Goal: Information Seeking & Learning: Learn about a topic

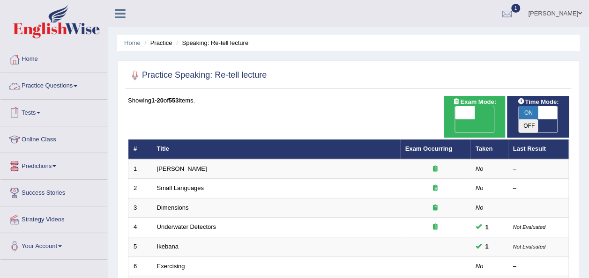
click at [51, 86] on link "Practice Questions" at bounding box center [53, 84] width 107 height 23
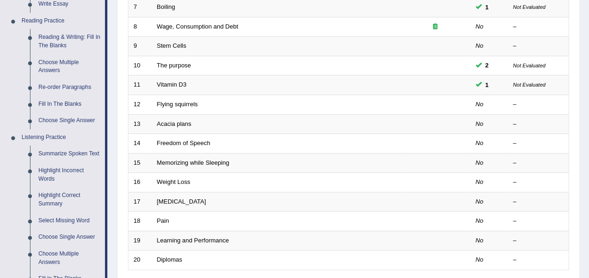
scroll to position [281, 0]
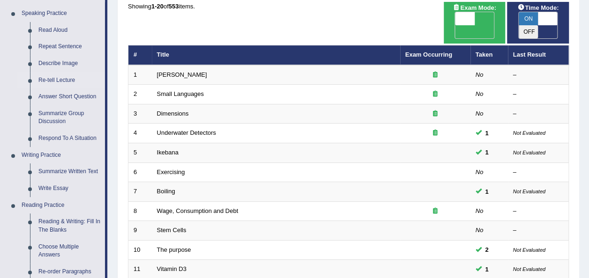
click at [287, 163] on td "Exercising" at bounding box center [276, 173] width 248 height 20
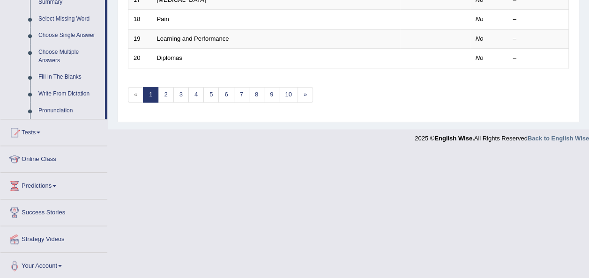
scroll to position [345, 0]
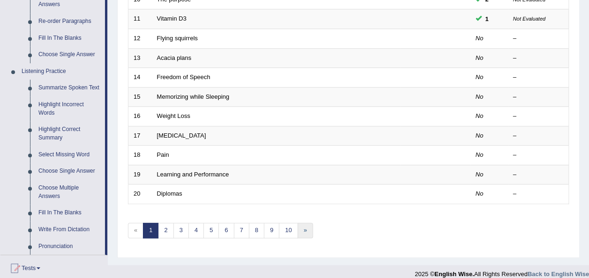
click at [304, 223] on link "»" at bounding box center [305, 230] width 15 height 15
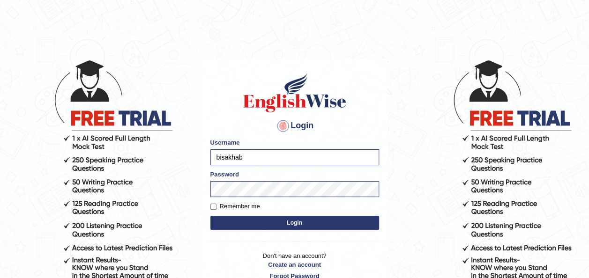
type input "bisakha"
click at [217, 217] on button "Login" at bounding box center [294, 223] width 169 height 14
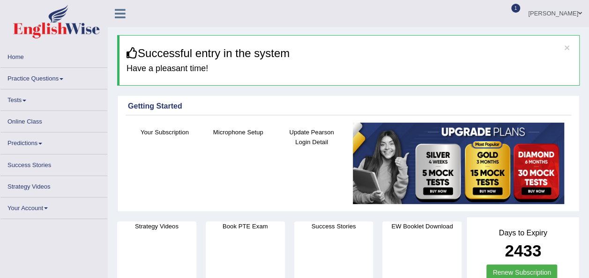
click at [26, 80] on link "Practice Questions" at bounding box center [53, 77] width 107 height 18
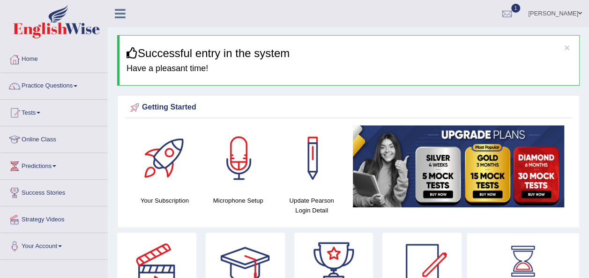
click at [58, 85] on link "Practice Questions" at bounding box center [53, 84] width 107 height 23
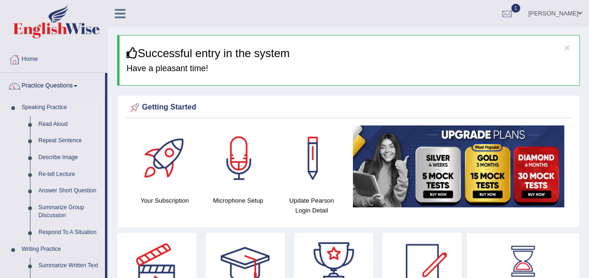
click at [69, 126] on link "Read Aloud" at bounding box center [69, 124] width 71 height 17
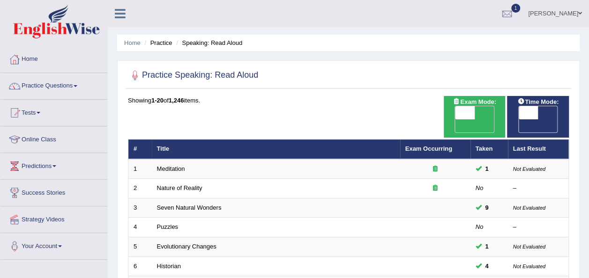
click at [519, 120] on span "OFF" at bounding box center [509, 126] width 20 height 13
checkbox input "true"
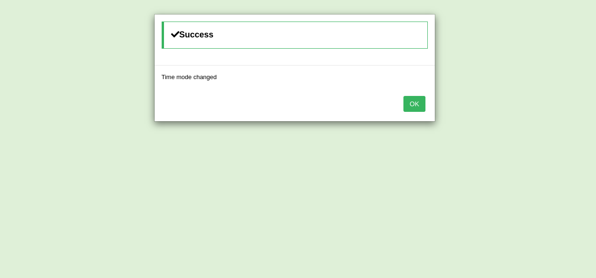
click at [420, 105] on button "OK" at bounding box center [415, 104] width 22 height 16
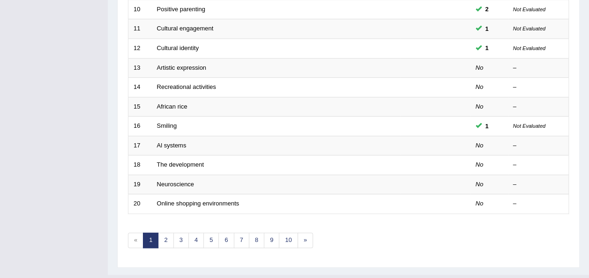
scroll to position [337, 0]
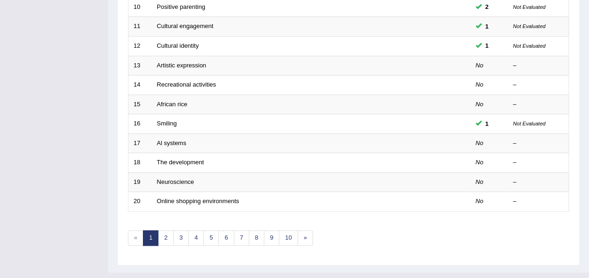
click at [167, 228] on div "Showing 1-20 of 1,246 items. # Title Exam Occurring Taken Last Result 1 Meditat…" at bounding box center [348, 8] width 441 height 499
click at [167, 231] on link "2" at bounding box center [165, 238] width 15 height 15
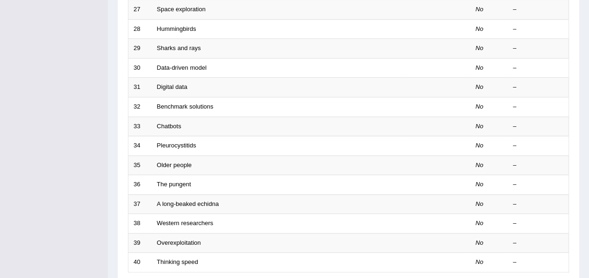
scroll to position [337, 0]
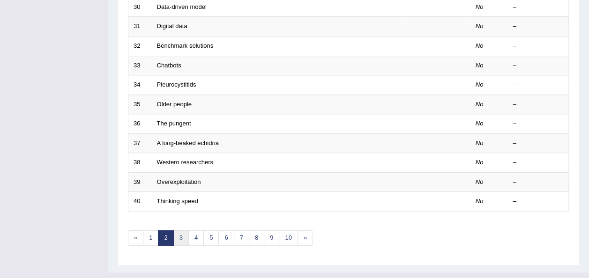
click at [180, 231] on link "3" at bounding box center [180, 238] width 15 height 15
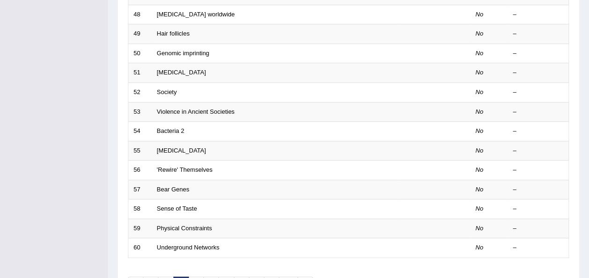
scroll to position [337, 0]
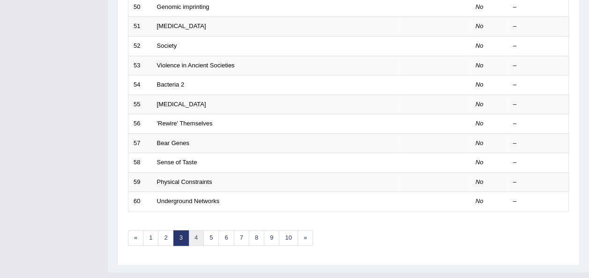
click at [190, 231] on link "4" at bounding box center [195, 238] width 15 height 15
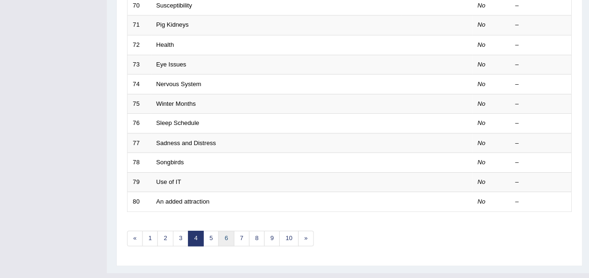
scroll to position [337, 0]
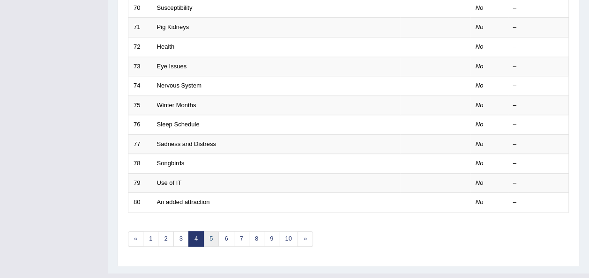
click at [209, 232] on link "5" at bounding box center [210, 239] width 15 height 15
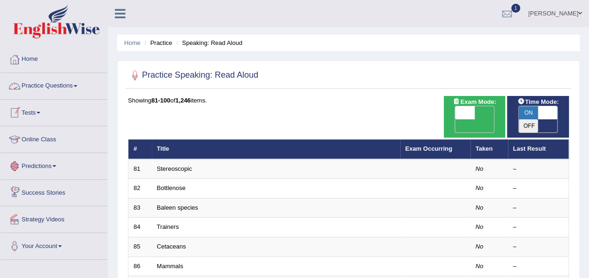
click at [57, 83] on link "Practice Questions" at bounding box center [53, 84] width 107 height 23
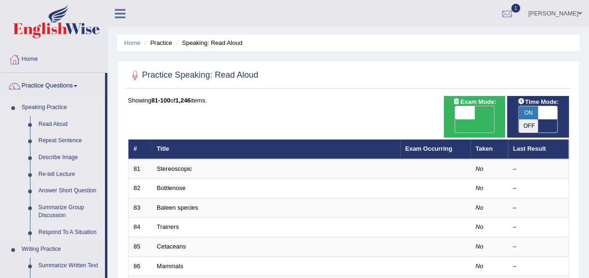
click at [44, 124] on link "Read Aloud" at bounding box center [69, 124] width 71 height 17
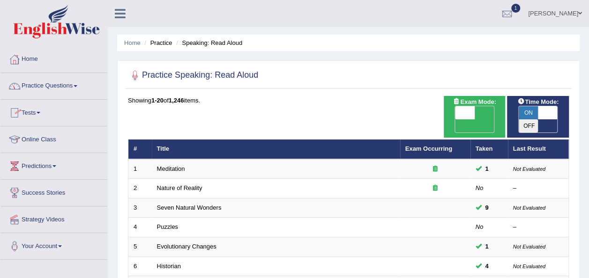
click at [71, 90] on link "Practice Questions" at bounding box center [53, 84] width 107 height 23
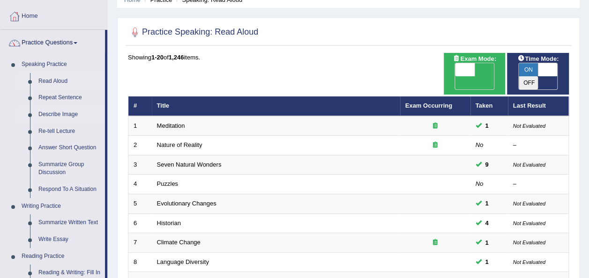
scroll to position [44, 0]
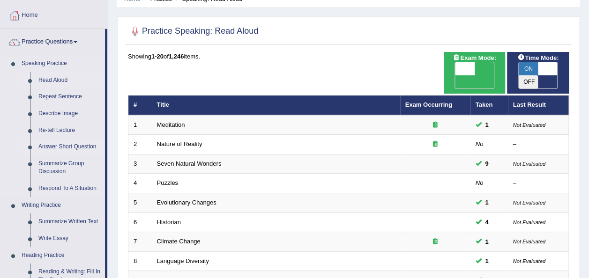
drag, startPoint x: 26, startPoint y: 142, endPoint x: 32, endPoint y: 151, distance: 10.4
click at [32, 151] on li "Answer Short Question" at bounding box center [61, 147] width 88 height 17
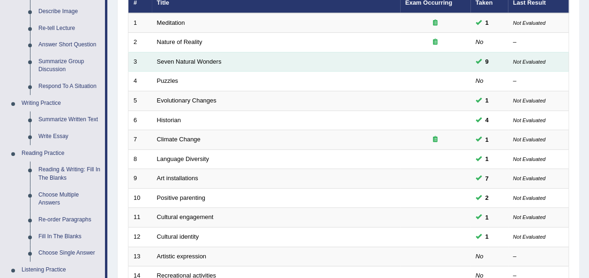
scroll to position [13, 0]
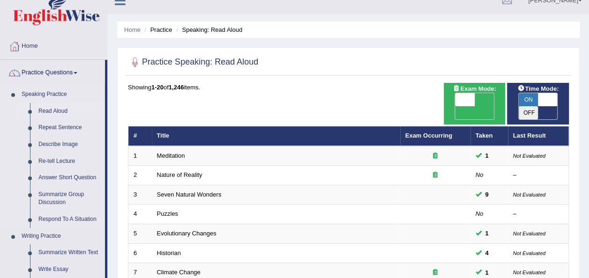
click at [48, 110] on link "Read Aloud" at bounding box center [69, 111] width 71 height 17
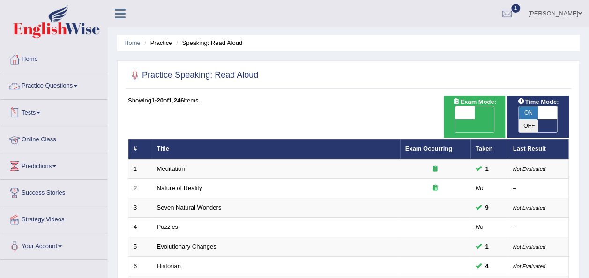
click at [72, 81] on link "Practice Questions" at bounding box center [53, 84] width 107 height 23
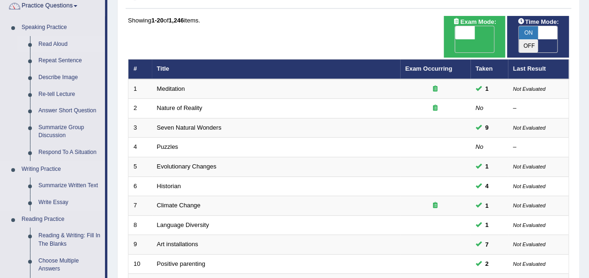
scroll to position [97, 0]
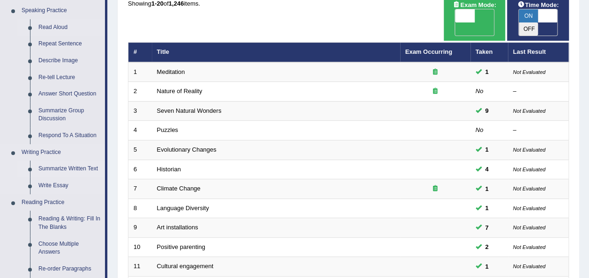
click at [62, 165] on link "Summarize Written Text" at bounding box center [69, 169] width 71 height 17
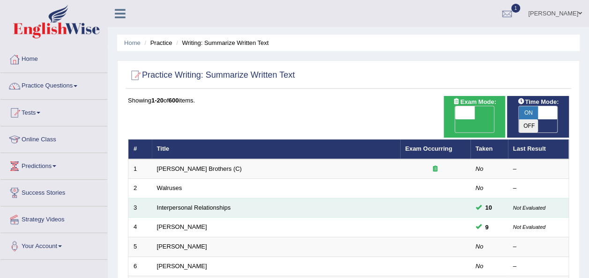
click at [178, 198] on td "Interpersonal Relationships" at bounding box center [276, 208] width 248 height 20
click at [177, 198] on td "Interpersonal Relationships" at bounding box center [276, 208] width 248 height 20
click at [187, 204] on link "Interpersonal Relationships" at bounding box center [194, 207] width 74 height 7
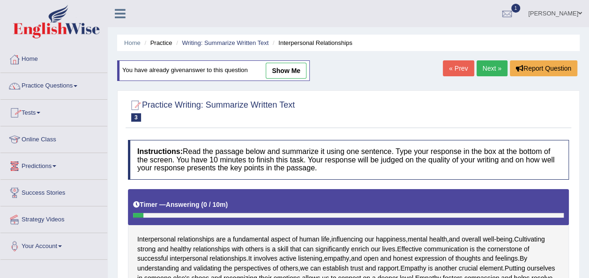
click at [80, 84] on link "Practice Questions" at bounding box center [53, 84] width 107 height 23
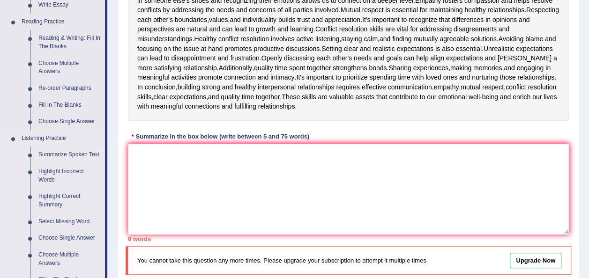
scroll to position [285, 0]
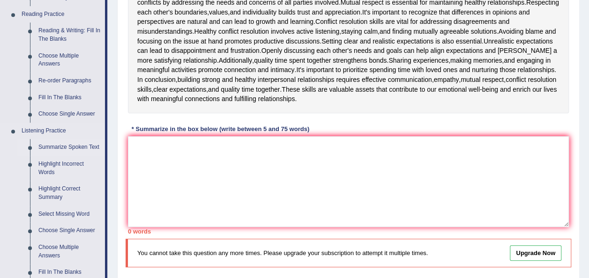
click at [57, 139] on link "Summarize Spoken Text" at bounding box center [69, 147] width 71 height 17
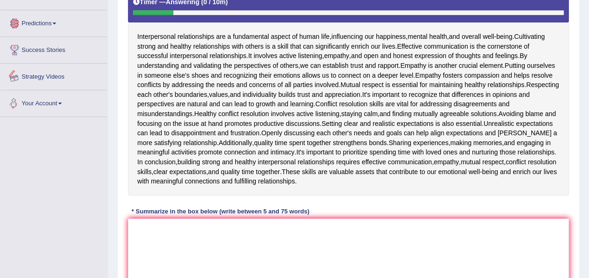
scroll to position [229, 0]
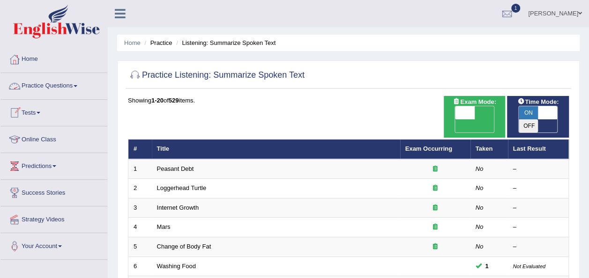
click at [77, 85] on span at bounding box center [76, 86] width 4 height 2
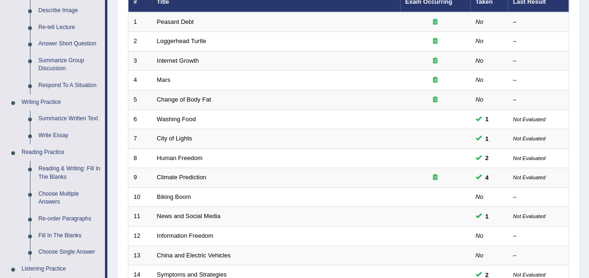
scroll to position [150, 0]
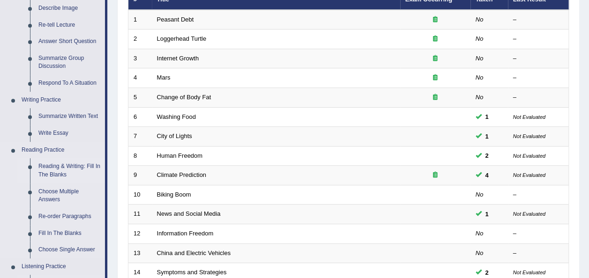
click at [60, 164] on link "Reading & Writing: Fill In The Blanks" at bounding box center [69, 170] width 71 height 25
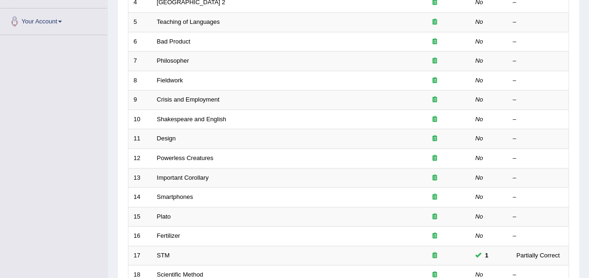
scroll to position [226, 0]
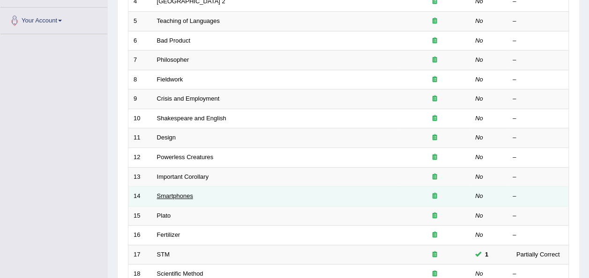
click at [191, 193] on link "Smartphones" at bounding box center [175, 196] width 36 height 7
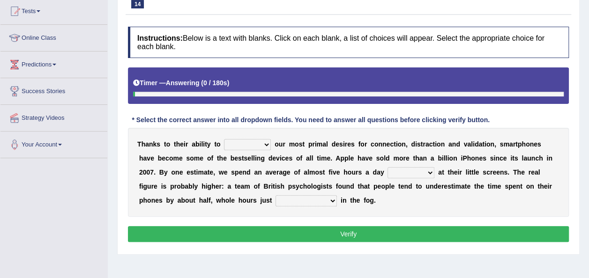
scroll to position [102, 0]
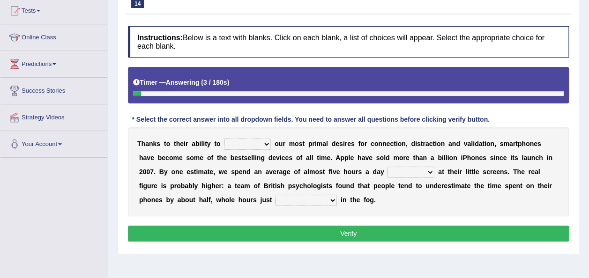
click at [255, 145] on select "hijack describe sharpen conserve" at bounding box center [247, 144] width 47 height 11
select select "describe"
click at [224, 139] on select "hijack describe sharpen conserve" at bounding box center [247, 144] width 47 height 11
click at [388, 174] on select "watching waggling snoring staring" at bounding box center [411, 172] width 47 height 11
select select "staring"
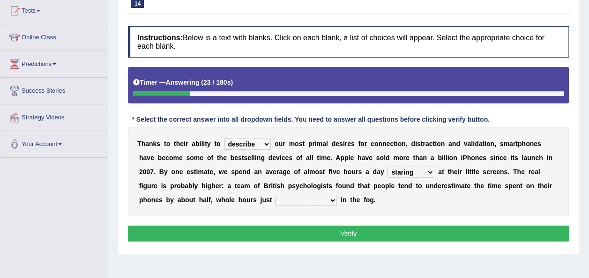
click at [388, 167] on select "watching waggling snoring staring" at bounding box center [411, 172] width 47 height 11
click at [276, 199] on select "has evaporated evaporating evaporate evaporates" at bounding box center [306, 200] width 61 height 11
select select "evaporating"
click at [276, 195] on select "has evaporated evaporating evaporate evaporates" at bounding box center [306, 200] width 61 height 11
click at [198, 234] on button "Verify" at bounding box center [348, 234] width 441 height 16
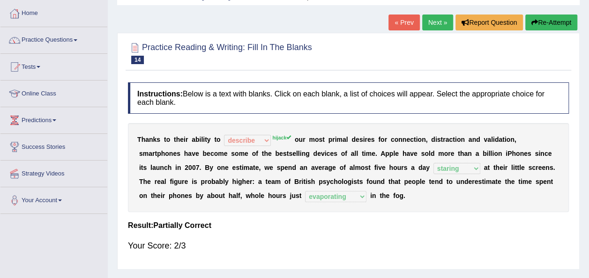
scroll to position [45, 0]
click at [442, 22] on link "Next »" at bounding box center [437, 23] width 31 height 16
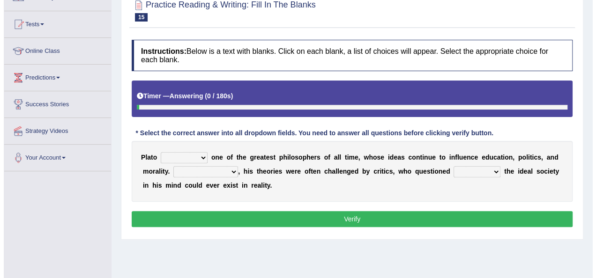
scroll to position [131, 0]
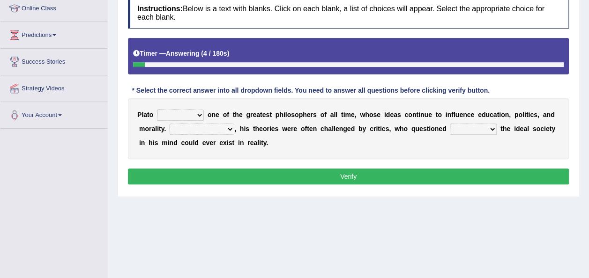
click at [189, 117] on select "keeps comes claims remains" at bounding box center [180, 115] width 47 height 11
select select "remains"
click at [157, 110] on select "keeps comes claims remains" at bounding box center [180, 115] width 47 height 11
click at [182, 126] on select "Notwithstanding So However Whatever" at bounding box center [202, 129] width 65 height 11
select select "However"
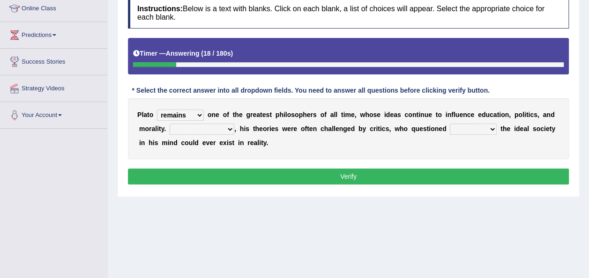
click at [170, 124] on select "Notwithstanding So However Whatever" at bounding box center [202, 129] width 65 height 11
click at [450, 127] on select "which what that whether" at bounding box center [473, 129] width 47 height 11
select select "whether"
click at [450, 124] on select "which what that whether" at bounding box center [473, 129] width 47 height 11
click at [414, 178] on button "Verify" at bounding box center [348, 177] width 441 height 16
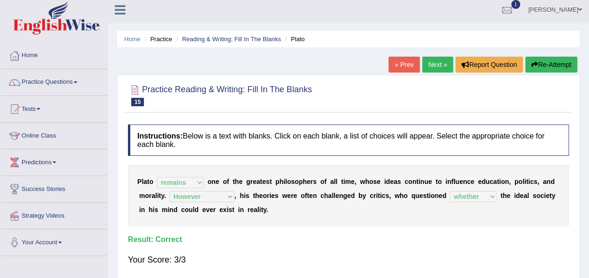
scroll to position [0, 0]
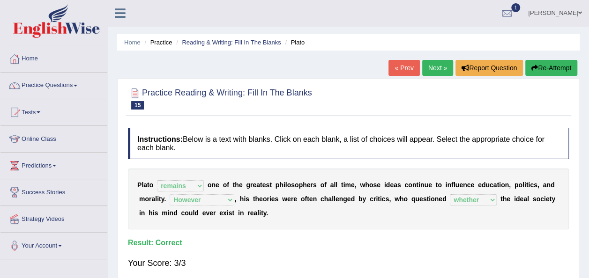
click at [429, 63] on link "Next »" at bounding box center [437, 68] width 31 height 16
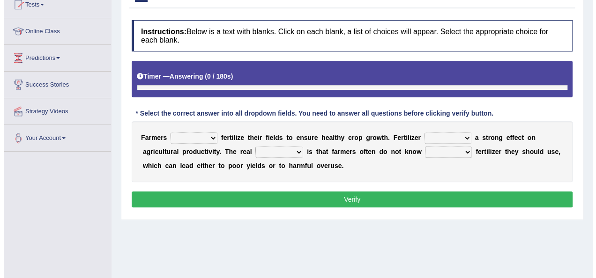
scroll to position [109, 0]
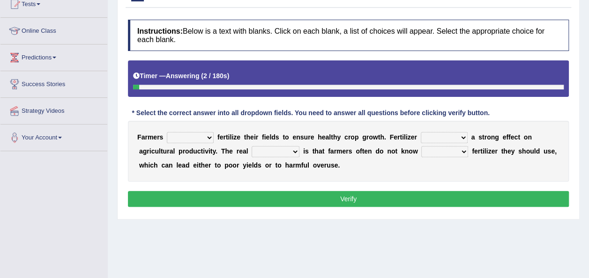
click at [206, 138] on select "must should need can" at bounding box center [190, 137] width 47 height 11
select select "should"
click at [167, 132] on select "must should need can" at bounding box center [190, 137] width 47 height 11
click at [442, 137] on select "has had have having" at bounding box center [444, 137] width 47 height 11
select select "have"
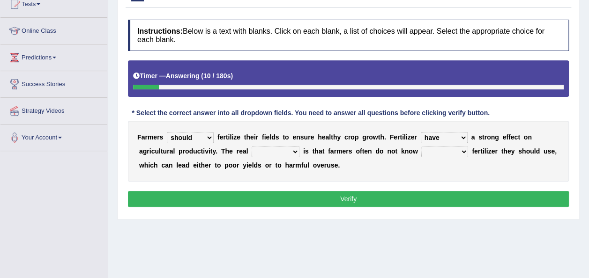
click at [421, 132] on select "has had have having" at bounding box center [444, 137] width 47 height 11
click at [252, 152] on select "problem question conclusion answer" at bounding box center [276, 151] width 48 height 11
select select "problem"
click at [252, 146] on select "problem question conclusion answer" at bounding box center [276, 151] width 48 height 11
click at [421, 148] on select "how much how many however so much" at bounding box center [444, 151] width 47 height 11
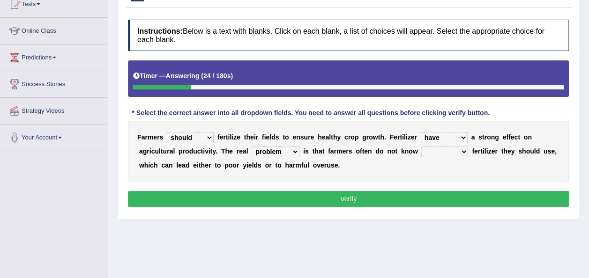
select select "how much"
click at [421, 146] on select "how much how many however so much" at bounding box center [444, 151] width 47 height 11
click at [393, 170] on div "F a r m e r s must should need can f e r t i l i z e t h e i r f i e l d s t o …" at bounding box center [348, 151] width 441 height 61
click at [366, 200] on button "Verify" at bounding box center [348, 199] width 441 height 16
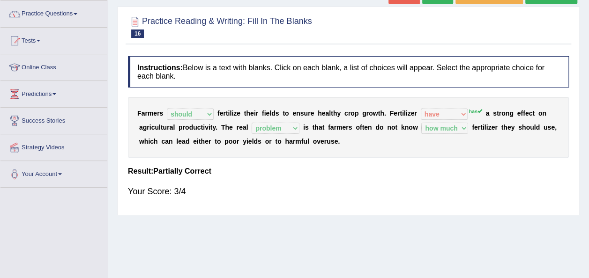
scroll to position [63, 0]
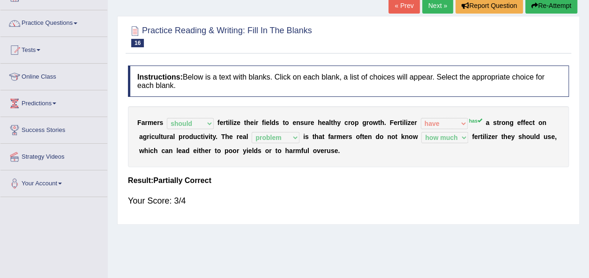
click at [447, 2] on link "Next »" at bounding box center [437, 6] width 31 height 16
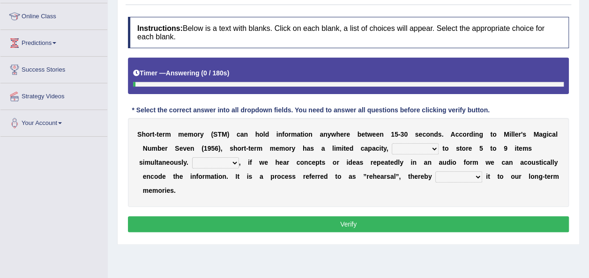
scroll to position [144, 0]
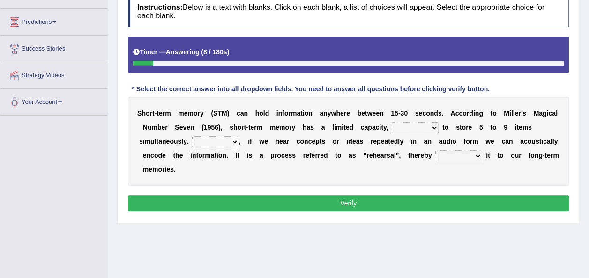
click at [398, 126] on select "being able is able be able unable" at bounding box center [415, 127] width 47 height 11
select select "being able"
click at [392, 122] on select "being able is able be able unable" at bounding box center [415, 127] width 47 height 11
click at [228, 143] on select "However So Moreover Therefore" at bounding box center [215, 141] width 47 height 11
select select "However"
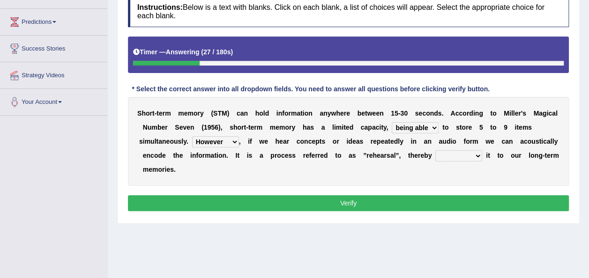
click at [192, 136] on select "However So Moreover Therefore" at bounding box center [215, 141] width 47 height 11
click at [435, 157] on select "commit commits commiting commited" at bounding box center [458, 155] width 47 height 11
select select "commiting"
click at [435, 150] on select "commit commits commiting commited" at bounding box center [458, 155] width 47 height 11
click at [439, 202] on button "Verify" at bounding box center [348, 203] width 441 height 16
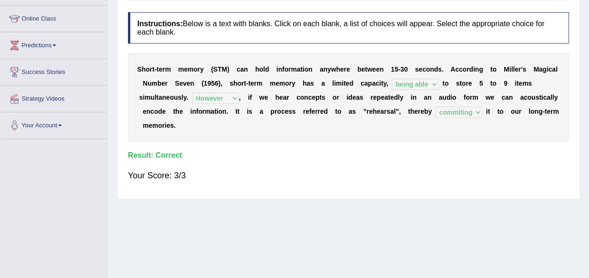
scroll to position [72, 0]
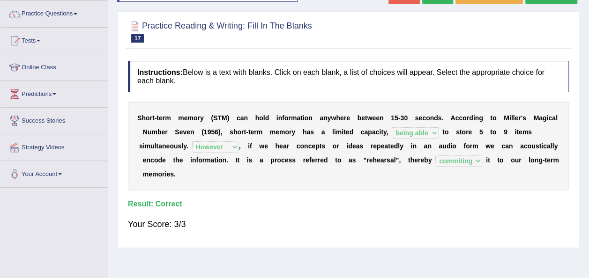
click at [193, 178] on div "S h o r t - t e r m m e m o r y ( S T M ) c a n h o l d i n f o r m a t i o n a…" at bounding box center [348, 146] width 441 height 89
click at [60, 92] on link "Predictions" at bounding box center [53, 92] width 107 height 23
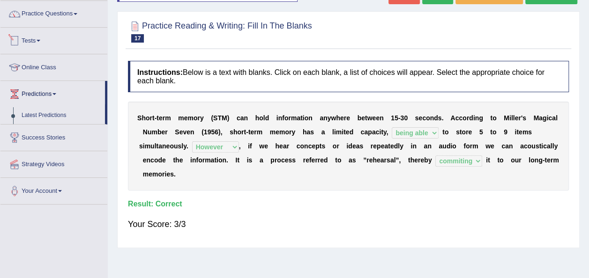
click at [50, 49] on link "Tests" at bounding box center [53, 39] width 107 height 23
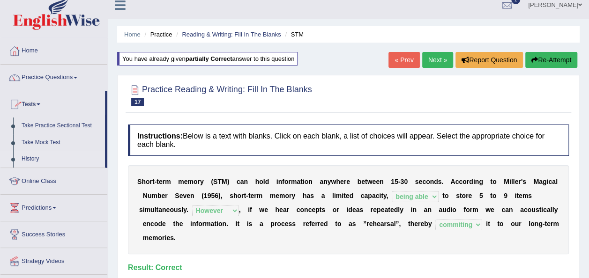
scroll to position [7, 0]
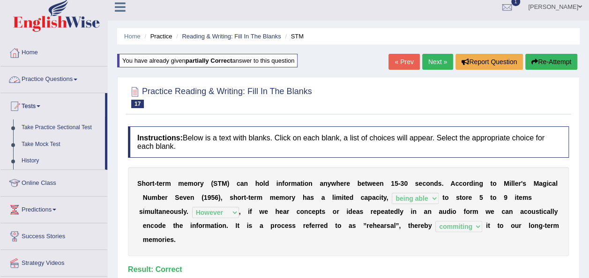
click at [67, 83] on link "Practice Questions" at bounding box center [53, 78] width 107 height 23
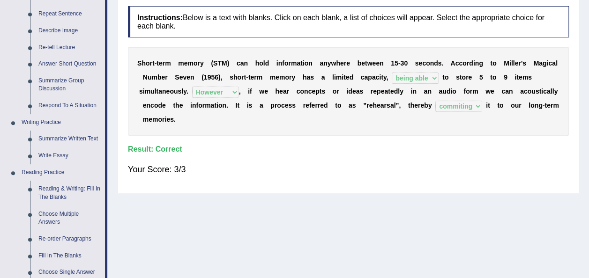
scroll to position [131, 0]
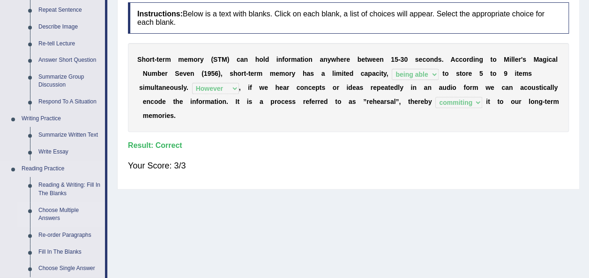
click at [55, 223] on link "Choose Multiple Answers" at bounding box center [69, 214] width 71 height 25
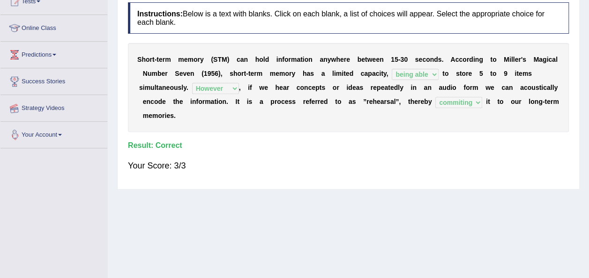
scroll to position [214, 0]
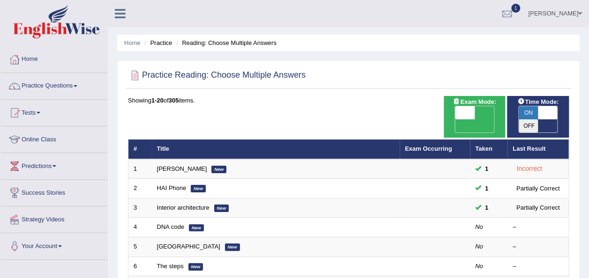
click at [165, 198] on td "Interior architecture New" at bounding box center [276, 208] width 248 height 20
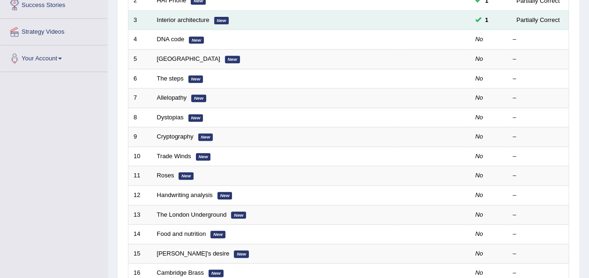
scroll to position [188, 0]
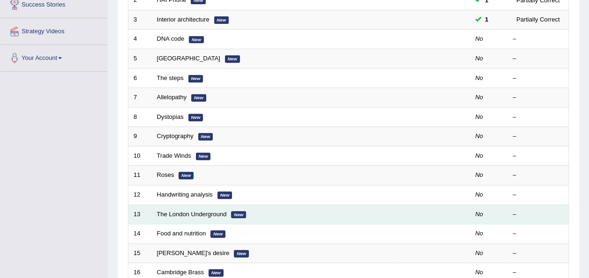
click at [201, 205] on td "The London Underground New" at bounding box center [276, 215] width 248 height 20
click at [197, 211] on link "The London Underground" at bounding box center [192, 214] width 70 height 7
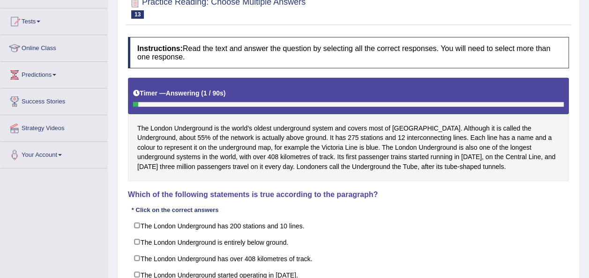
scroll to position [92, 0]
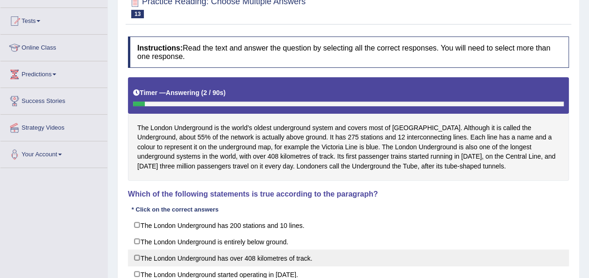
click at [146, 253] on label "The London Underground has over 408 kilometres of track." at bounding box center [348, 258] width 441 height 17
checkbox input "true"
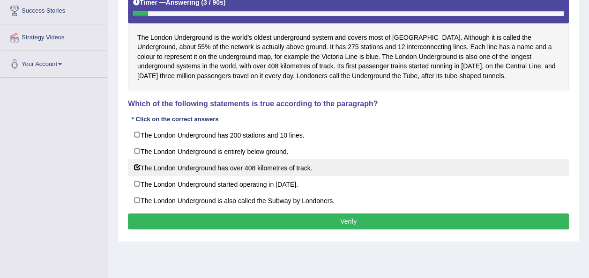
scroll to position [183, 0]
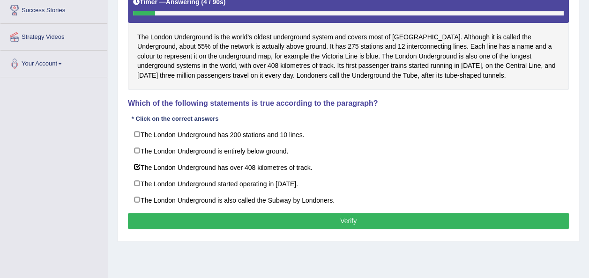
click at [184, 219] on button "Verify" at bounding box center [348, 221] width 441 height 16
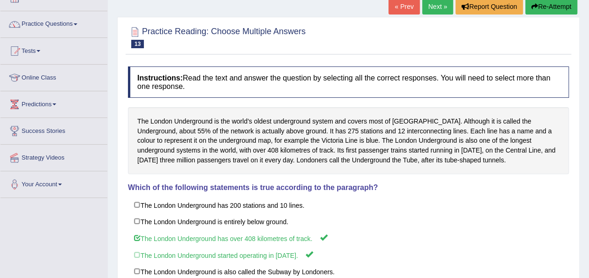
scroll to position [0, 0]
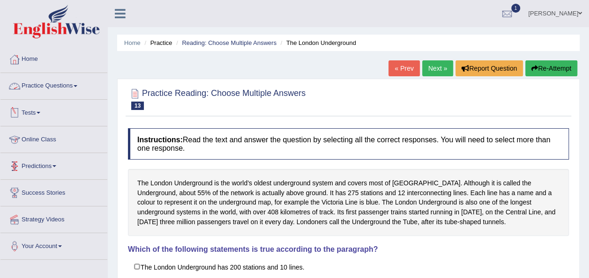
click at [70, 85] on link "Practice Questions" at bounding box center [53, 84] width 107 height 23
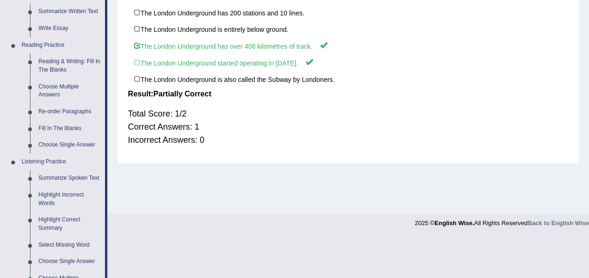
scroll to position [257, 0]
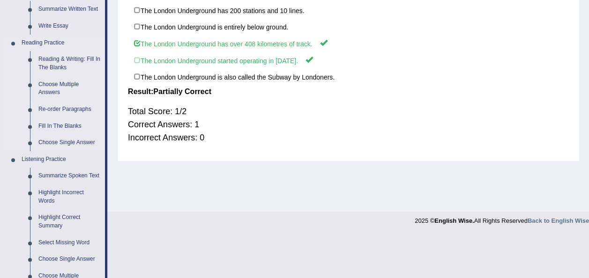
click at [61, 108] on link "Re-order Paragraphs" at bounding box center [69, 109] width 71 height 17
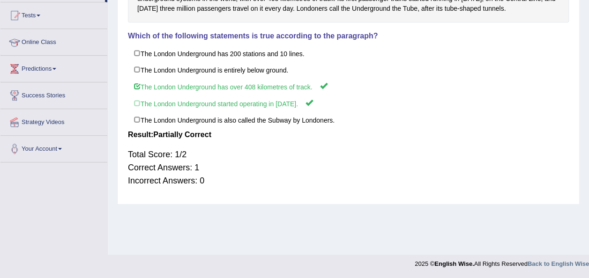
scroll to position [176, 0]
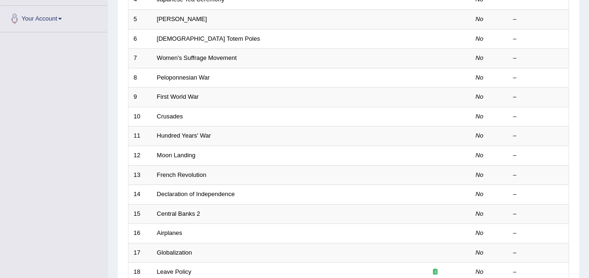
scroll to position [337, 0]
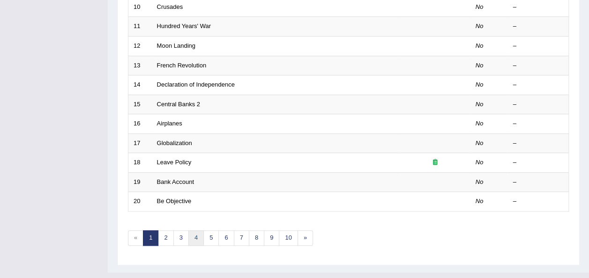
click at [188, 231] on link "4" at bounding box center [195, 238] width 15 height 15
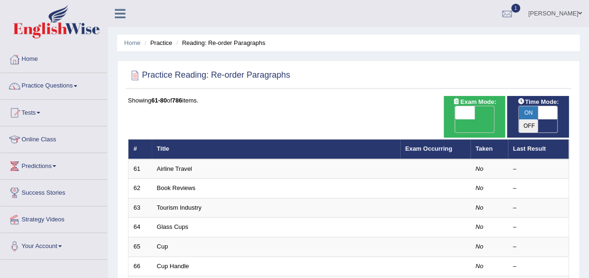
click at [188, 218] on td "Glass Cups" at bounding box center [276, 228] width 248 height 20
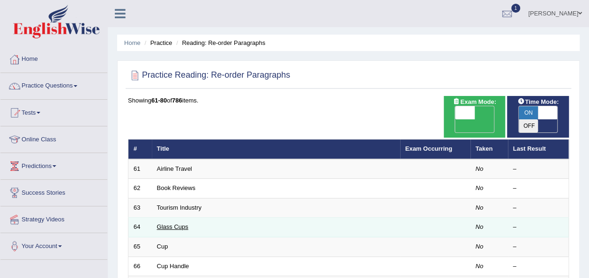
click at [173, 224] on link "Glass Cups" at bounding box center [172, 227] width 31 height 7
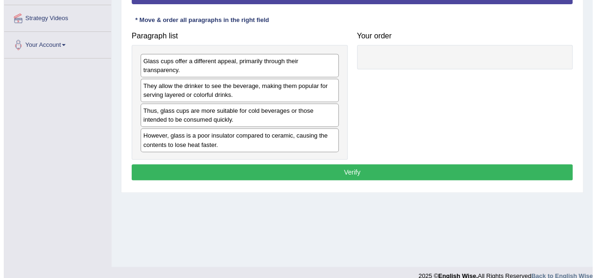
scroll to position [202, 0]
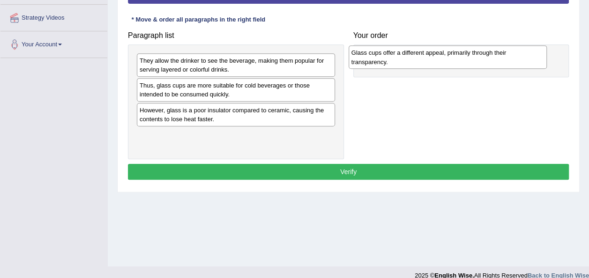
drag, startPoint x: 188, startPoint y: 61, endPoint x: 414, endPoint y: 48, distance: 226.3
click at [414, 48] on div "Glass cups offer a different appeal, primarily through their transparency." at bounding box center [448, 56] width 198 height 23
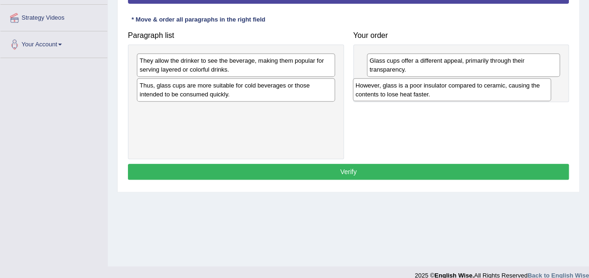
drag, startPoint x: 249, startPoint y: 114, endPoint x: 465, endPoint y: 90, distance: 217.5
click at [465, 90] on div "However, glass is a poor insulator compared to ceramic, causing the contents to…" at bounding box center [452, 89] width 198 height 23
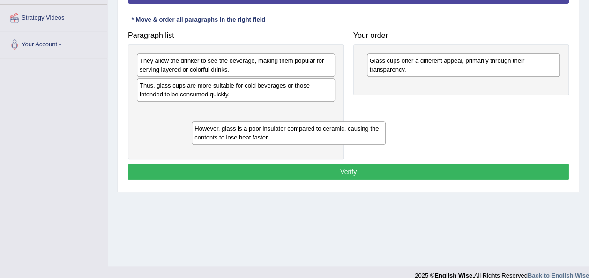
drag, startPoint x: 425, startPoint y: 97, endPoint x: 268, endPoint y: 132, distance: 161.0
click at [268, 132] on div "However, glass is a poor insulator compared to ceramic, causing the contents to…" at bounding box center [289, 132] width 194 height 23
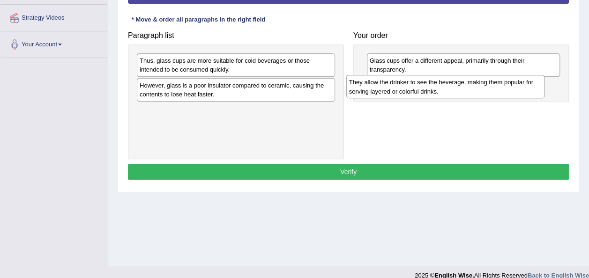
drag, startPoint x: 203, startPoint y: 66, endPoint x: 413, endPoint y: 88, distance: 210.7
click at [413, 88] on div "They allow the drinker to see the beverage, making them popular for serving lay…" at bounding box center [445, 86] width 198 height 23
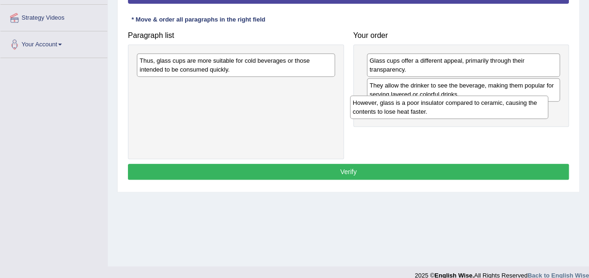
drag, startPoint x: 261, startPoint y: 89, endPoint x: 474, endPoint y: 106, distance: 214.4
click at [474, 106] on div "However, glass is a poor insulator compared to ceramic, causing the contents to…" at bounding box center [449, 107] width 198 height 23
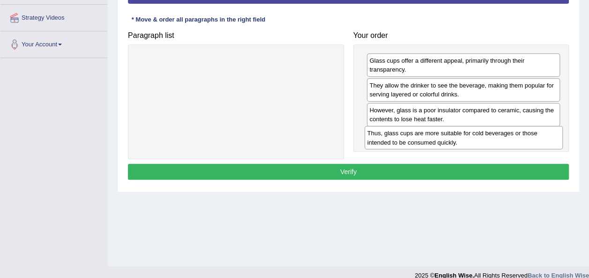
drag, startPoint x: 243, startPoint y: 67, endPoint x: 471, endPoint y: 140, distance: 239.2
click at [471, 140] on div "Thus, glass cups are more suitable for cold beverages or those intended to be c…" at bounding box center [464, 137] width 198 height 23
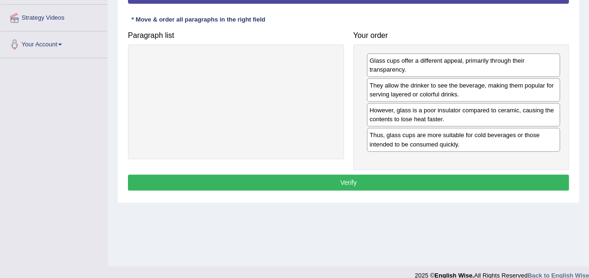
click at [399, 179] on button "Verify" at bounding box center [348, 183] width 441 height 16
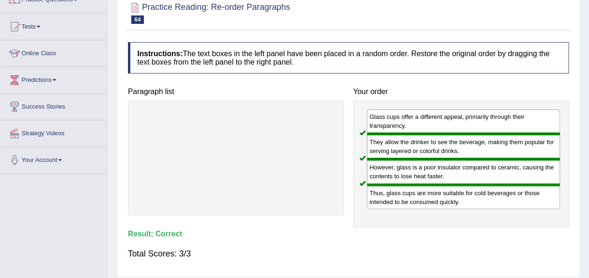
scroll to position [0, 0]
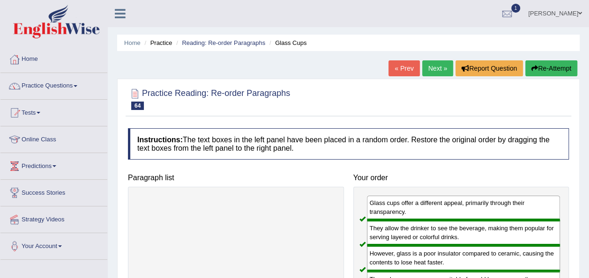
click at [433, 73] on link "Next »" at bounding box center [437, 68] width 31 height 16
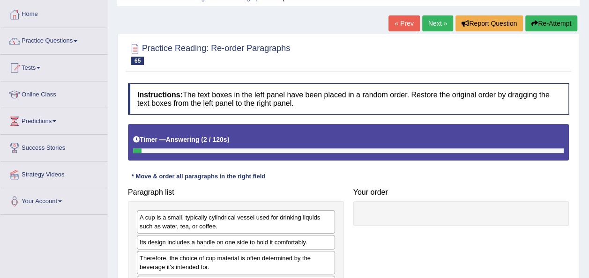
scroll to position [40, 0]
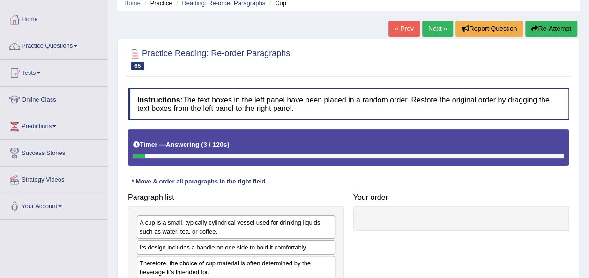
click at [449, 23] on link "Next »" at bounding box center [437, 29] width 31 height 16
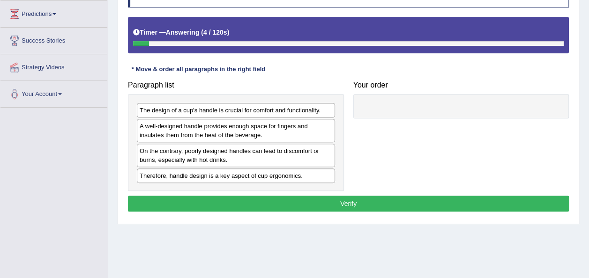
scroll to position [157, 0]
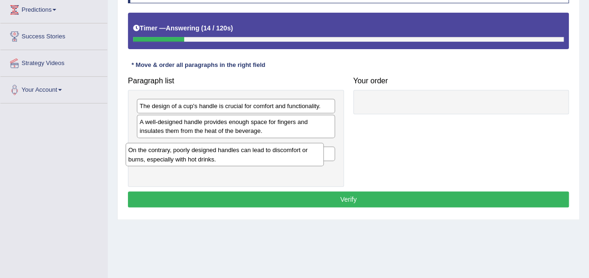
drag, startPoint x: 252, startPoint y: 145, endPoint x: 246, endPoint y: 151, distance: 9.0
click at [246, 151] on div "On the contrary, poorly designed handles can lead to discomfort or burns, espec…" at bounding box center [225, 154] width 198 height 23
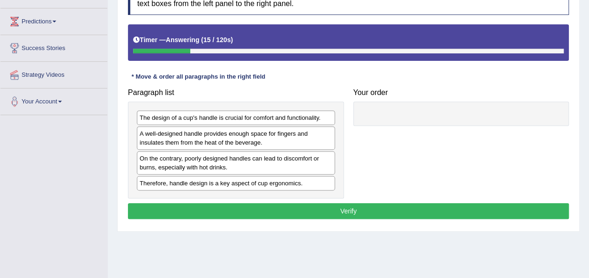
scroll to position [142, 0]
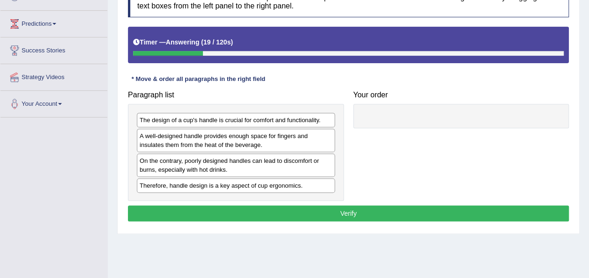
click at [175, 135] on div "A well-designed handle provides enough space for fingers and insulates them fro…" at bounding box center [236, 140] width 198 height 23
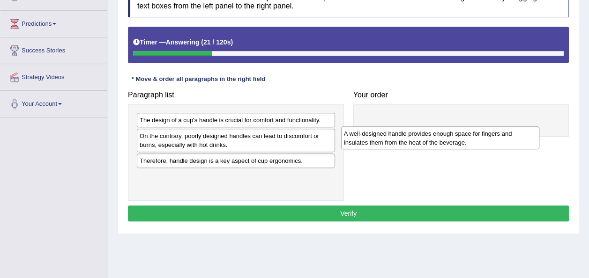
drag, startPoint x: 175, startPoint y: 135, endPoint x: 380, endPoint y: 133, distance: 204.4
click at [380, 133] on div "A well-designed handle provides enough space for fingers and insulates them fro…" at bounding box center [440, 138] width 198 height 23
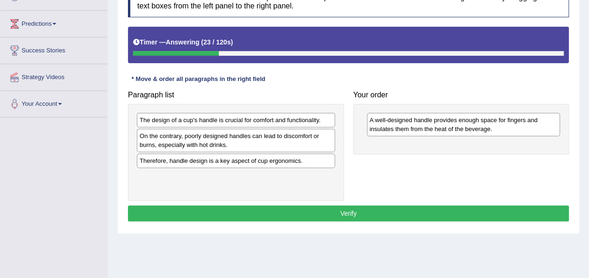
click at [367, 181] on div "Paragraph list The design of a cup's handle is crucial for comfort and function…" at bounding box center [348, 143] width 450 height 115
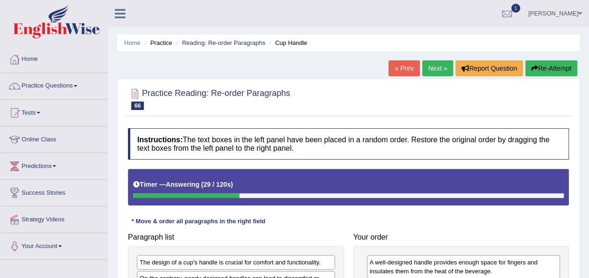
click at [431, 61] on link "Next »" at bounding box center [437, 68] width 31 height 16
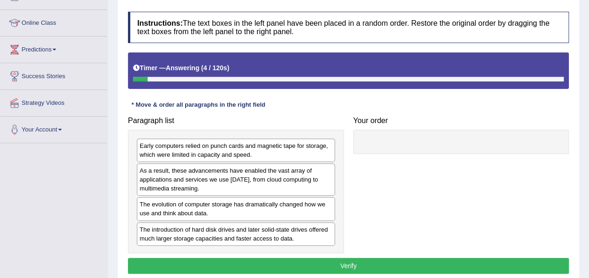
scroll to position [117, 0]
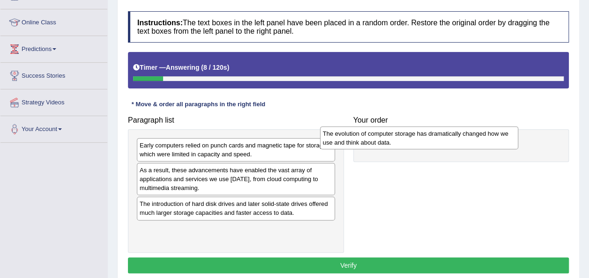
drag, startPoint x: 288, startPoint y: 214, endPoint x: 472, endPoint y: 143, distance: 196.3
click at [472, 143] on div "The evolution of computer storage has dramatically changed how we use and think…" at bounding box center [419, 138] width 198 height 23
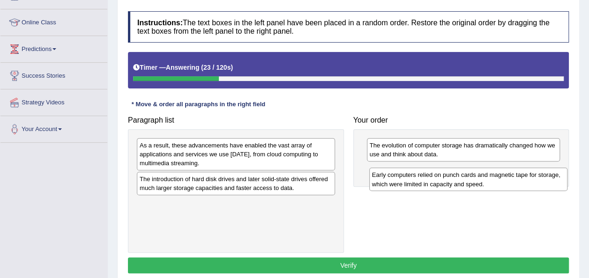
drag, startPoint x: 294, startPoint y: 150, endPoint x: 527, endPoint y: 180, distance: 234.4
click at [527, 180] on div "Early computers relied on punch cards and magnetic tape for storage, which were…" at bounding box center [468, 179] width 198 height 23
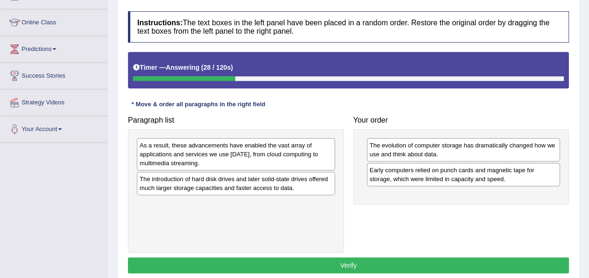
click at [334, 194] on div "As a result, these advancements have enabled the vast array of applications and…" at bounding box center [236, 191] width 216 height 124
click at [234, 187] on div "The introduction of hard disk drives and later solid-state drives offered much …" at bounding box center [236, 183] width 198 height 23
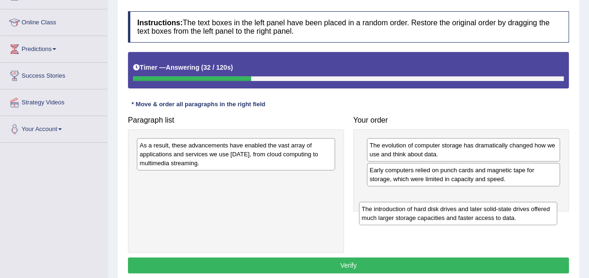
drag, startPoint x: 234, startPoint y: 187, endPoint x: 465, endPoint y: 212, distance: 232.0
click at [465, 212] on div "The introduction of hard disk drives and later solid-state drives offered much …" at bounding box center [458, 213] width 198 height 23
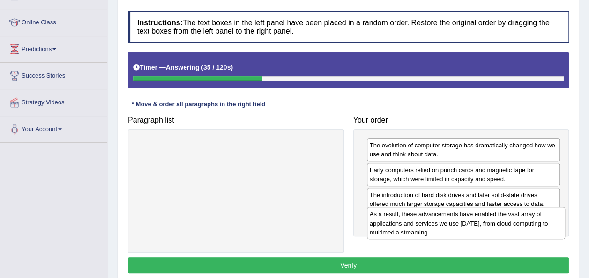
drag, startPoint x: 215, startPoint y: 152, endPoint x: 445, endPoint y: 221, distance: 240.4
click at [445, 221] on div "As a result, these advancements have enabled the vast array of applications and…" at bounding box center [466, 223] width 198 height 32
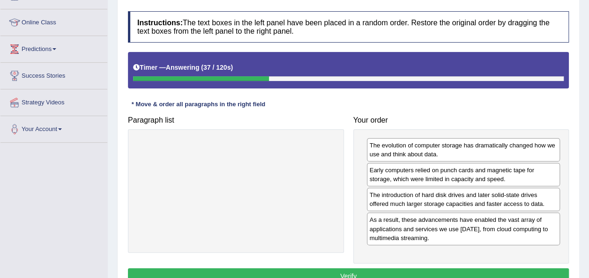
click at [384, 269] on button "Verify" at bounding box center [348, 277] width 441 height 16
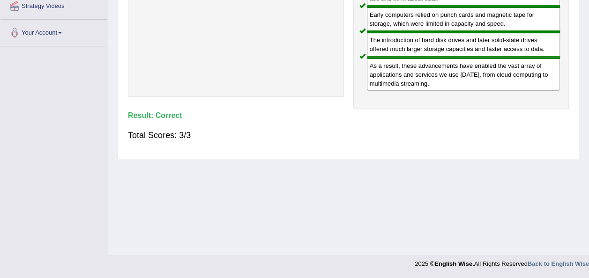
scroll to position [0, 0]
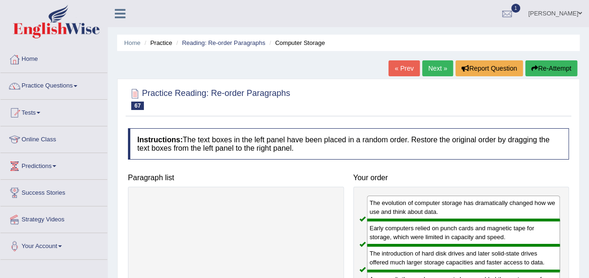
click at [435, 65] on link "Next »" at bounding box center [437, 68] width 31 height 16
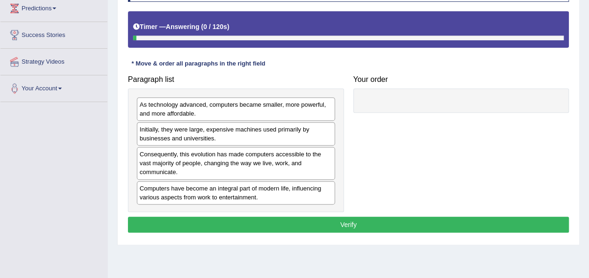
scroll to position [158, 0]
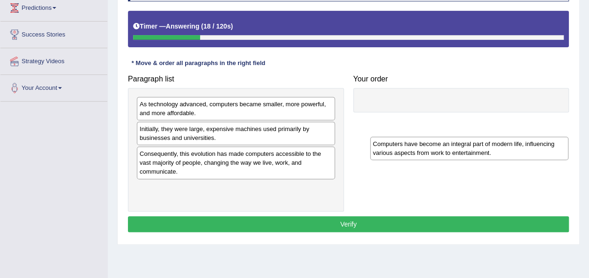
drag, startPoint x: 205, startPoint y: 193, endPoint x: 439, endPoint y: 149, distance: 237.9
click at [439, 149] on div "Computers have become an integral part of modern life, influencing various aspe…" at bounding box center [469, 148] width 198 height 23
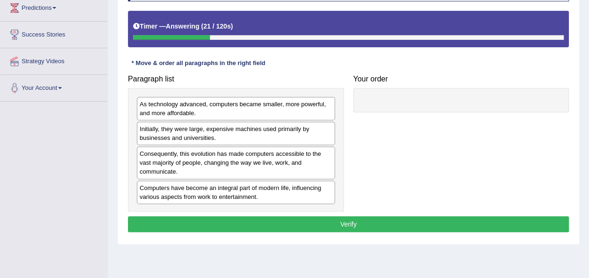
click at [262, 195] on div "Computers have become an integral part of modern life, influencing various aspe…" at bounding box center [236, 192] width 198 height 23
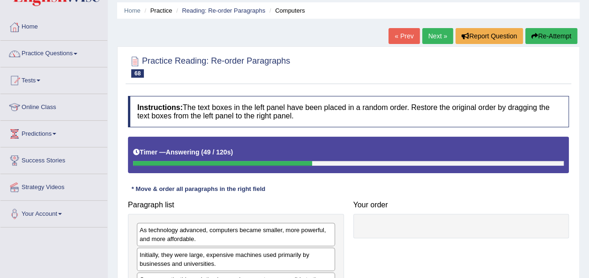
scroll to position [32, 0]
click at [429, 36] on link "Next »" at bounding box center [437, 37] width 31 height 16
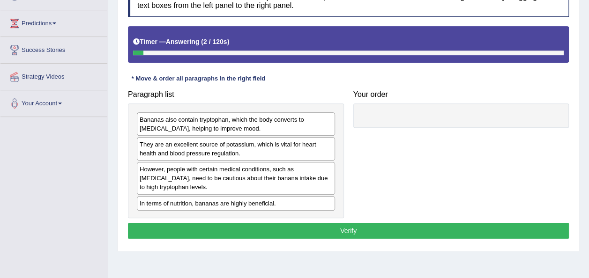
scroll to position [145, 0]
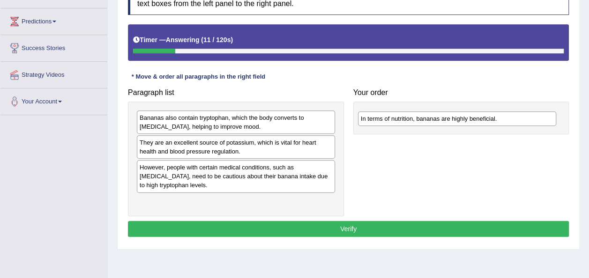
drag, startPoint x: 263, startPoint y: 201, endPoint x: 484, endPoint y: 120, distance: 235.6
click at [484, 120] on div "In terms of nutrition, bananas are highly beneficial." at bounding box center [457, 119] width 198 height 14
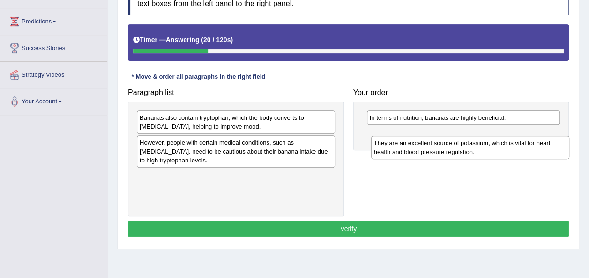
drag, startPoint x: 288, startPoint y: 151, endPoint x: 522, endPoint y: 152, distance: 234.4
click at [522, 152] on div "They are an excellent source of potassium, which is vital for heart health and …" at bounding box center [470, 147] width 198 height 23
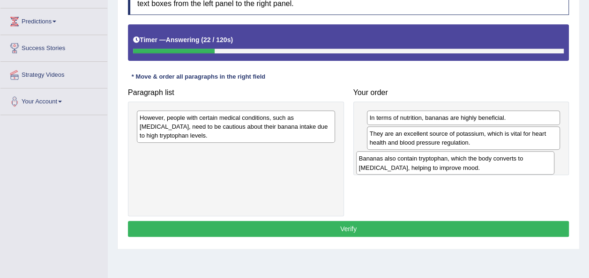
drag, startPoint x: 277, startPoint y: 122, endPoint x: 511, endPoint y: 160, distance: 236.5
click at [511, 160] on div "Bananas also contain tryptophan, which the body converts to serotonin, helping …" at bounding box center [455, 162] width 198 height 23
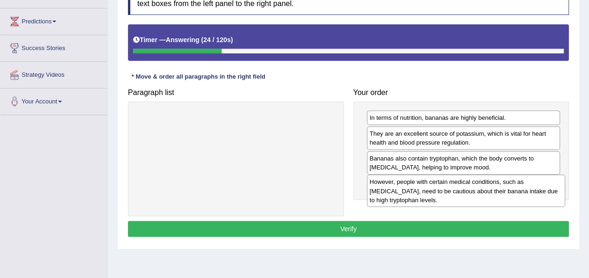
drag, startPoint x: 240, startPoint y: 124, endPoint x: 471, endPoint y: 188, distance: 239.1
click at [471, 188] on div "However, people with certain medical conditions, such as kidney disease, need t…" at bounding box center [466, 191] width 198 height 32
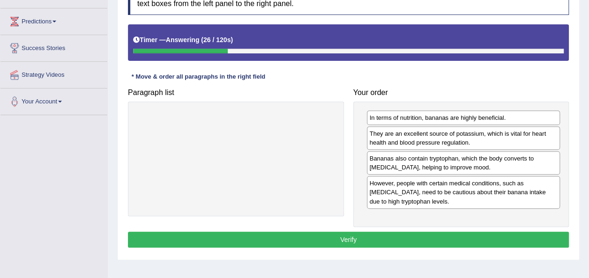
click at [321, 232] on button "Verify" at bounding box center [348, 240] width 441 height 16
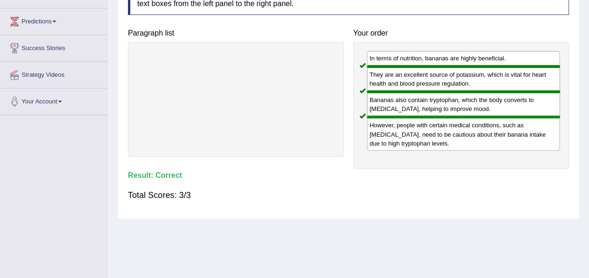
scroll to position [0, 0]
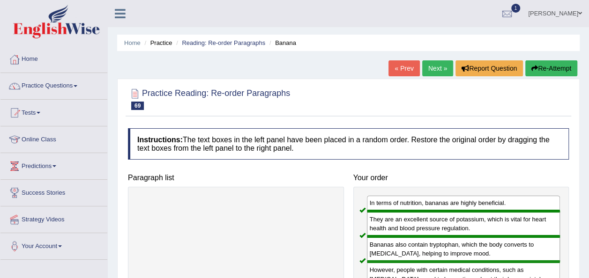
click at [435, 74] on link "Next »" at bounding box center [437, 68] width 31 height 16
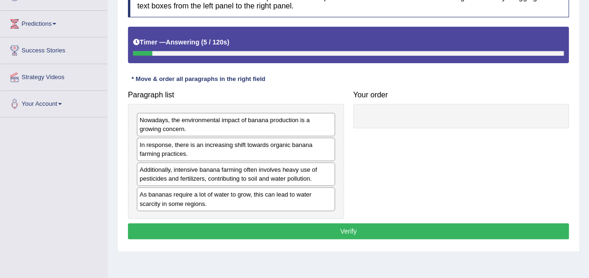
scroll to position [138, 0]
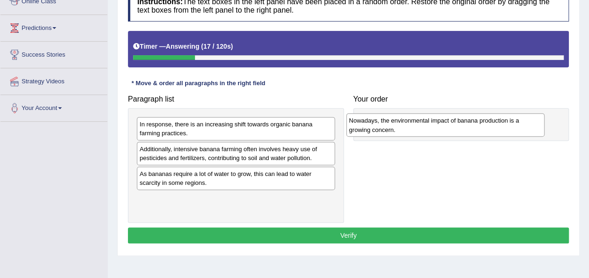
drag, startPoint x: 260, startPoint y: 124, endPoint x: 469, endPoint y: 120, distance: 209.5
click at [469, 120] on div "Nowadays, the environmental impact of banana production is a growing concern." at bounding box center [445, 124] width 198 height 23
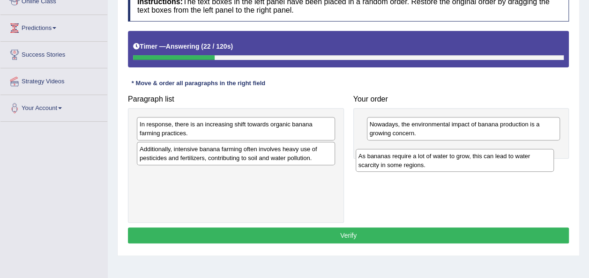
drag, startPoint x: 301, startPoint y: 172, endPoint x: 520, endPoint y: 154, distance: 219.6
click at [520, 154] on div "As bananas require a lot of water to grow, this can lead to water scarcity in s…" at bounding box center [455, 160] width 198 height 23
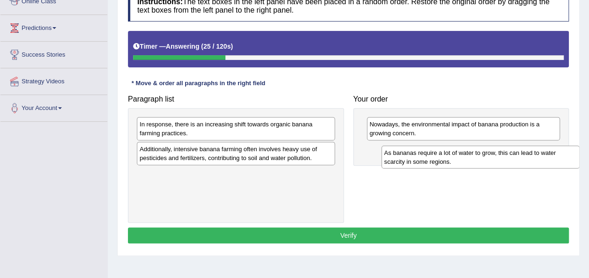
drag, startPoint x: 173, startPoint y: 187, endPoint x: 418, endPoint y: 166, distance: 245.5
click at [418, 166] on div "As bananas require a lot of water to grow, this can lead to water scarcity in s…" at bounding box center [481, 157] width 198 height 23
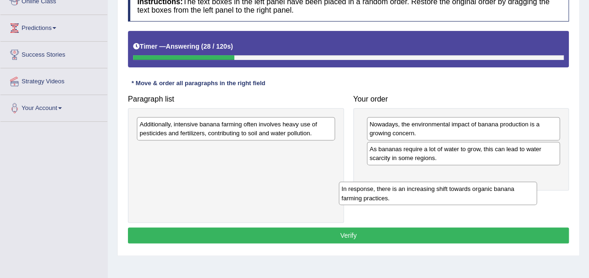
drag, startPoint x: 229, startPoint y: 124, endPoint x: 433, endPoint y: 188, distance: 213.9
click at [433, 188] on div "In response, there is an increasing shift towards organic banana farming practi…" at bounding box center [438, 193] width 198 height 23
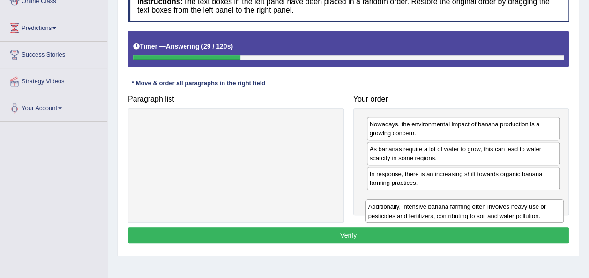
drag, startPoint x: 242, startPoint y: 130, endPoint x: 471, endPoint y: 214, distance: 243.5
click at [471, 214] on div "Additionally, intensive banana farming often involves heavy use of pesticides a…" at bounding box center [465, 211] width 198 height 23
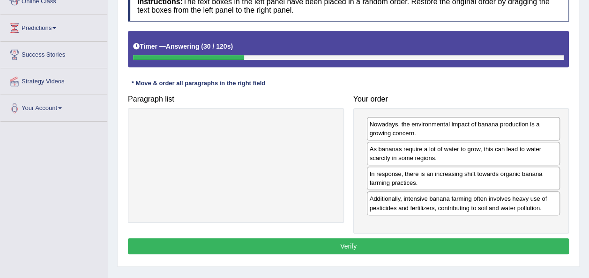
click at [395, 239] on button "Verify" at bounding box center [348, 247] width 441 height 16
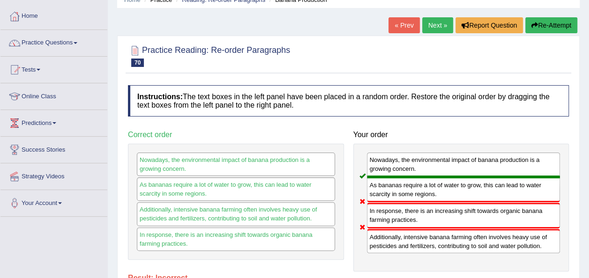
scroll to position [37, 0]
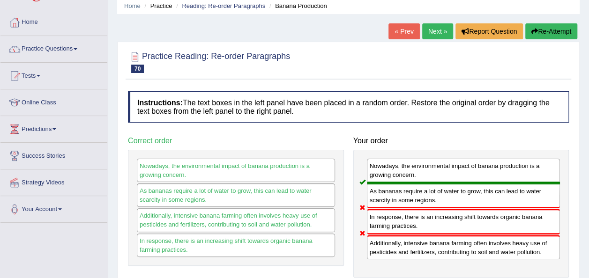
click at [440, 32] on link "Next »" at bounding box center [437, 31] width 31 height 16
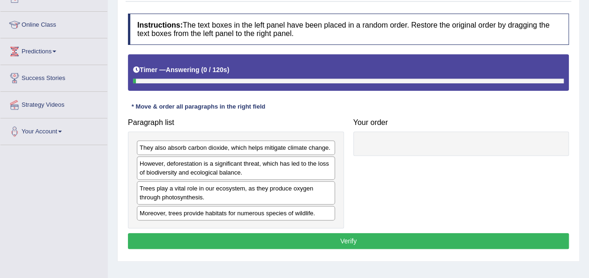
scroll to position [135, 0]
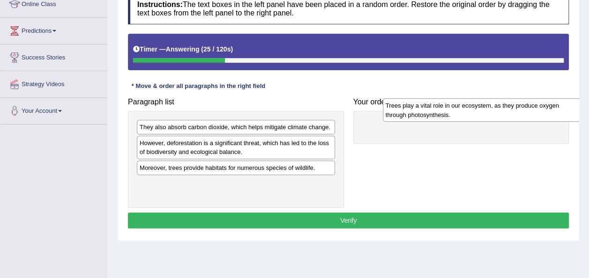
drag, startPoint x: 215, startPoint y: 172, endPoint x: 458, endPoint y: 110, distance: 250.9
click at [458, 110] on div "Trees play a vital role in our ecosystem, as they produce oxygen through photos…" at bounding box center [482, 109] width 198 height 23
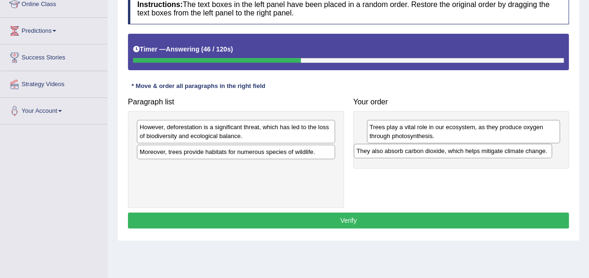
drag, startPoint x: 300, startPoint y: 130, endPoint x: 517, endPoint y: 154, distance: 218.3
click at [517, 154] on div "They also absorb carbon dioxide, which helps mitigate climate change." at bounding box center [453, 151] width 198 height 14
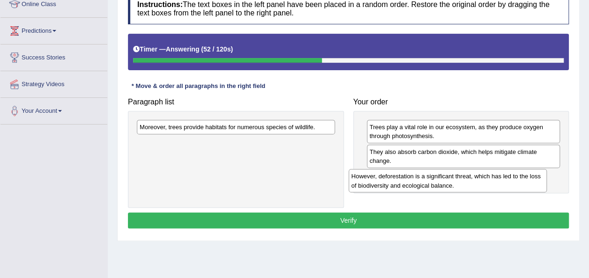
drag, startPoint x: 247, startPoint y: 127, endPoint x: 463, endPoint y: 177, distance: 221.4
click at [463, 177] on div "However, deforestation is a significant threat, which has led to the loss of bi…" at bounding box center [448, 180] width 198 height 23
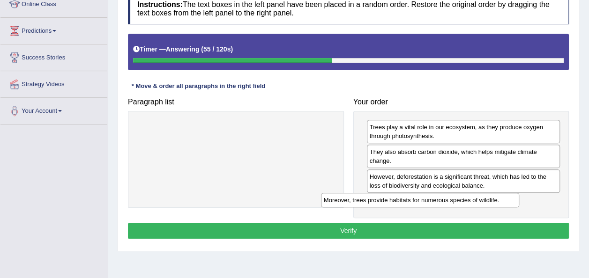
drag, startPoint x: 286, startPoint y: 129, endPoint x: 471, endPoint y: 203, distance: 199.0
click at [471, 203] on div "Moreover, trees provide habitats for numerous species of wildlife." at bounding box center [420, 200] width 198 height 14
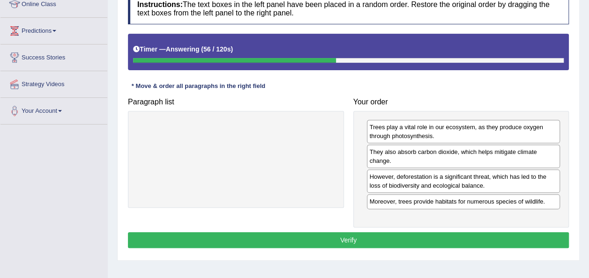
click at [426, 240] on button "Verify" at bounding box center [348, 240] width 441 height 16
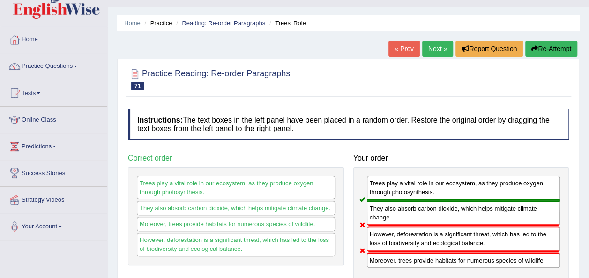
scroll to position [19, 0]
click at [441, 45] on link "Next »" at bounding box center [437, 49] width 31 height 16
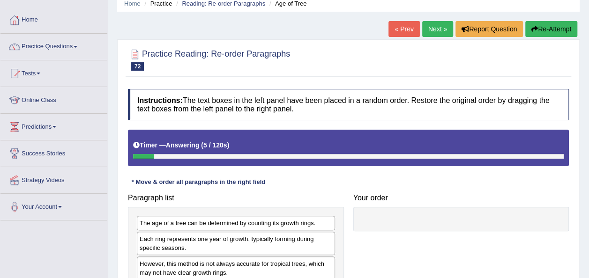
scroll to position [38, 0]
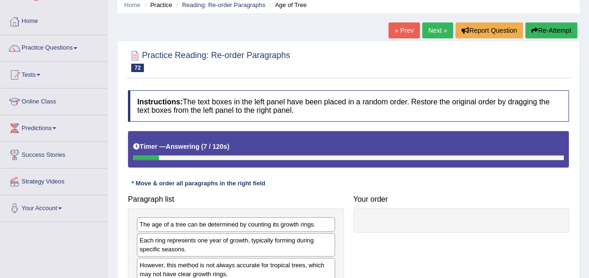
click at [427, 39] on div "« Prev Next » Report Question Re-Attempt" at bounding box center [484, 31] width 191 height 18
click at [435, 30] on link "Next »" at bounding box center [437, 30] width 31 height 16
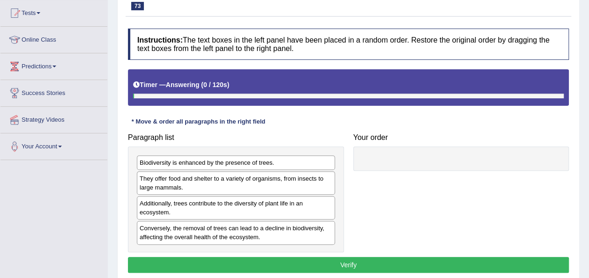
scroll to position [119, 0]
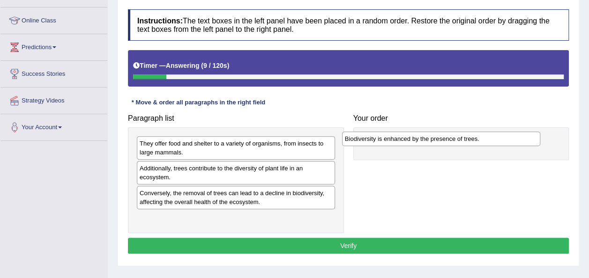
drag, startPoint x: 243, startPoint y: 144, endPoint x: 458, endPoint y: 138, distance: 215.2
click at [458, 138] on div "Biodiversity is enhanced by the presence of trees." at bounding box center [441, 139] width 198 height 14
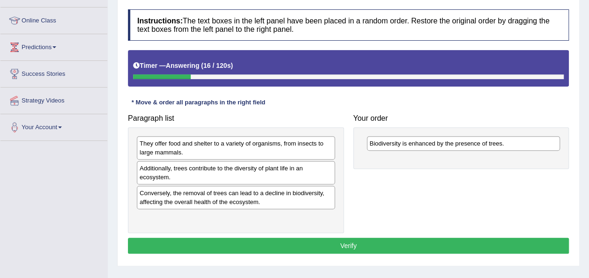
click at [267, 217] on div "They offer food and shelter to a variety of organisms, from insects to large ma…" at bounding box center [236, 180] width 216 height 106
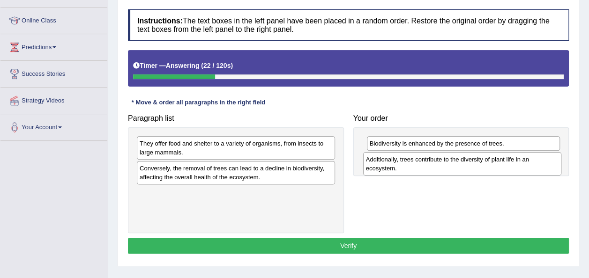
drag, startPoint x: 255, startPoint y: 170, endPoint x: 480, endPoint y: 161, distance: 226.1
click at [480, 161] on div "Additionally, trees contribute to the diversity of plant life in an ecosystem." at bounding box center [462, 163] width 198 height 23
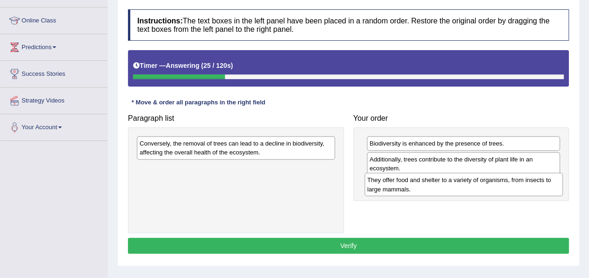
drag, startPoint x: 308, startPoint y: 150, endPoint x: 536, endPoint y: 187, distance: 230.9
click at [536, 187] on div "They offer food and shelter to a variety of organisms, from insects to large ma…" at bounding box center [464, 184] width 198 height 23
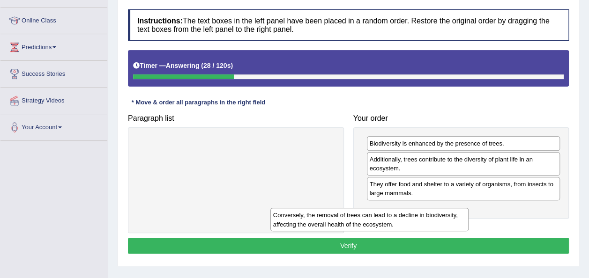
drag, startPoint x: 297, startPoint y: 142, endPoint x: 583, endPoint y: 162, distance: 287.1
click at [582, 163] on div "Home Practice Reading: Re-order Paragraphs Biodiversity « Prev Next » Report Qu…" at bounding box center [348, 115] width 481 height 469
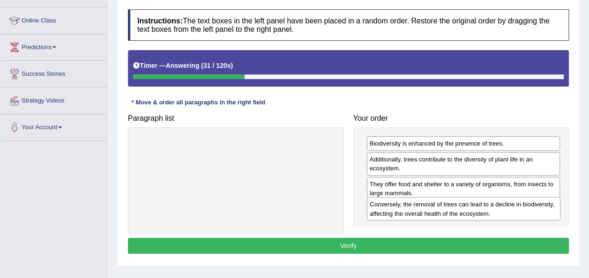
drag, startPoint x: 526, startPoint y: 198, endPoint x: 526, endPoint y: 219, distance: 21.1
click at [526, 219] on div "Conversely, the removal of trees can lead to a decline in biodiversity, affecti…" at bounding box center [464, 208] width 194 height 23
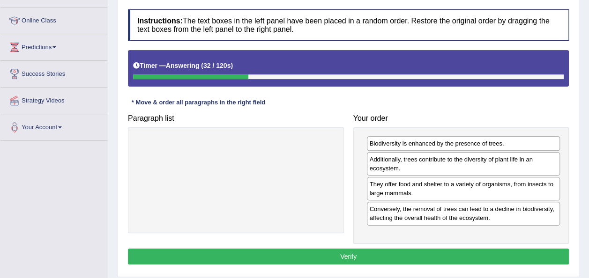
click at [489, 252] on button "Verify" at bounding box center [348, 257] width 441 height 16
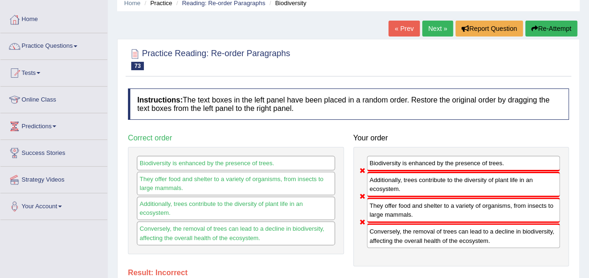
scroll to position [31, 0]
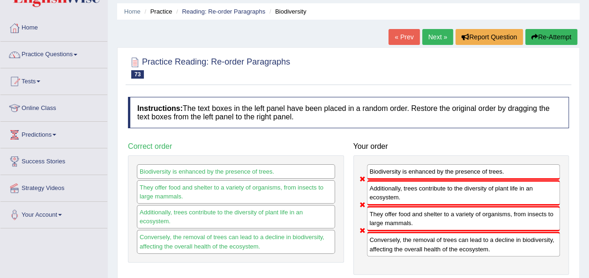
click at [439, 37] on link "Next »" at bounding box center [437, 37] width 31 height 16
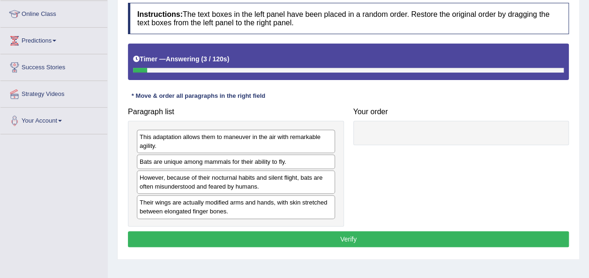
scroll to position [125, 0]
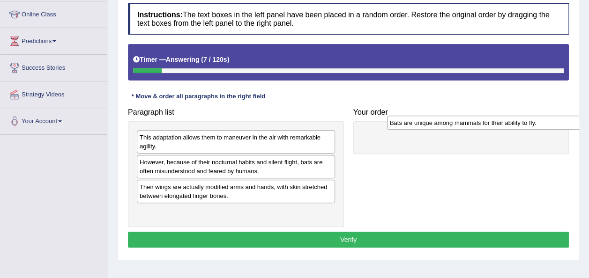
drag, startPoint x: 250, startPoint y: 164, endPoint x: 501, endPoint y: 125, distance: 253.4
click at [501, 125] on div "Bats are unique among mammals for their ability to fly." at bounding box center [486, 123] width 198 height 14
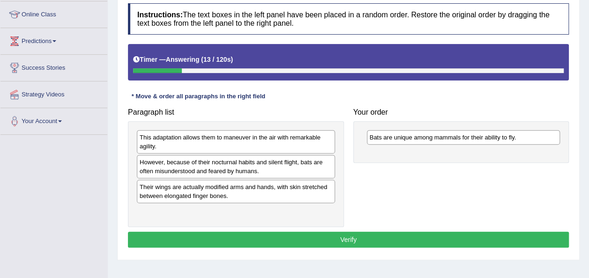
click at [501, 125] on div "Bats are unique among mammals for their ability to fly." at bounding box center [461, 142] width 216 height 42
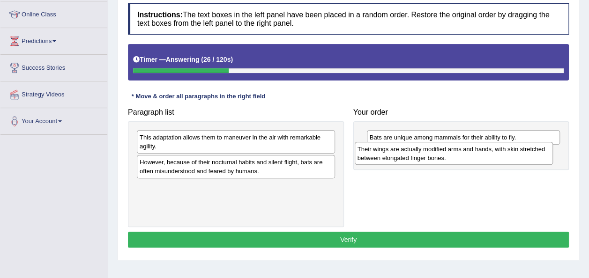
drag, startPoint x: 270, startPoint y: 196, endPoint x: 488, endPoint y: 159, distance: 221.2
click at [488, 159] on div "Their wings are actually modified arms and hands, with skin stretched between e…" at bounding box center [454, 153] width 198 height 23
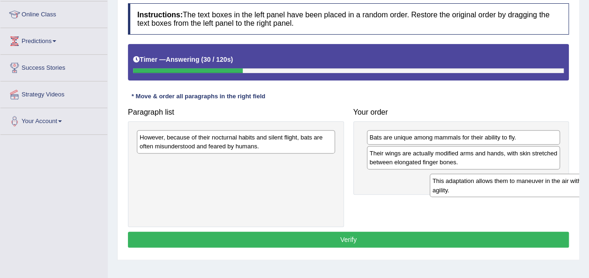
drag, startPoint x: 289, startPoint y: 146, endPoint x: 487, endPoint y: 199, distance: 205.7
click at [487, 197] on div "This adaptation allows them to maneuver in the air with remarkable agility." at bounding box center [529, 185] width 198 height 23
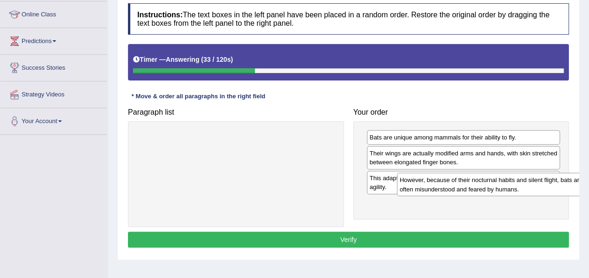
drag, startPoint x: 311, startPoint y: 141, endPoint x: 558, endPoint y: 199, distance: 253.3
click at [558, 196] on div "However, because of their nocturnal habits and silent flight, bats are often mi…" at bounding box center [496, 184] width 198 height 23
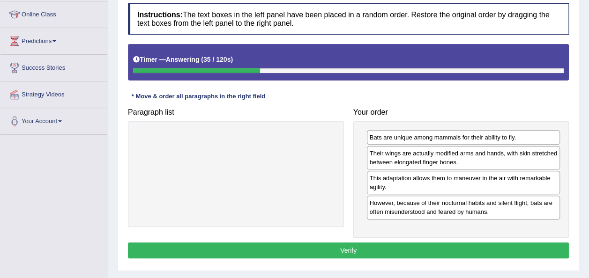
click at [460, 246] on button "Verify" at bounding box center [348, 251] width 441 height 16
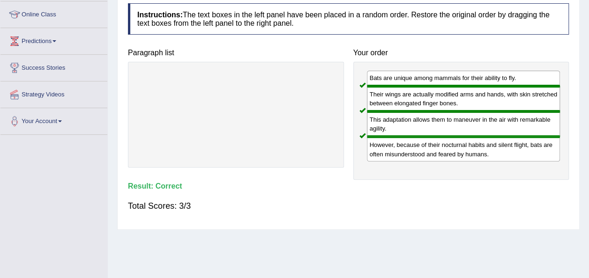
scroll to position [0, 0]
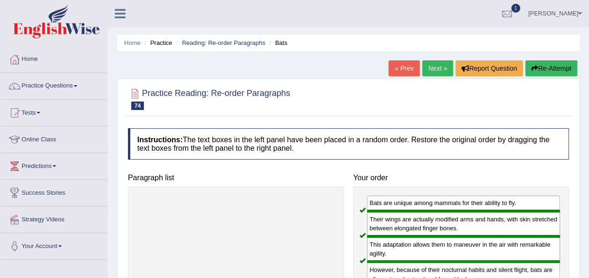
click at [442, 63] on link "Next »" at bounding box center [437, 68] width 31 height 16
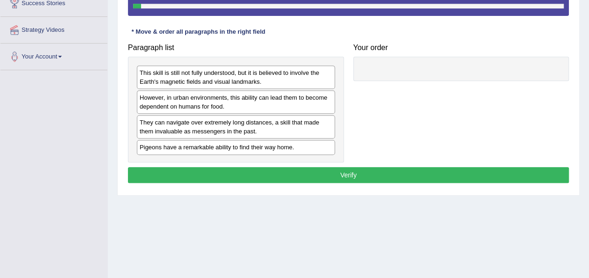
scroll to position [189, 0]
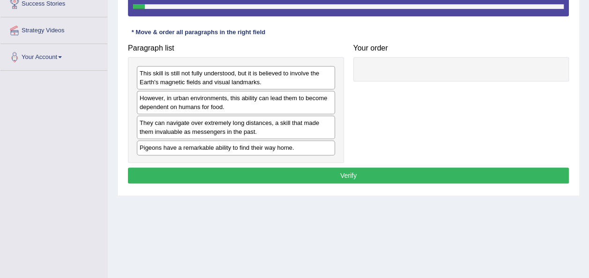
click at [307, 109] on div "However, in urban environments, this ability can lead them to become dependent …" at bounding box center [236, 102] width 198 height 23
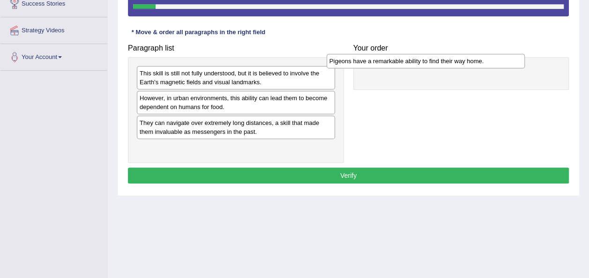
drag, startPoint x: 294, startPoint y: 148, endPoint x: 484, endPoint y: 63, distance: 208.1
click at [484, 63] on div "Pigeons have a remarkable ability to find their way home." at bounding box center [426, 61] width 198 height 14
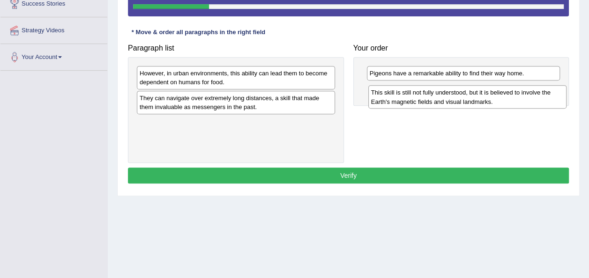
drag, startPoint x: 309, startPoint y: 86, endPoint x: 531, endPoint y: 106, distance: 222.1
click at [531, 106] on div "This skill is still not fully understood, but it is believed to involve the Ear…" at bounding box center [467, 96] width 198 height 23
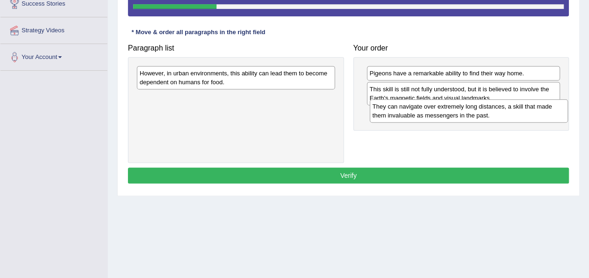
drag, startPoint x: 270, startPoint y: 99, endPoint x: 502, endPoint y: 107, distance: 231.7
click at [502, 107] on div "They can navigate over extremely long distances, a skill that made them invalua…" at bounding box center [469, 110] width 198 height 23
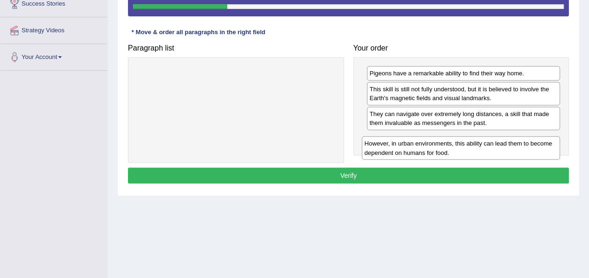
drag, startPoint x: 304, startPoint y: 80, endPoint x: 529, endPoint y: 152, distance: 236.1
click at [529, 152] on div "However, in urban environments, this ability can lead them to become dependent …" at bounding box center [461, 147] width 198 height 23
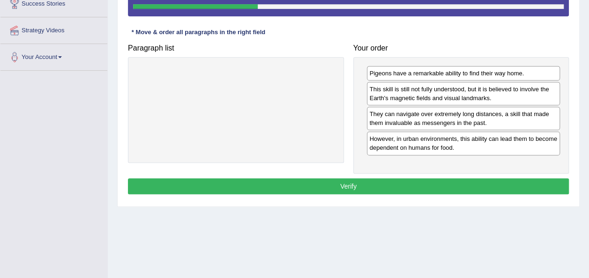
click at [458, 185] on button "Verify" at bounding box center [348, 187] width 441 height 16
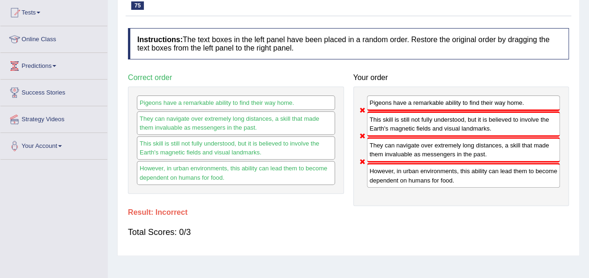
scroll to position [82, 0]
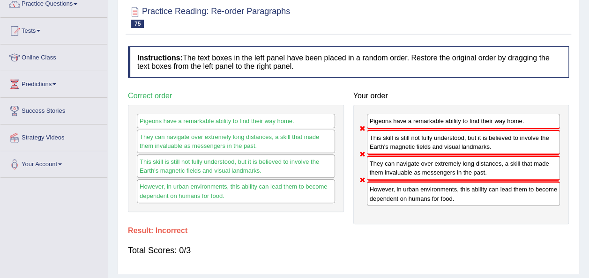
click at [379, 143] on div "This skill is still not fully understood, but it is believed to involve the Ear…" at bounding box center [464, 142] width 194 height 25
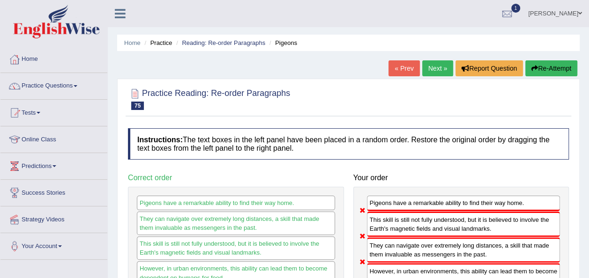
click at [435, 76] on link "Next »" at bounding box center [437, 68] width 31 height 16
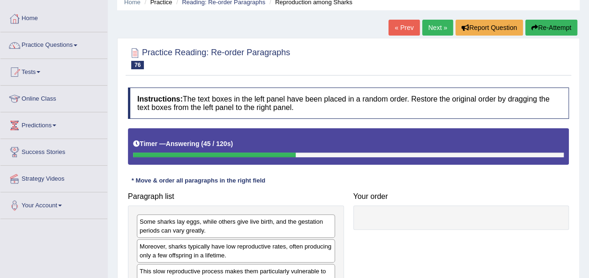
scroll to position [31, 0]
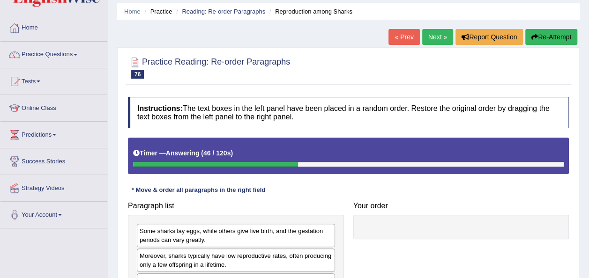
click at [428, 34] on link "Next »" at bounding box center [437, 37] width 31 height 16
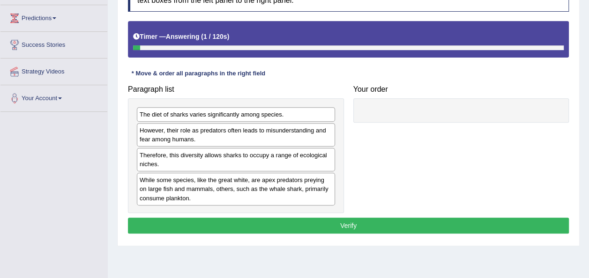
scroll to position [142, 0]
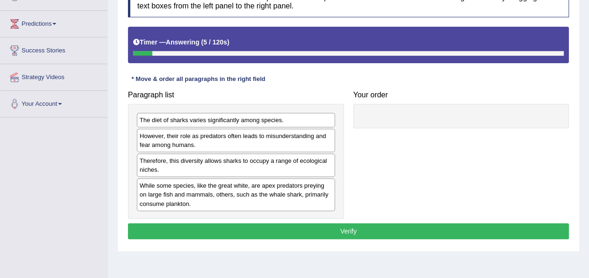
click at [291, 190] on div "While some species, like the great white, are apex predators preying on large f…" at bounding box center [236, 195] width 198 height 32
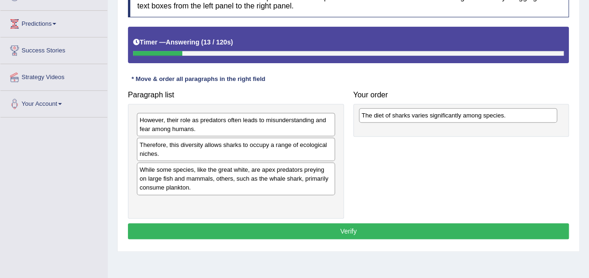
drag, startPoint x: 243, startPoint y: 124, endPoint x: 465, endPoint y: 120, distance: 222.2
click at [465, 120] on div "The diet of sharks varies significantly among species." at bounding box center [458, 115] width 198 height 14
click at [377, 176] on div "Paragraph list However, their role as predators often leads to misunderstanding…" at bounding box center [348, 152] width 450 height 133
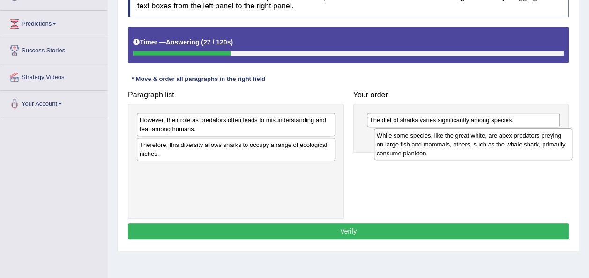
drag, startPoint x: 274, startPoint y: 170, endPoint x: 511, endPoint y: 136, distance: 239.6
click at [511, 136] on div "While some species, like the great white, are apex predators preying on large f…" at bounding box center [473, 144] width 198 height 32
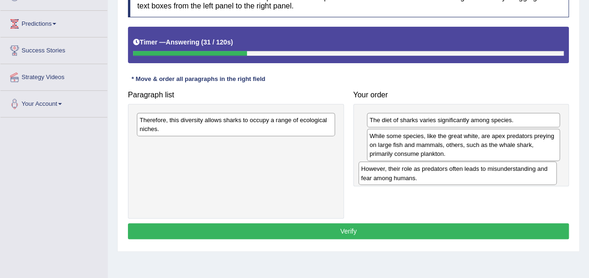
drag, startPoint x: 297, startPoint y: 122, endPoint x: 518, endPoint y: 171, distance: 227.1
click at [518, 171] on div "However, their role as predators often leads to misunderstanding and fear among…" at bounding box center [458, 173] width 198 height 23
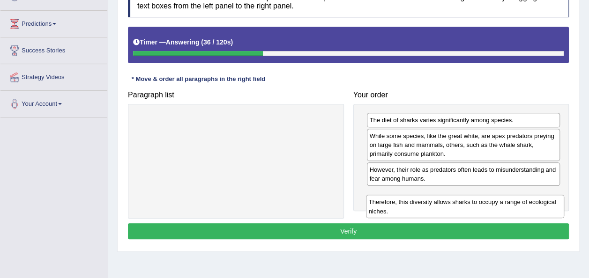
drag, startPoint x: 293, startPoint y: 126, endPoint x: 522, endPoint y: 208, distance: 243.6
click at [522, 208] on div "Therefore, this diversity allows sharks to occupy a range of ecological niches." at bounding box center [465, 206] width 198 height 23
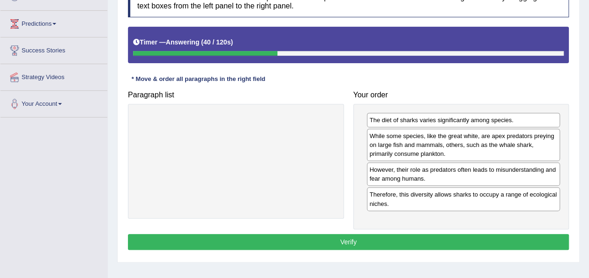
click at [451, 244] on button "Verify" at bounding box center [348, 242] width 441 height 16
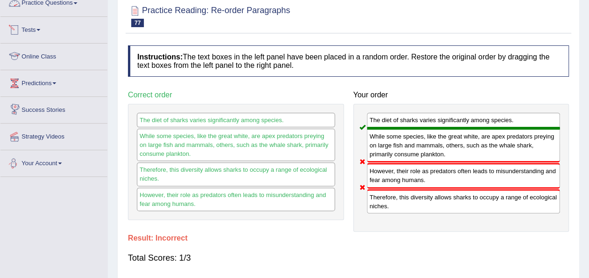
scroll to position [0, 0]
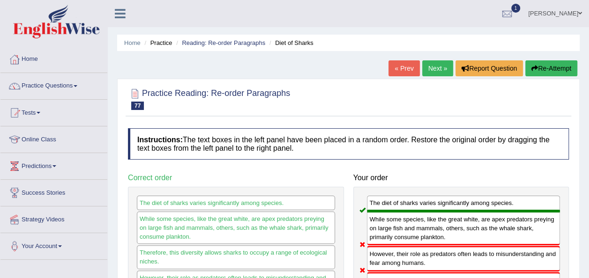
click at [61, 86] on link "Practice Questions" at bounding box center [53, 84] width 107 height 23
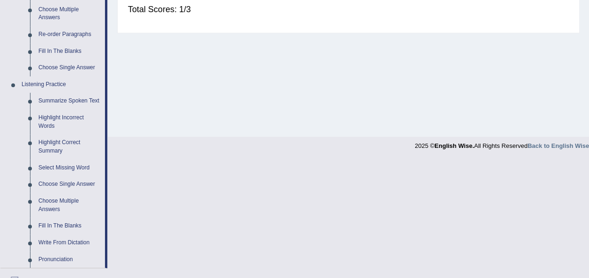
scroll to position [341, 0]
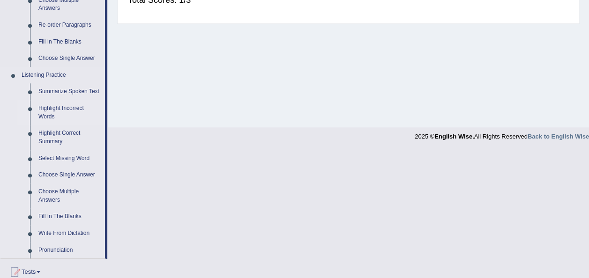
click at [60, 114] on link "Highlight Incorrect Words" at bounding box center [69, 112] width 71 height 25
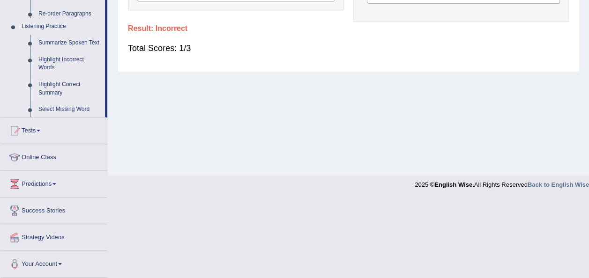
scroll to position [214, 0]
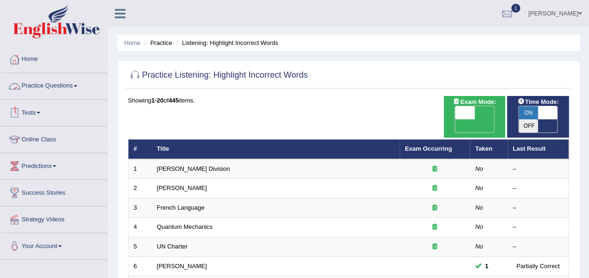
click at [58, 82] on link "Practice Questions" at bounding box center [53, 84] width 107 height 23
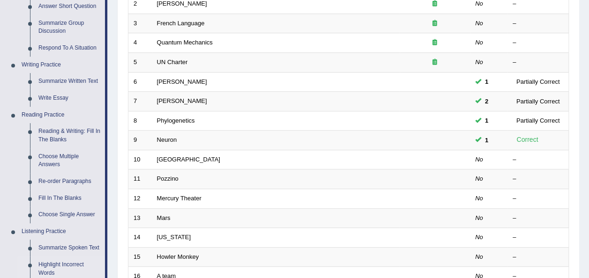
scroll to position [185, 0]
drag, startPoint x: 77, startPoint y: 193, endPoint x: 47, endPoint y: 193, distance: 30.0
click at [47, 193] on link "Fill In The Blanks" at bounding box center [69, 198] width 71 height 17
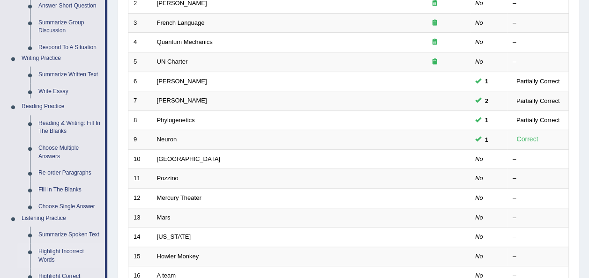
click at [47, 193] on ul "Home Practice Questions Speaking Practice Read Aloud Repeat Sentence Describe I…" at bounding box center [53, 205] width 107 height 689
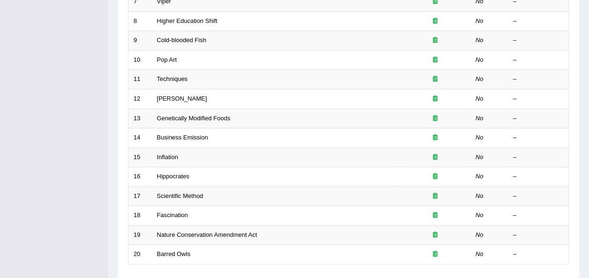
scroll to position [337, 0]
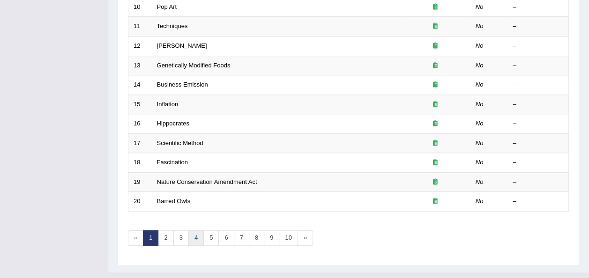
click at [192, 231] on link "4" at bounding box center [195, 238] width 15 height 15
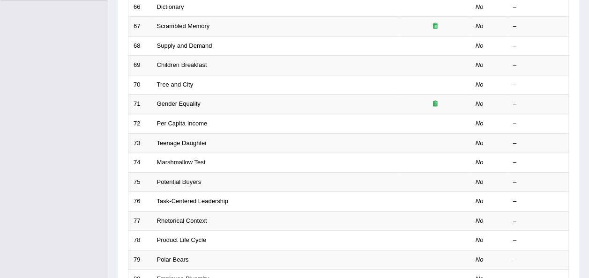
scroll to position [260, 0]
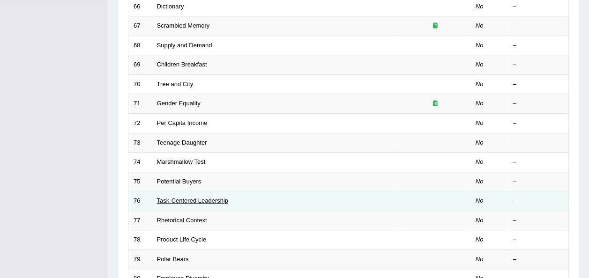
click at [201, 197] on link "Task-Centered Leadership" at bounding box center [192, 200] width 71 height 7
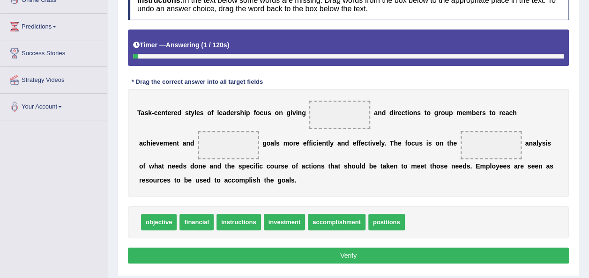
scroll to position [141, 0]
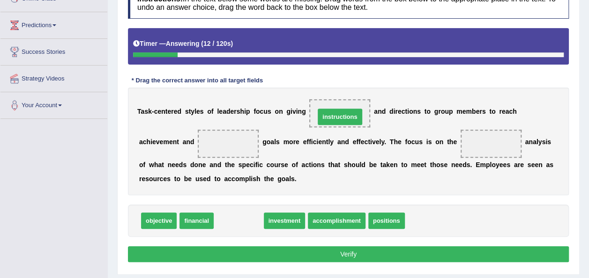
drag, startPoint x: 248, startPoint y: 214, endPoint x: 350, endPoint y: 110, distance: 145.2
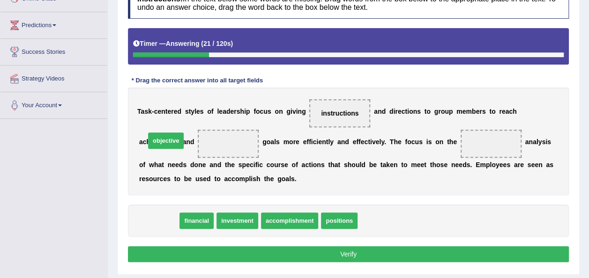
drag, startPoint x: 151, startPoint y: 222, endPoint x: 158, endPoint y: 142, distance: 80.9
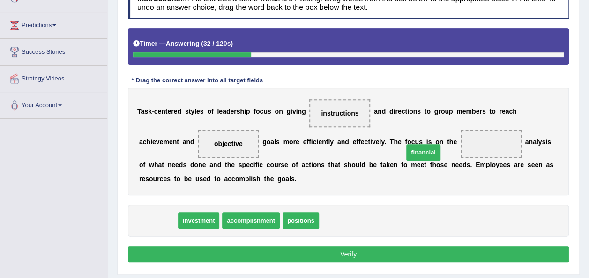
drag, startPoint x: 160, startPoint y: 221, endPoint x: 425, endPoint y: 151, distance: 273.8
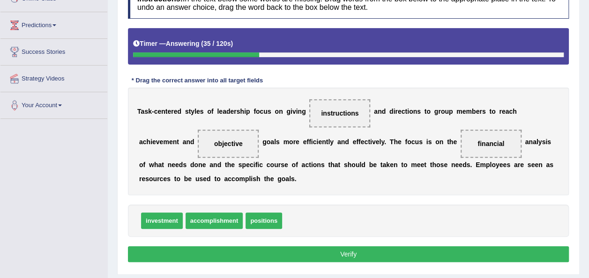
click at [313, 247] on button "Verify" at bounding box center [348, 255] width 441 height 16
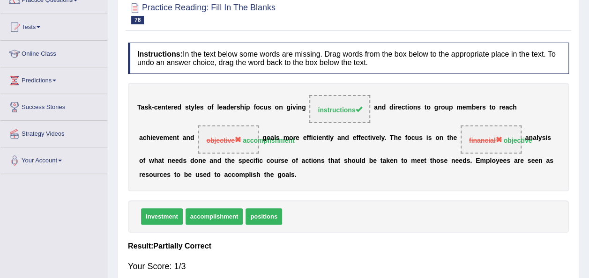
scroll to position [27, 0]
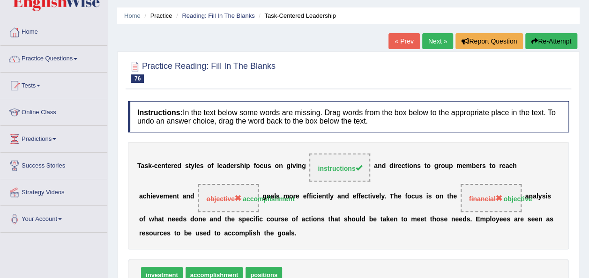
click at [433, 40] on link "Next »" at bounding box center [437, 41] width 31 height 16
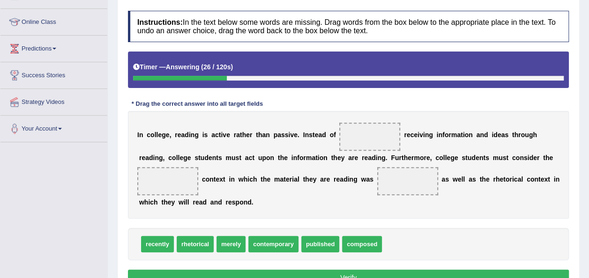
scroll to position [120, 0]
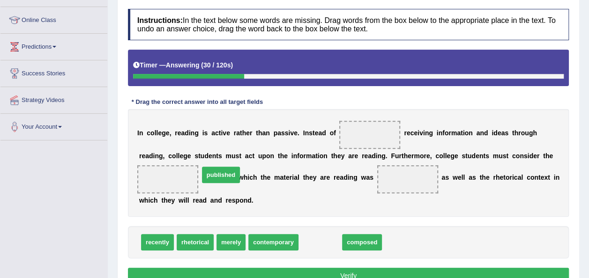
drag, startPoint x: 309, startPoint y: 235, endPoint x: 206, endPoint y: 168, distance: 123.0
click at [206, 168] on div "I n c o l l e g e , r e a d i n g i s a c t i v e r a t h e r t h a n p a s s i…" at bounding box center [348, 163] width 441 height 108
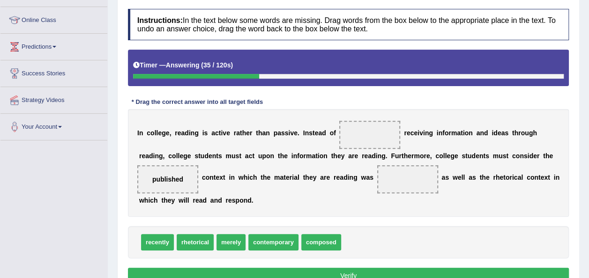
click at [265, 236] on span "contemporary" at bounding box center [273, 242] width 50 height 16
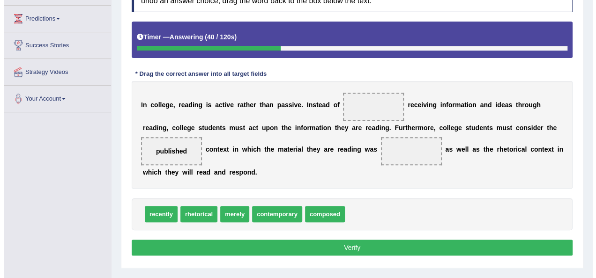
scroll to position [149, 0]
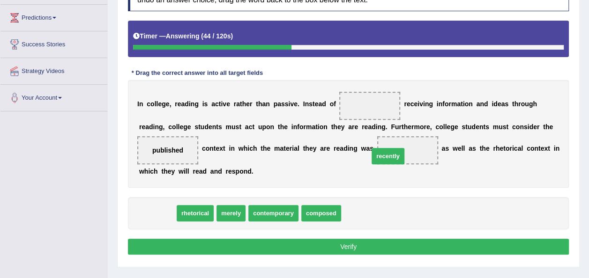
drag, startPoint x: 167, startPoint y: 208, endPoint x: 392, endPoint y: 151, distance: 232.1
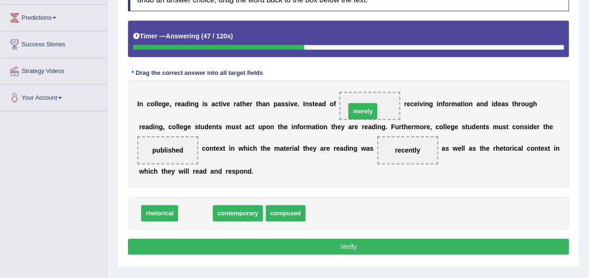
drag, startPoint x: 201, startPoint y: 215, endPoint x: 367, endPoint y: 112, distance: 195.9
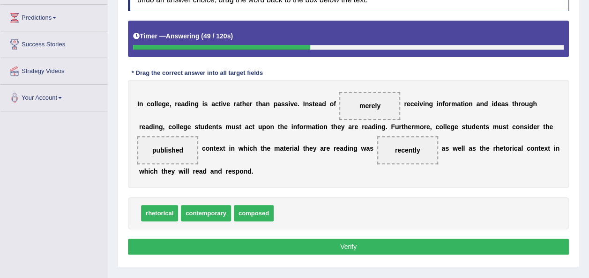
click at [319, 247] on button "Verify" at bounding box center [348, 247] width 441 height 16
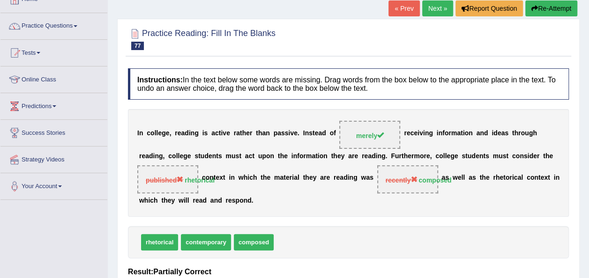
scroll to position [45, 0]
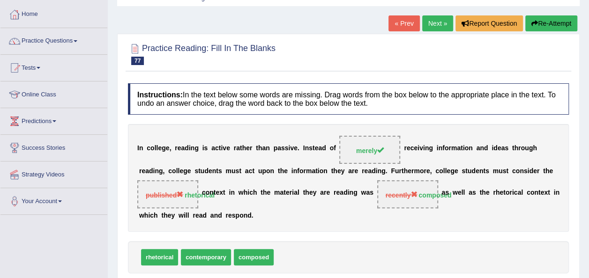
click at [430, 26] on link "Next »" at bounding box center [437, 23] width 31 height 16
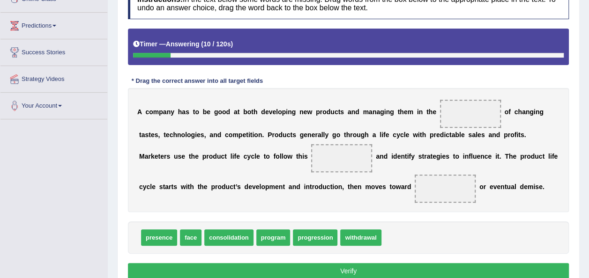
scroll to position [142, 0]
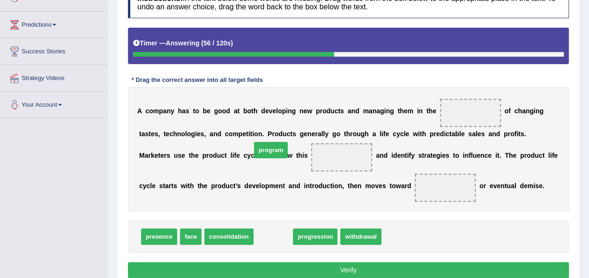
drag, startPoint x: 277, startPoint y: 232, endPoint x: 273, endPoint y: 132, distance: 100.4
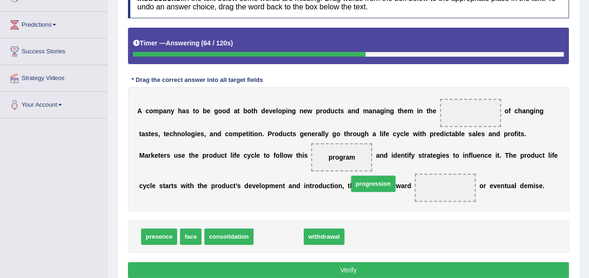
drag, startPoint x: 268, startPoint y: 235, endPoint x: 362, endPoint y: 182, distance: 108.5
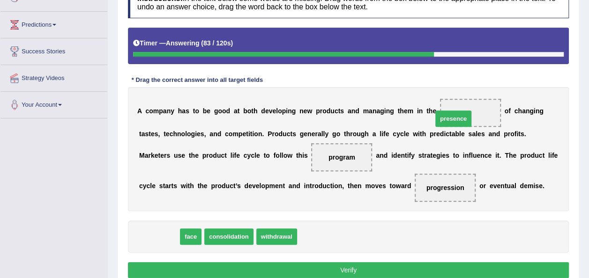
drag, startPoint x: 159, startPoint y: 233, endPoint x: 455, endPoint y: 114, distance: 318.2
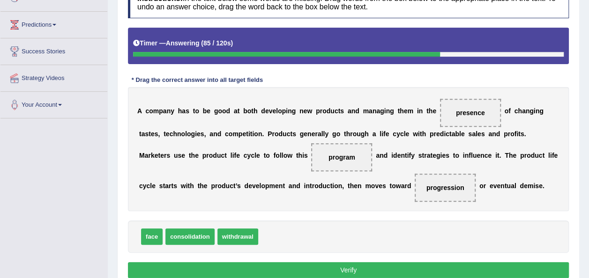
click at [385, 271] on button "Verify" at bounding box center [348, 270] width 441 height 16
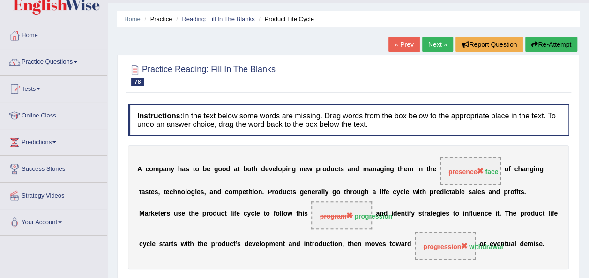
scroll to position [23, 0]
click at [439, 40] on link "Next »" at bounding box center [437, 45] width 31 height 16
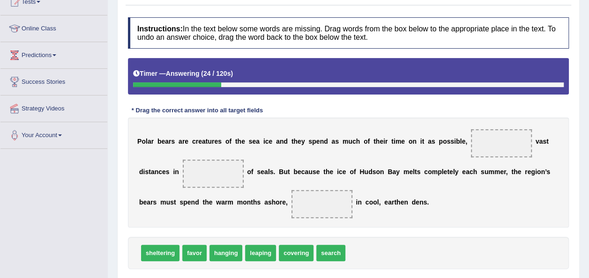
scroll to position [108, 0]
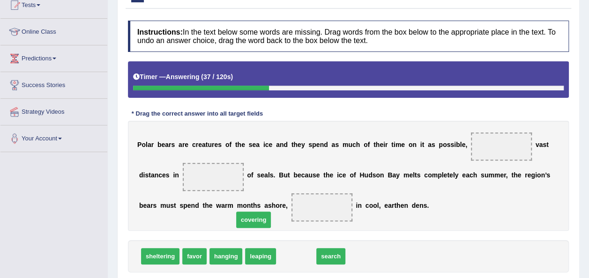
drag, startPoint x: 303, startPoint y: 253, endPoint x: 245, endPoint y: 207, distance: 74.5
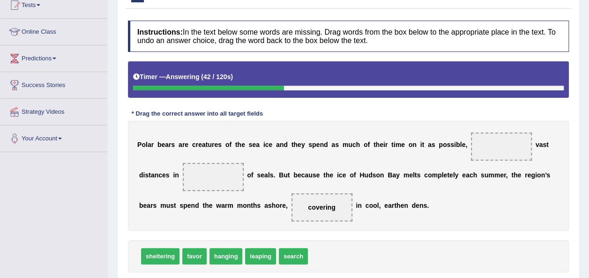
click at [303, 277] on div "Instructions: In the text below some words are missing. Drag words from the box…" at bounding box center [349, 161] width 446 height 290
drag, startPoint x: 296, startPoint y: 257, endPoint x: 185, endPoint y: 179, distance: 136.3
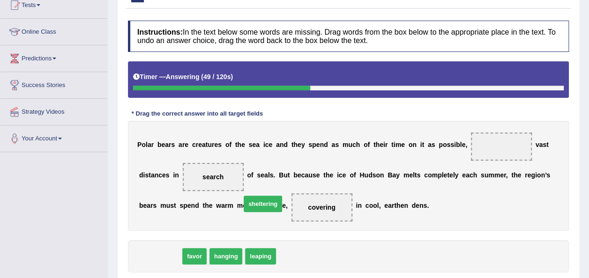
drag, startPoint x: 154, startPoint y: 252, endPoint x: 401, endPoint y: 120, distance: 280.6
click at [282, 196] on span "sheltering" at bounding box center [263, 204] width 38 height 16
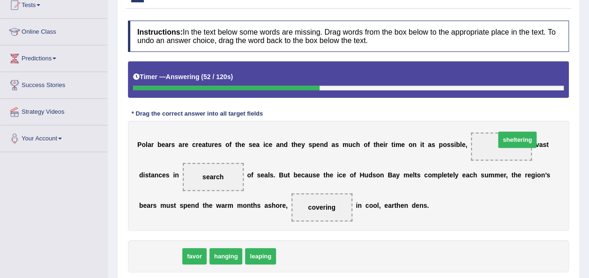
drag, startPoint x: 148, startPoint y: 249, endPoint x: 499, endPoint y: 135, distance: 369.1
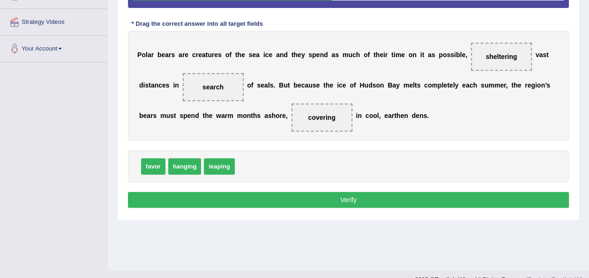
scroll to position [202, 0]
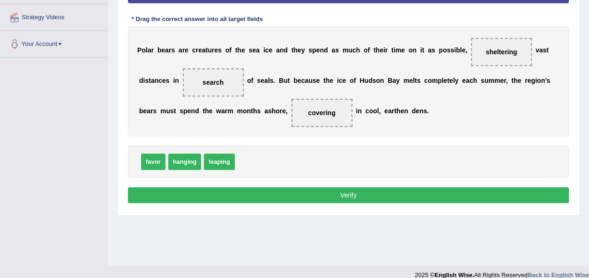
click at [319, 187] on button "Verify" at bounding box center [348, 195] width 441 height 16
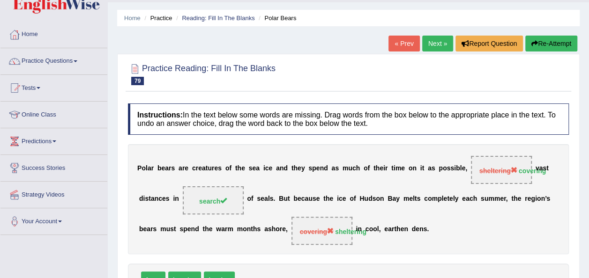
scroll to position [24, 0]
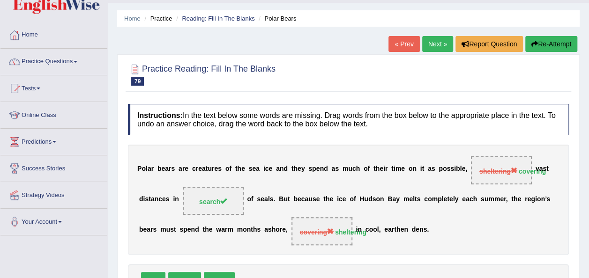
click at [439, 39] on link "Next »" at bounding box center [437, 44] width 31 height 16
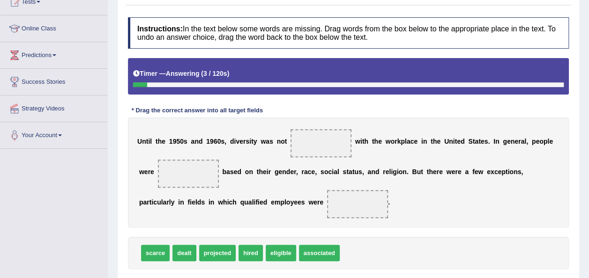
scroll to position [112, 0]
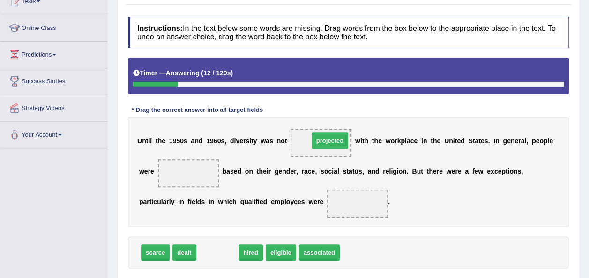
drag, startPoint x: 224, startPoint y: 254, endPoint x: 337, endPoint y: 142, distance: 158.8
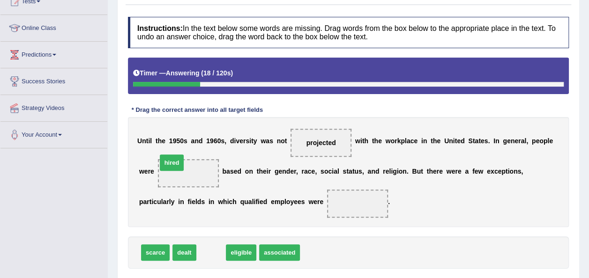
drag, startPoint x: 208, startPoint y: 256, endPoint x: 169, endPoint y: 166, distance: 98.2
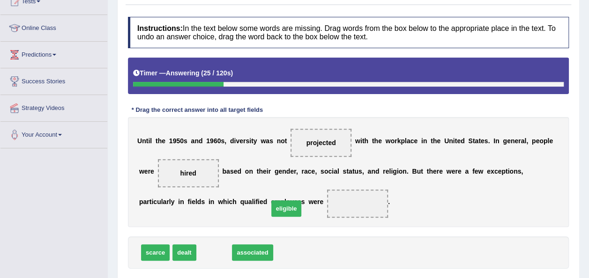
drag, startPoint x: 213, startPoint y: 250, endPoint x: 285, endPoint y: 206, distance: 84.6
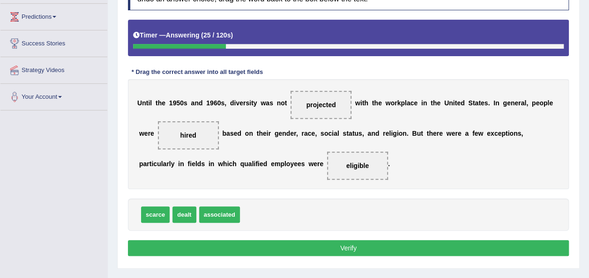
scroll to position [157, 0]
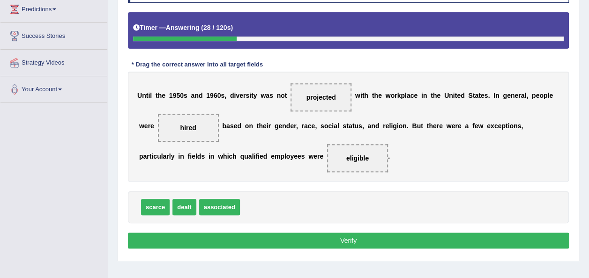
click at [283, 238] on button "Verify" at bounding box center [348, 241] width 441 height 16
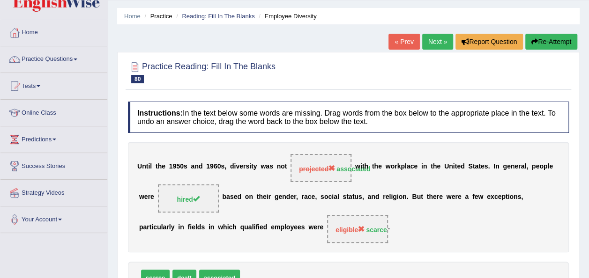
scroll to position [25, 0]
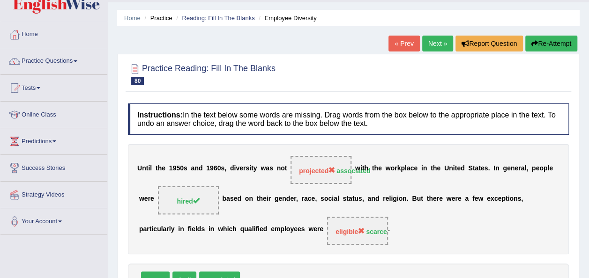
click at [442, 57] on div "Practice Reading: Fill In The Blanks 80 Employee Diversity Instructions: In the…" at bounding box center [348, 204] width 463 height 300
click at [437, 41] on link "Next »" at bounding box center [437, 44] width 31 height 16
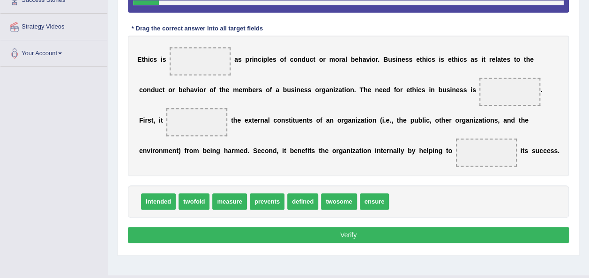
scroll to position [194, 0]
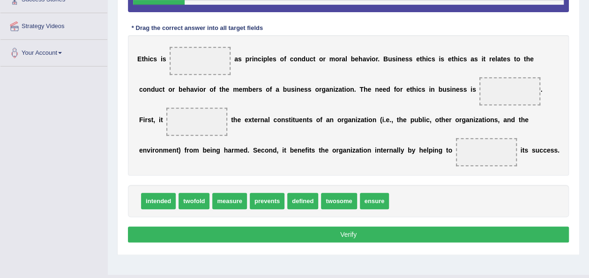
click at [197, 222] on div "Instructions: In the text below some words are missing. Drag words from the box…" at bounding box center [349, 90] width 446 height 320
click at [190, 196] on span "twofold" at bounding box center [194, 201] width 31 height 16
drag, startPoint x: 190, startPoint y: 196, endPoint x: 200, endPoint y: 72, distance: 124.1
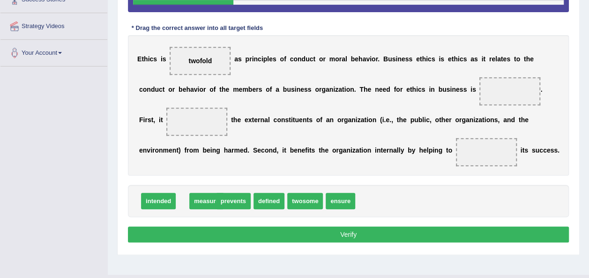
drag, startPoint x: 196, startPoint y: 203, endPoint x: 205, endPoint y: 203, distance: 8.9
click at [246, 217] on div "Instructions: In the text below some words are missing. Drag words from the box…" at bounding box center [349, 90] width 446 height 320
click at [305, 186] on div "intended prevents defined twosome ensure measure" at bounding box center [348, 201] width 441 height 32
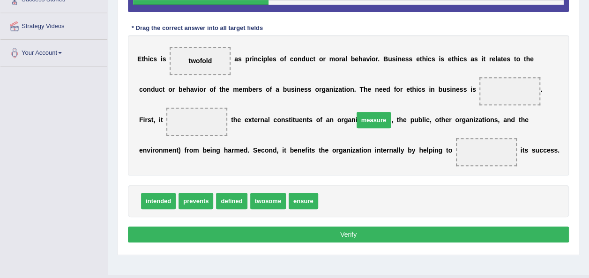
drag, startPoint x: 316, startPoint y: 203, endPoint x: 352, endPoint y: 122, distance: 89.0
click at [357, 122] on span "measure" at bounding box center [374, 120] width 34 height 16
drag, startPoint x: 352, startPoint y: 122, endPoint x: 447, endPoint y: 54, distance: 116.3
click at [447, 54] on div "Instructions: In the text below some words are missing. Drag words from the box…" at bounding box center [349, 90] width 446 height 320
drag, startPoint x: 337, startPoint y: 194, endPoint x: 443, endPoint y: 86, distance: 151.1
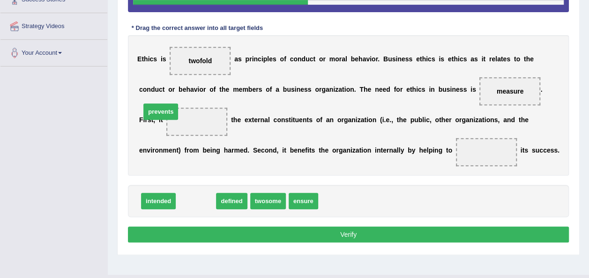
drag, startPoint x: 202, startPoint y: 203, endPoint x: 168, endPoint y: 113, distance: 96.7
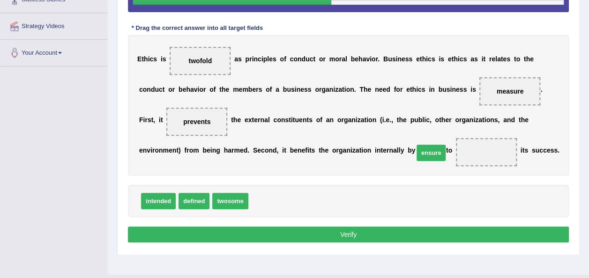
drag, startPoint x: 261, startPoint y: 194, endPoint x: 426, endPoint y: 146, distance: 172.2
click at [343, 241] on button "Verify" at bounding box center [348, 235] width 441 height 16
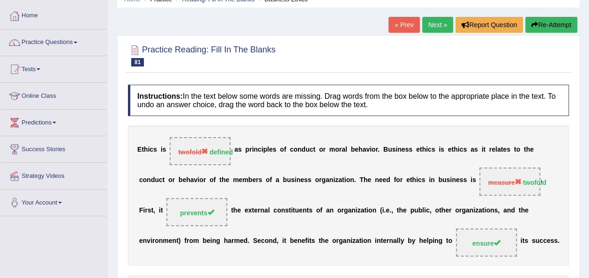
scroll to position [43, 0]
click at [435, 23] on link "Next »" at bounding box center [437, 25] width 31 height 16
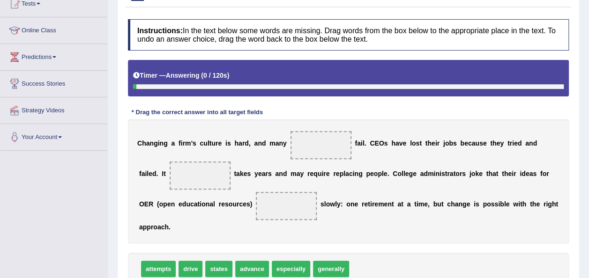
scroll to position [109, 0]
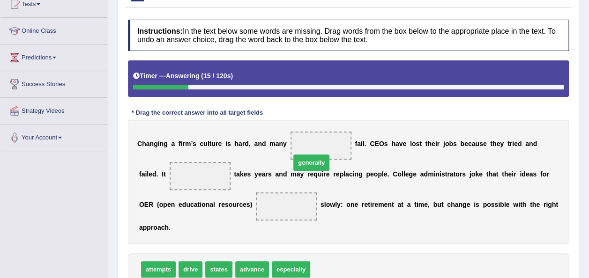
drag, startPoint x: 311, startPoint y: 257, endPoint x: 291, endPoint y: 143, distance: 115.3
click at [216, 262] on span "states" at bounding box center [218, 270] width 27 height 16
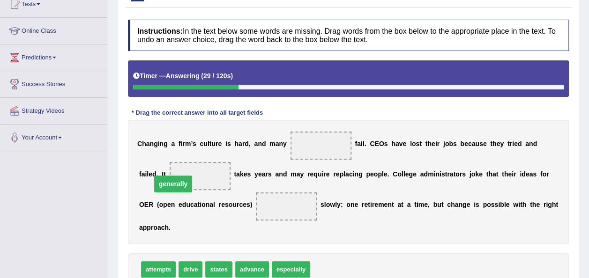
drag, startPoint x: 299, startPoint y: 146, endPoint x: 156, endPoint y: 184, distance: 148.5
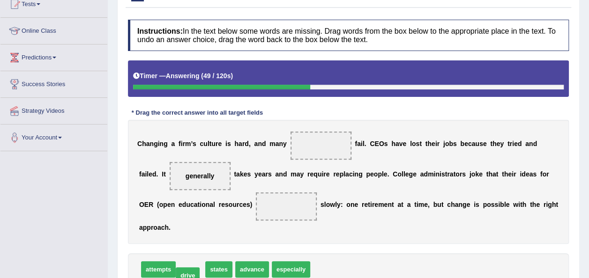
drag, startPoint x: 182, startPoint y: 261, endPoint x: 179, endPoint y: 267, distance: 6.7
click at [179, 267] on div "attempts states advance especially drive" at bounding box center [348, 270] width 441 height 32
drag, startPoint x: 179, startPoint y: 267, endPoint x: 147, endPoint y: 251, distance: 35.6
click at [147, 254] on div "attempts states advance especially drive" at bounding box center [348, 270] width 441 height 32
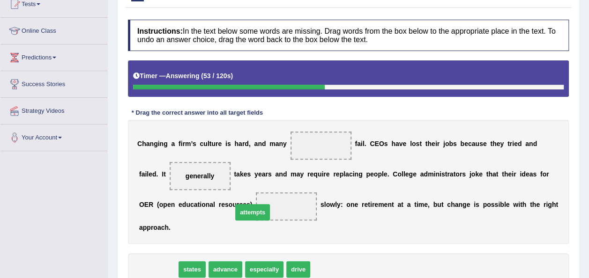
drag, startPoint x: 147, startPoint y: 251, endPoint x: 241, endPoint y: 194, distance: 110.2
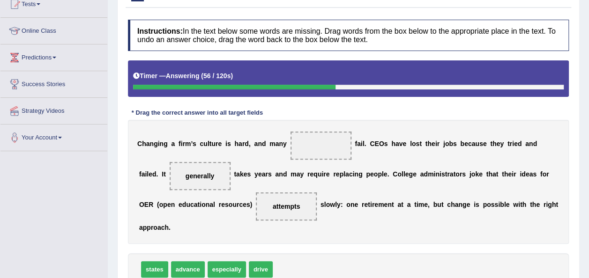
click at [256, 254] on div "states advance especially drive" at bounding box center [348, 270] width 441 height 32
drag, startPoint x: 256, startPoint y: 240, endPoint x: 146, endPoint y: 253, distance: 110.4
click at [146, 254] on div "states advance especially drive" at bounding box center [348, 270] width 441 height 32
click at [146, 262] on span "states" at bounding box center [154, 270] width 27 height 16
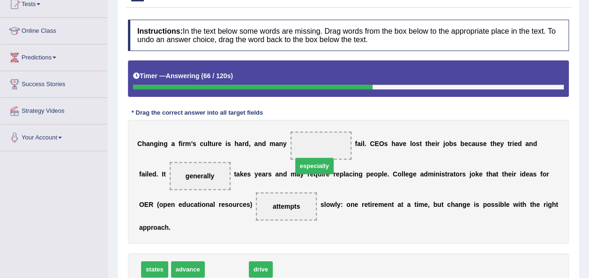
drag, startPoint x: 213, startPoint y: 252, endPoint x: 301, endPoint y: 149, distance: 135.7
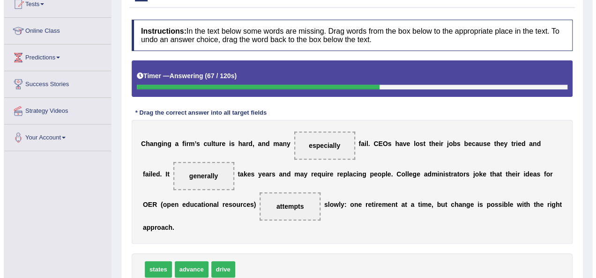
scroll to position [172, 0]
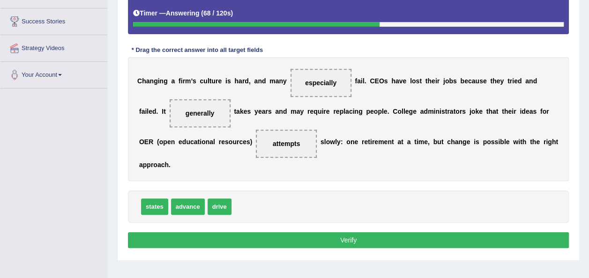
click at [298, 232] on button "Verify" at bounding box center [348, 240] width 441 height 16
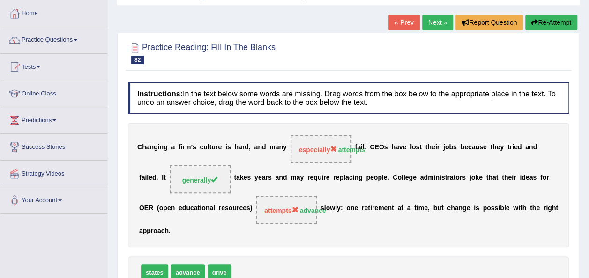
scroll to position [45, 0]
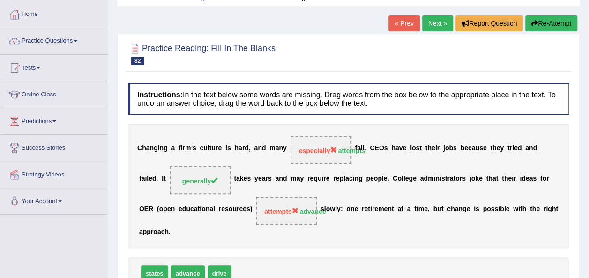
click at [447, 22] on link "Next »" at bounding box center [437, 23] width 31 height 16
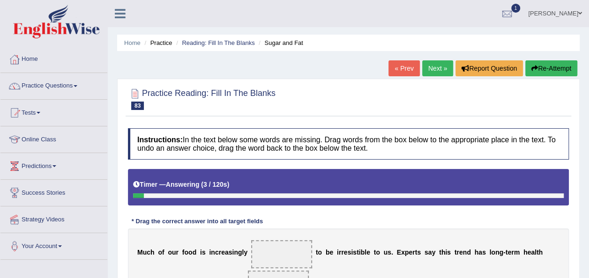
click at [564, 28] on div "Home Practice Reading: Fill In The Blanks Sugar and Fat « Prev Next » Report Qu…" at bounding box center [348, 234] width 481 height 469
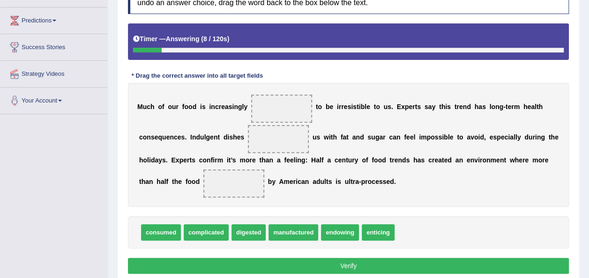
scroll to position [148, 0]
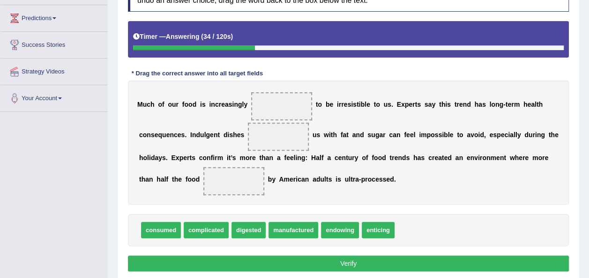
click at [243, 231] on span "digested" at bounding box center [249, 230] width 34 height 16
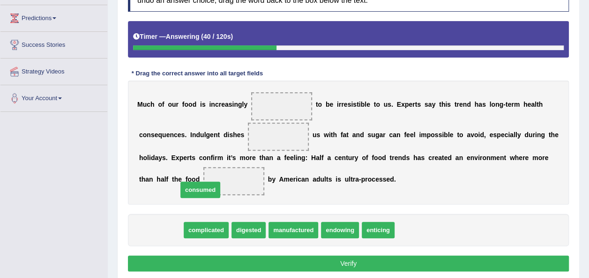
drag, startPoint x: 171, startPoint y: 230, endPoint x: 210, endPoint y: 190, distance: 56.3
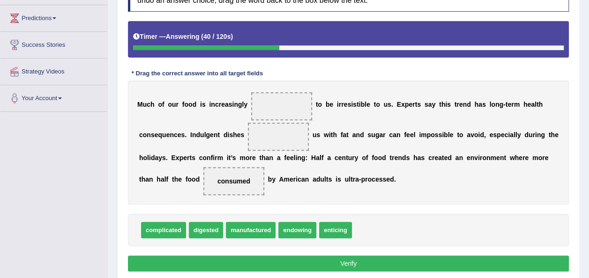
click at [210, 190] on span "consumed" at bounding box center [233, 181] width 61 height 28
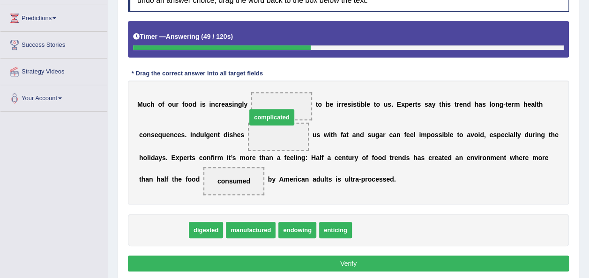
drag, startPoint x: 174, startPoint y: 229, endPoint x: 282, endPoint y: 116, distance: 156.5
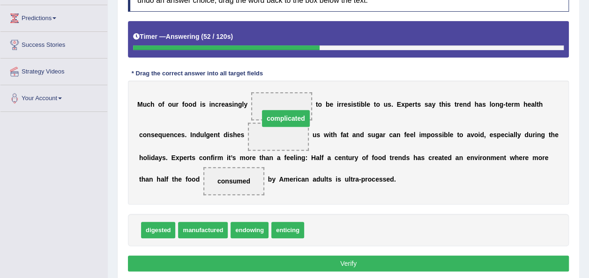
drag, startPoint x: 281, startPoint y: 133, endPoint x: 288, endPoint y: 108, distance: 26.3
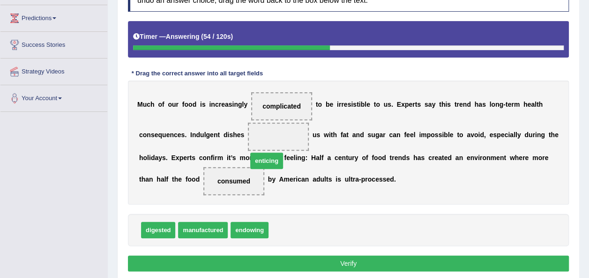
drag, startPoint x: 284, startPoint y: 226, endPoint x: 262, endPoint y: 151, distance: 77.9
click at [268, 261] on button "Verify" at bounding box center [348, 264] width 441 height 16
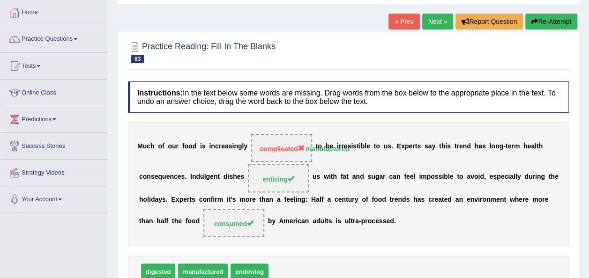
scroll to position [28, 0]
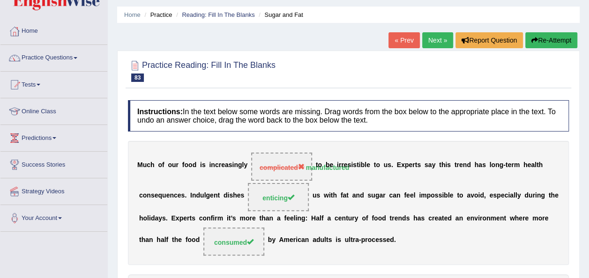
click at [430, 40] on link "Next »" at bounding box center [437, 40] width 31 height 16
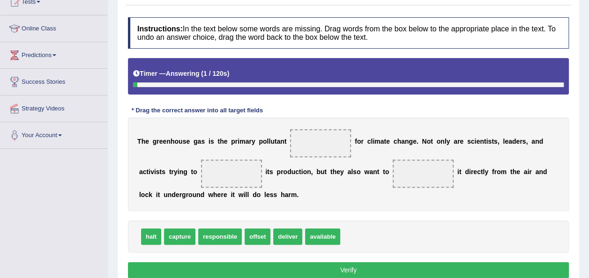
scroll to position [112, 0]
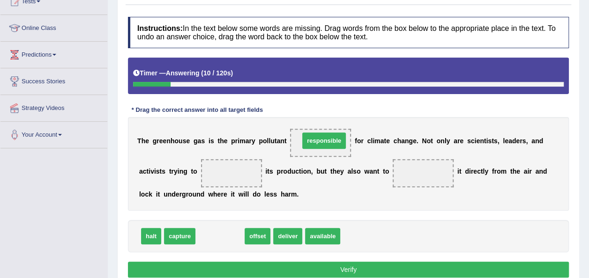
drag, startPoint x: 218, startPoint y: 239, endPoint x: 322, endPoint y: 143, distance: 141.3
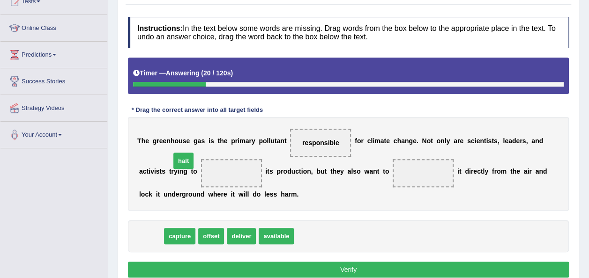
drag, startPoint x: 149, startPoint y: 237, endPoint x: 181, endPoint y: 162, distance: 82.1
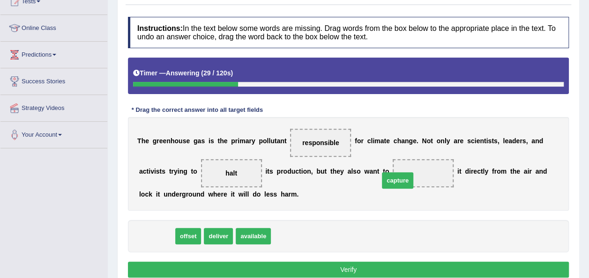
drag, startPoint x: 161, startPoint y: 243, endPoint x: 402, endPoint y: 187, distance: 247.3
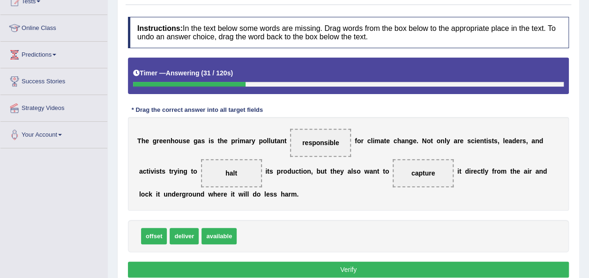
click at [328, 273] on button "Verify" at bounding box center [348, 270] width 441 height 16
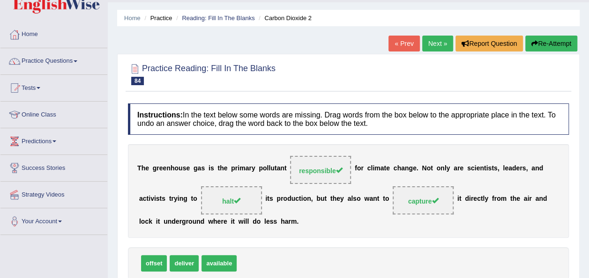
scroll to position [24, 0]
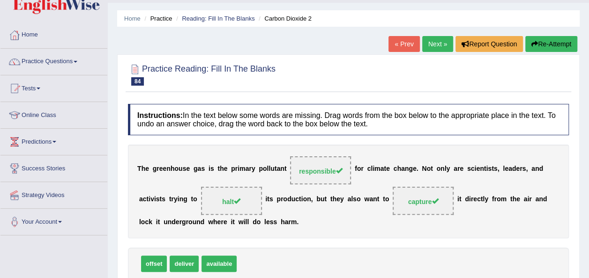
click at [435, 50] on link "Next »" at bounding box center [437, 44] width 31 height 16
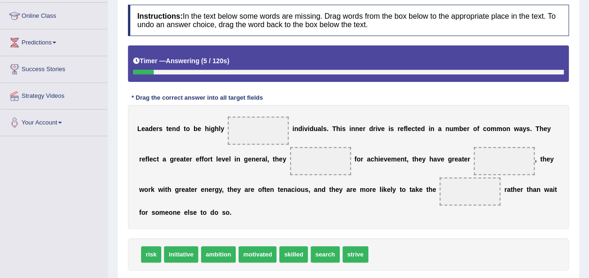
scroll to position [123, 0]
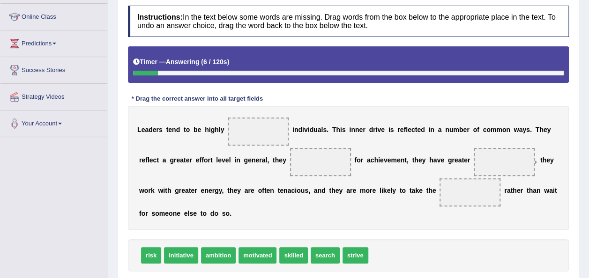
click at [214, 252] on span "ambition" at bounding box center [218, 255] width 35 height 16
drag, startPoint x: 287, startPoint y: 257, endPoint x: 264, endPoint y: 129, distance: 129.9
click at [318, 256] on span "strive" at bounding box center [324, 255] width 26 height 16
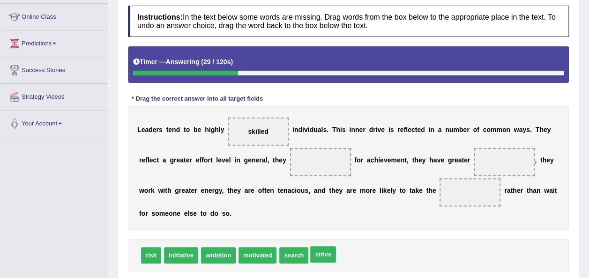
drag, startPoint x: 318, startPoint y: 256, endPoint x: 283, endPoint y: 184, distance: 80.1
click at [331, 211] on div "L e a d e r s t e n d t o b e h i g h l y skilled i n d i v i d u a l s . T h i…" at bounding box center [348, 168] width 441 height 124
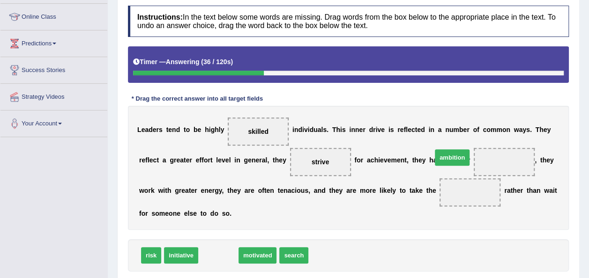
drag, startPoint x: 219, startPoint y: 250, endPoint x: 453, endPoint y: 152, distance: 253.6
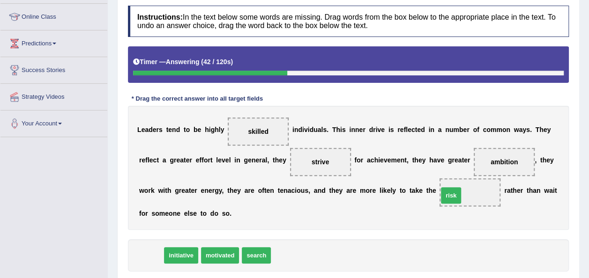
drag, startPoint x: 153, startPoint y: 256, endPoint x: 454, endPoint y: 194, distance: 306.8
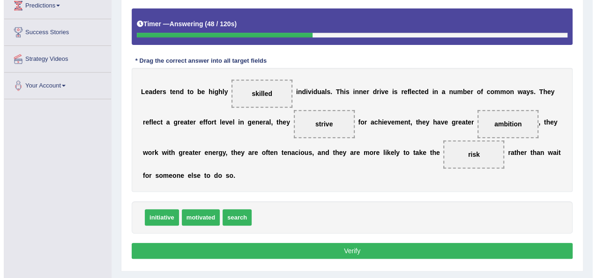
scroll to position [164, 0]
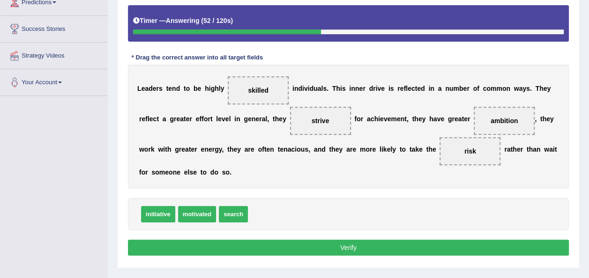
click at [252, 248] on button "Verify" at bounding box center [348, 248] width 441 height 16
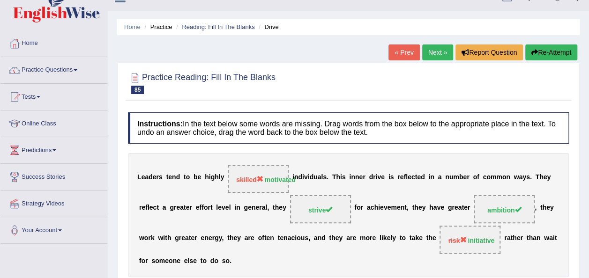
scroll to position [15, 0]
click at [437, 53] on link "Next »" at bounding box center [437, 53] width 31 height 16
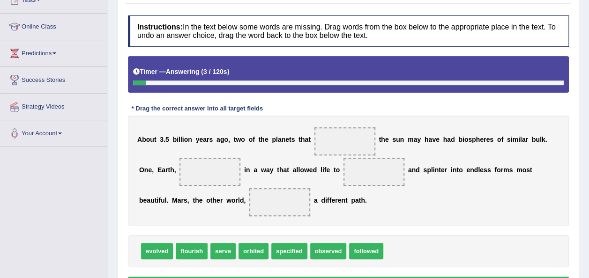
scroll to position [114, 0]
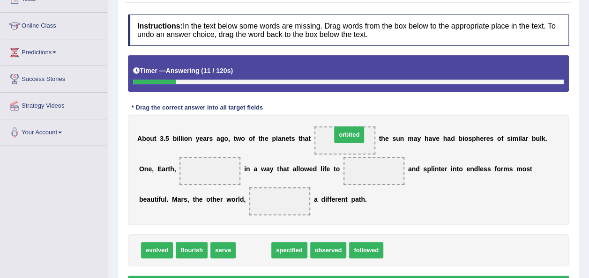
drag, startPoint x: 251, startPoint y: 251, endPoint x: 347, endPoint y: 135, distance: 150.5
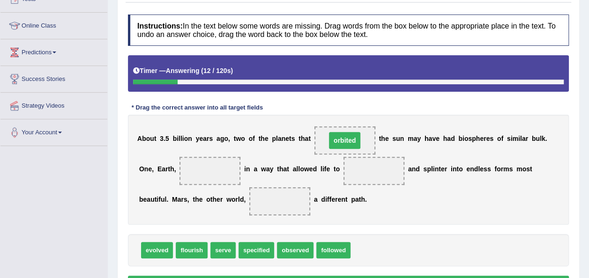
click at [347, 135] on span "orbited" at bounding box center [344, 140] width 31 height 17
click at [221, 246] on span "serve" at bounding box center [222, 250] width 25 height 16
click at [196, 251] on span "flourish" at bounding box center [192, 250] width 32 height 16
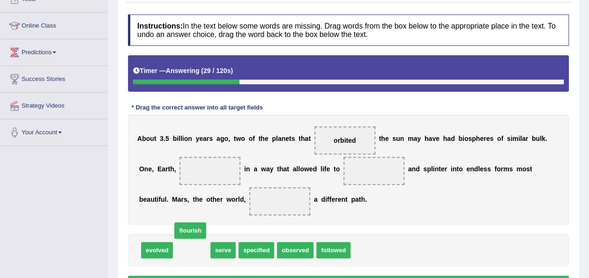
drag, startPoint x: 196, startPoint y: 251, endPoint x: 196, endPoint y: 174, distance: 76.4
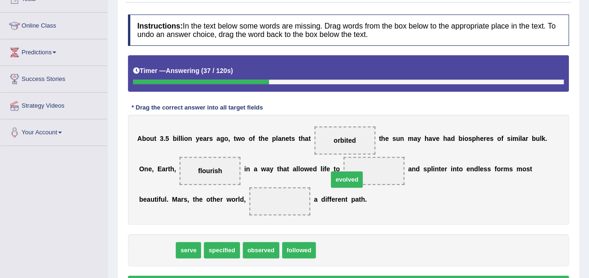
drag, startPoint x: 166, startPoint y: 247, endPoint x: 356, endPoint y: 176, distance: 202.8
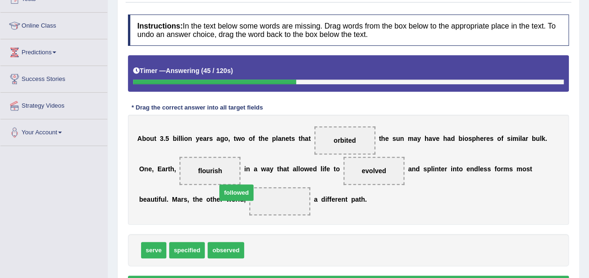
drag, startPoint x: 259, startPoint y: 247, endPoint x: 232, endPoint y: 189, distance: 64.4
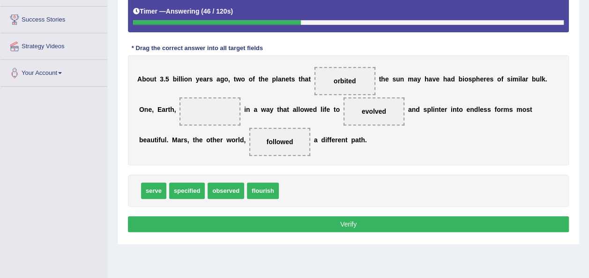
scroll to position [179, 0]
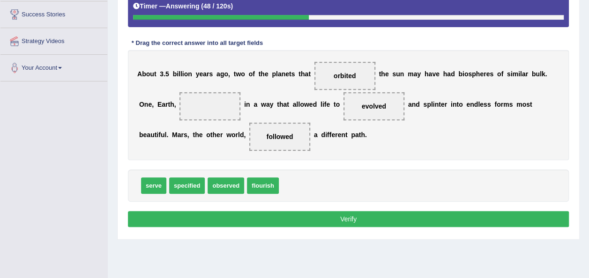
click at [259, 221] on button "Verify" at bounding box center [348, 219] width 441 height 16
drag, startPoint x: 253, startPoint y: 186, endPoint x: 203, endPoint y: 112, distance: 89.4
click at [289, 221] on button "Verify" at bounding box center [348, 219] width 441 height 16
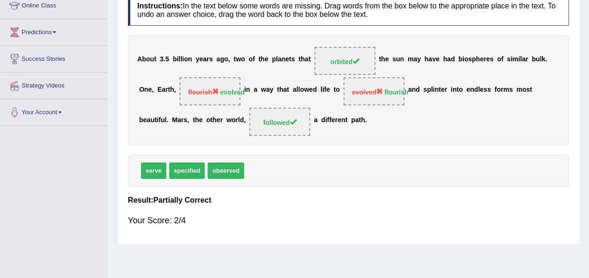
scroll to position [53, 0]
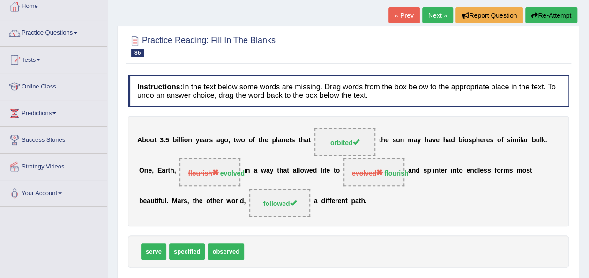
click at [438, 17] on link "Next »" at bounding box center [437, 15] width 31 height 16
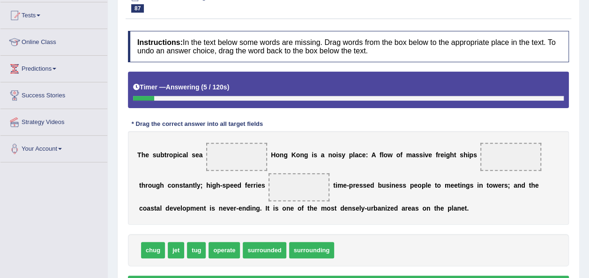
scroll to position [140, 0]
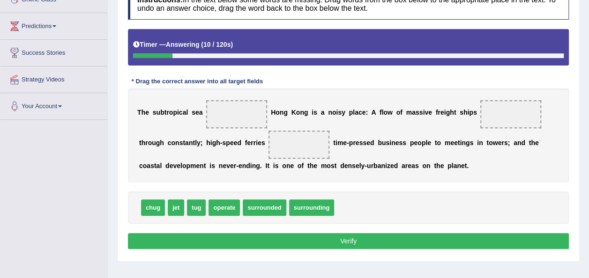
click at [438, 17] on h4 "Instructions: In the text below some words are missing. Drag words from the box…" at bounding box center [348, 3] width 441 height 31
click at [312, 212] on span "surrounding" at bounding box center [311, 208] width 45 height 16
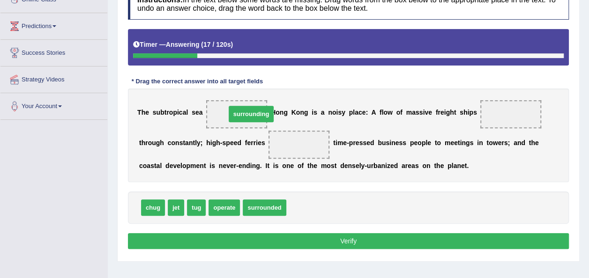
drag, startPoint x: 312, startPoint y: 212, endPoint x: 251, endPoint y: 119, distance: 111.6
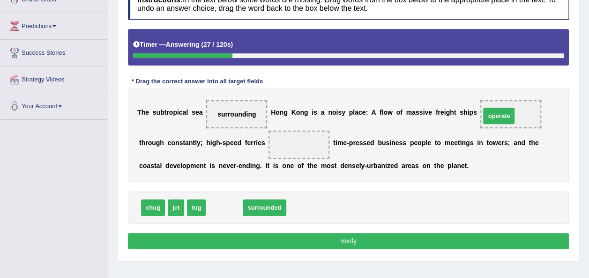
drag, startPoint x: 222, startPoint y: 206, endPoint x: 496, endPoint y: 114, distance: 288.9
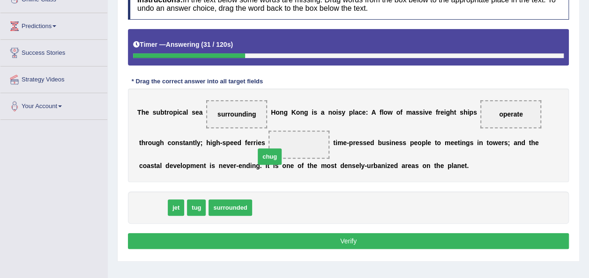
drag, startPoint x: 151, startPoint y: 208, endPoint x: 268, endPoint y: 157, distance: 127.2
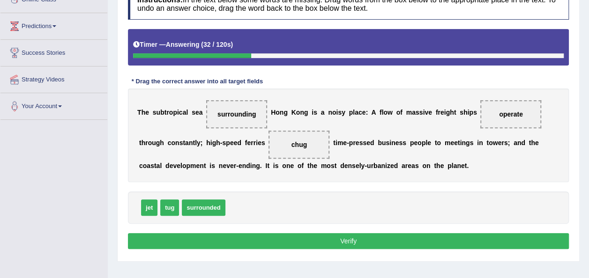
click at [253, 243] on button "Verify" at bounding box center [348, 241] width 441 height 16
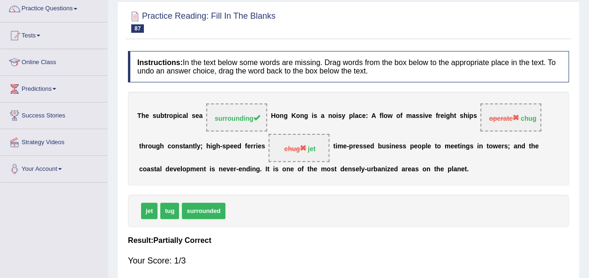
scroll to position [58, 0]
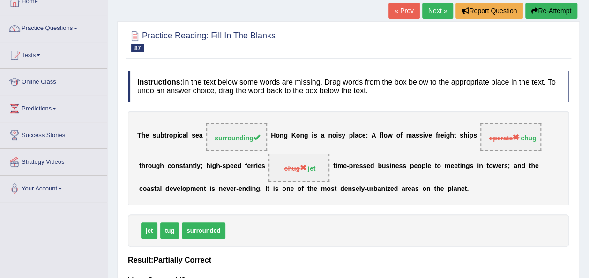
click at [429, 12] on link "Next »" at bounding box center [437, 11] width 31 height 16
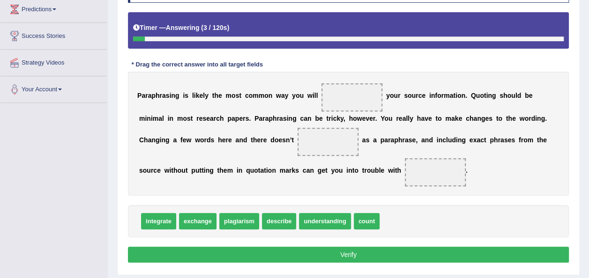
scroll to position [157, 0]
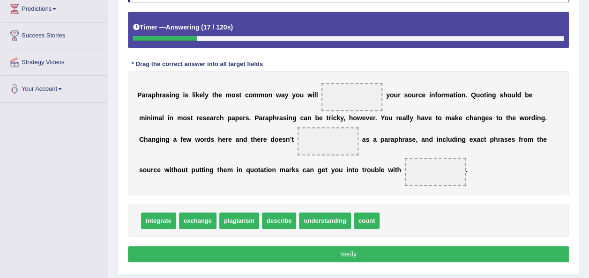
click at [234, 221] on span "plagiarism" at bounding box center [239, 221] width 40 height 16
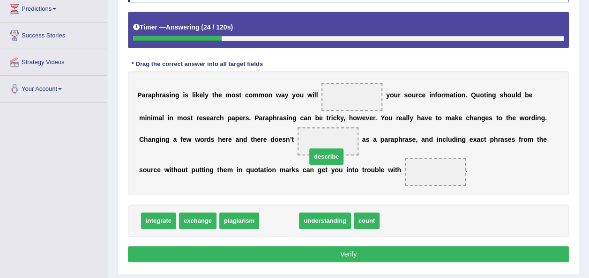
drag, startPoint x: 285, startPoint y: 213, endPoint x: 321, endPoint y: 157, distance: 66.8
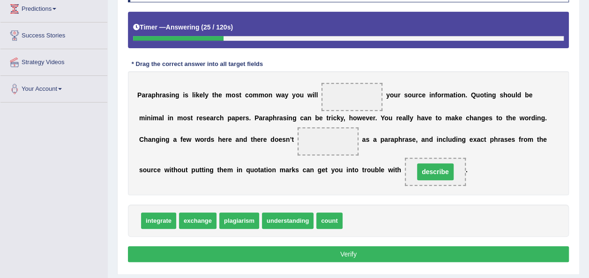
drag, startPoint x: 321, startPoint y: 157, endPoint x: 326, endPoint y: 151, distance: 7.3
click at [326, 151] on div "P a r a p h r a s i n g i s l i k e l y t h e m o s t c o m m o n w a y y o u w…" at bounding box center [348, 133] width 441 height 124
drag, startPoint x: 317, startPoint y: 174, endPoint x: 330, endPoint y: 85, distance: 89.9
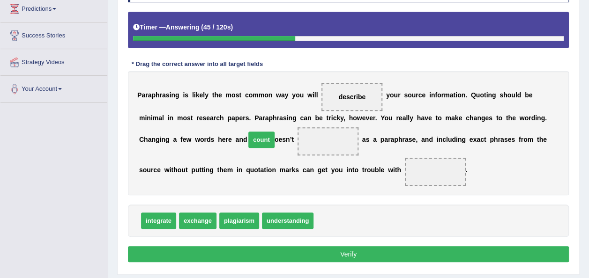
drag, startPoint x: 318, startPoint y: 213, endPoint x: 250, endPoint y: 132, distance: 105.8
click at [298, 139] on span "count" at bounding box center [328, 141] width 61 height 28
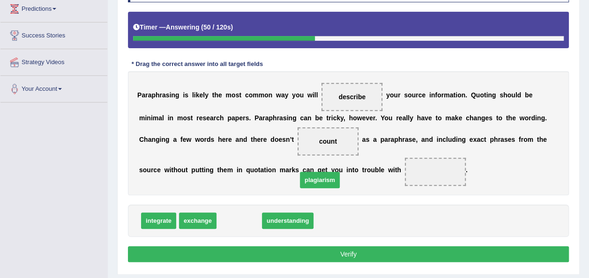
drag, startPoint x: 238, startPoint y: 218, endPoint x: 319, endPoint y: 178, distance: 90.3
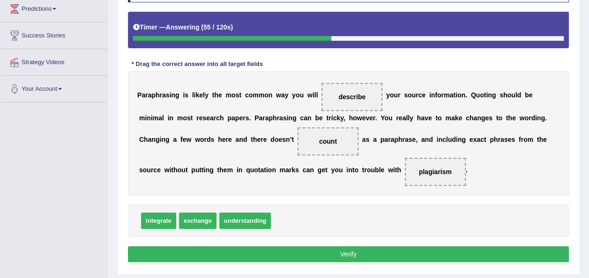
click at [240, 253] on button "Verify" at bounding box center [348, 255] width 441 height 16
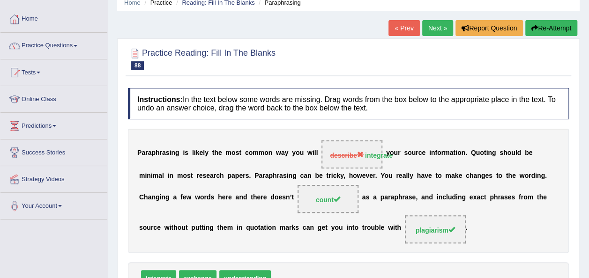
scroll to position [39, 0]
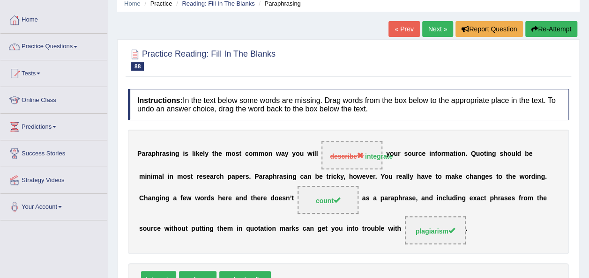
click at [434, 34] on link "Next »" at bounding box center [437, 29] width 31 height 16
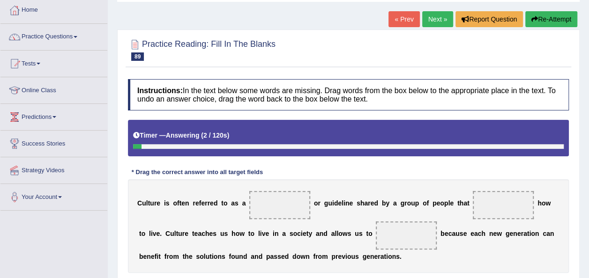
scroll to position [117, 0]
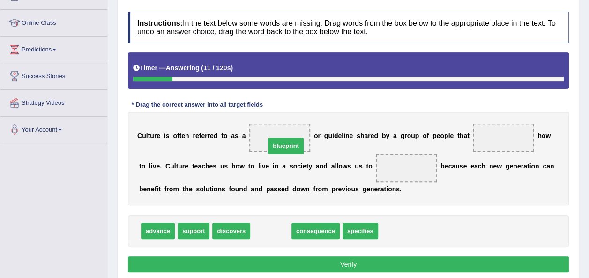
drag, startPoint x: 271, startPoint y: 224, endPoint x: 286, endPoint y: 139, distance: 86.2
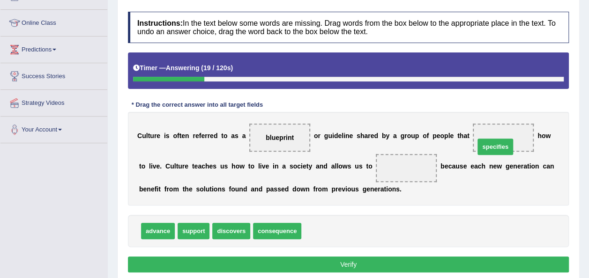
drag, startPoint x: 307, startPoint y: 235, endPoint x: 480, endPoint y: 150, distance: 193.1
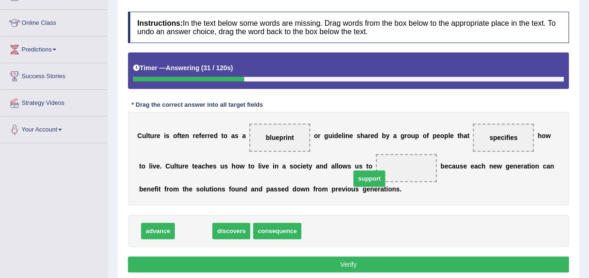
drag, startPoint x: 200, startPoint y: 234, endPoint x: 376, endPoint y: 181, distance: 183.4
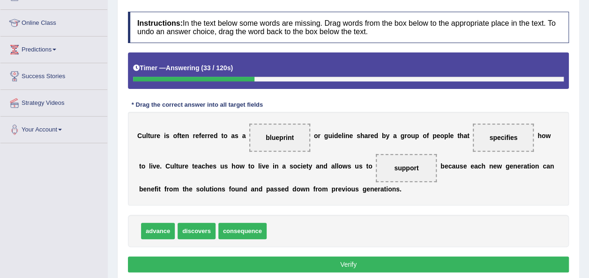
click at [310, 259] on button "Verify" at bounding box center [348, 265] width 441 height 16
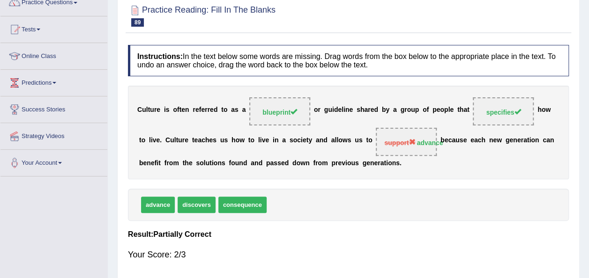
scroll to position [55, 0]
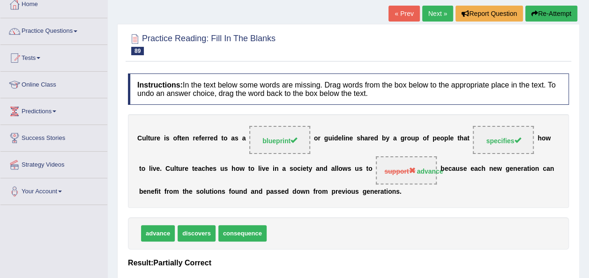
click at [430, 19] on link "Next »" at bounding box center [437, 14] width 31 height 16
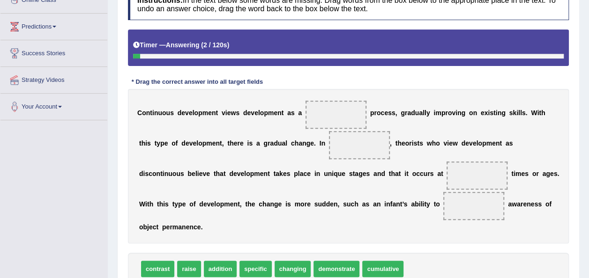
scroll to position [145, 0]
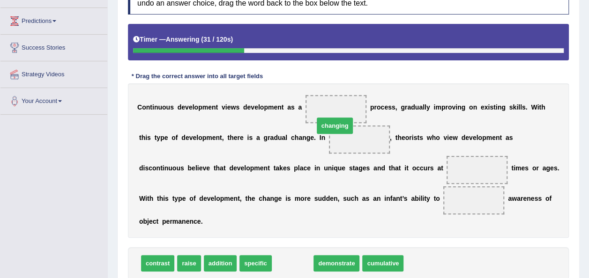
drag, startPoint x: 286, startPoint y: 255, endPoint x: 328, endPoint y: 117, distance: 144.6
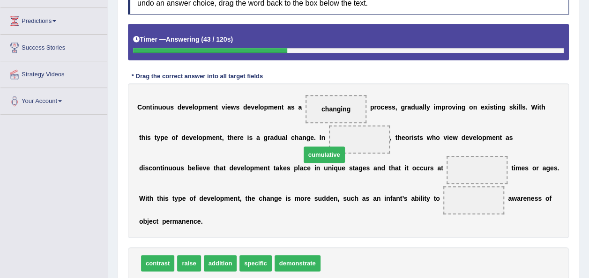
drag, startPoint x: 336, startPoint y: 249, endPoint x: 316, endPoint y: 141, distance: 110.5
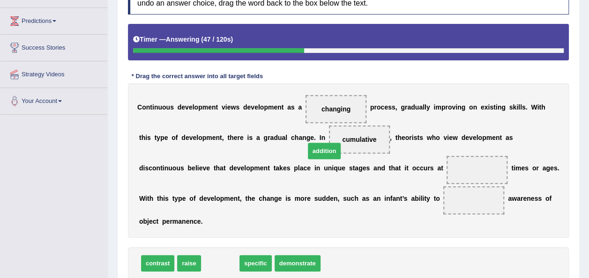
drag, startPoint x: 223, startPoint y: 248, endPoint x: 327, endPoint y: 136, distance: 153.2
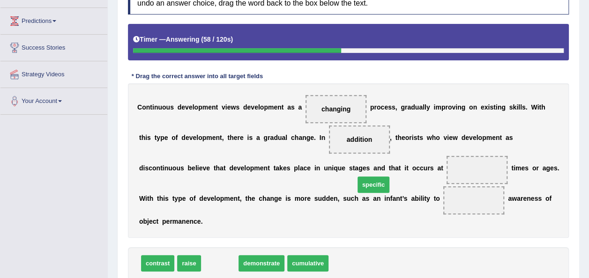
drag, startPoint x: 224, startPoint y: 249, endPoint x: 378, endPoint y: 171, distance: 173.2
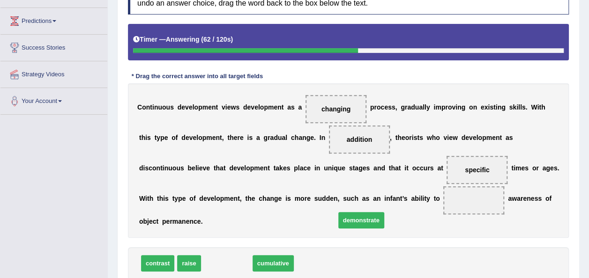
drag, startPoint x: 232, startPoint y: 250, endPoint x: 364, endPoint y: 204, distance: 139.9
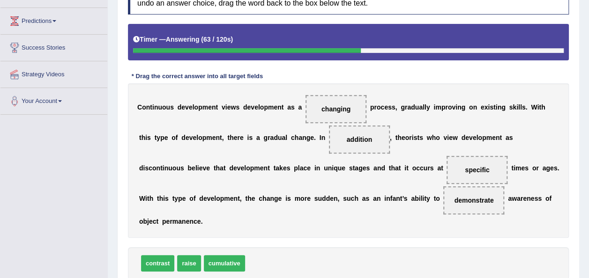
scroll to position [191, 0]
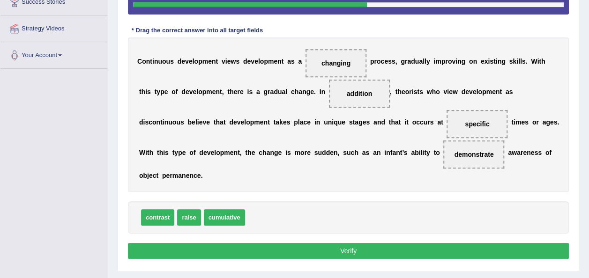
click at [357, 243] on button "Verify" at bounding box center [348, 251] width 441 height 16
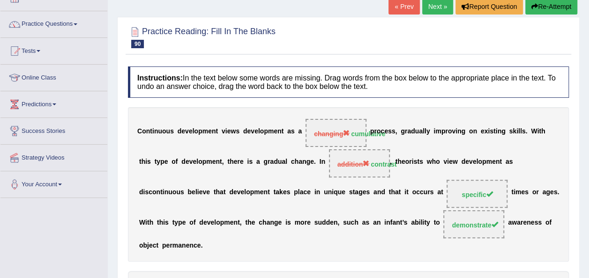
scroll to position [59, 0]
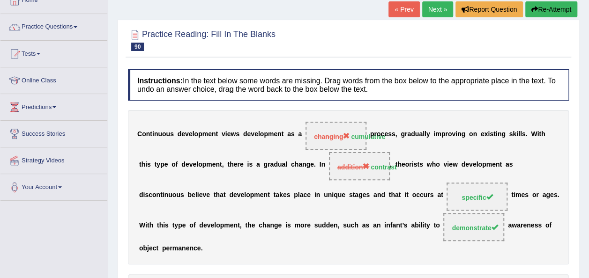
click at [441, 10] on link "Next »" at bounding box center [437, 9] width 31 height 16
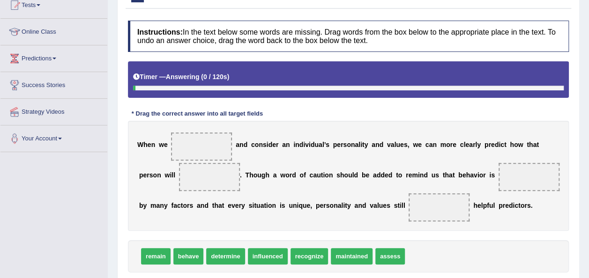
scroll to position [113, 0]
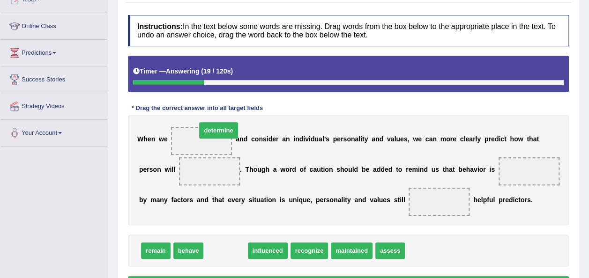
drag, startPoint x: 227, startPoint y: 252, endPoint x: 214, endPoint y: 138, distance: 115.1
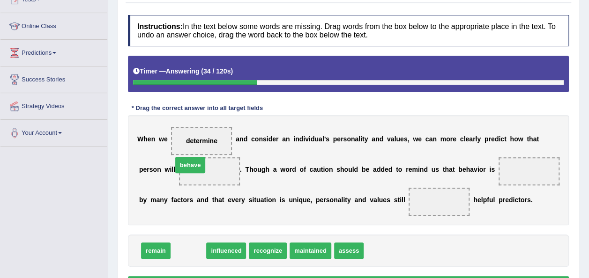
drag, startPoint x: 192, startPoint y: 247, endPoint x: 191, endPoint y: 161, distance: 86.3
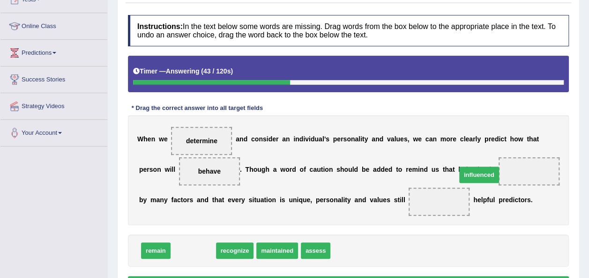
drag, startPoint x: 191, startPoint y: 251, endPoint x: 477, endPoint y: 175, distance: 295.8
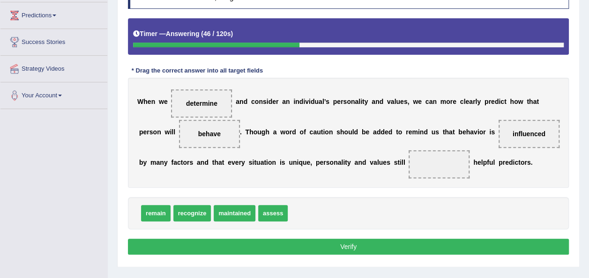
scroll to position [151, 0]
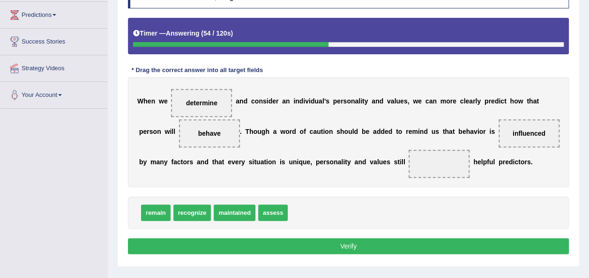
drag, startPoint x: 295, startPoint y: 190, endPoint x: 325, endPoint y: 178, distance: 32.6
click at [352, 175] on div "Instructions: In the text below some words are missing. Drag words from the box…" at bounding box center [349, 117] width 446 height 290
drag, startPoint x: 157, startPoint y: 216, endPoint x: 406, endPoint y: 149, distance: 257.2
click at [333, 249] on button "Verify" at bounding box center [348, 247] width 441 height 16
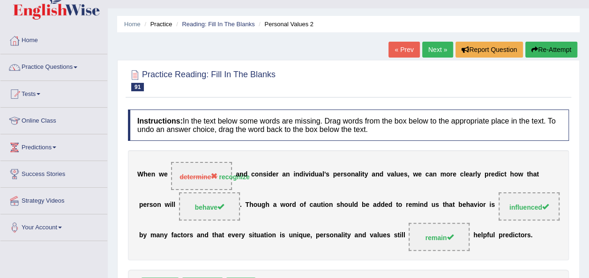
scroll to position [0, 0]
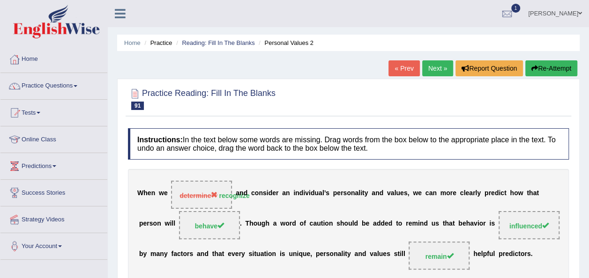
click at [432, 75] on link "Next »" at bounding box center [437, 68] width 31 height 16
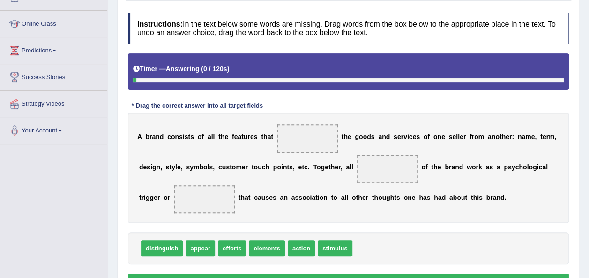
scroll to position [116, 0]
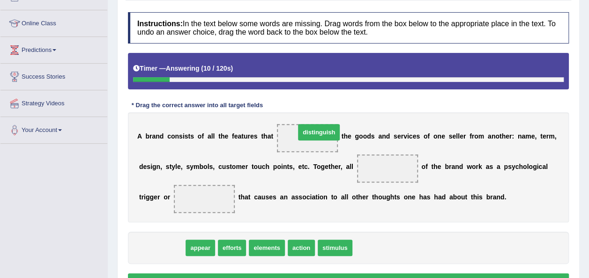
drag, startPoint x: 159, startPoint y: 247, endPoint x: 299, endPoint y: 139, distance: 177.1
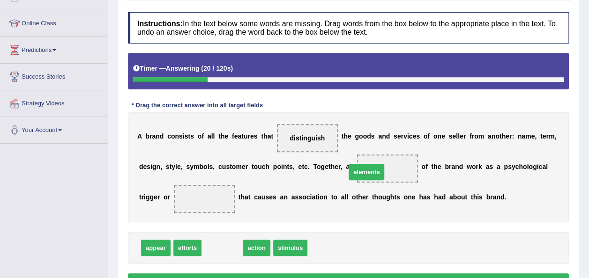
drag, startPoint x: 218, startPoint y: 244, endPoint x: 363, endPoint y: 168, distance: 163.1
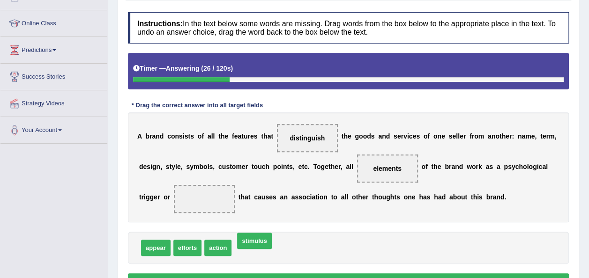
drag, startPoint x: 254, startPoint y: 246, endPoint x: 257, endPoint y: 239, distance: 7.6
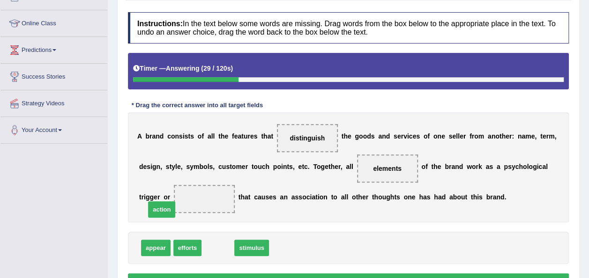
drag, startPoint x: 218, startPoint y: 249, endPoint x: 162, endPoint y: 210, distance: 67.7
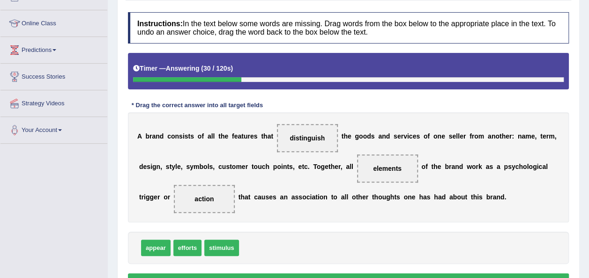
scroll to position [179, 0]
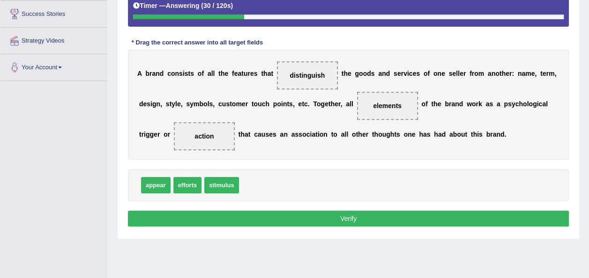
click at [193, 223] on button "Verify" at bounding box center [348, 219] width 441 height 16
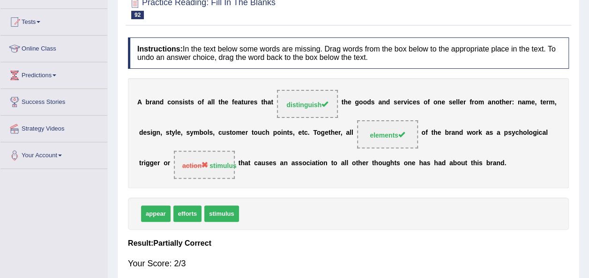
scroll to position [0, 0]
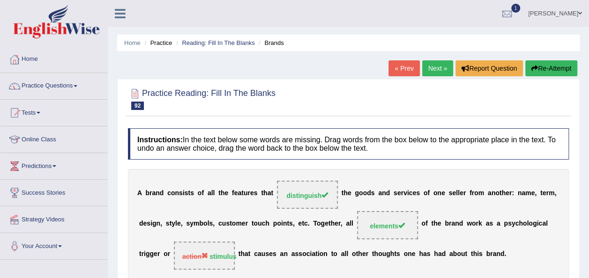
click at [444, 65] on link "Next »" at bounding box center [437, 68] width 31 height 16
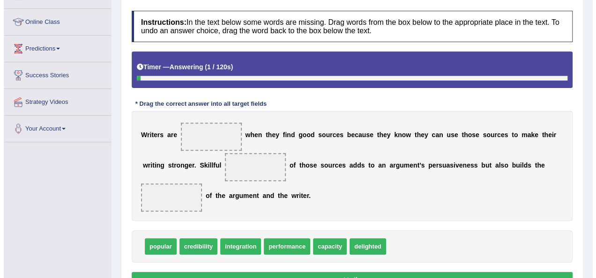
scroll to position [118, 0]
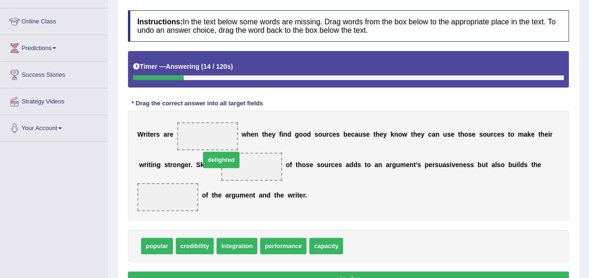
drag, startPoint x: 348, startPoint y: 225, endPoint x: 203, endPoint y: 136, distance: 169.6
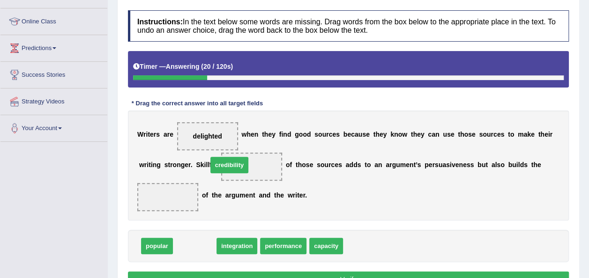
drag, startPoint x: 190, startPoint y: 228, endPoint x: 225, endPoint y: 147, distance: 87.6
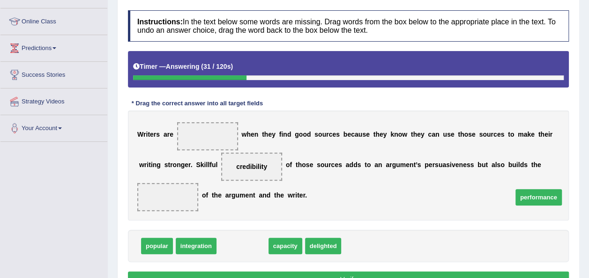
drag, startPoint x: 237, startPoint y: 229, endPoint x: 539, endPoint y: 173, distance: 306.9
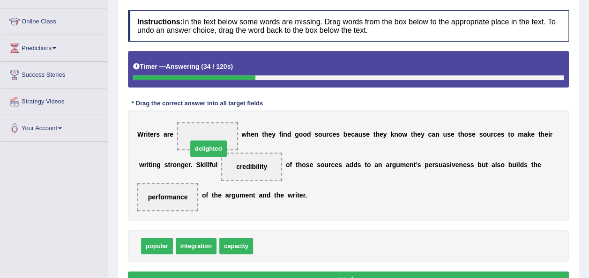
drag, startPoint x: 270, startPoint y: 229, endPoint x: 205, endPoint y: 131, distance: 117.5
drag, startPoint x: 186, startPoint y: 262, endPoint x: 245, endPoint y: 206, distance: 81.6
click at [245, 206] on div "Instructions: In the text below some words are missing. Drag words from the box…" at bounding box center [349, 151] width 446 height 290
click at [196, 272] on button "Verify" at bounding box center [348, 280] width 441 height 16
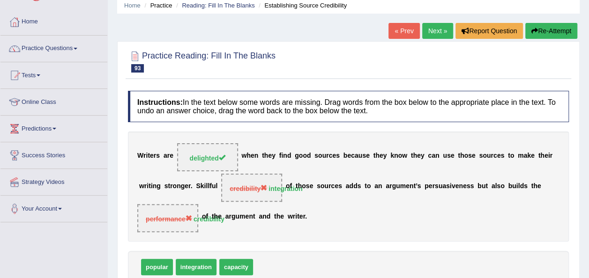
scroll to position [38, 0]
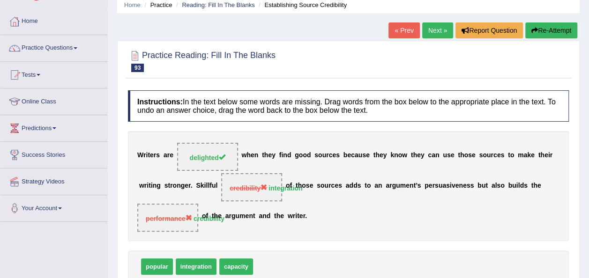
click at [431, 32] on link "Next »" at bounding box center [437, 30] width 31 height 16
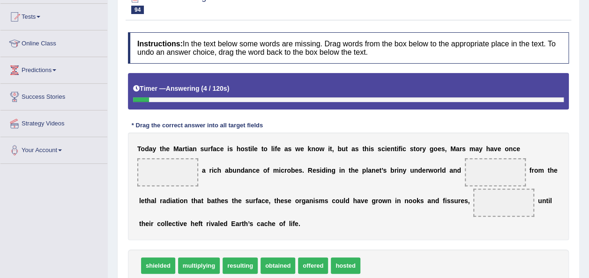
scroll to position [97, 0]
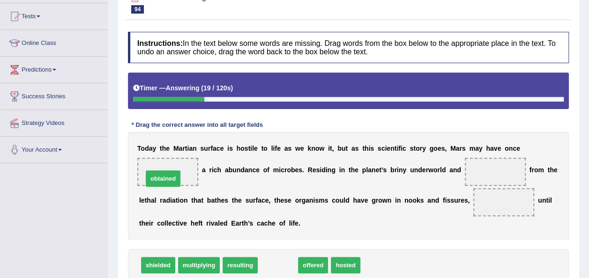
drag, startPoint x: 266, startPoint y: 267, endPoint x: 151, endPoint y: 180, distance: 143.9
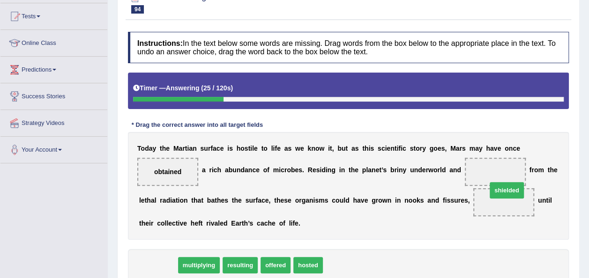
drag, startPoint x: 164, startPoint y: 266, endPoint x: 513, endPoint y: 191, distance: 356.7
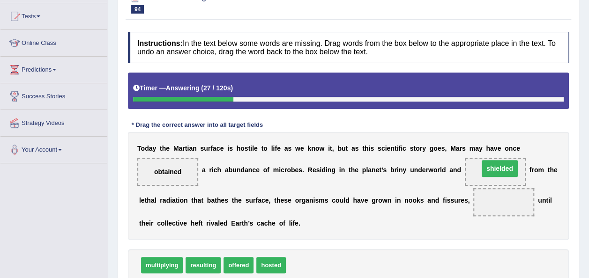
drag, startPoint x: 467, startPoint y: 201, endPoint x: 465, endPoint y: 170, distance: 30.5
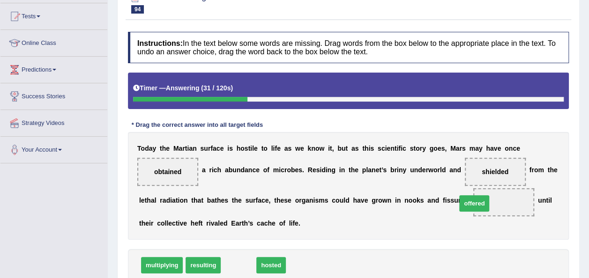
drag, startPoint x: 241, startPoint y: 268, endPoint x: 477, endPoint y: 206, distance: 243.9
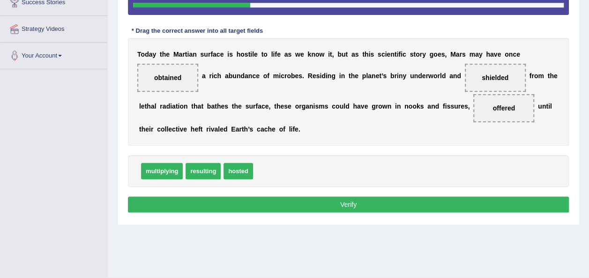
scroll to position [191, 0]
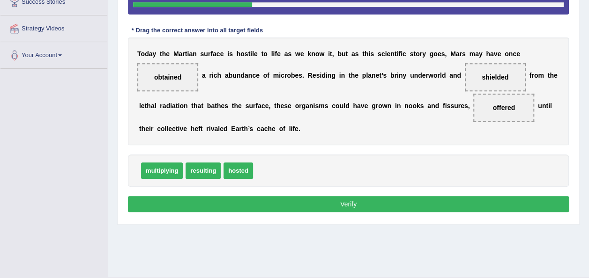
click at [477, 206] on button "Verify" at bounding box center [348, 204] width 441 height 16
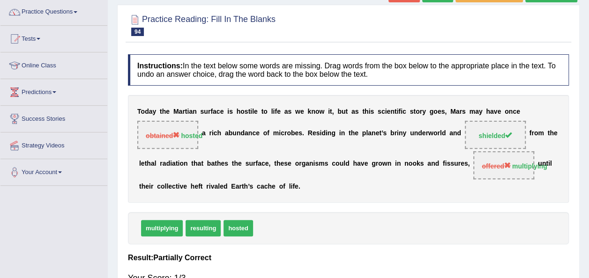
scroll to position [48, 0]
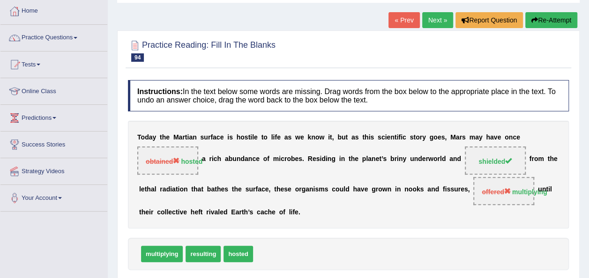
click at [438, 27] on link "Next »" at bounding box center [437, 20] width 31 height 16
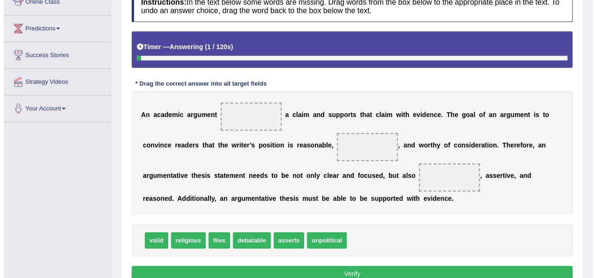
scroll to position [139, 0]
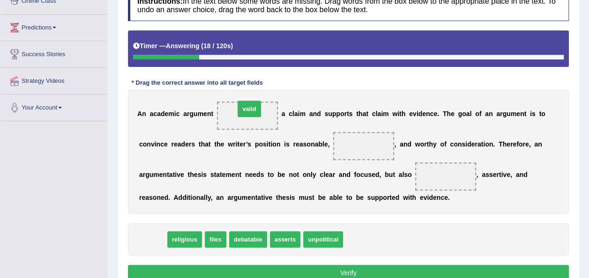
drag, startPoint x: 156, startPoint y: 238, endPoint x: 253, endPoint y: 107, distance: 162.6
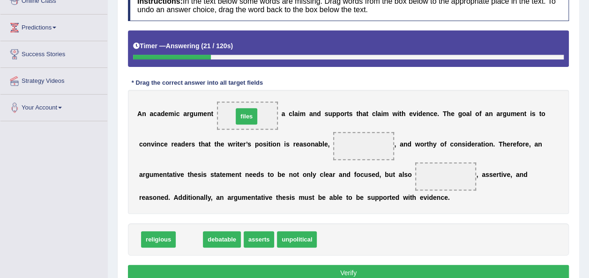
drag, startPoint x: 193, startPoint y: 208, endPoint x: 243, endPoint y: 111, distance: 109.0
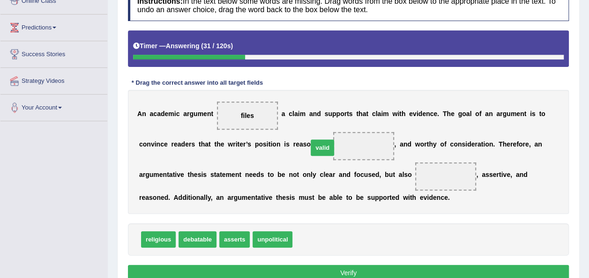
drag, startPoint x: 304, startPoint y: 235, endPoint x: 320, endPoint y: 143, distance: 93.2
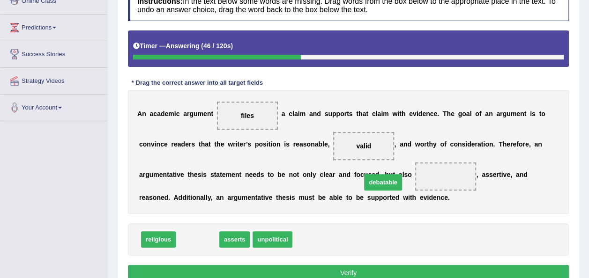
drag, startPoint x: 204, startPoint y: 239, endPoint x: 390, endPoint y: 182, distance: 194.2
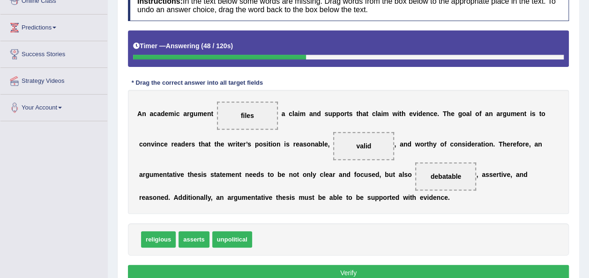
click at [355, 274] on button "Verify" at bounding box center [348, 273] width 441 height 16
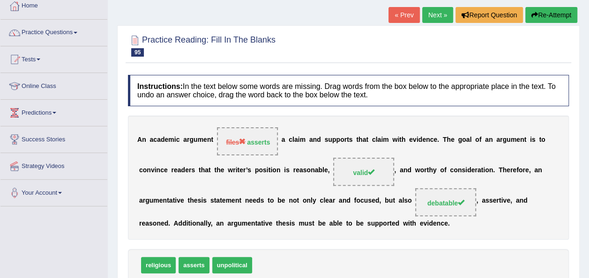
scroll to position [51, 0]
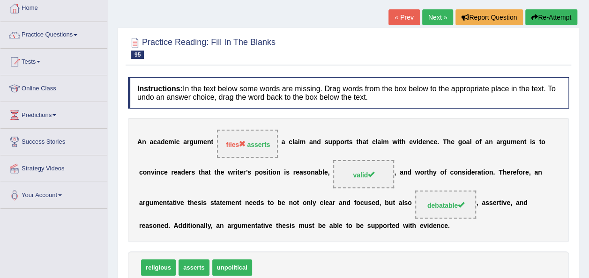
click at [437, 18] on link "Next »" at bounding box center [437, 17] width 31 height 16
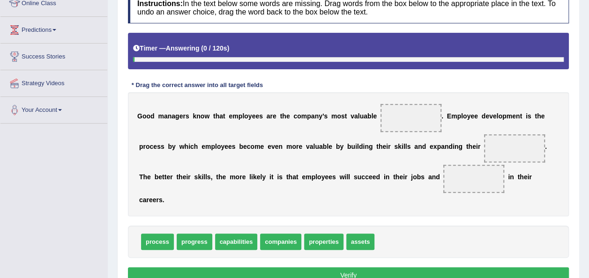
scroll to position [141, 0]
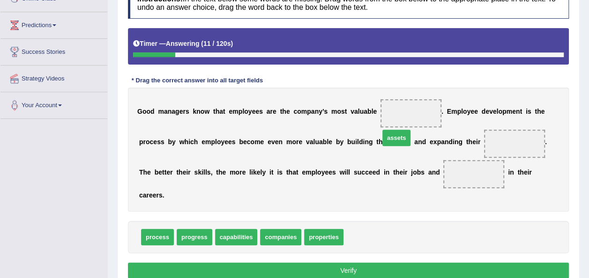
drag, startPoint x: 348, startPoint y: 219, endPoint x: 384, endPoint y: 120, distance: 105.3
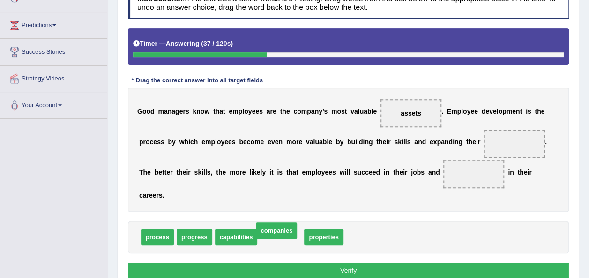
drag, startPoint x: 283, startPoint y: 221, endPoint x: 282, endPoint y: 214, distance: 6.6
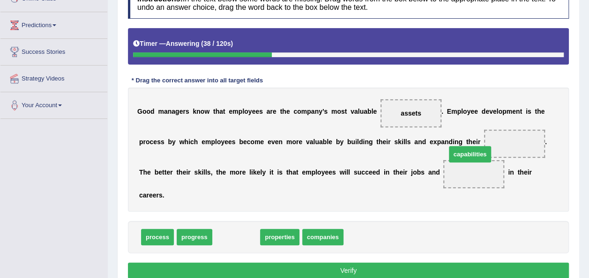
drag, startPoint x: 246, startPoint y: 221, endPoint x: 479, endPoint y: 138, distance: 247.7
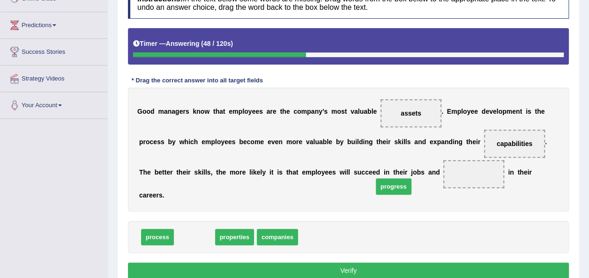
drag, startPoint x: 208, startPoint y: 224, endPoint x: 407, endPoint y: 173, distance: 205.5
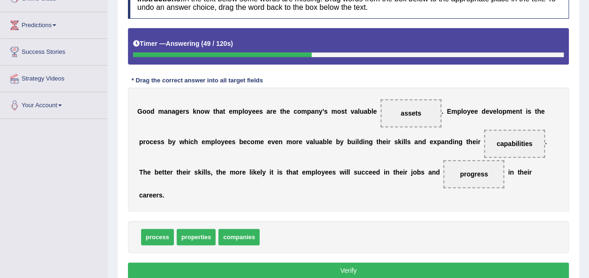
click at [387, 263] on button "Verify" at bounding box center [348, 271] width 441 height 16
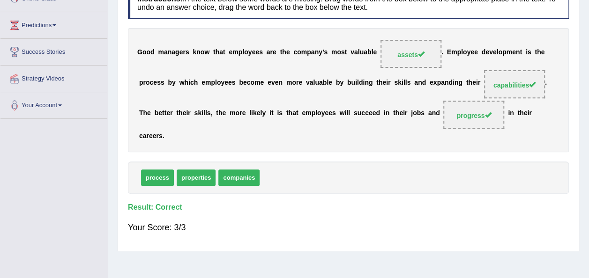
scroll to position [0, 0]
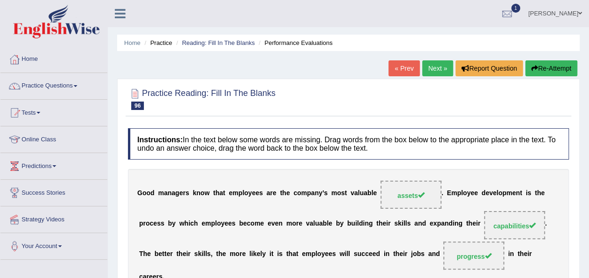
click at [427, 66] on link "Next »" at bounding box center [437, 68] width 31 height 16
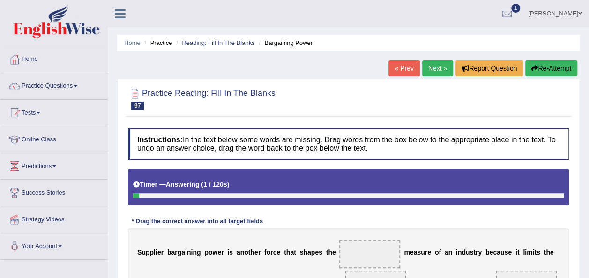
scroll to position [99, 0]
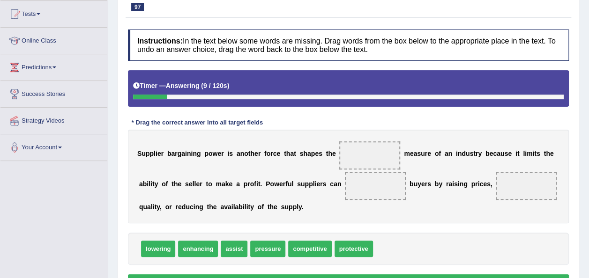
click at [427, 66] on div "Instructions: In the text below some words are missing. Drag words from the box…" at bounding box center [349, 161] width 446 height 273
click at [345, 172] on span at bounding box center [375, 186] width 61 height 28
click at [290, 248] on span "competitive" at bounding box center [309, 249] width 43 height 16
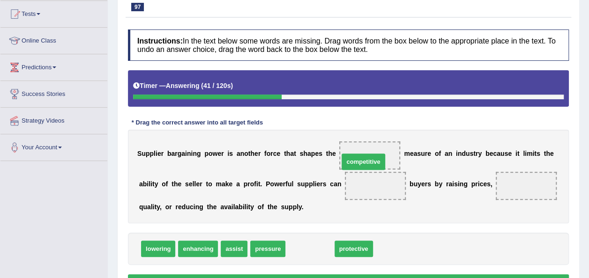
drag, startPoint x: 290, startPoint y: 248, endPoint x: 343, endPoint y: 161, distance: 102.3
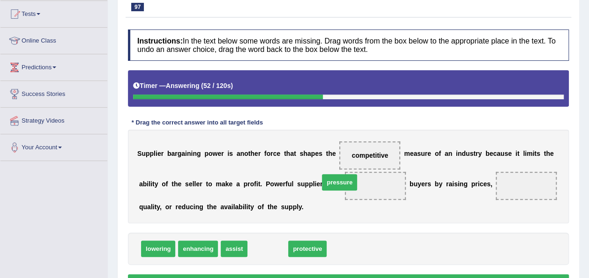
drag, startPoint x: 270, startPoint y: 243, endPoint x: 346, endPoint y: 176, distance: 101.6
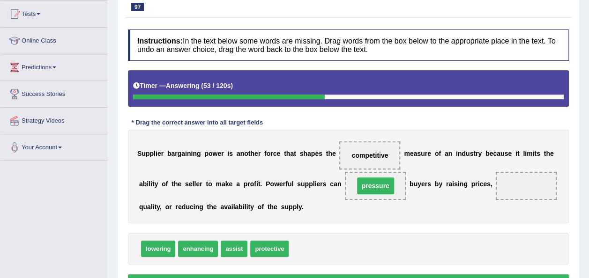
click at [346, 176] on span "pressure" at bounding box center [375, 186] width 61 height 28
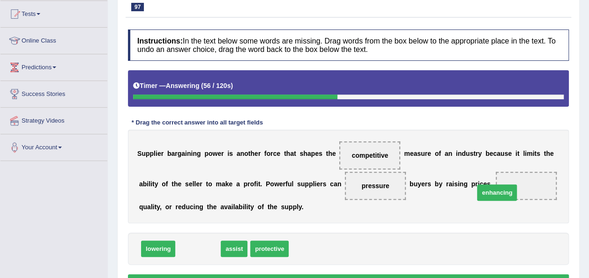
drag, startPoint x: 209, startPoint y: 254, endPoint x: 508, endPoint y: 198, distance: 304.3
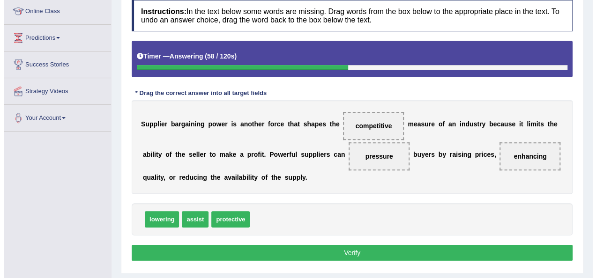
scroll to position [129, 0]
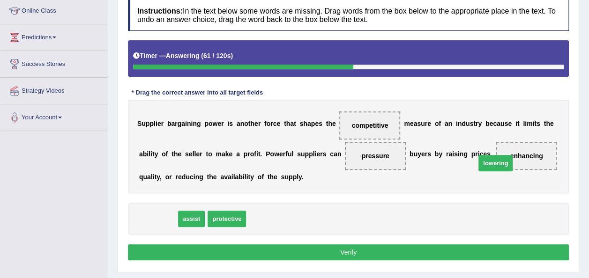
drag, startPoint x: 172, startPoint y: 221, endPoint x: 509, endPoint y: 165, distance: 342.1
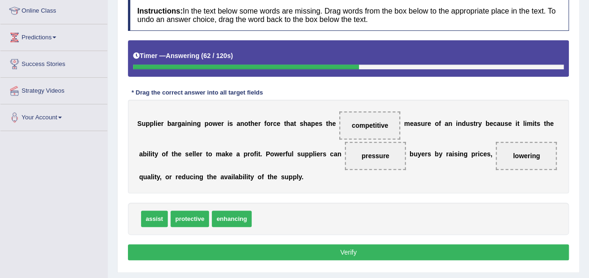
click at [451, 247] on button "Verify" at bounding box center [348, 253] width 441 height 16
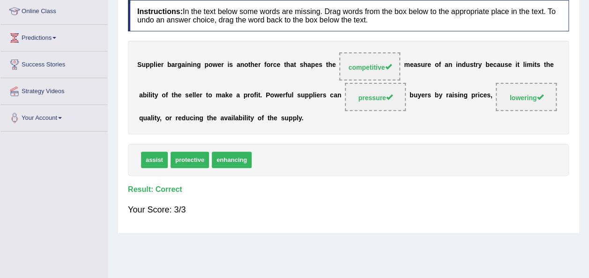
scroll to position [0, 0]
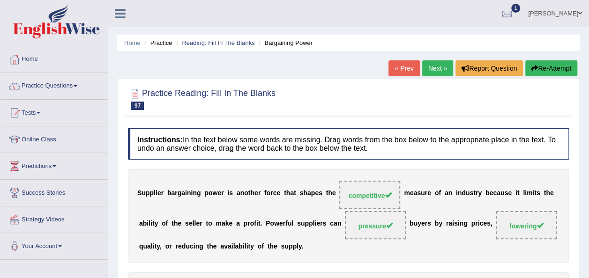
drag, startPoint x: 531, startPoint y: 129, endPoint x: 385, endPoint y: 133, distance: 145.4
click at [385, 133] on h4 "Instructions: In the text below some words are missing. Drag words from the box…" at bounding box center [348, 143] width 441 height 31
click at [438, 70] on link "Next »" at bounding box center [437, 68] width 31 height 16
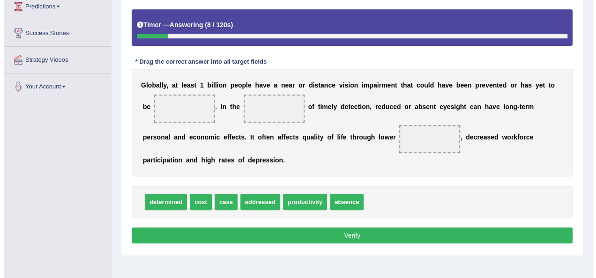
scroll to position [160, 0]
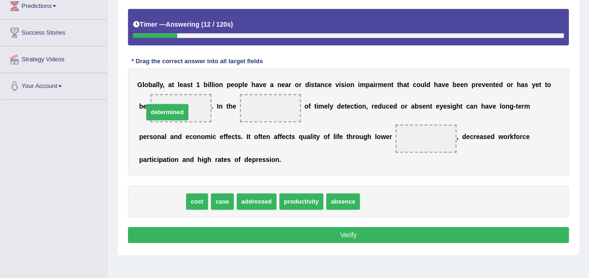
drag, startPoint x: 171, startPoint y: 196, endPoint x: 176, endPoint y: 106, distance: 90.1
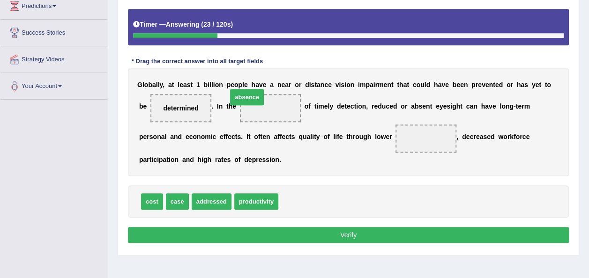
drag, startPoint x: 293, startPoint y: 203, endPoint x: 242, endPoint y: 99, distance: 116.3
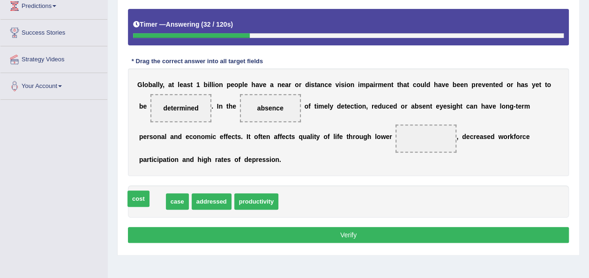
drag, startPoint x: 149, startPoint y: 205, endPoint x: 135, endPoint y: 202, distance: 13.9
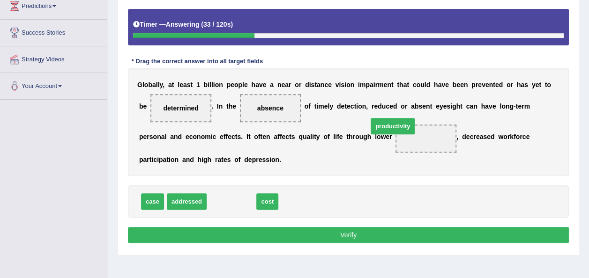
drag, startPoint x: 236, startPoint y: 201, endPoint x: 392, endPoint y: 131, distance: 170.6
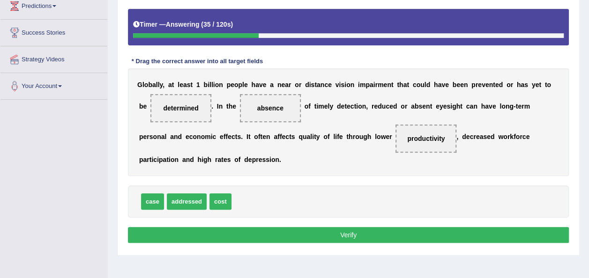
click at [376, 243] on div "Instructions: In the text below some words are missing. Drag words from the box…" at bounding box center [349, 106] width 446 height 287
click at [379, 233] on button "Verify" at bounding box center [348, 235] width 441 height 16
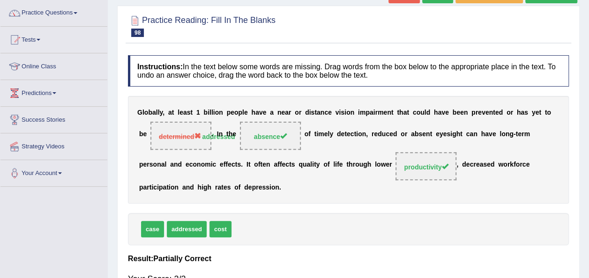
scroll to position [23, 0]
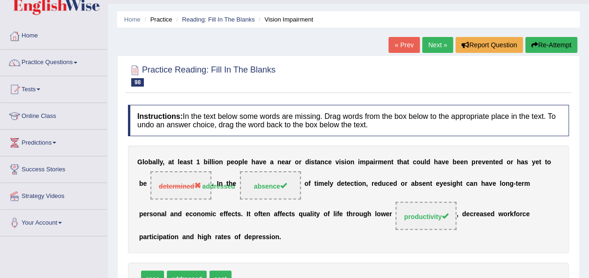
click at [434, 46] on link "Next »" at bounding box center [437, 45] width 31 height 16
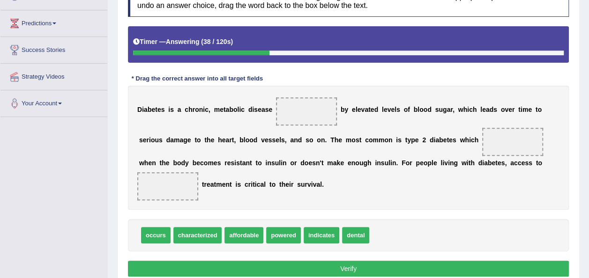
scroll to position [142, 0]
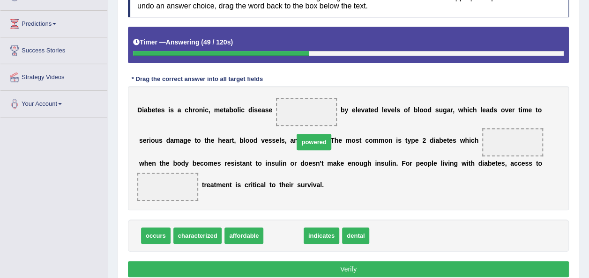
drag, startPoint x: 286, startPoint y: 232, endPoint x: 315, endPoint y: 140, distance: 96.8
click at [315, 140] on span "powered" at bounding box center [314, 142] width 34 height 16
drag, startPoint x: 277, startPoint y: 233, endPoint x: 296, endPoint y: 113, distance: 121.8
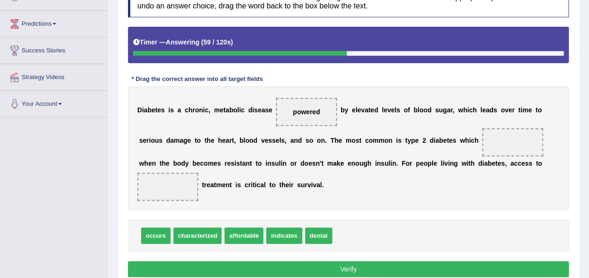
click at [273, 235] on span "indicates" at bounding box center [284, 236] width 36 height 16
drag, startPoint x: 166, startPoint y: 231, endPoint x: 462, endPoint y: 131, distance: 312.0
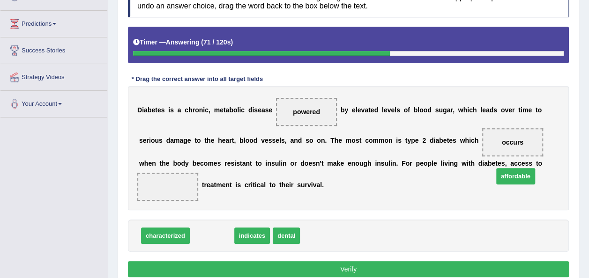
drag, startPoint x: 214, startPoint y: 236, endPoint x: 515, endPoint y: 179, distance: 306.8
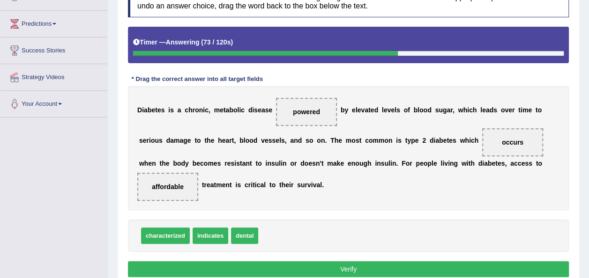
click at [358, 274] on button "Verify" at bounding box center [348, 270] width 441 height 16
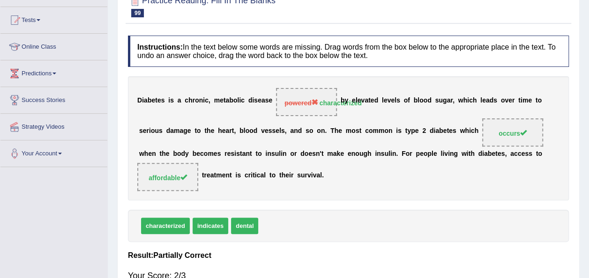
scroll to position [0, 0]
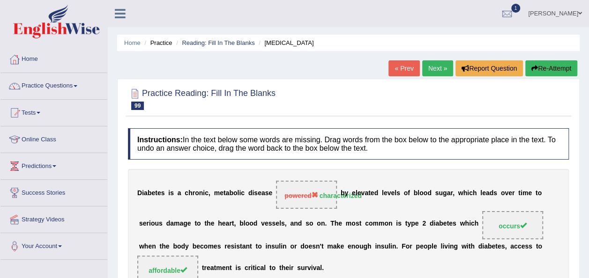
click at [436, 73] on link "Next »" at bounding box center [437, 68] width 31 height 16
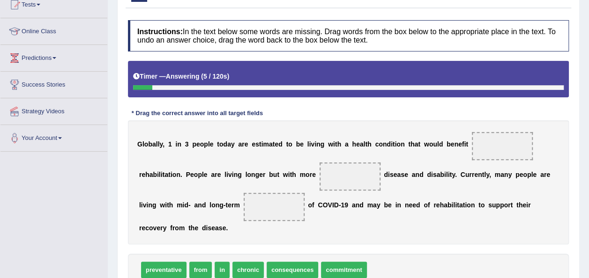
scroll to position [109, 0]
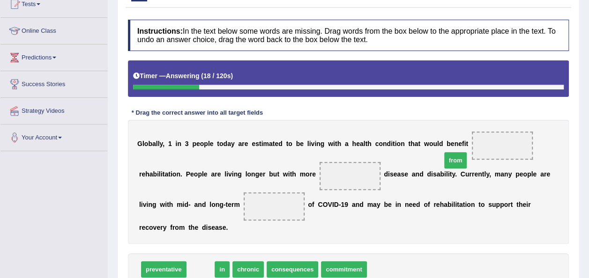
drag, startPoint x: 189, startPoint y: 253, endPoint x: 444, endPoint y: 144, distance: 277.4
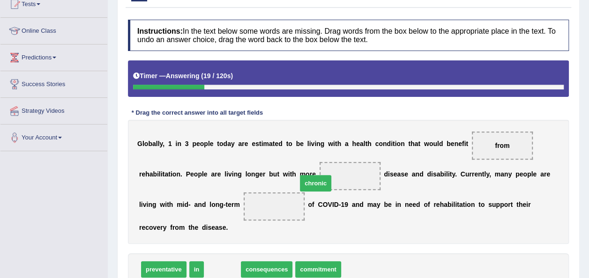
drag, startPoint x: 222, startPoint y: 258, endPoint x: 315, endPoint y: 172, distance: 127.0
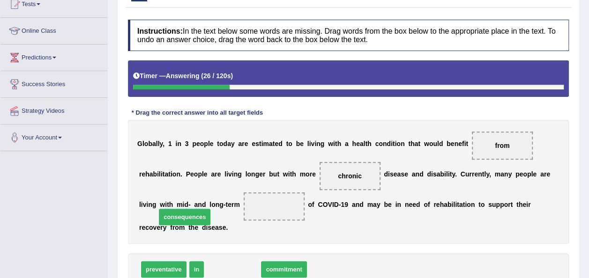
drag, startPoint x: 248, startPoint y: 253, endPoint x: 200, endPoint y: 202, distance: 70.6
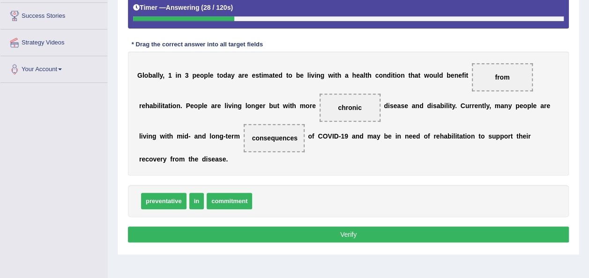
scroll to position [178, 0]
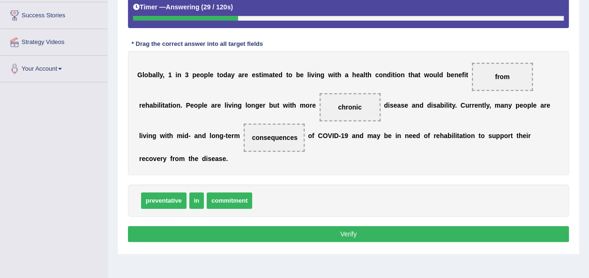
click at [245, 226] on button "Verify" at bounding box center [348, 234] width 441 height 16
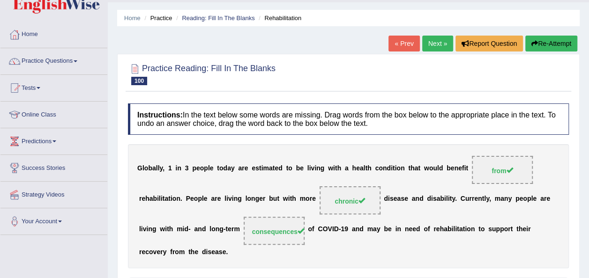
scroll to position [22, 0]
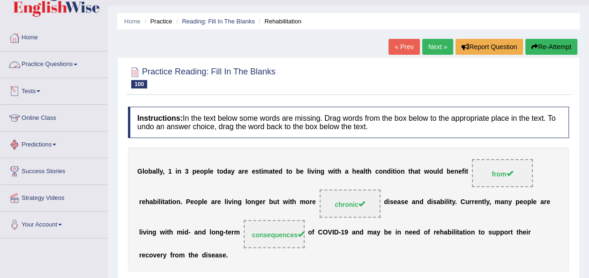
click at [73, 61] on link "Practice Questions" at bounding box center [53, 63] width 107 height 23
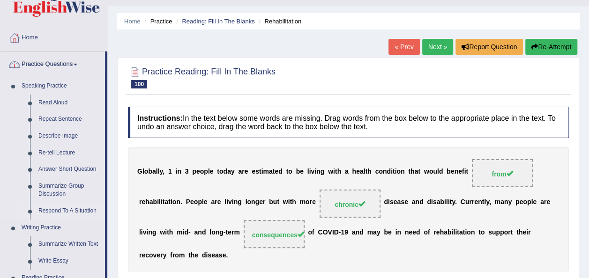
drag, startPoint x: 73, startPoint y: 61, endPoint x: 43, endPoint y: 210, distance: 152.0
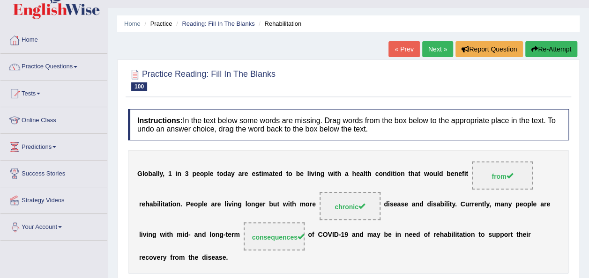
scroll to position [18, 0]
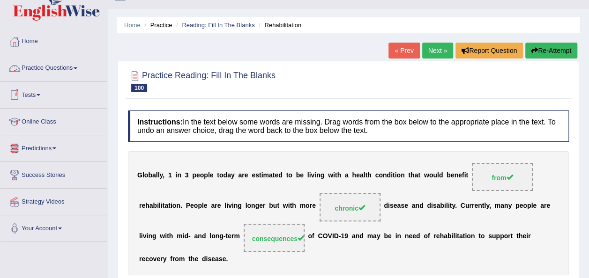
click at [72, 66] on link "Practice Questions" at bounding box center [53, 66] width 107 height 23
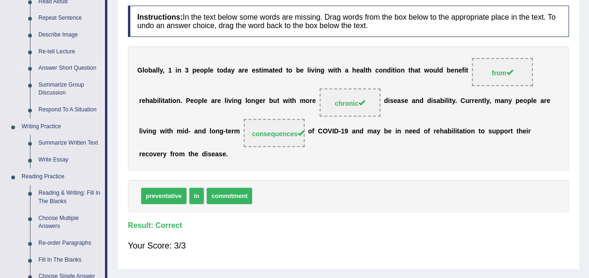
scroll to position [221, 0]
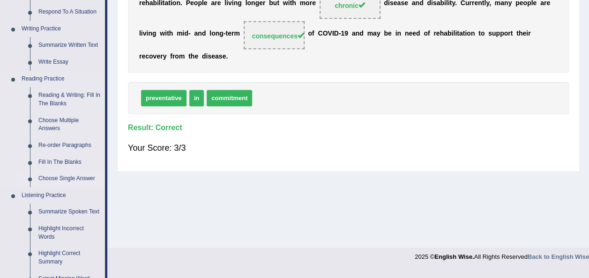
click at [88, 181] on link "Choose Single Answer" at bounding box center [69, 179] width 71 height 17
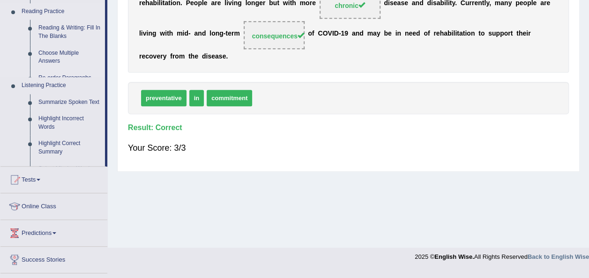
scroll to position [151, 0]
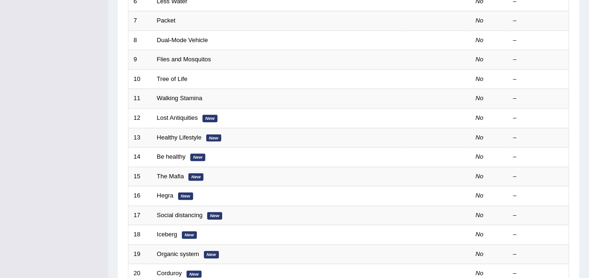
scroll to position [337, 0]
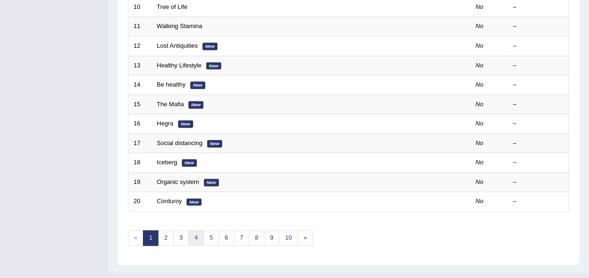
click at [194, 231] on link "4" at bounding box center [195, 238] width 15 height 15
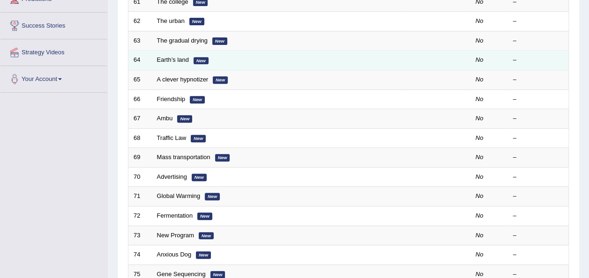
scroll to position [168, 0]
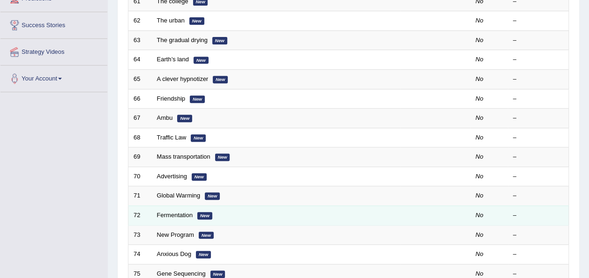
click at [185, 206] on td "Fermentation New" at bounding box center [276, 216] width 248 height 20
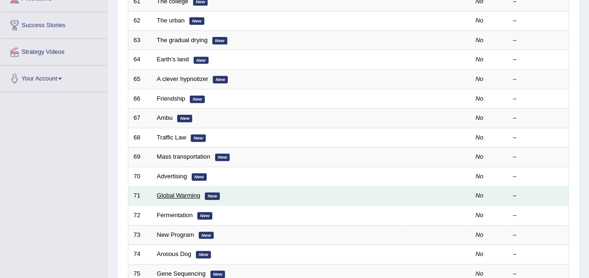
click at [187, 192] on link "Global Warming" at bounding box center [179, 195] width 44 height 7
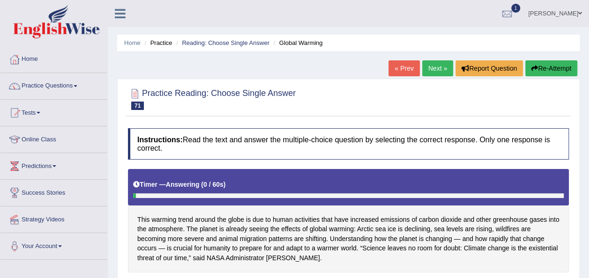
scroll to position [124, 0]
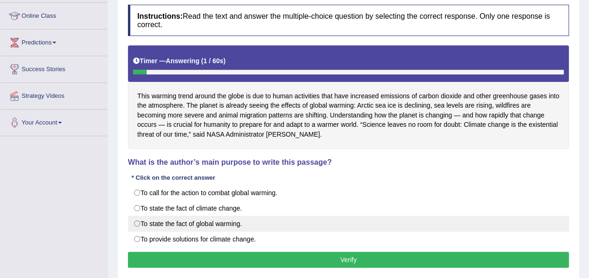
click at [149, 219] on label "To state the fact of global warming." at bounding box center [348, 224] width 441 height 16
radio input "true"
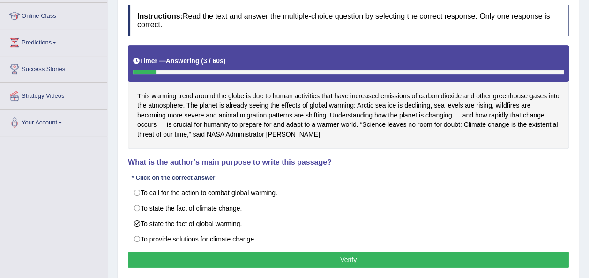
click at [158, 270] on div "Practice Reading: Choose Single Answer 71 Global Warming Instructions: Read the…" at bounding box center [348, 118] width 463 height 326
click at [167, 252] on button "Verify" at bounding box center [348, 260] width 441 height 16
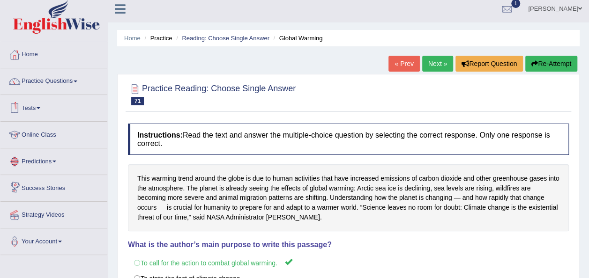
scroll to position [0, 0]
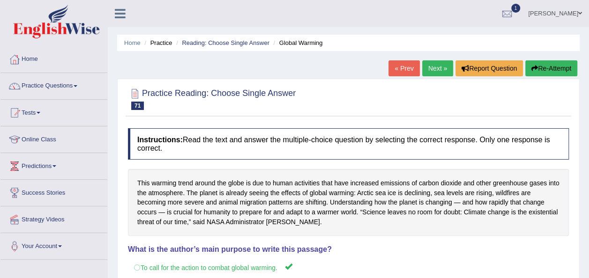
click at [424, 72] on link "Next »" at bounding box center [437, 68] width 31 height 16
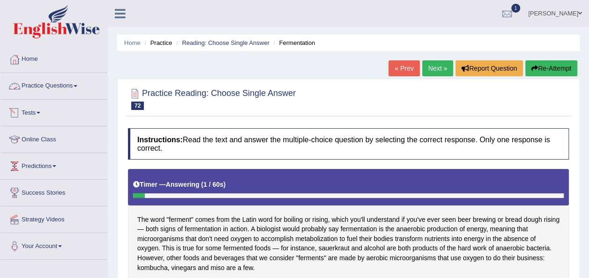
click at [61, 95] on link "Practice Questions" at bounding box center [53, 84] width 107 height 23
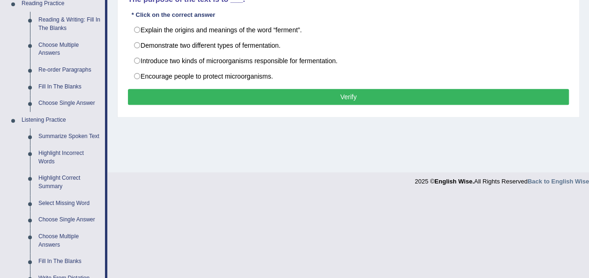
scroll to position [297, 0]
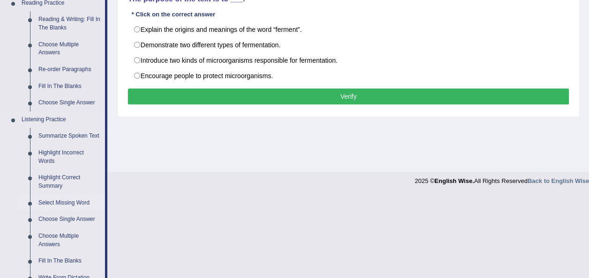
click at [72, 206] on link "Select Missing Word" at bounding box center [69, 203] width 71 height 17
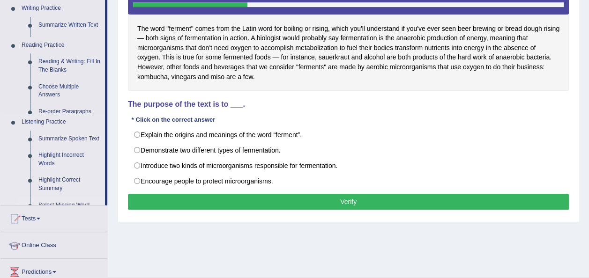
scroll to position [101, 0]
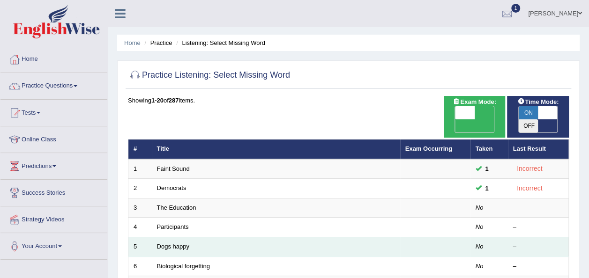
click at [155, 238] on td "Dogs happy" at bounding box center [276, 248] width 248 height 20
click at [165, 243] on link "Dogs happy" at bounding box center [173, 246] width 32 height 7
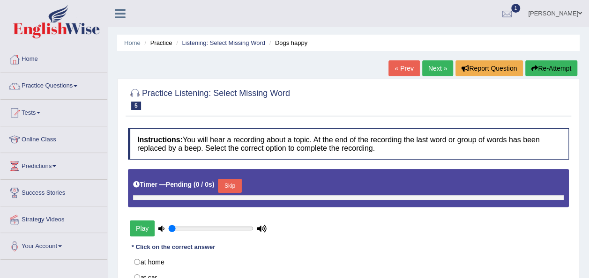
type input "0.75"
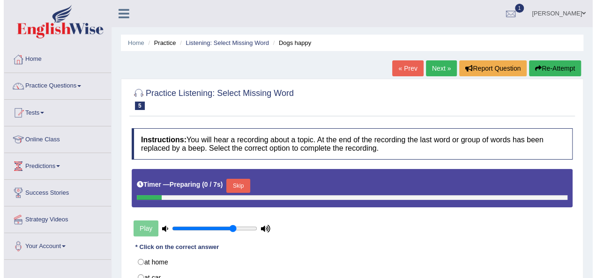
scroll to position [59, 0]
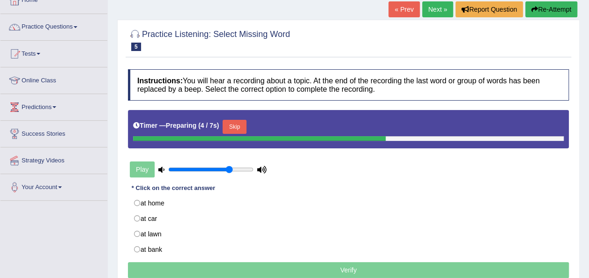
click at [238, 128] on button "Skip" at bounding box center [234, 127] width 23 height 14
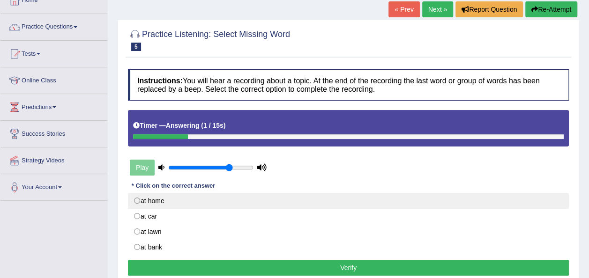
click at [217, 195] on label "at home" at bounding box center [348, 201] width 441 height 16
radio input "true"
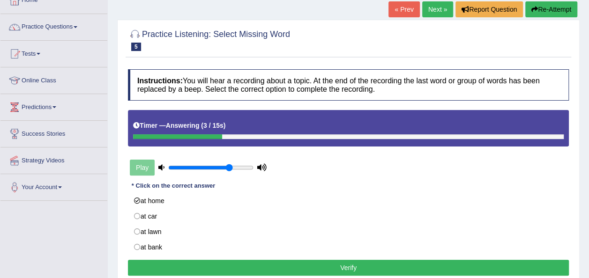
click at [225, 264] on button "Verify" at bounding box center [348, 268] width 441 height 16
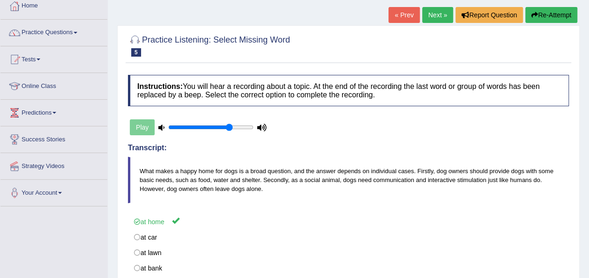
scroll to position [0, 0]
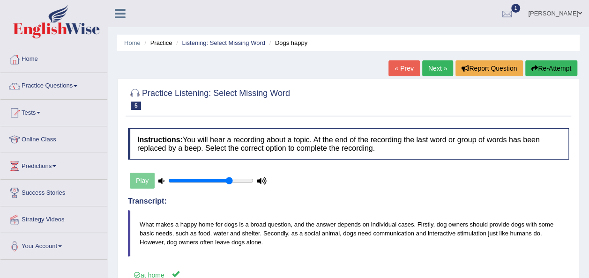
click at [435, 72] on link "Next »" at bounding box center [437, 68] width 31 height 16
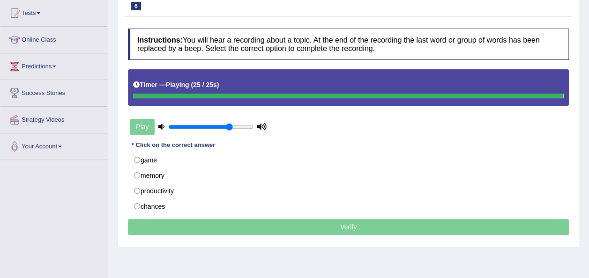
scroll to position [100, 0]
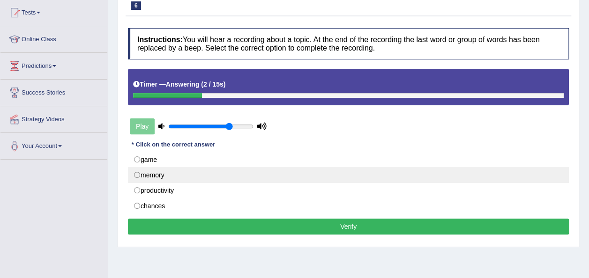
drag, startPoint x: 315, startPoint y: 178, endPoint x: 299, endPoint y: 172, distance: 16.9
click at [299, 172] on label "memory" at bounding box center [348, 175] width 441 height 16
radio input "true"
click at [299, 172] on label "memory" at bounding box center [348, 175] width 441 height 16
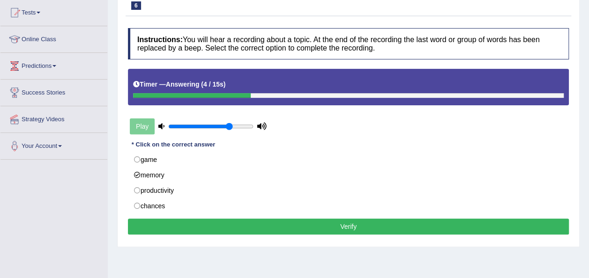
click at [310, 220] on button "Verify" at bounding box center [348, 227] width 441 height 16
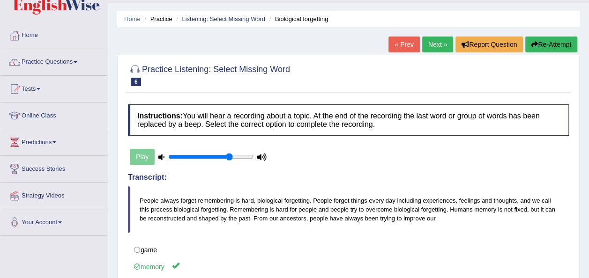
scroll to position [0, 0]
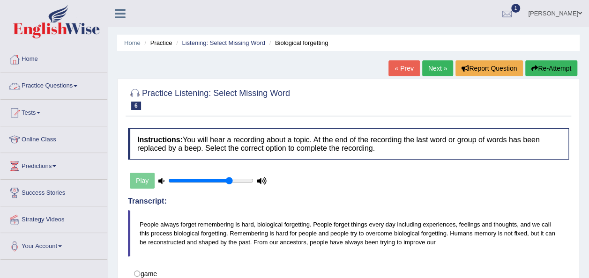
click at [72, 90] on link "Practice Questions" at bounding box center [53, 84] width 107 height 23
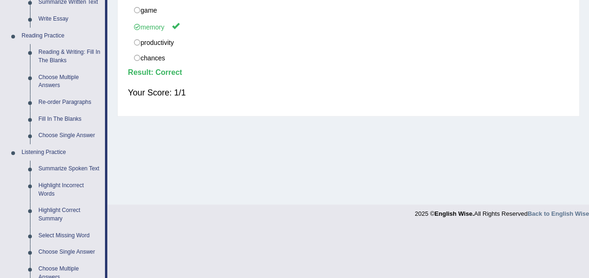
scroll to position [264, 0]
click at [80, 252] on link "Choose Single Answer" at bounding box center [69, 252] width 71 height 17
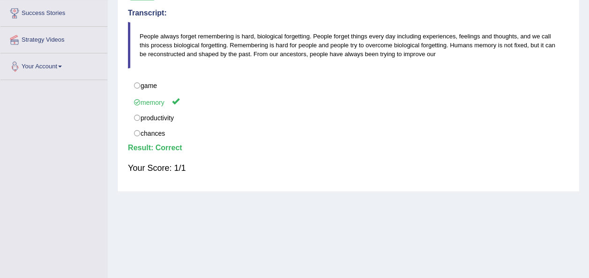
scroll to position [115, 0]
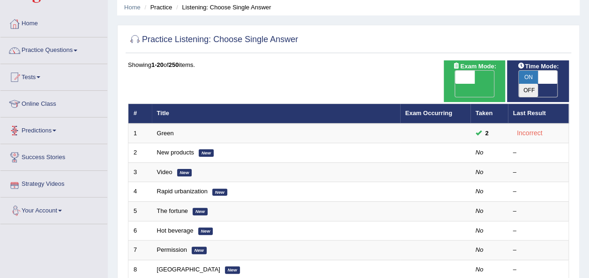
scroll to position [35, 0]
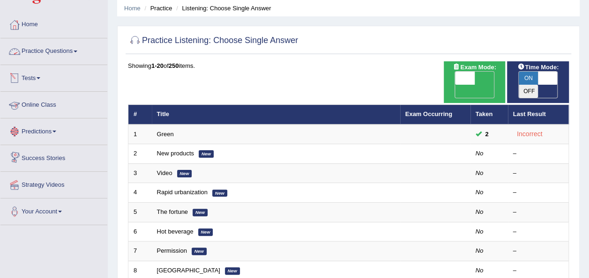
click at [74, 45] on link "Practice Questions" at bounding box center [53, 49] width 107 height 23
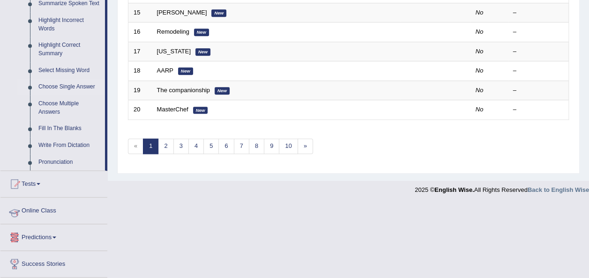
scroll to position [429, 0]
click at [70, 128] on link "Fill In The Blanks" at bounding box center [69, 129] width 71 height 17
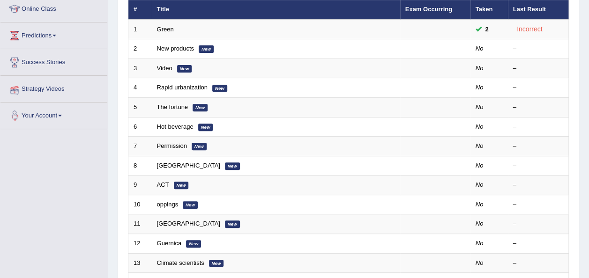
scroll to position [121, 0]
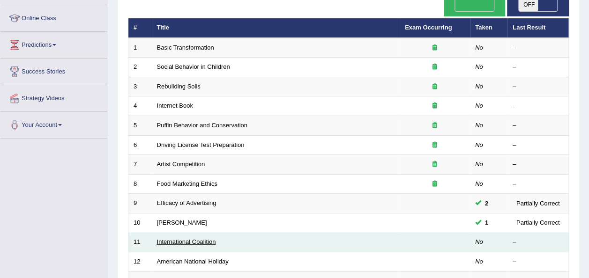
scroll to position [122, 0]
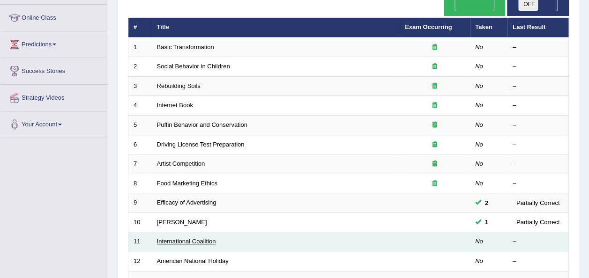
click at [193, 238] on link "International Coalition" at bounding box center [186, 241] width 59 height 7
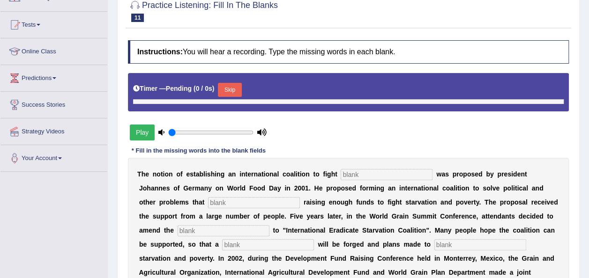
type input "0.75"
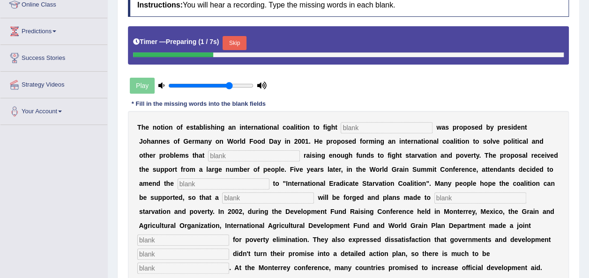
scroll to position [135, 0]
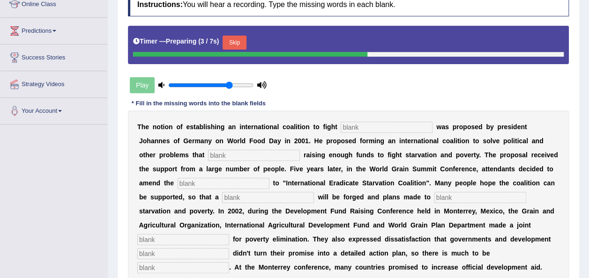
click at [351, 127] on input "text" at bounding box center [387, 127] width 92 height 11
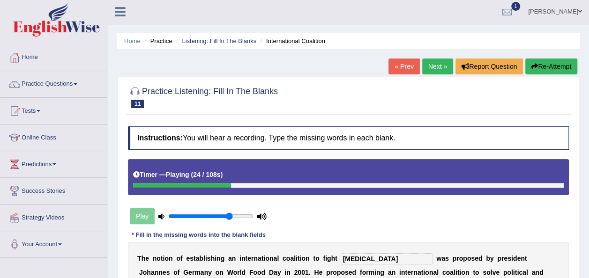
scroll to position [0, 0]
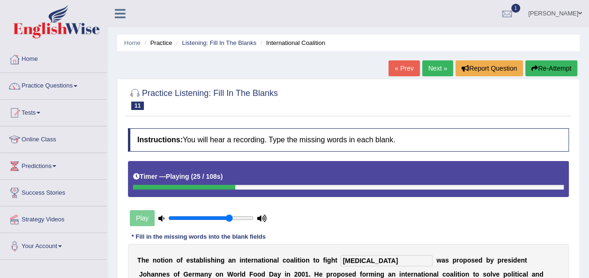
type input "starvation"
click at [436, 67] on link "Next »" at bounding box center [437, 68] width 31 height 16
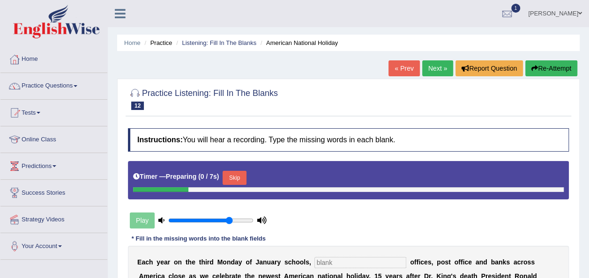
scroll to position [120, 0]
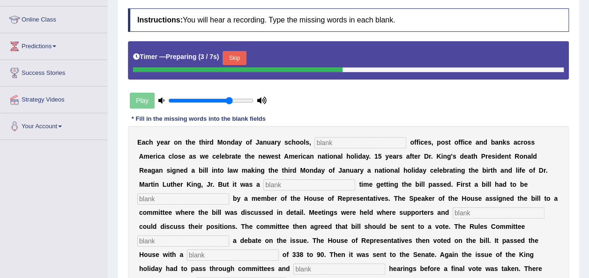
click at [340, 139] on input "text" at bounding box center [361, 142] width 92 height 11
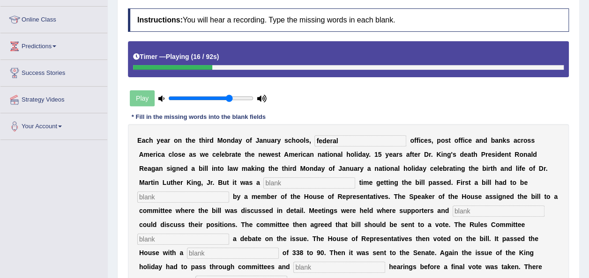
type input "federal"
click at [263, 184] on input "text" at bounding box center [309, 183] width 92 height 11
type input "tough"
click at [229, 192] on input "text" at bounding box center [183, 197] width 92 height 11
type input "introduce"
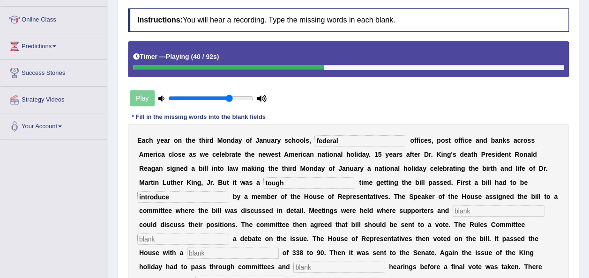
click at [453, 210] on input "text" at bounding box center [499, 211] width 92 height 11
type input "opponents"
click at [229, 234] on input "text" at bounding box center [183, 239] width 92 height 11
type input "schedule"
click at [279, 248] on input "text" at bounding box center [233, 253] width 92 height 11
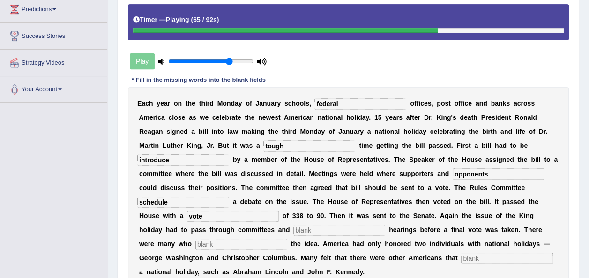
scroll to position [159, 0]
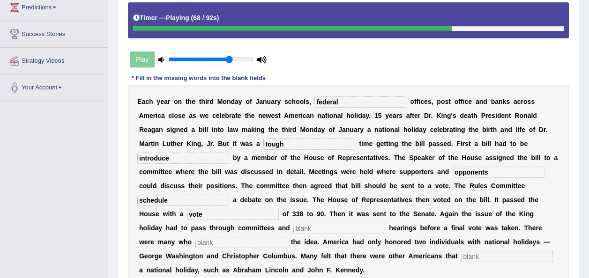
type input "vote"
click at [333, 223] on input "text" at bounding box center [339, 228] width 92 height 11
type input "puplic"
click at [215, 237] on input "text" at bounding box center [241, 242] width 92 height 11
type input "opposed"
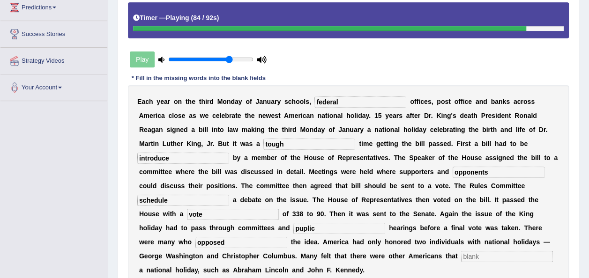
click at [461, 251] on input "text" at bounding box center [507, 256] width 92 height 11
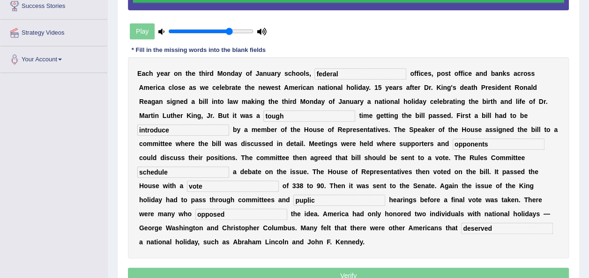
scroll to position [186, 0]
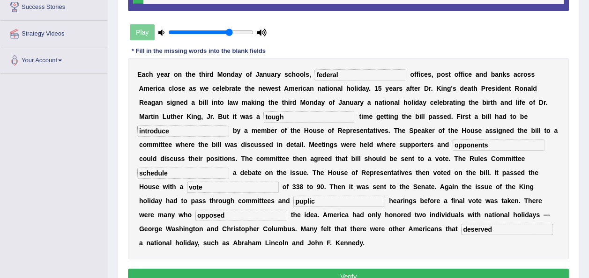
type input "deserved"
click at [333, 269] on button "Verify" at bounding box center [348, 277] width 441 height 16
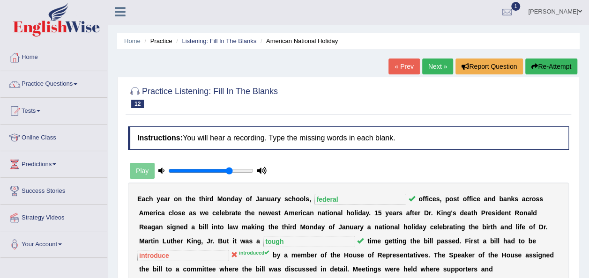
scroll to position [0, 0]
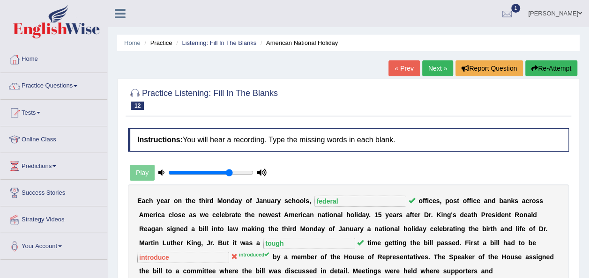
click at [436, 70] on link "Next »" at bounding box center [437, 68] width 31 height 16
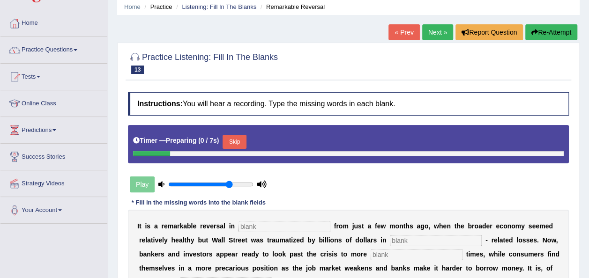
scroll to position [65, 0]
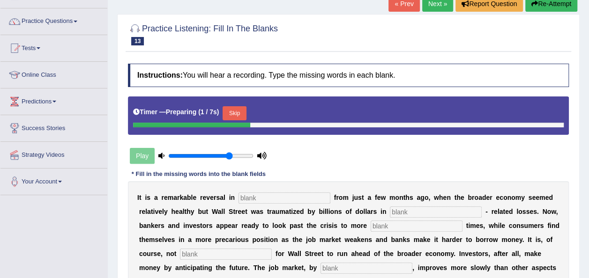
click at [253, 199] on input "text" at bounding box center [285, 198] width 92 height 11
click at [231, 112] on button "Skip" at bounding box center [234, 113] width 23 height 14
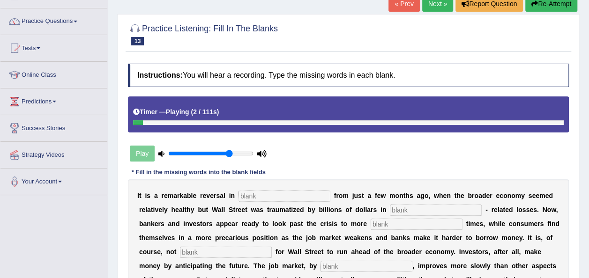
click at [248, 196] on input "text" at bounding box center [285, 196] width 92 height 11
type input "attitudes"
click at [390, 213] on input "text" at bounding box center [436, 210] width 92 height 11
type input "morgage"
click at [371, 222] on input "text" at bounding box center [417, 224] width 92 height 11
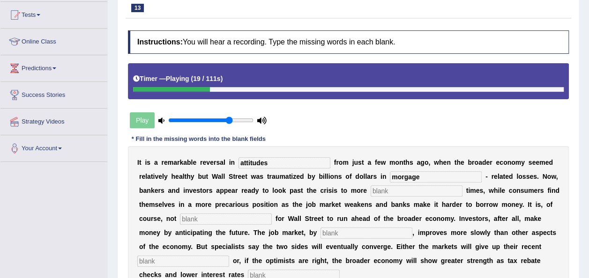
scroll to position [98, 0]
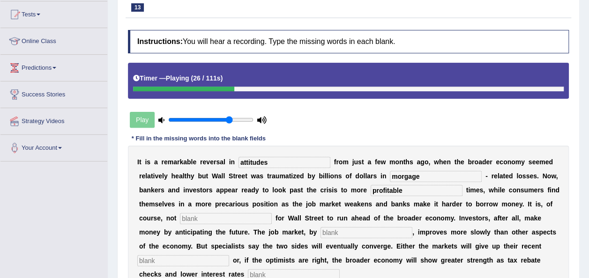
type input "profitable"
click at [194, 221] on input "text" at bounding box center [226, 218] width 92 height 11
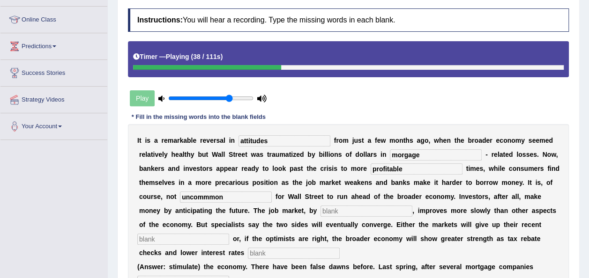
click at [180, 195] on input "uncommmon" at bounding box center [226, 197] width 92 height 11
type input "uncommon"
click at [321, 210] on input "text" at bounding box center [367, 211] width 92 height 11
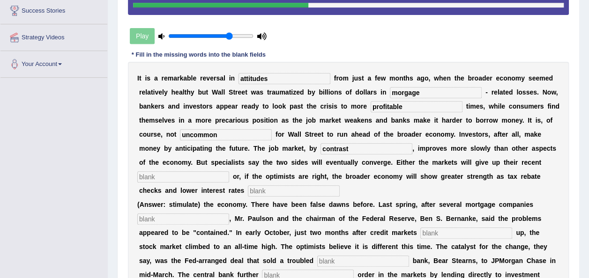
scroll to position [187, 0]
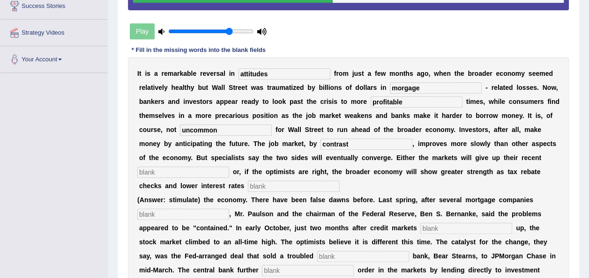
type input "contrast"
click at [229, 167] on input "text" at bounding box center [183, 172] width 92 height 11
type input "gains"
click at [340, 181] on input "text" at bounding box center [294, 186] width 92 height 11
type input "stimulate"
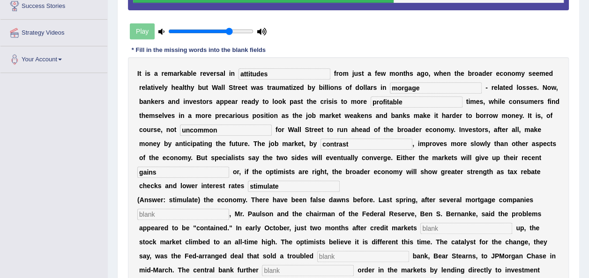
click at [231, 210] on b at bounding box center [233, 213] width 4 height 7
click at [202, 209] on input "text" at bounding box center [183, 214] width 92 height 11
click at [156, 209] on input "collapsed" at bounding box center [183, 214] width 92 height 11
type input "collapased"
click at [420, 223] on input "text" at bounding box center [466, 228] width 92 height 11
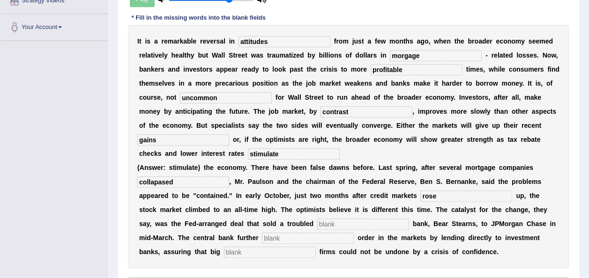
scroll to position [220, 0]
type input "rose"
click at [317, 218] on input "text" at bounding box center [363, 223] width 92 height 11
type input "investment"
click at [262, 232] on input "text" at bounding box center [308, 237] width 92 height 11
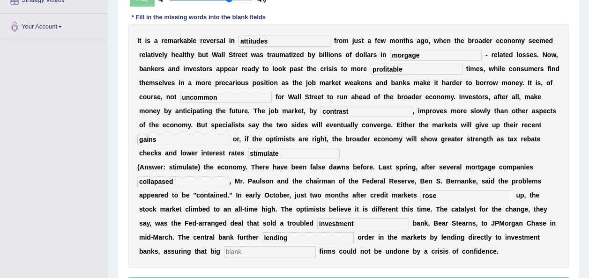
type input "lending"
click at [316, 247] on input "text" at bounding box center [270, 252] width 92 height 11
type input "security"
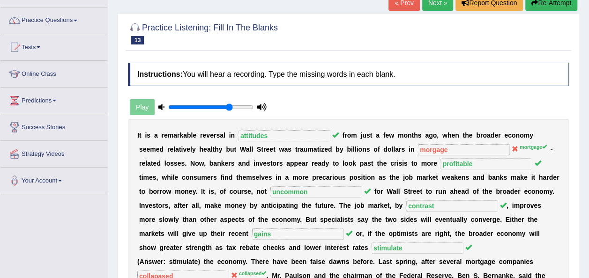
scroll to position [66, 0]
click at [442, 7] on link "Next »" at bounding box center [437, 3] width 31 height 16
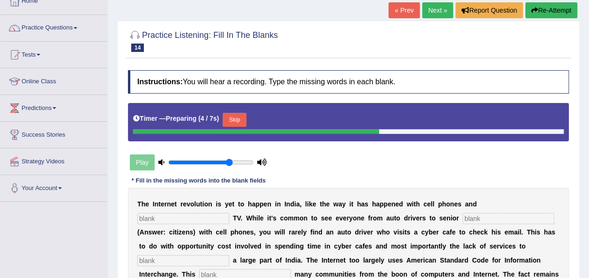
scroll to position [56, 0]
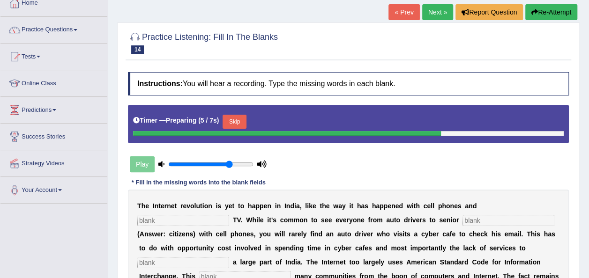
click at [432, 12] on link "Next »" at bounding box center [437, 12] width 31 height 16
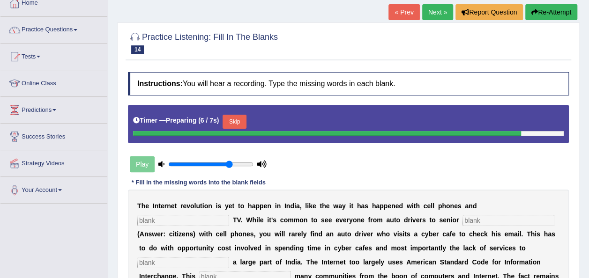
click at [432, 12] on link "Next »" at bounding box center [437, 12] width 31 height 16
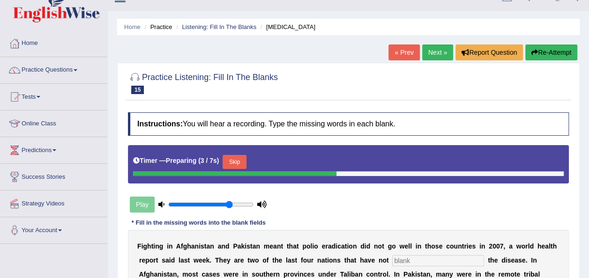
scroll to position [10, 0]
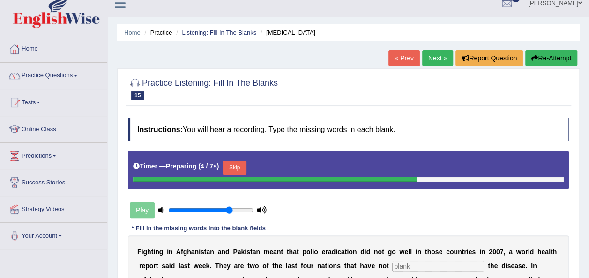
click at [433, 56] on link "Next »" at bounding box center [437, 58] width 31 height 16
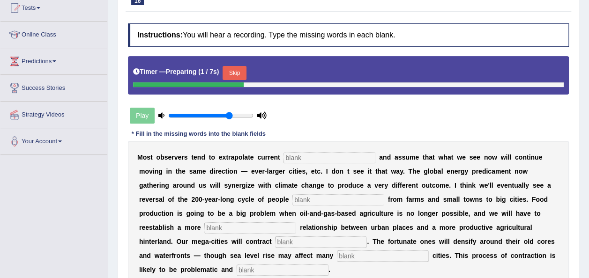
scroll to position [105, 0]
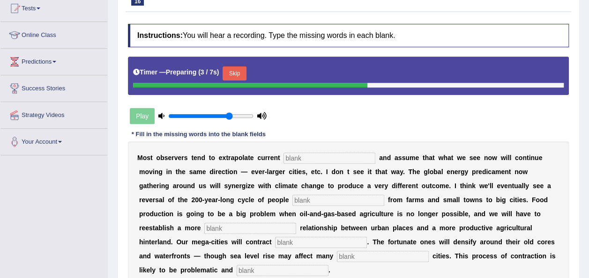
click at [239, 71] on button "Skip" at bounding box center [234, 74] width 23 height 14
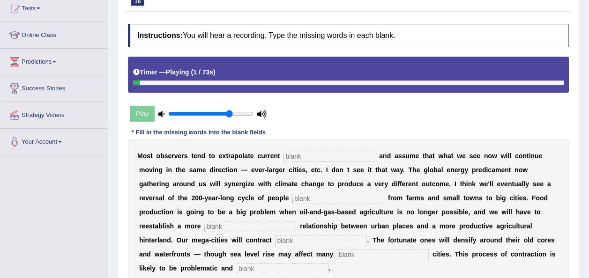
click at [293, 157] on input "text" at bounding box center [330, 156] width 92 height 11
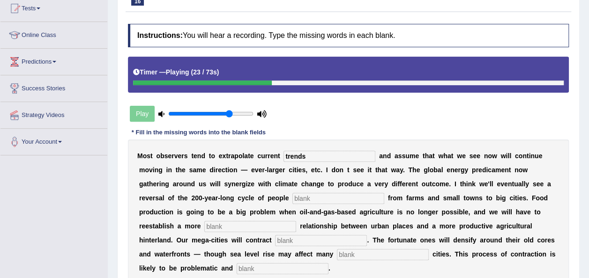
type input "trends"
click at [292, 196] on input "text" at bounding box center [338, 198] width 92 height 11
type input "moving"
click at [296, 221] on input "text" at bounding box center [250, 226] width 92 height 11
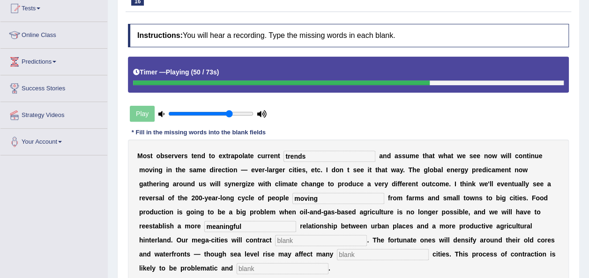
type input "meaningful"
click at [367, 235] on input "text" at bounding box center [321, 240] width 92 height 11
type input "subtancially"
click at [337, 253] on input "text" at bounding box center [383, 254] width 92 height 11
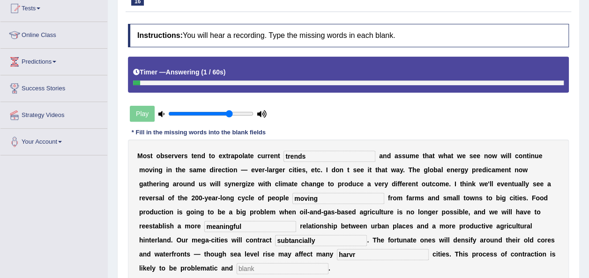
type input "harvr"
click at [329, 263] on input "text" at bounding box center [283, 268] width 92 height 11
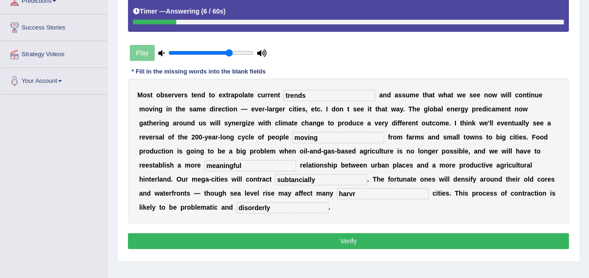
scroll to position [172, 0]
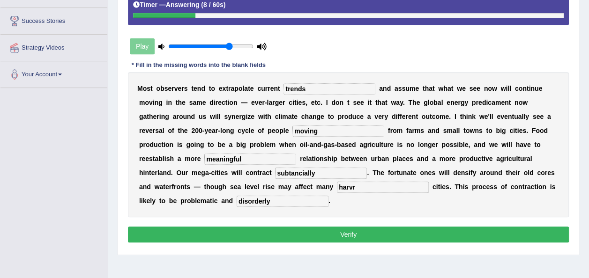
type input "disorderly"
click at [338, 227] on button "Verify" at bounding box center [348, 235] width 441 height 16
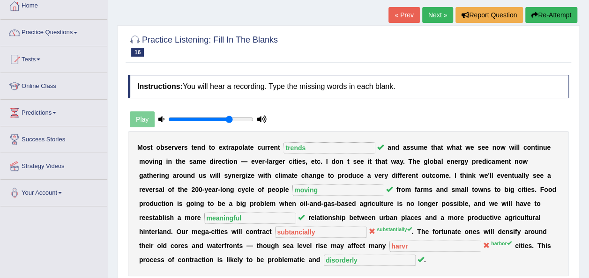
scroll to position [0, 0]
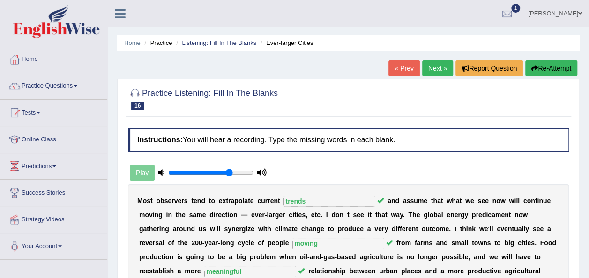
click at [450, 63] on link "Next »" at bounding box center [437, 68] width 31 height 16
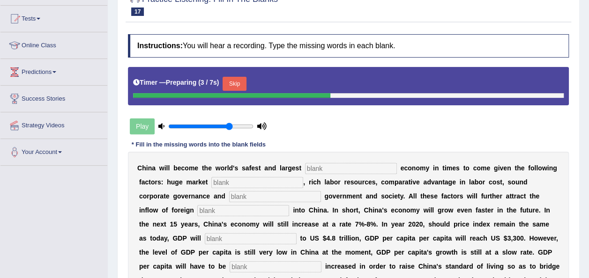
scroll to position [94, 0]
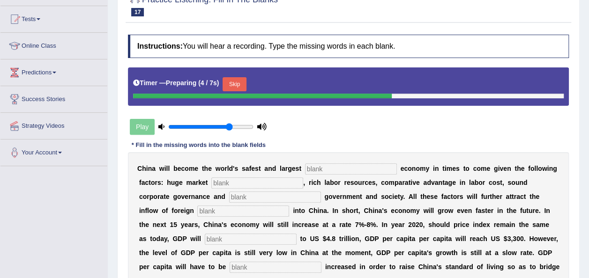
click at [336, 165] on input "text" at bounding box center [351, 169] width 92 height 11
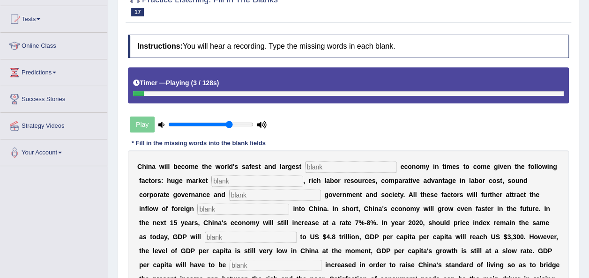
click at [336, 165] on input "text" at bounding box center [351, 167] width 92 height 11
type input "investment"
click at [242, 176] on input "text" at bounding box center [257, 181] width 92 height 11
type input "potential"
click at [229, 191] on input "text" at bounding box center [275, 195] width 92 height 11
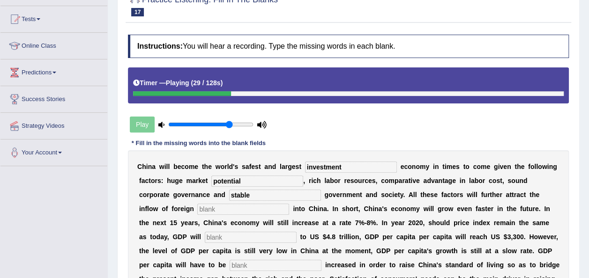
type input "stable"
click at [162, 128] on div "Play" at bounding box center [198, 124] width 141 height 23
click at [159, 122] on icon at bounding box center [161, 125] width 6 height 6
drag, startPoint x: 226, startPoint y: 123, endPoint x: 133, endPoint y: 122, distance: 93.3
type input "0.05"
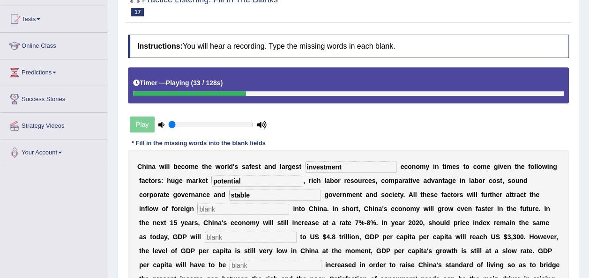
click at [168, 121] on input "range" at bounding box center [210, 124] width 85 height 7
click at [113, 131] on div "Home Practice Listening: Fill In The Blanks China's Economy « Prev Next » Repor…" at bounding box center [348, 165] width 481 height 519
drag, startPoint x: 109, startPoint y: 132, endPoint x: 45, endPoint y: 169, distance: 73.9
click at [45, 169] on div "Toggle navigation Home Practice Questions Speaking Practice Read Aloud Repeat S…" at bounding box center [294, 175] width 589 height 538
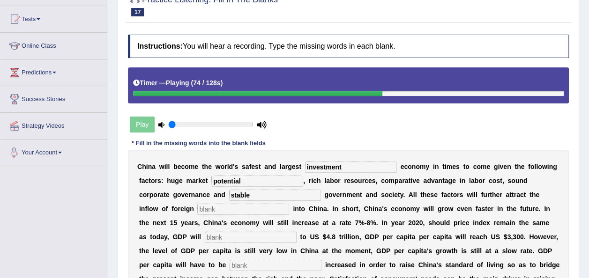
click at [45, 169] on div "Toggle navigation Home Practice Questions Speaking Practice Read Aloud Repeat S…" at bounding box center [294, 175] width 589 height 538
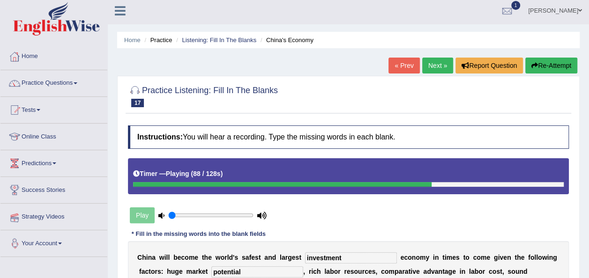
scroll to position [0, 0]
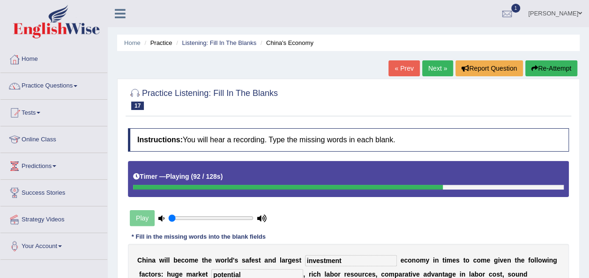
click at [440, 60] on link "Next »" at bounding box center [437, 68] width 31 height 16
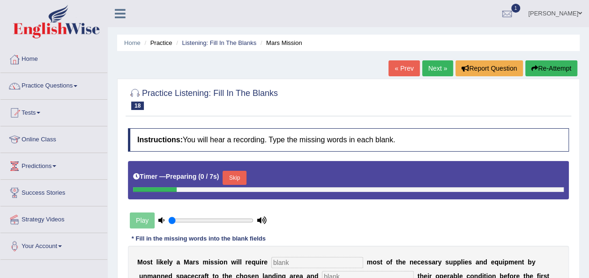
scroll to position [108, 0]
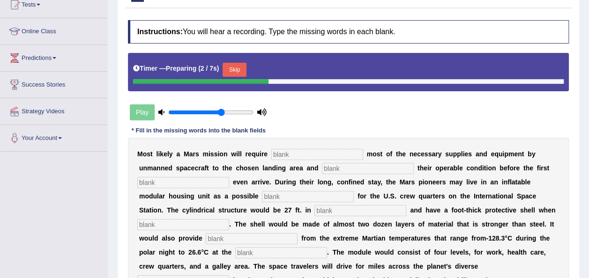
click at [222, 111] on input "range" at bounding box center [210, 112] width 85 height 7
type input "0.35"
click at [196, 110] on input "range" at bounding box center [210, 112] width 85 height 7
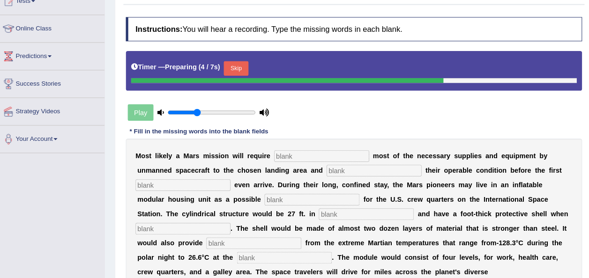
scroll to position [108, 0]
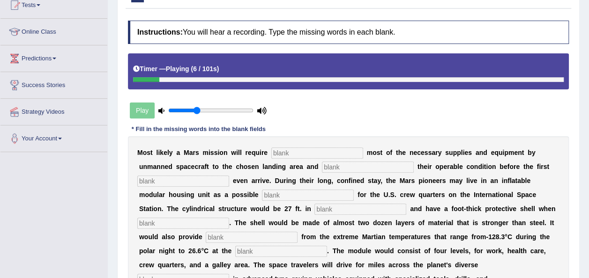
click at [298, 150] on input "text" at bounding box center [317, 153] width 92 height 11
type input "transpotting"
click at [322, 167] on input "text" at bounding box center [368, 167] width 92 height 11
type input "confirming"
click at [202, 177] on input "text" at bounding box center [183, 181] width 92 height 11
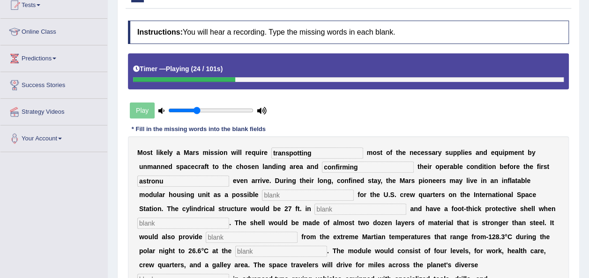
type input "astronu"
click at [262, 192] on input "text" at bounding box center [308, 195] width 92 height 11
type input "replacement"
click at [187, 178] on input "astronu" at bounding box center [183, 181] width 92 height 11
type input "astronut"
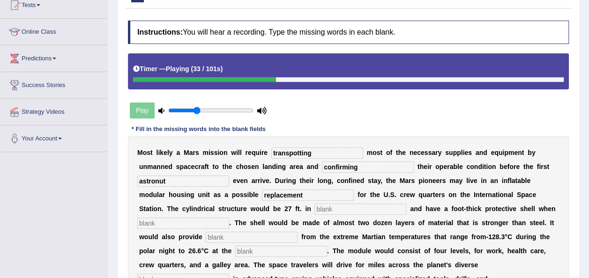
click at [315, 208] on input "text" at bounding box center [361, 209] width 92 height 11
type input "diamieter"
click at [229, 218] on input "text" at bounding box center [183, 223] width 92 height 11
type input "inflated"
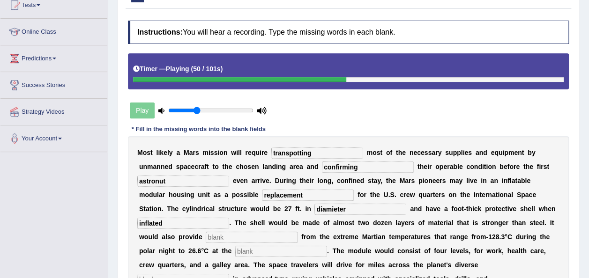
click at [298, 232] on input "text" at bounding box center [252, 237] width 92 height 11
type input "insulation"
click at [327, 246] on input "text" at bounding box center [281, 251] width 92 height 11
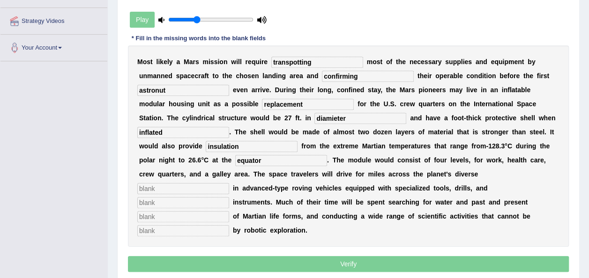
scroll to position [199, 0]
type input "equator"
click at [229, 183] on input "text" at bounding box center [183, 188] width 92 height 11
type input "derained"
click at [157, 197] on input "text" at bounding box center [183, 202] width 92 height 11
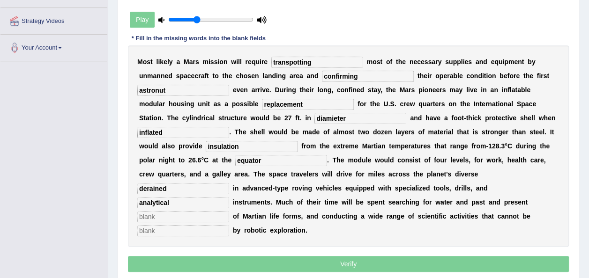
type input "analytical"
click at [158, 211] on input "text" at bounding box center [183, 216] width 92 height 11
type input "evidence"
click at [158, 225] on input "text" at bounding box center [183, 230] width 92 height 11
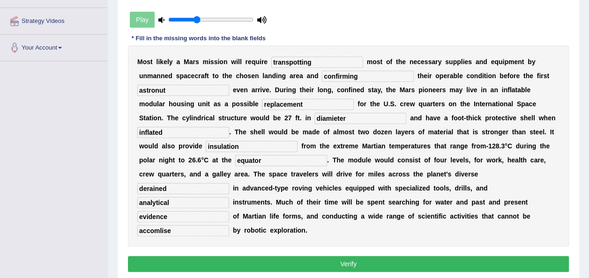
type input "accomlised"
click at [162, 225] on input "accomlised" at bounding box center [183, 230] width 92 height 11
type input "accomplised"
click at [315, 121] on input "diamieter" at bounding box center [361, 118] width 92 height 11
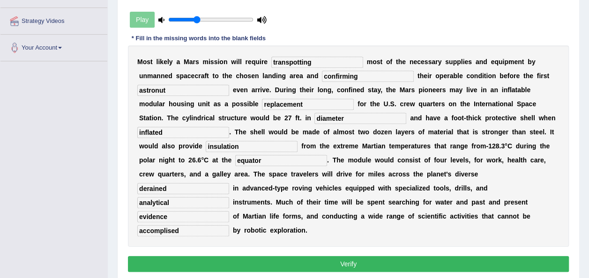
type input "diameter"
click at [309, 59] on input "transpotting" at bounding box center [317, 62] width 92 height 11
type input "transporting"
click at [323, 256] on button "Verify" at bounding box center [348, 264] width 441 height 16
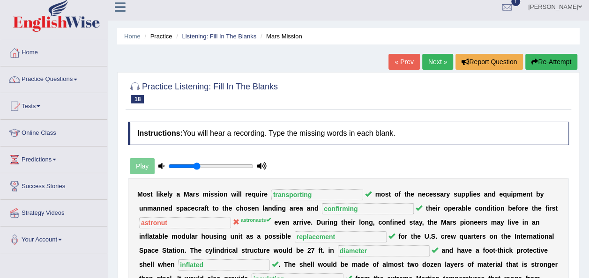
scroll to position [0, 0]
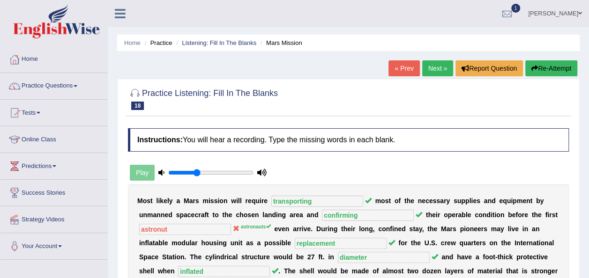
click at [438, 68] on link "Next »" at bounding box center [437, 68] width 31 height 16
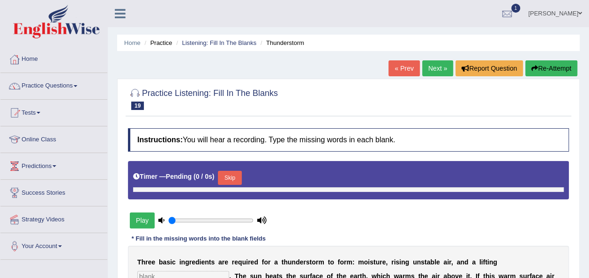
type input "0.35"
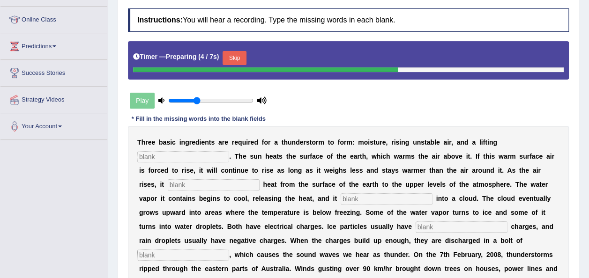
scroll to position [121, 0]
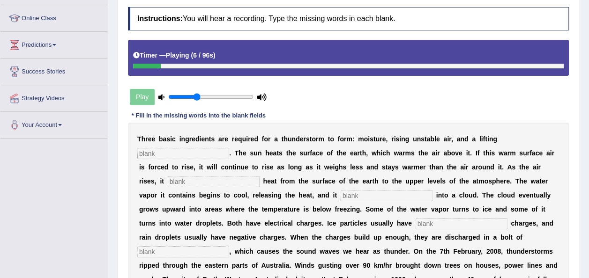
click at [229, 148] on input "text" at bounding box center [183, 153] width 92 height 11
click at [260, 176] on input "text" at bounding box center [214, 181] width 92 height 11
click at [229, 148] on input "mechanism" at bounding box center [183, 153] width 92 height 11
type input "m"
type input "mechasnism"
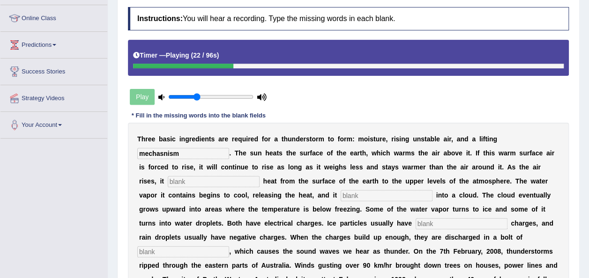
click at [260, 176] on input "text" at bounding box center [214, 181] width 92 height 11
type input "transfers"
click at [341, 194] on input "text" at bounding box center [387, 195] width 92 height 11
type input "condenses"
click at [416, 223] on input "text" at bounding box center [462, 223] width 92 height 11
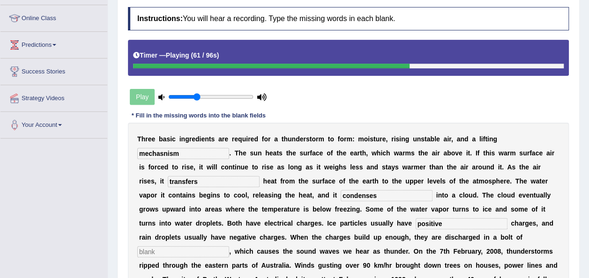
type input "positive"
click at [229, 247] on input "text" at bounding box center [183, 252] width 92 height 11
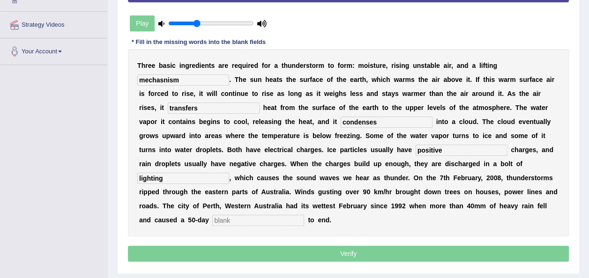
scroll to position [196, 0]
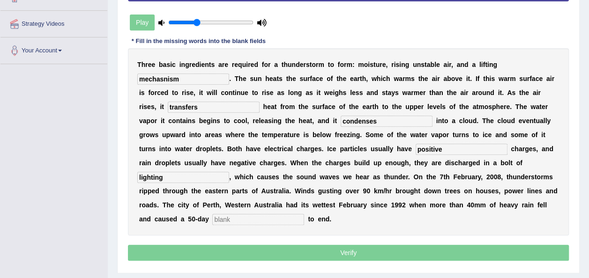
type input "lighting"
click at [260, 214] on input "text" at bounding box center [258, 219] width 92 height 11
click at [262, 214] on input "text" at bounding box center [258, 219] width 92 height 11
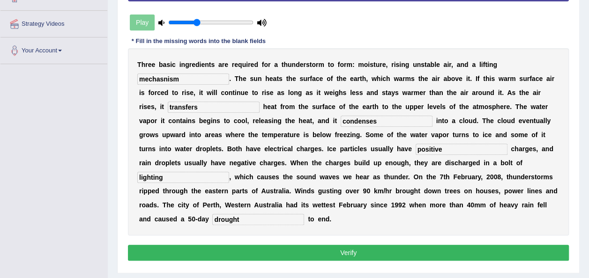
type input "drought"
click at [229, 172] on input "lighting" at bounding box center [183, 177] width 92 height 11
type input "lightning"
click at [229, 74] on input "mechasnism" at bounding box center [183, 79] width 92 height 11
type input "mechasnism"
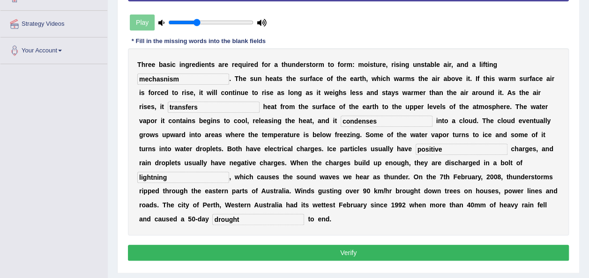
click at [353, 245] on button "Verify" at bounding box center [348, 253] width 441 height 16
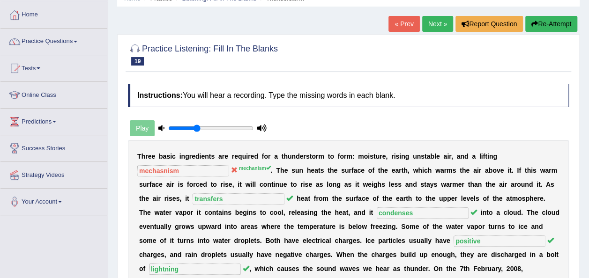
scroll to position [0, 0]
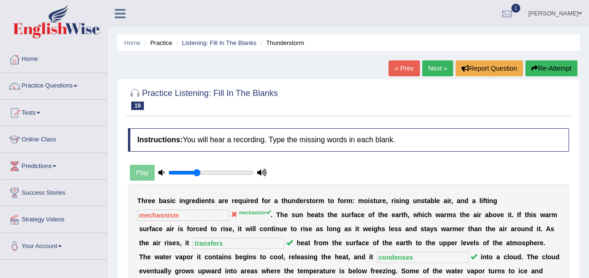
click at [433, 67] on link "Next »" at bounding box center [437, 68] width 31 height 16
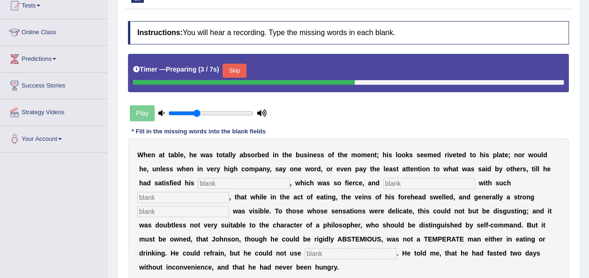
scroll to position [126, 0]
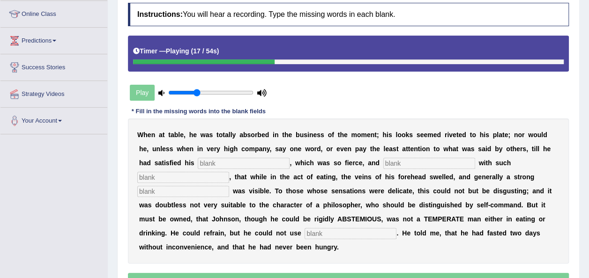
click at [199, 162] on input "text" at bounding box center [244, 163] width 92 height 11
type input "appitite"
click at [229, 186] on input "text" at bounding box center [183, 191] width 92 height 11
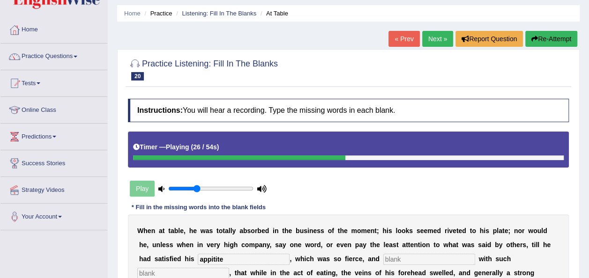
scroll to position [29, 0]
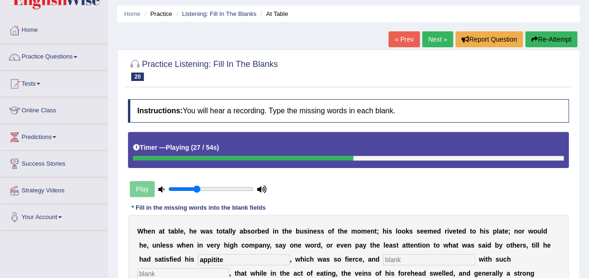
click at [442, 41] on link "Next »" at bounding box center [437, 39] width 31 height 16
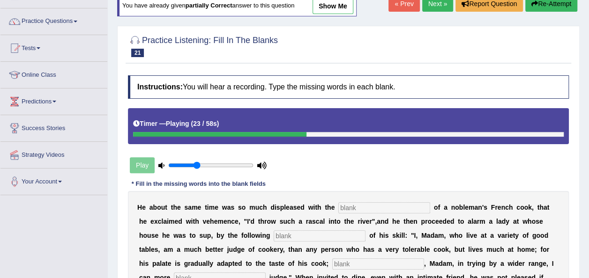
scroll to position [64, 0]
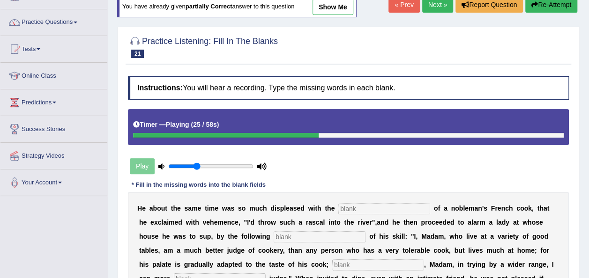
click at [442, 2] on link "Next »" at bounding box center [437, 5] width 31 height 16
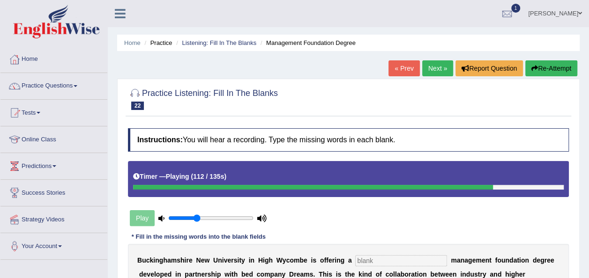
click at [435, 72] on link "Next »" at bounding box center [437, 68] width 31 height 16
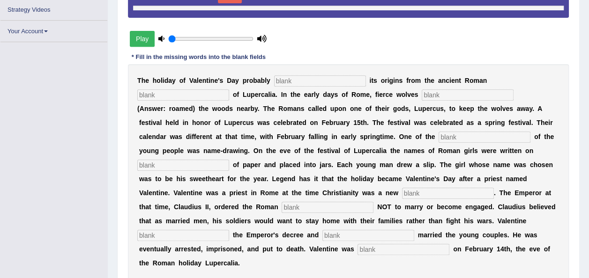
scroll to position [210, 0]
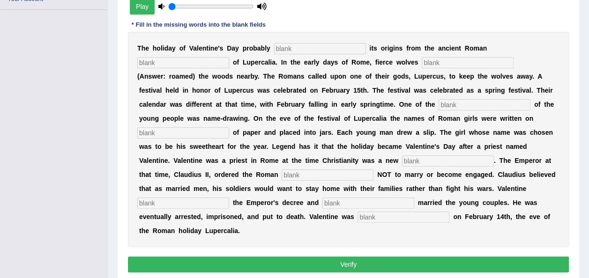
type input "0.35"
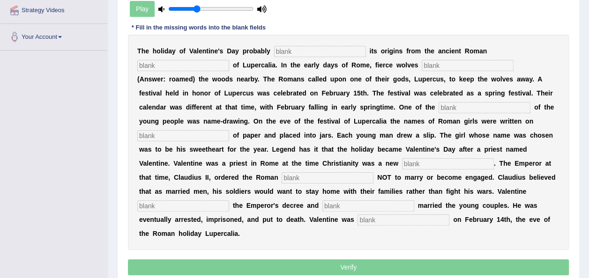
scroll to position [0, 0]
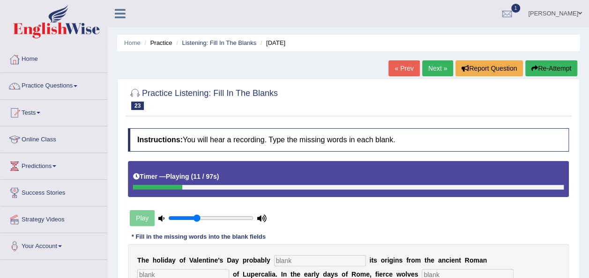
drag, startPoint x: 0, startPoint y: 0, endPoint x: 435, endPoint y: 72, distance: 441.4
click at [435, 72] on link "Next »" at bounding box center [437, 68] width 31 height 16
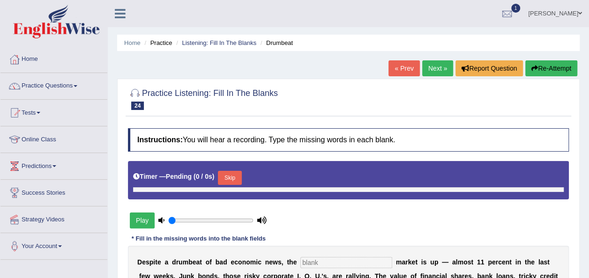
type input "0.35"
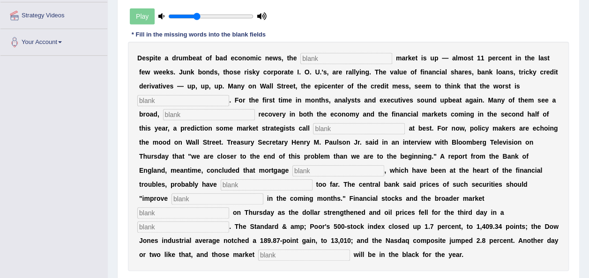
scroll to position [205, 0]
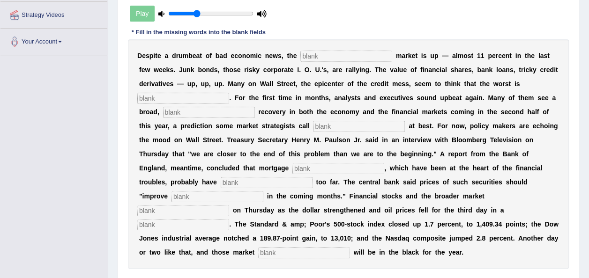
click at [331, 53] on input "text" at bounding box center [346, 56] width 92 height 11
type input "stock"
click at [229, 93] on input "text" at bounding box center [183, 98] width 92 height 11
type input "over"
click at [255, 107] on input "text" at bounding box center [209, 112] width 92 height 11
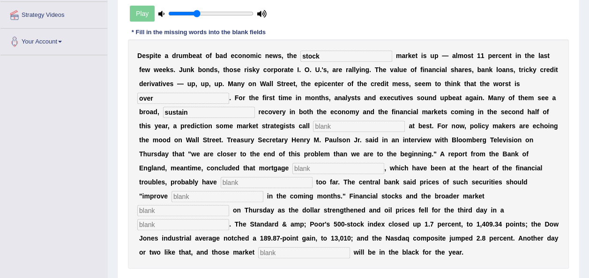
type input "sustain"
click at [313, 126] on input "text" at bounding box center [359, 126] width 92 height 11
type input "hopeful"
click at [384, 163] on input "text" at bounding box center [338, 168] width 92 height 11
type input "securities"
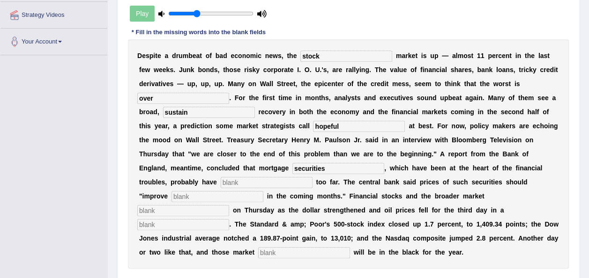
click at [353, 157] on div "D e s p i t e a d r u m b e a t o f b a d e c o n o m i c n e w s , t h e stock…" at bounding box center [348, 154] width 441 height 230
click at [313, 177] on input "text" at bounding box center [267, 182] width 92 height 11
type input "fallen"
click at [257, 191] on input "text" at bounding box center [218, 196] width 92 height 11
type input "gradually"
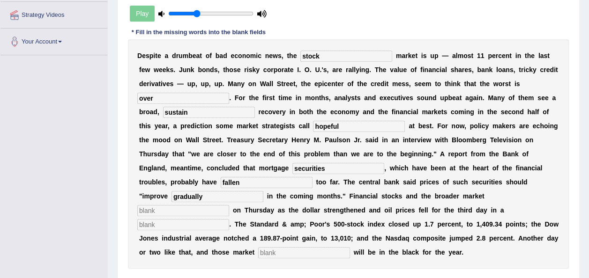
click at [160, 205] on input "text" at bounding box center [183, 210] width 92 height 11
type input "broader"
click at [258, 247] on input "text" at bounding box center [304, 252] width 92 height 11
click at [229, 219] on input "text" at bounding box center [183, 224] width 92 height 11
type input "row"
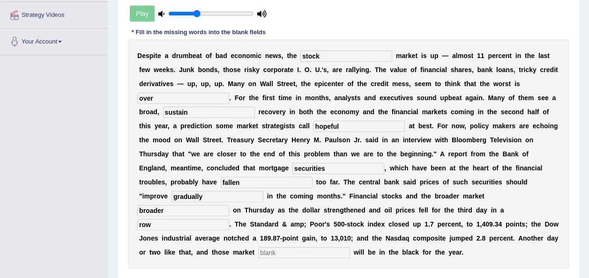
click at [258, 247] on input "text" at bounding box center [304, 252] width 92 height 11
type input "benchmark"
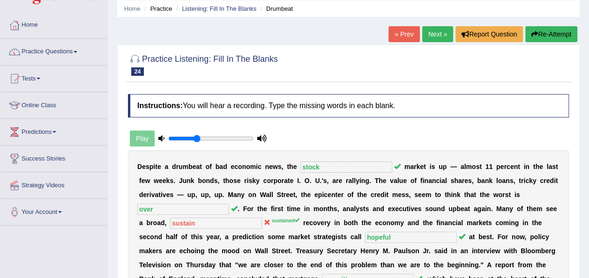
scroll to position [34, 0]
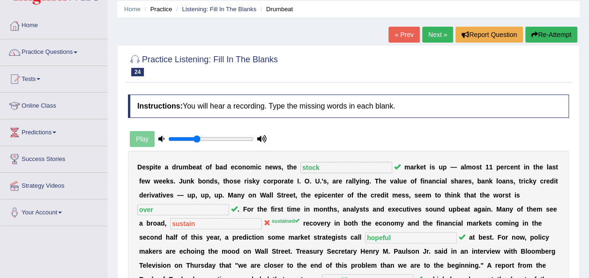
click at [438, 38] on link "Next »" at bounding box center [437, 35] width 31 height 16
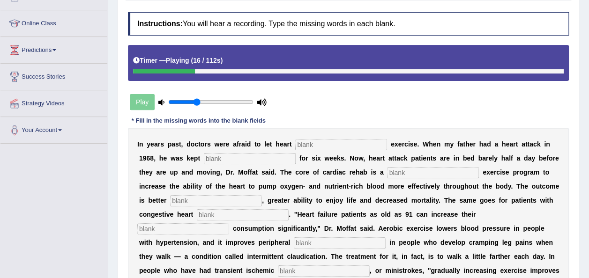
scroll to position [68, 0]
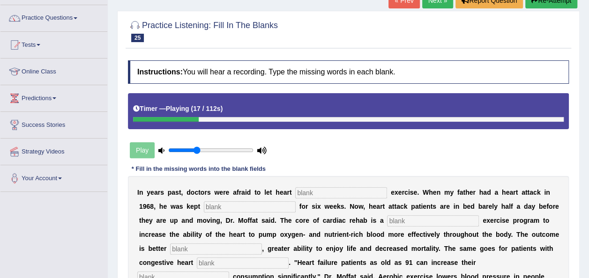
click at [436, 3] on link "Next »" at bounding box center [437, 1] width 31 height 16
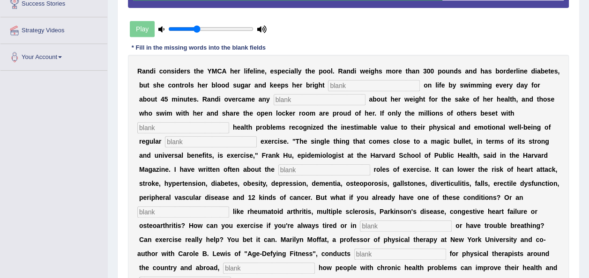
scroll to position [190, 0]
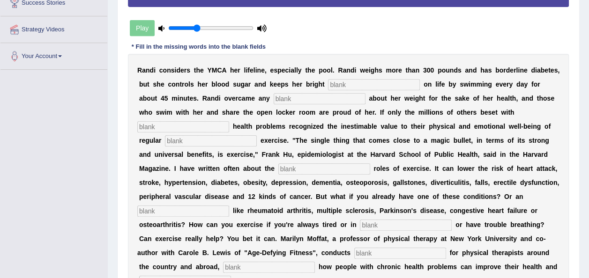
click at [328, 88] on input "text" at bounding box center [374, 84] width 92 height 11
type input "outlook"
click at [274, 100] on input "text" at bounding box center [320, 98] width 92 height 11
type input "self consiousness"
click at [229, 121] on input "text" at bounding box center [183, 126] width 92 height 11
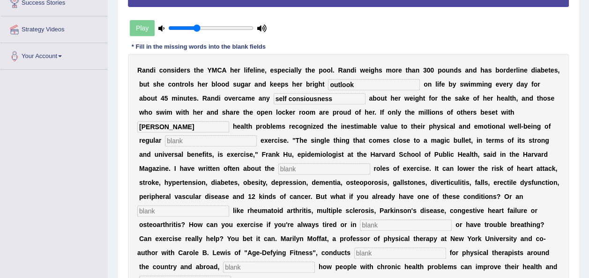
type input "cronic"
click at [257, 135] on input "text" at bounding box center [211, 140] width 92 height 11
type input "physical"
click at [476, 162] on div "R a n d i c o n s i d e r s t h e Y M C A h e r l i f e l i n e , e s p e c i a…" at bounding box center [348, 176] width 441 height 244
click at [370, 164] on input "text" at bounding box center [324, 169] width 92 height 11
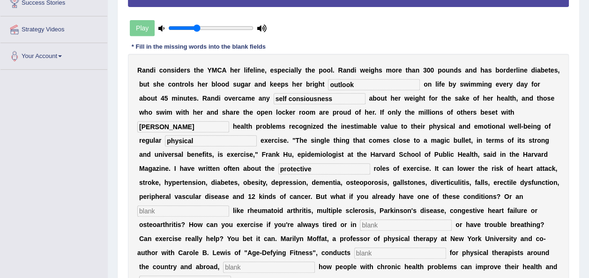
type input "protective"
click at [229, 206] on input "text" at bounding box center [183, 211] width 92 height 11
type input "alment"
click at [427, 220] on input "text" at bounding box center [406, 225] width 92 height 11
type input "pain"
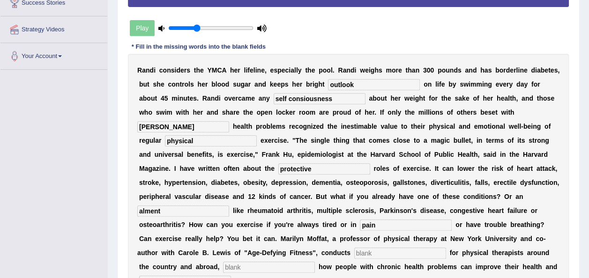
click at [377, 248] on input "text" at bounding box center [400, 253] width 92 height 11
type input "workshops"
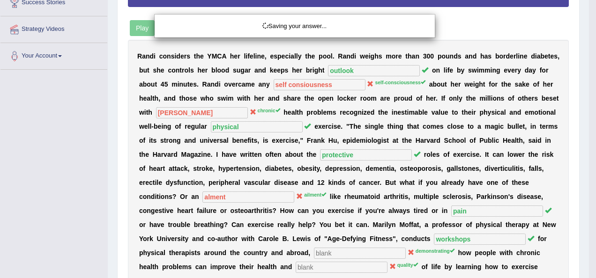
click at [236, 254] on div "Saving your answer..." at bounding box center [298, 139] width 596 height 278
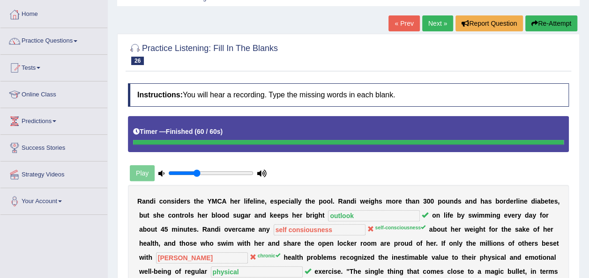
scroll to position [36, 0]
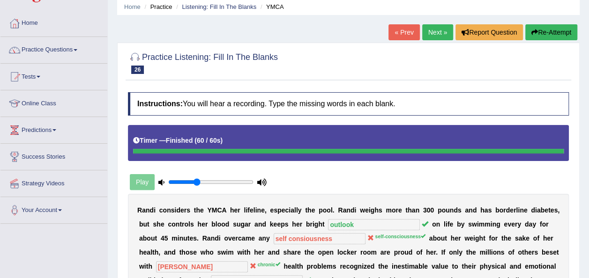
click at [445, 25] on link "Next »" at bounding box center [437, 32] width 31 height 16
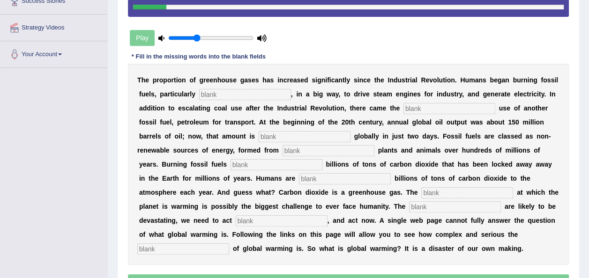
scroll to position [192, 0]
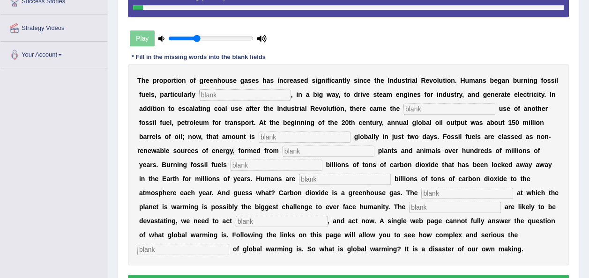
drag, startPoint x: 230, startPoint y: 85, endPoint x: 229, endPoint y: 94, distance: 9.0
click at [229, 94] on div "T h e p r o p o r t i o n o f g r e e n h o u s e g a s e s h a s i n c r e a s…" at bounding box center [348, 165] width 441 height 202
click at [229, 94] on input "text" at bounding box center [245, 95] width 92 height 11
type input "coal"
click at [404, 111] on input "text" at bounding box center [450, 109] width 92 height 11
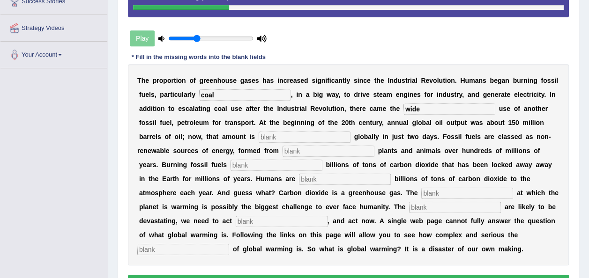
type input "wide"
click at [259, 138] on input "text" at bounding box center [305, 137] width 92 height 11
type input "extracted"
click at [283, 148] on input "text" at bounding box center [329, 151] width 92 height 11
type input "decayed"
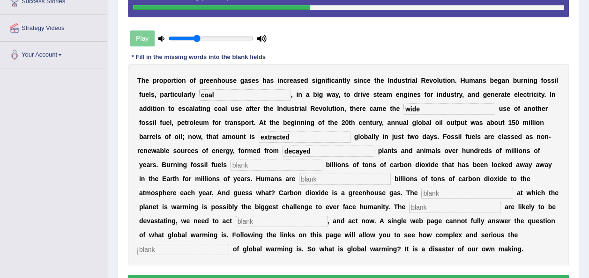
click at [158, 187] on div "T h e p r o p o r t i o n o f g r e e n h o u s e g a s e s h a s i n c r e a s…" at bounding box center [348, 165] width 441 height 202
click at [299, 181] on input "text" at bounding box center [345, 179] width 92 height 11
type input "rate"
click at [409, 202] on input "text" at bounding box center [455, 207] width 92 height 11
type input "impacts"
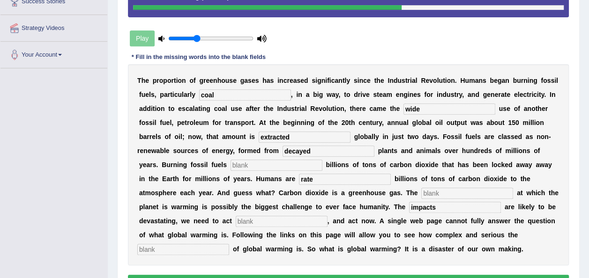
click at [328, 216] on input "text" at bounding box center [282, 221] width 92 height 11
click at [322, 160] on input "text" at bounding box center [277, 165] width 92 height 11
type input "rate"
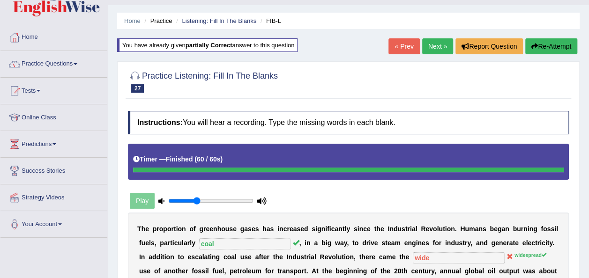
scroll to position [0, 0]
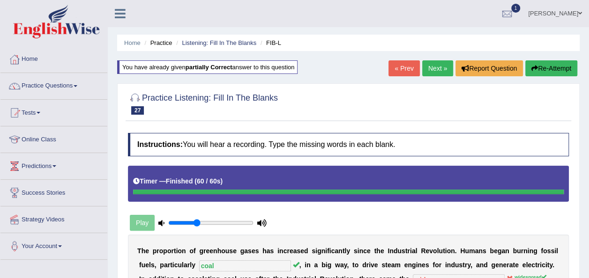
click at [441, 70] on link "Next »" at bounding box center [437, 68] width 31 height 16
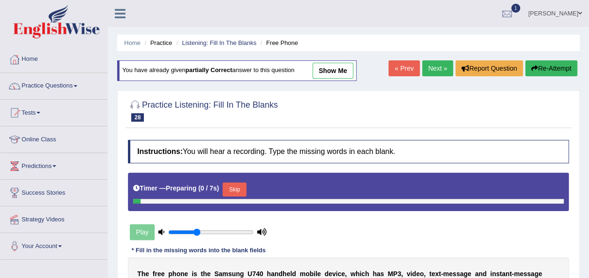
click at [441, 70] on link "Next »" at bounding box center [437, 68] width 31 height 16
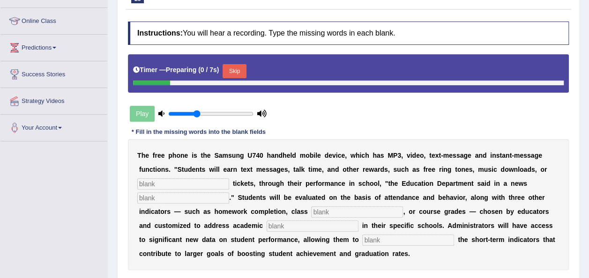
scroll to position [138, 0]
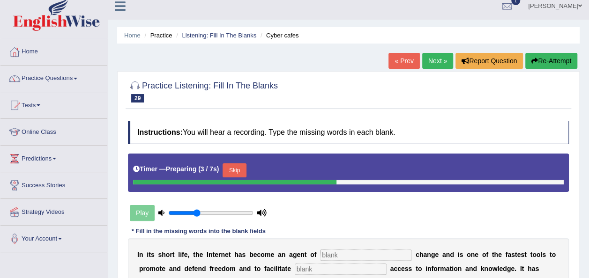
scroll to position [13, 0]
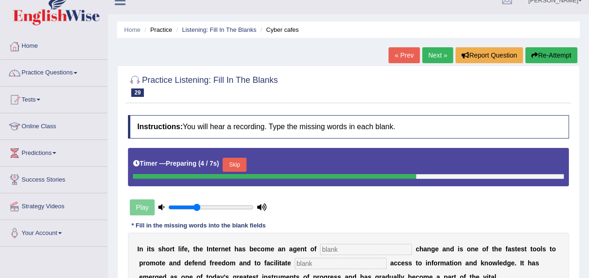
click at [443, 51] on link "Next »" at bounding box center [437, 55] width 31 height 16
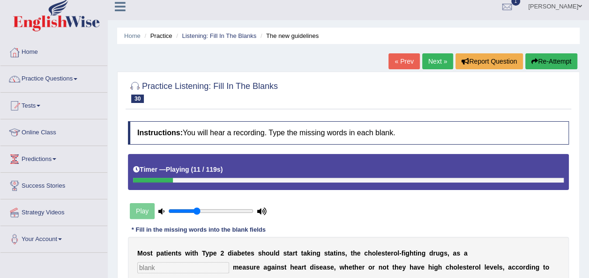
scroll to position [7, 0]
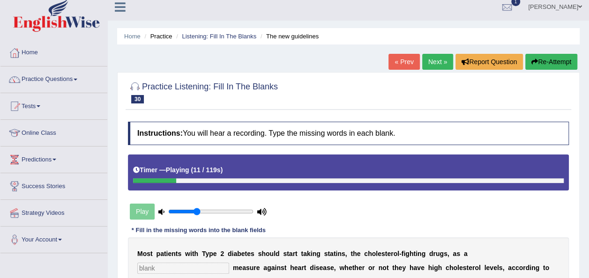
click at [439, 58] on link "Next »" at bounding box center [437, 62] width 31 height 16
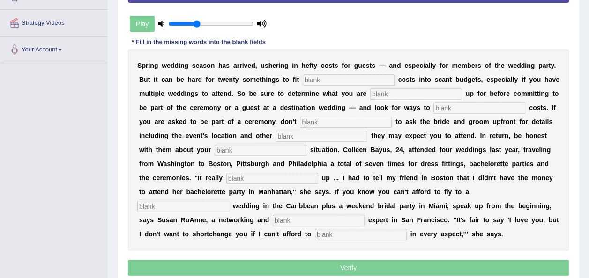
scroll to position [196, 0]
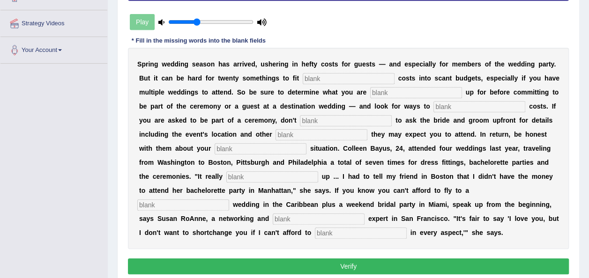
click at [312, 82] on input "text" at bounding box center [349, 78] width 92 height 11
type input "extra"
click at [370, 94] on input "text" at bounding box center [416, 92] width 92 height 11
type input "signing"
click at [434, 106] on input "text" at bounding box center [480, 106] width 92 height 11
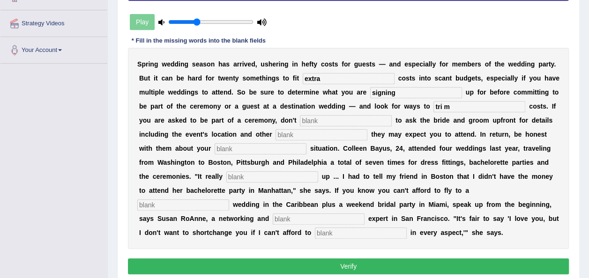
type input "tri m"
click at [300, 120] on input "text" at bounding box center [346, 120] width 92 height 11
type input "hesitate"
click at [276, 136] on input "text" at bounding box center [322, 134] width 92 height 11
type input "functions"
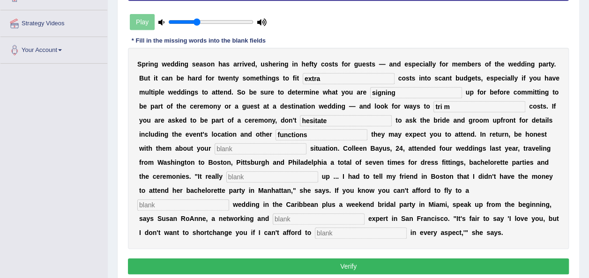
click at [215, 146] on input "text" at bounding box center [261, 148] width 92 height 11
type input "added"
click at [226, 174] on input "text" at bounding box center [272, 177] width 92 height 11
type input "destination"
click at [365, 214] on input "text" at bounding box center [319, 219] width 92 height 11
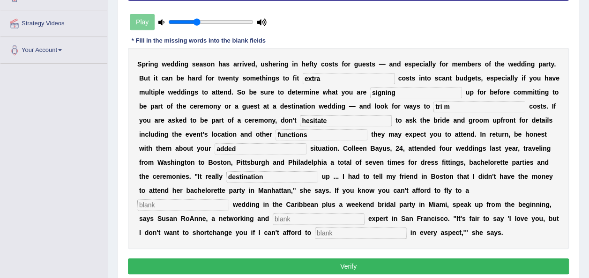
click at [215, 149] on input "added" at bounding box center [261, 148] width 92 height 11
type input "a"
type input "financial"
click at [226, 174] on input "destination" at bounding box center [272, 177] width 92 height 11
type input "d"
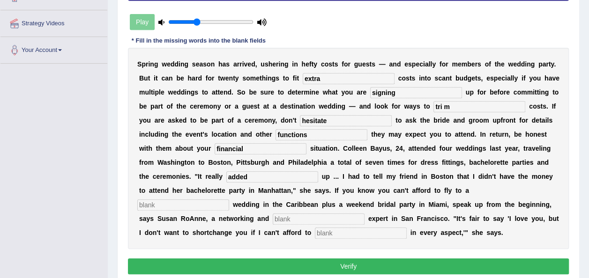
type input "added"
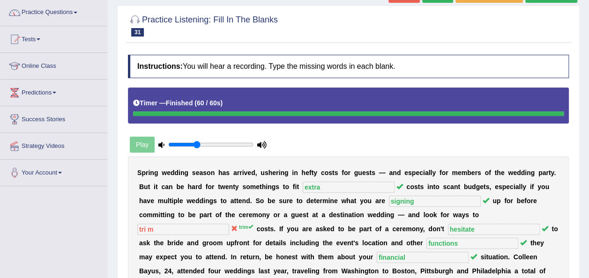
scroll to position [40, 0]
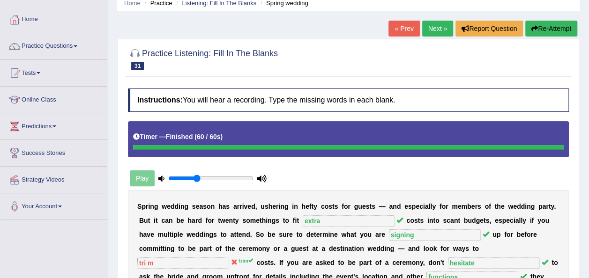
click at [442, 29] on link "Next »" at bounding box center [437, 29] width 31 height 16
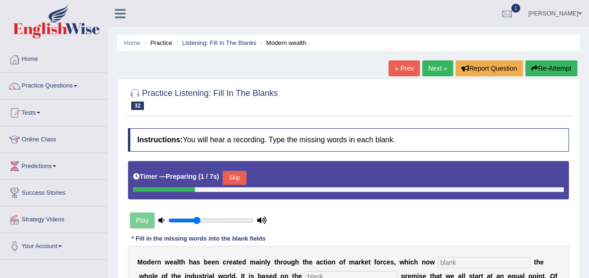
scroll to position [166, 0]
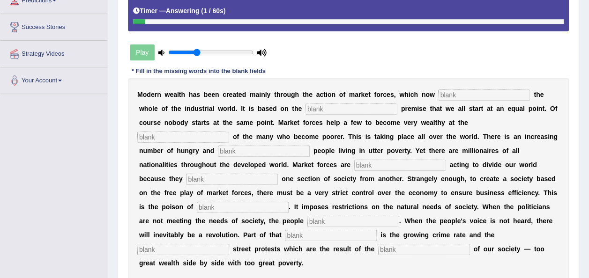
click at [446, 94] on input "text" at bounding box center [484, 95] width 92 height 11
type input "dominate"
click at [315, 106] on input "text" at bounding box center [352, 109] width 92 height 11
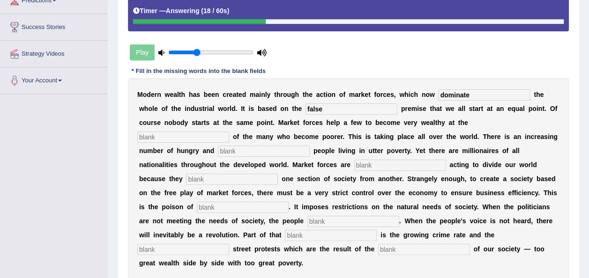
type input "false"
click at [229, 132] on input "text" at bounding box center [183, 137] width 92 height 11
type input "expense"
click at [310, 146] on input "text" at bounding box center [264, 151] width 92 height 11
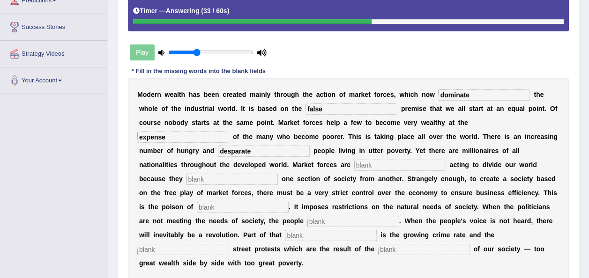
type input "desparate"
click at [278, 174] on input "text" at bounding box center [232, 179] width 92 height 11
type input "inevitable"
click at [354, 165] on input "text" at bounding box center [400, 165] width 92 height 11
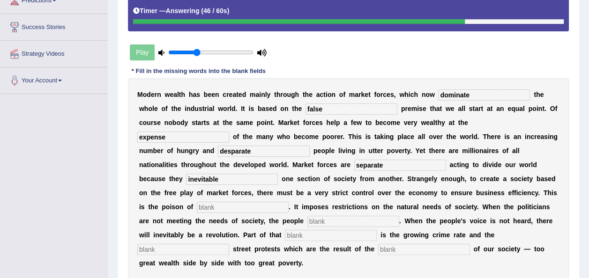
type input "separate"
click at [289, 202] on input "text" at bounding box center [243, 207] width 92 height 11
type input "commercialisation"
click at [399, 216] on input "text" at bounding box center [353, 221] width 92 height 11
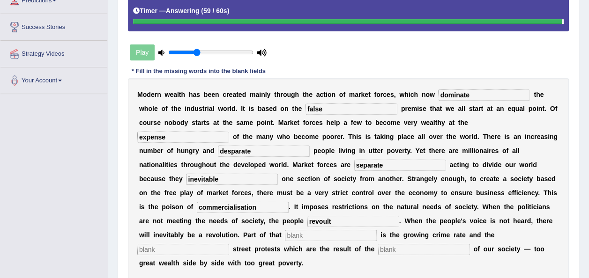
type input "revoult"
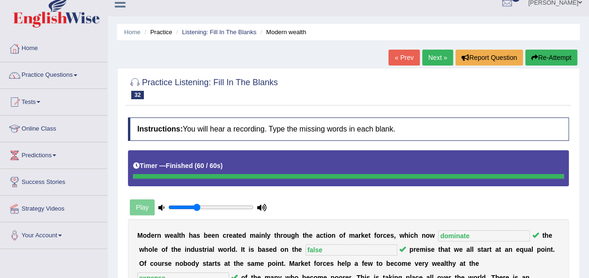
scroll to position [7, 0]
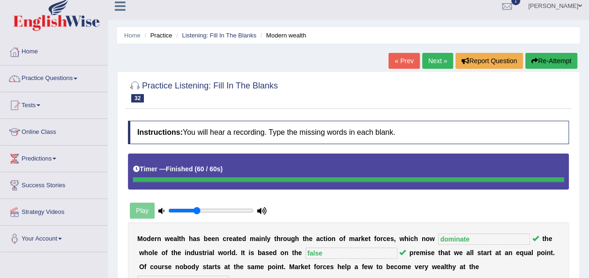
click at [441, 62] on link "Next »" at bounding box center [437, 61] width 31 height 16
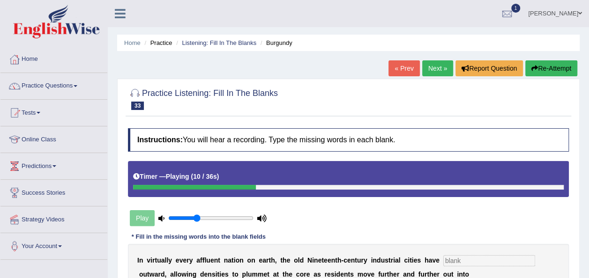
click at [439, 65] on link "Next »" at bounding box center [437, 68] width 31 height 16
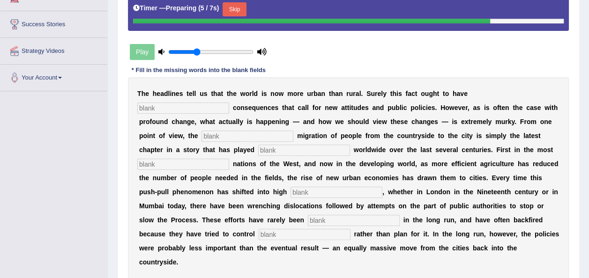
scroll to position [169, 0]
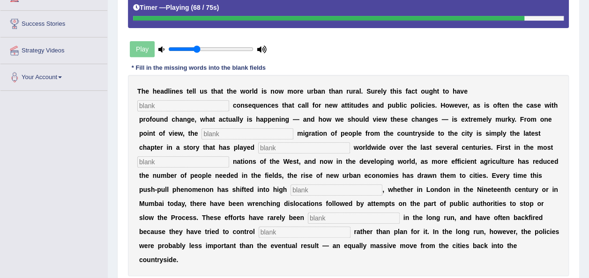
click at [229, 100] on input "text" at bounding box center [183, 105] width 92 height 11
type input "profound"
click at [293, 128] on input "text" at bounding box center [248, 133] width 92 height 11
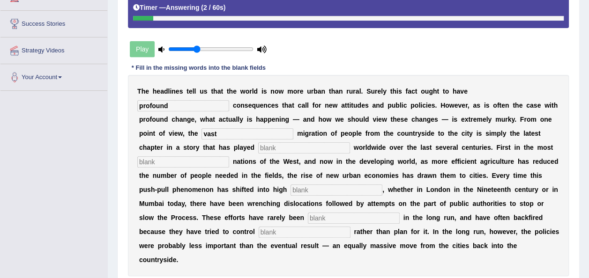
type input "vast"
click at [258, 145] on input "text" at bounding box center [304, 147] width 92 height 11
click at [229, 157] on input "text" at bounding box center [183, 162] width 92 height 11
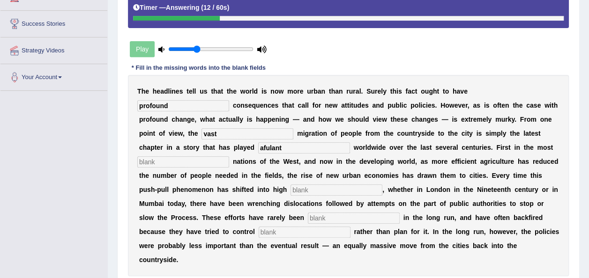
click at [258, 150] on input "afulant" at bounding box center [304, 147] width 92 height 11
type input "a"
type input "out"
click at [229, 157] on input "text" at bounding box center [183, 162] width 92 height 11
type input "affulant"
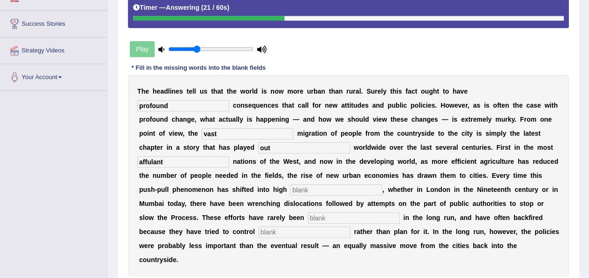
click at [291, 191] on input "text" at bounding box center [337, 190] width 92 height 11
type input "gear"
click at [351, 227] on input "text" at bounding box center [305, 232] width 92 height 11
type input "effective"
click at [308, 214] on input "text" at bounding box center [354, 218] width 92 height 11
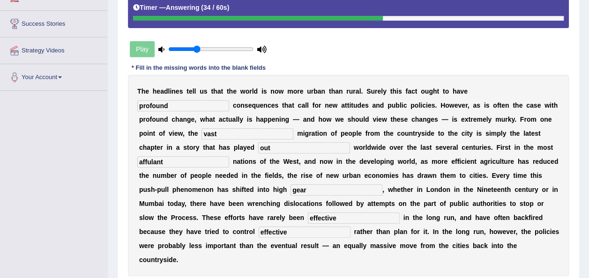
type input "effective"
click at [351, 227] on input "effective" at bounding box center [305, 232] width 92 height 11
type input "e"
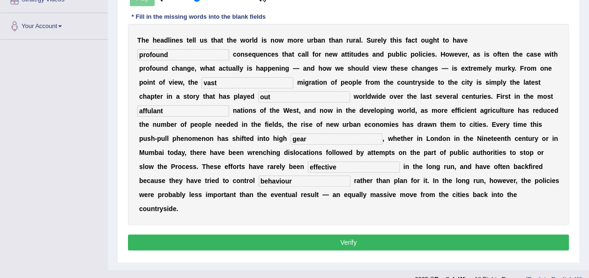
type input "behaviour"
click at [363, 235] on button "Verify" at bounding box center [348, 243] width 441 height 16
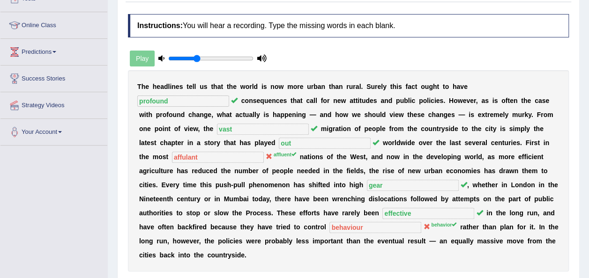
scroll to position [86, 0]
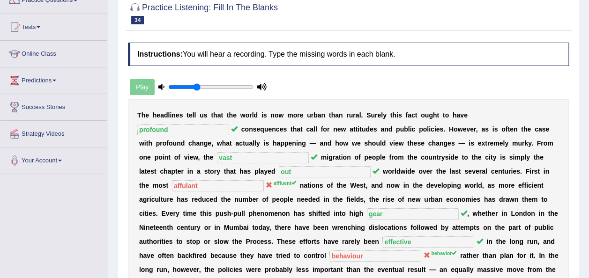
click at [192, 238] on b "t" at bounding box center [191, 241] width 2 height 7
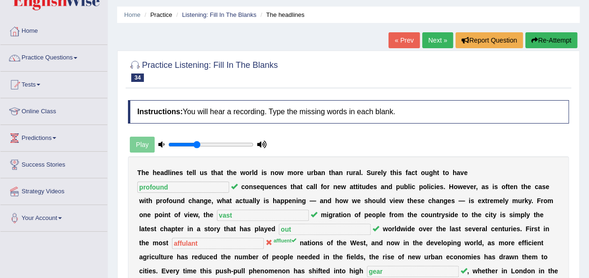
scroll to position [28, 0]
click at [437, 40] on link "Next »" at bounding box center [437, 41] width 31 height 16
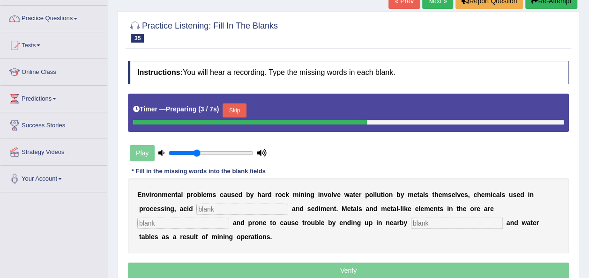
scroll to position [67, 0]
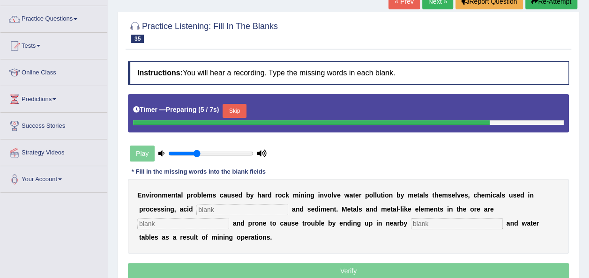
click at [236, 107] on button "Skip" at bounding box center [234, 111] width 23 height 14
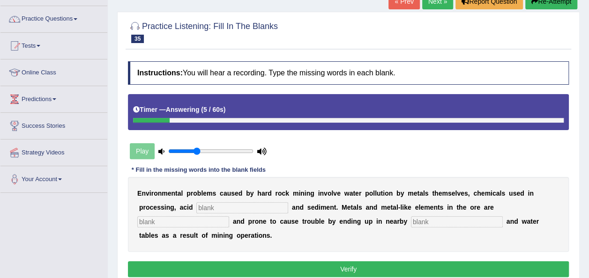
click at [196, 211] on input "text" at bounding box center [242, 207] width 92 height 11
type input "drainage"
click at [229, 217] on input "text" at bounding box center [183, 222] width 92 height 11
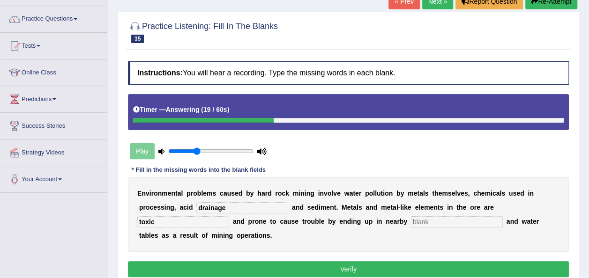
type input "toxic"
click at [411, 224] on input "text" at bounding box center [457, 222] width 92 height 11
type input "streams"
click at [300, 262] on button "Verify" at bounding box center [348, 270] width 441 height 16
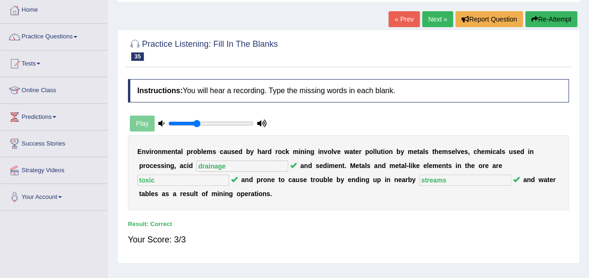
scroll to position [48, 0]
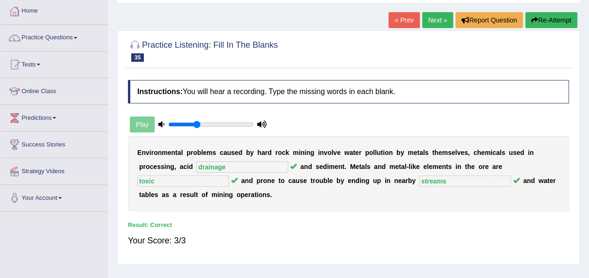
click at [445, 24] on link "Next »" at bounding box center [437, 20] width 31 height 16
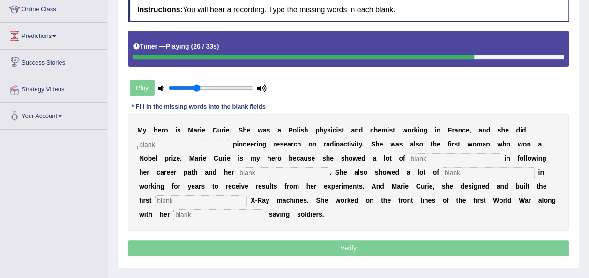
scroll to position [27, 0]
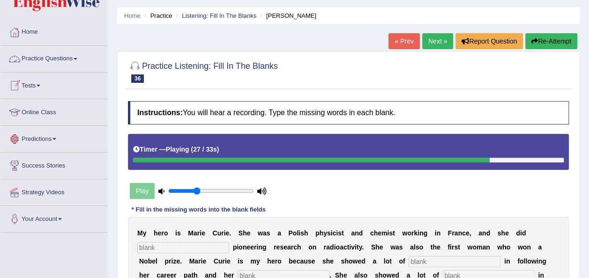
click at [37, 52] on link "Practice Questions" at bounding box center [53, 57] width 107 height 23
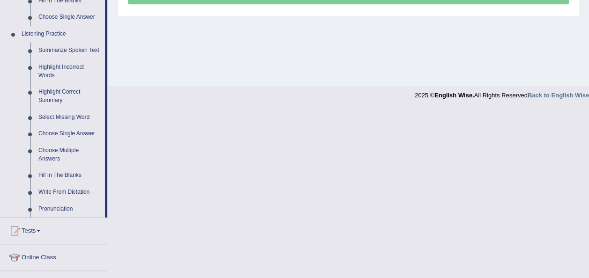
scroll to position [382, 0]
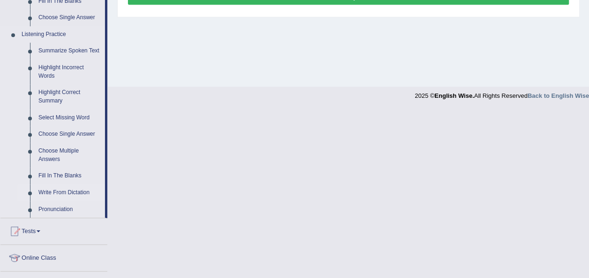
click at [73, 194] on link "Write From Dictation" at bounding box center [69, 193] width 71 height 17
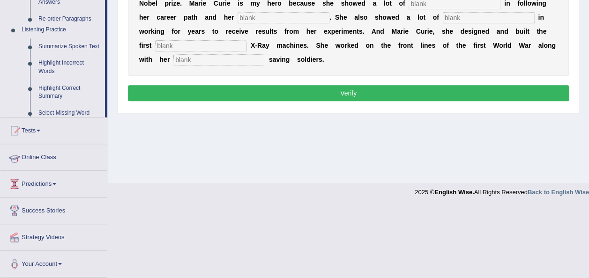
scroll to position [156, 0]
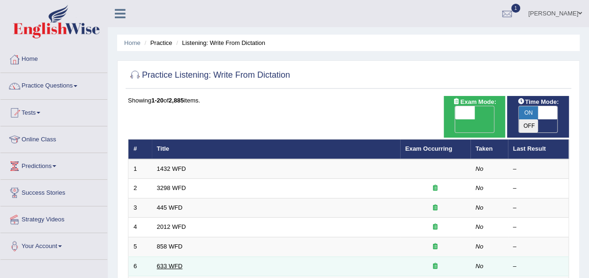
click at [164, 263] on link "633 WFD" at bounding box center [170, 266] width 26 height 7
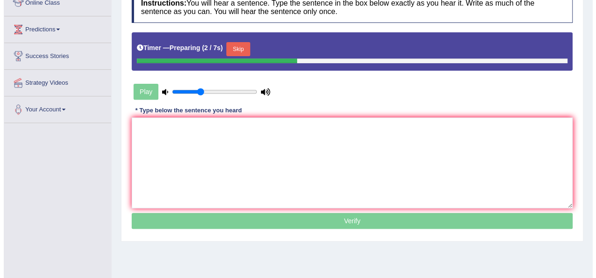
scroll to position [136, 0]
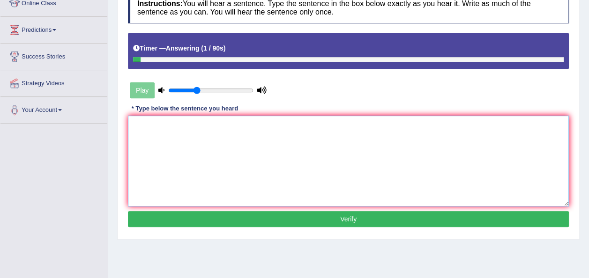
click at [158, 164] on textarea at bounding box center [348, 161] width 441 height 91
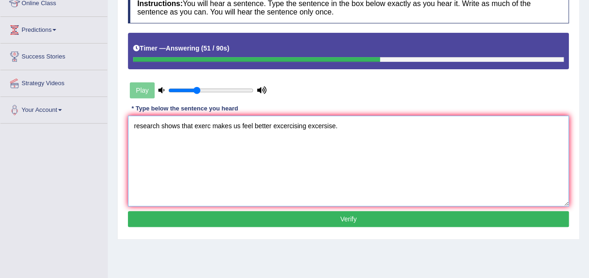
click at [137, 123] on textarea "research shows that exerc makes us feel better excercising excersise." at bounding box center [348, 161] width 441 height 91
type textarea "Research shows that exerc makes us feel better excercising excersise."
click at [196, 218] on button "Verify" at bounding box center [348, 219] width 441 height 16
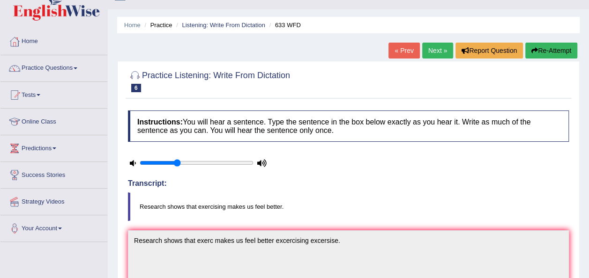
scroll to position [17, 0]
click at [434, 52] on link "Next »" at bounding box center [437, 51] width 31 height 16
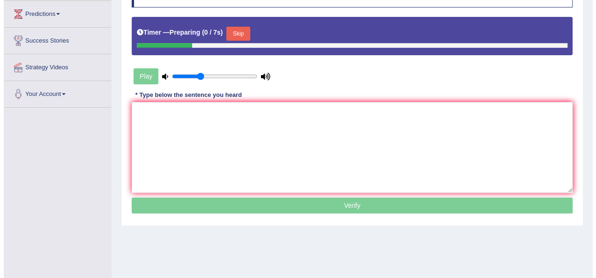
scroll to position [153, 0]
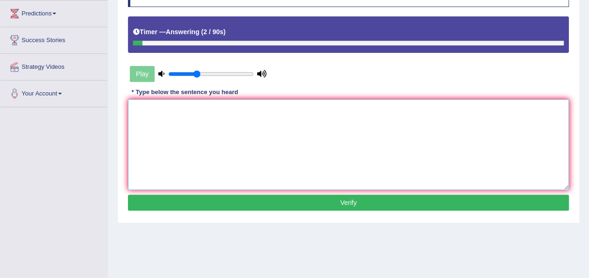
click at [243, 127] on textarea at bounding box center [348, 144] width 441 height 91
type textarea "p"
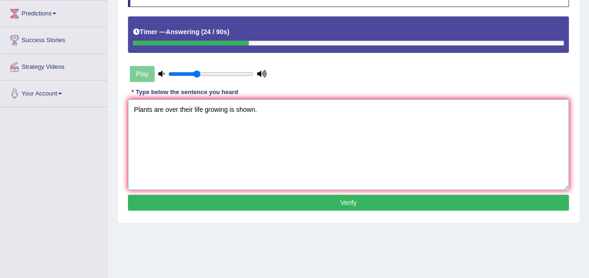
type textarea "Plants are over their life growing is shown."
click at [239, 202] on button "Verify" at bounding box center [348, 203] width 441 height 16
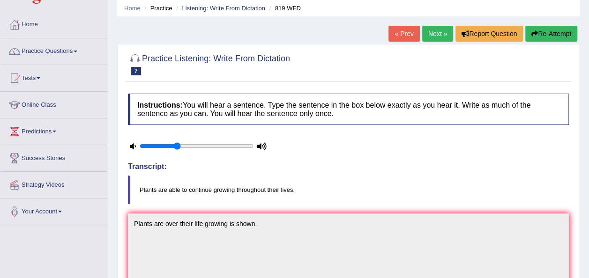
scroll to position [33, 0]
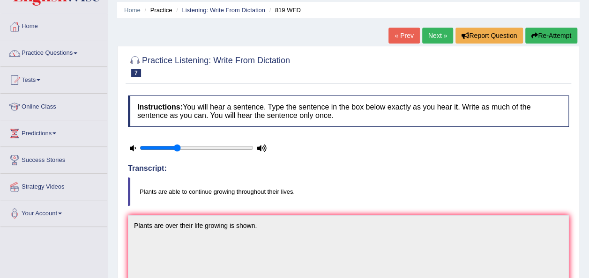
click at [435, 38] on link "Next »" at bounding box center [437, 36] width 31 height 16
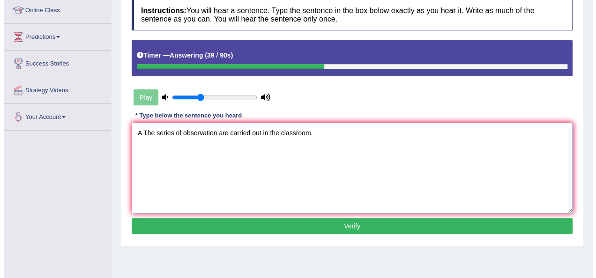
scroll to position [130, 0]
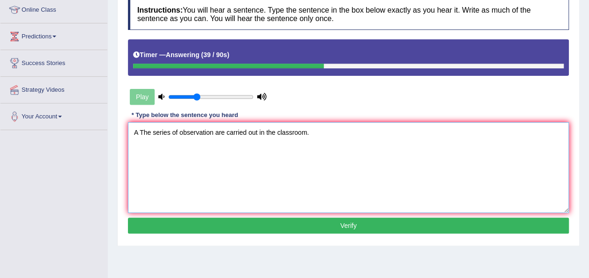
type textarea "A The series of observation are carried out in the classroom."
click at [288, 223] on button "Verify" at bounding box center [348, 226] width 441 height 16
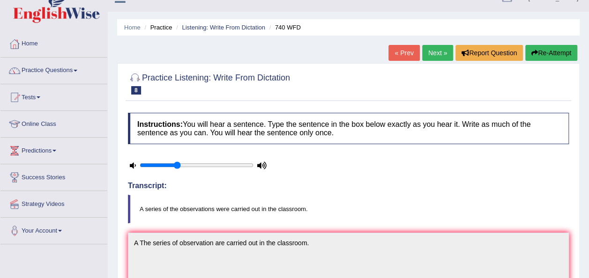
scroll to position [0, 0]
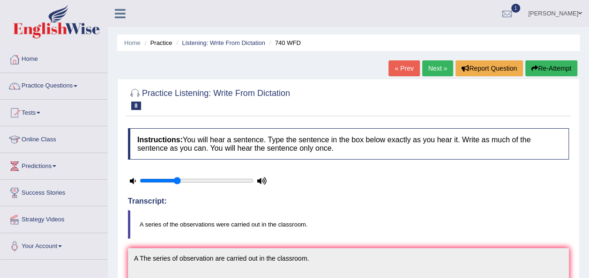
click at [441, 66] on link "Next »" at bounding box center [437, 68] width 31 height 16
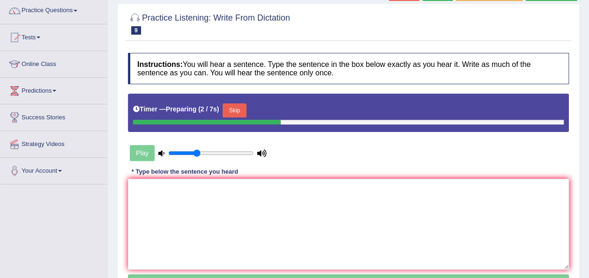
scroll to position [76, 0]
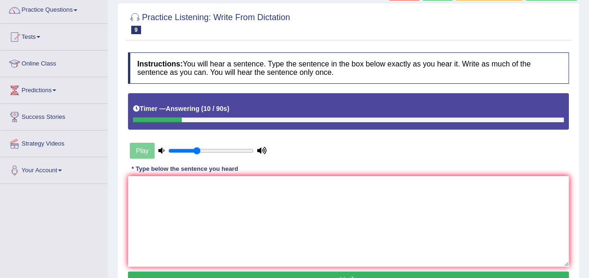
click at [337, 172] on div "Instructions: You will hear a sentence. Type the sentence in the box below exac…" at bounding box center [349, 171] width 446 height 247
click at [330, 191] on textarea at bounding box center [348, 221] width 441 height 91
type textarea "I"
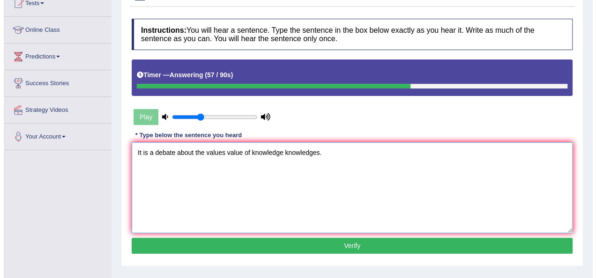
scroll to position [110, 0]
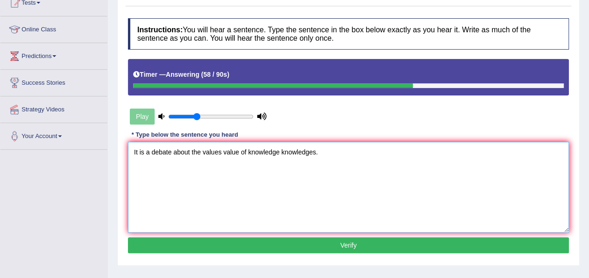
type textarea "It is a debate about the values value of knowledge knowledges."
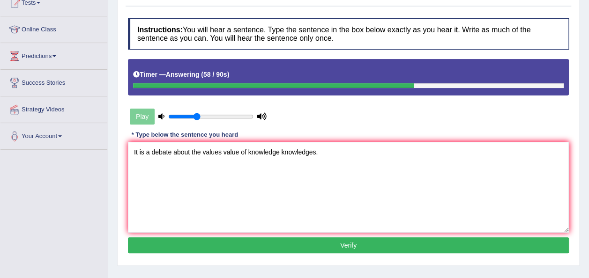
click at [323, 241] on button "Verify" at bounding box center [348, 246] width 441 height 16
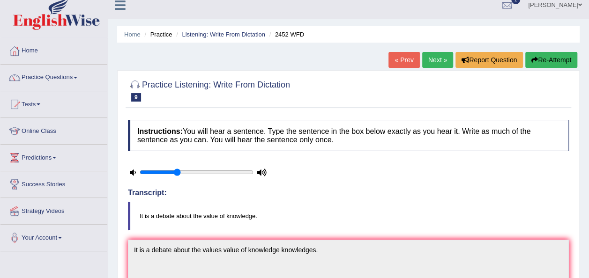
scroll to position [0, 0]
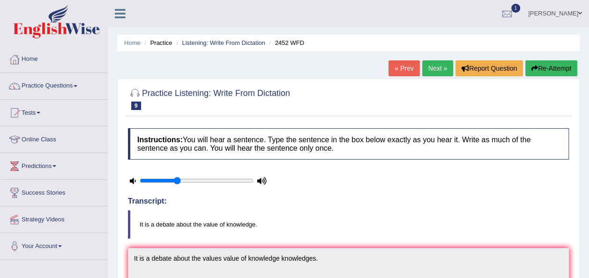
click at [422, 65] on link "Next »" at bounding box center [437, 68] width 31 height 16
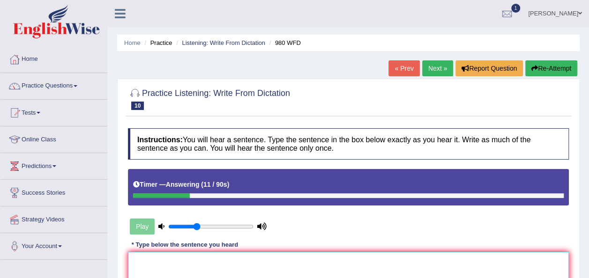
type textarea "y"
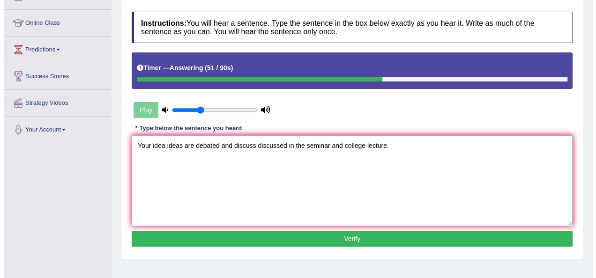
scroll to position [119, 0]
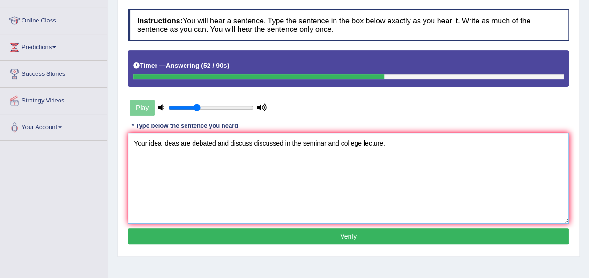
type textarea "Your idea ideas are debated and discuss discussed in the seminar and college le…"
click at [325, 243] on button "Verify" at bounding box center [348, 237] width 441 height 16
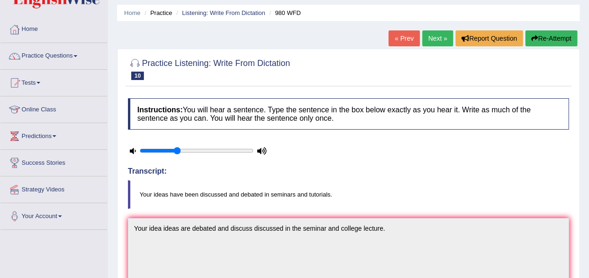
scroll to position [24, 0]
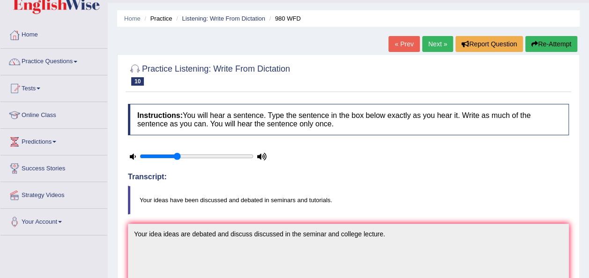
click at [439, 48] on link "Next »" at bounding box center [437, 44] width 31 height 16
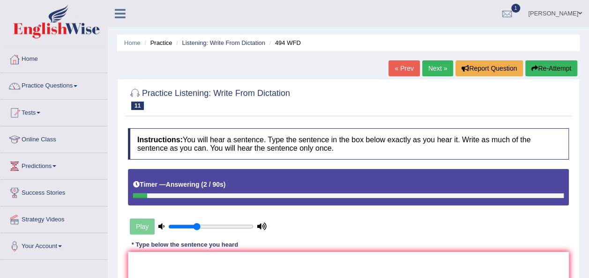
click at [439, 65] on link "Next »" at bounding box center [437, 68] width 31 height 16
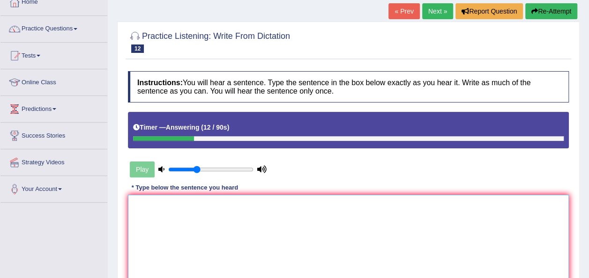
click at [277, 217] on textarea at bounding box center [348, 240] width 441 height 91
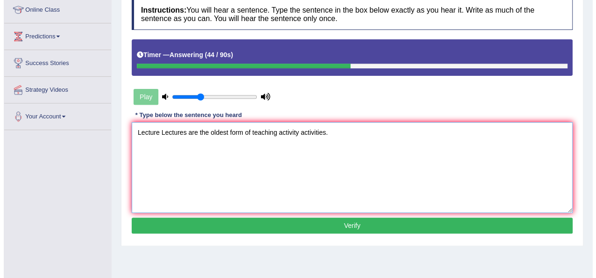
scroll to position [130, 0]
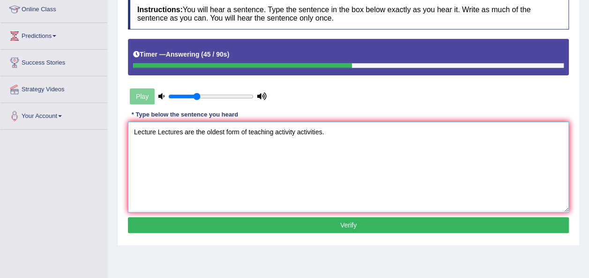
type textarea "Lecture Lectures are the oldest form of teaching activity activities."
click at [273, 229] on button "Verify" at bounding box center [348, 225] width 441 height 16
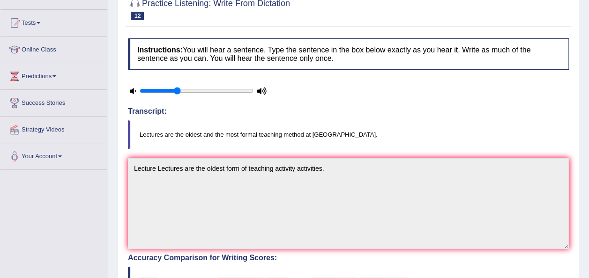
scroll to position [0, 0]
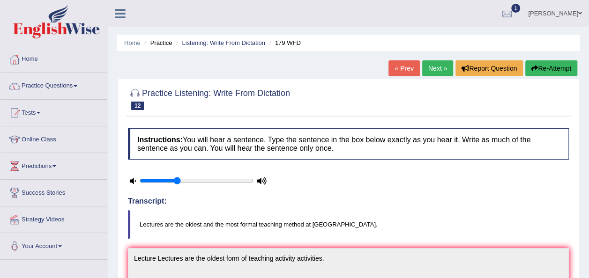
click at [442, 68] on link "Next »" at bounding box center [437, 68] width 31 height 16
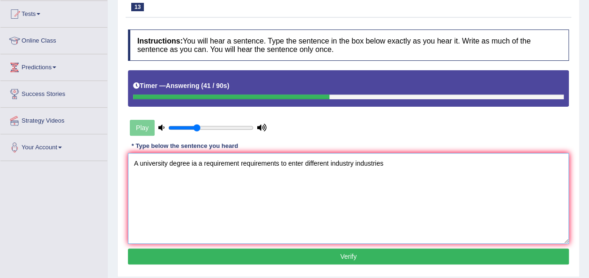
scroll to position [100, 0]
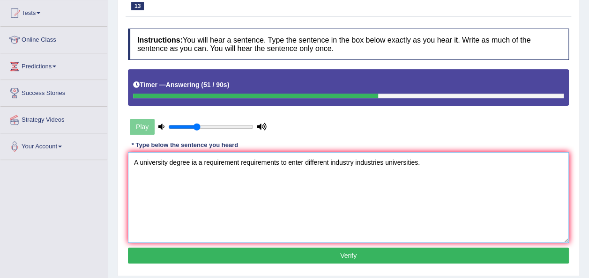
click at [195, 159] on textarea "A university degree ia a requirement requirements to enter different industry i…" at bounding box center [348, 197] width 441 height 91
click at [385, 161] on textarea "A university degree is a requirement requirements to enter different industry i…" at bounding box center [348, 197] width 441 height 91
type textarea "A university degree is a requirement requirements to enter different industry i…"
click at [338, 258] on button "Verify" at bounding box center [348, 256] width 441 height 16
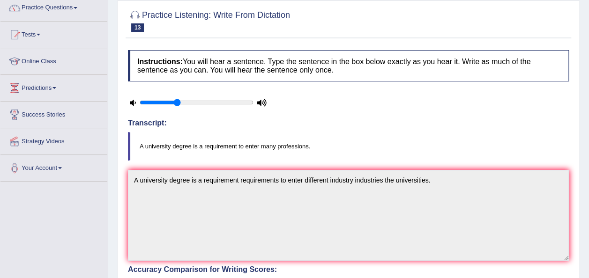
scroll to position [0, 0]
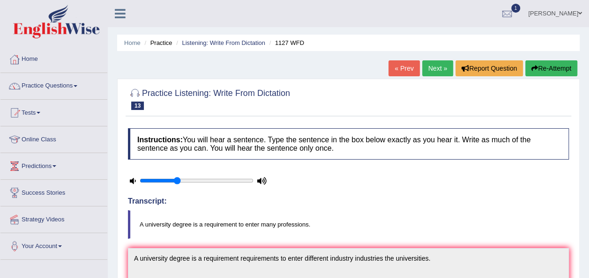
click at [437, 61] on link "Next »" at bounding box center [437, 68] width 31 height 16
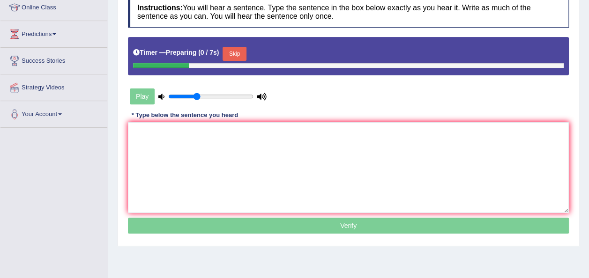
scroll to position [131, 0]
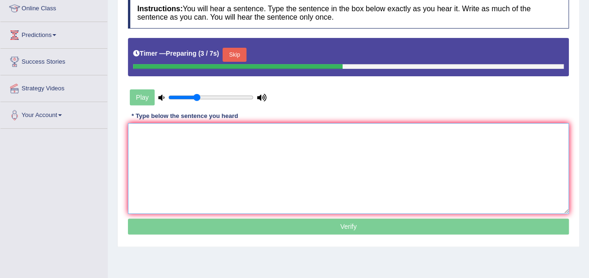
click at [304, 134] on textarea at bounding box center [348, 168] width 441 height 91
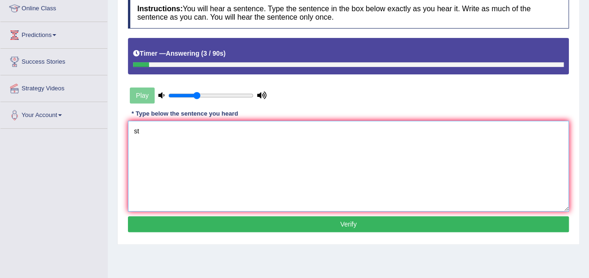
type textarea "s"
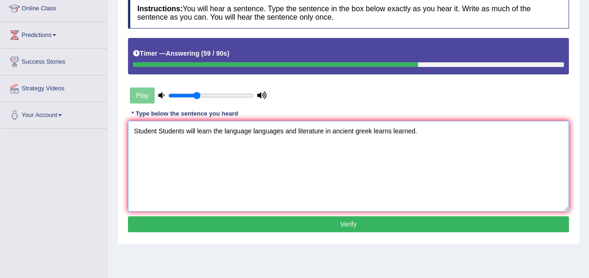
type textarea "Student Students will learn the language languages and literature in ancient gr…"
click at [347, 223] on button "Verify" at bounding box center [348, 225] width 441 height 16
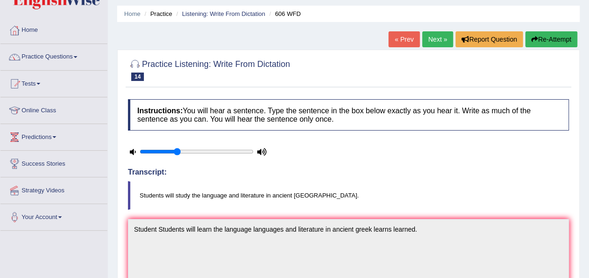
scroll to position [28, 0]
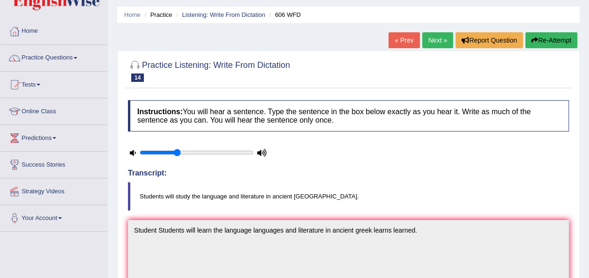
click at [438, 39] on link "Next »" at bounding box center [437, 40] width 31 height 16
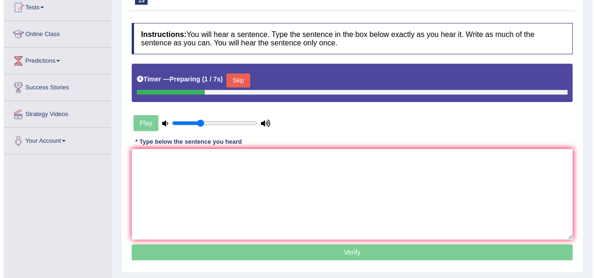
scroll to position [155, 0]
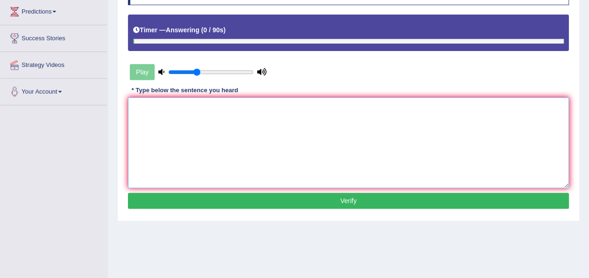
click at [256, 128] on textarea at bounding box center [348, 142] width 441 height 91
type textarea "s"
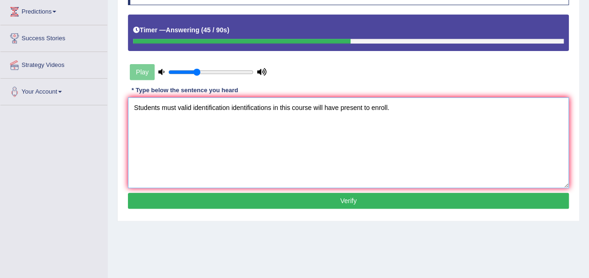
type textarea "Students must valid identification identifications in this course will have pre…"
click at [317, 205] on button "Verify" at bounding box center [348, 201] width 441 height 16
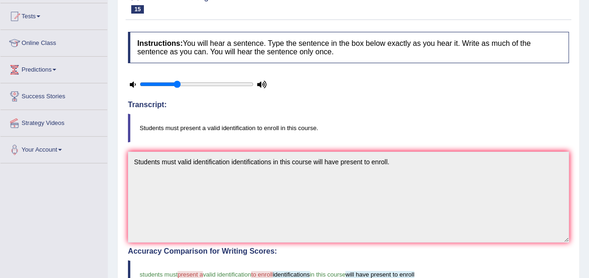
scroll to position [0, 0]
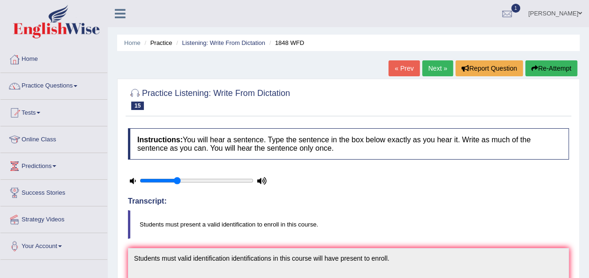
click at [443, 68] on link "Next »" at bounding box center [437, 68] width 31 height 16
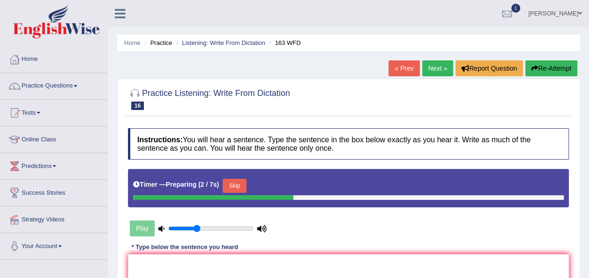
click at [241, 186] on button "Skip" at bounding box center [234, 186] width 23 height 14
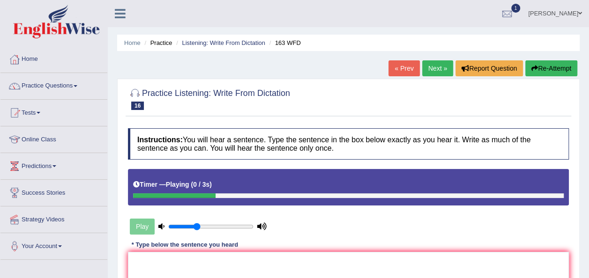
scroll to position [80, 0]
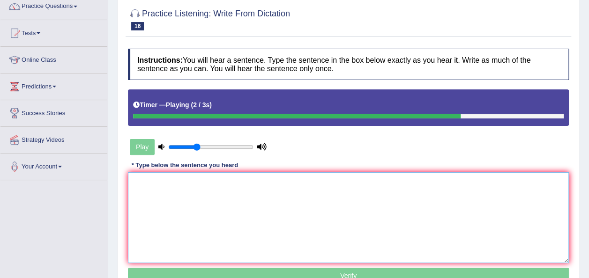
click at [223, 193] on textarea at bounding box center [348, 217] width 441 height 91
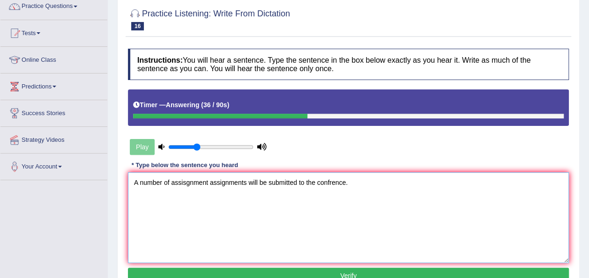
scroll to position [173, 0]
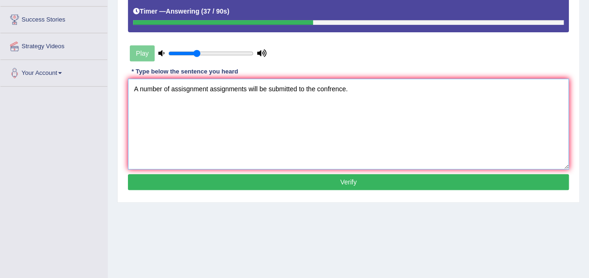
type textarea "A number of assisgnment assignments will be submitted to the confrence."
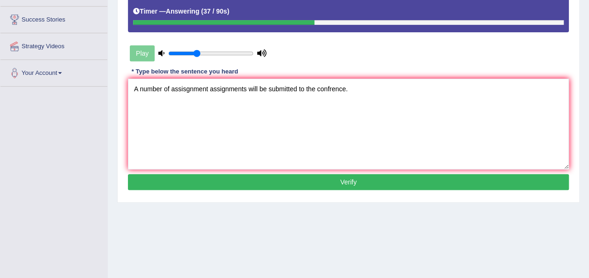
click at [280, 183] on button "Verify" at bounding box center [348, 182] width 441 height 16
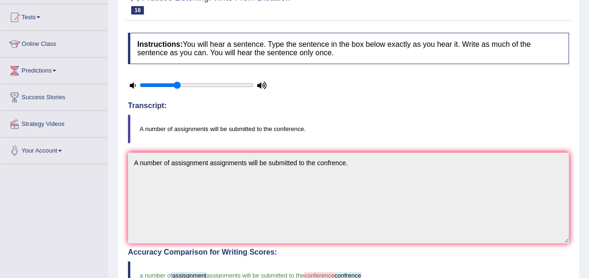
scroll to position [0, 0]
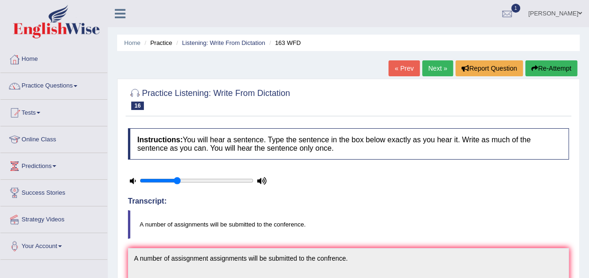
click at [437, 71] on link "Next »" at bounding box center [437, 68] width 31 height 16
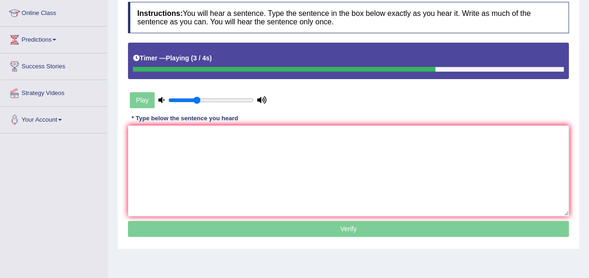
scroll to position [126, 0]
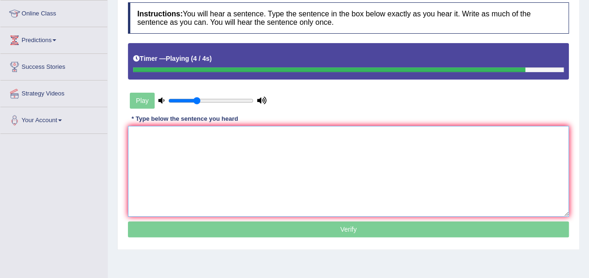
click at [356, 136] on textarea at bounding box center [348, 171] width 441 height 91
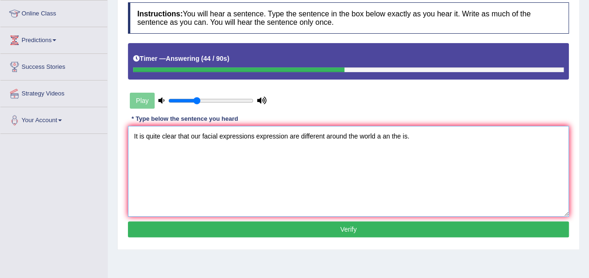
type textarea "It is quite clear that our facial expressions expression are different around t…"
click at [301, 230] on button "Verify" at bounding box center [348, 230] width 441 height 16
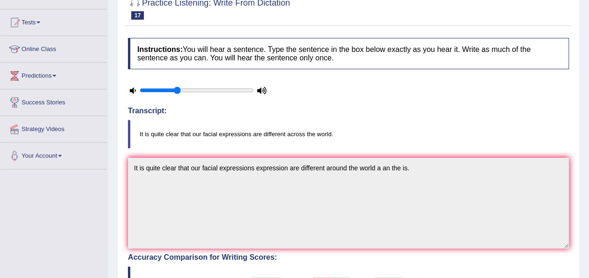
scroll to position [0, 0]
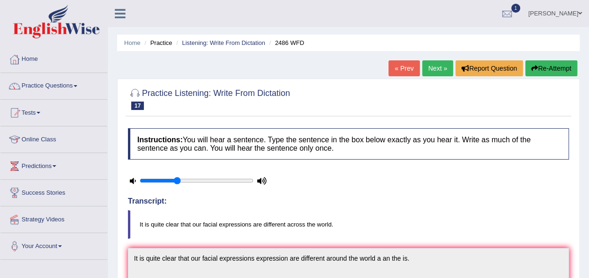
click at [437, 73] on link "Next »" at bounding box center [437, 68] width 31 height 16
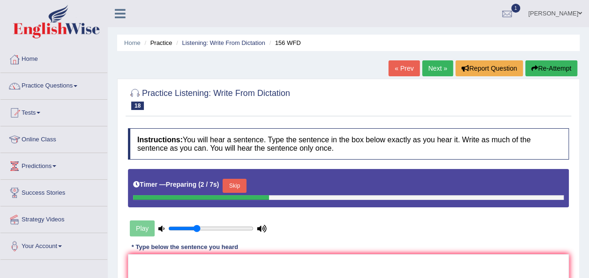
click at [232, 182] on button "Skip" at bounding box center [234, 186] width 23 height 14
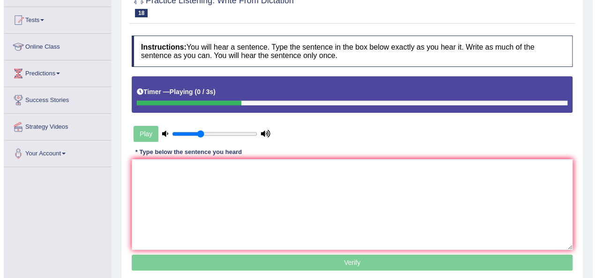
scroll to position [126, 0]
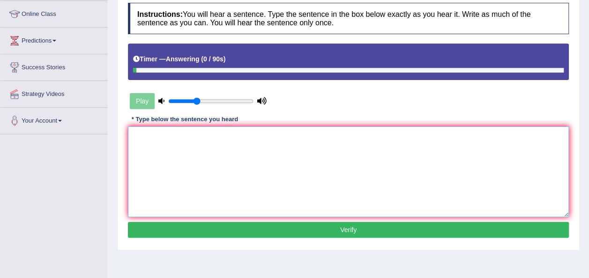
click at [197, 128] on textarea at bounding box center [348, 172] width 441 height 91
type textarea "a"
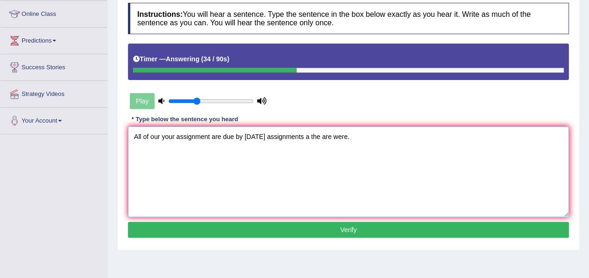
type textarea "All of our your assignment are due by tomorrow assignments a the are were."
click at [294, 232] on button "Verify" at bounding box center [348, 230] width 441 height 16
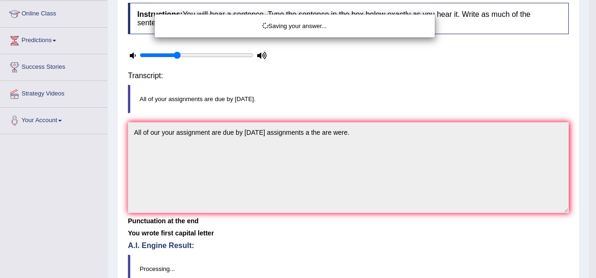
click at [294, 232] on div "Saving your answer..." at bounding box center [298, 139] width 596 height 278
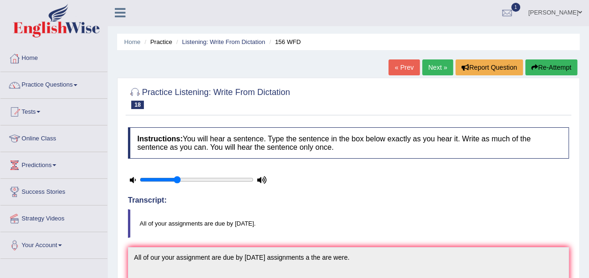
scroll to position [0, 0]
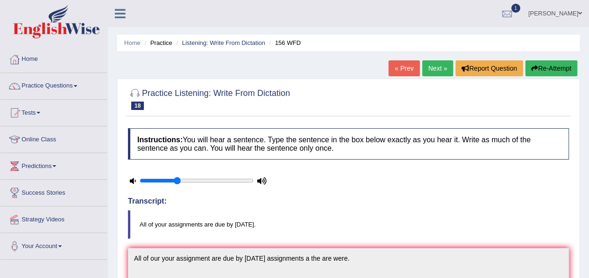
click at [438, 64] on link "Next »" at bounding box center [437, 68] width 31 height 16
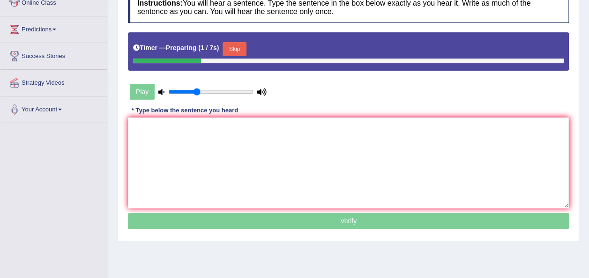
scroll to position [137, 0]
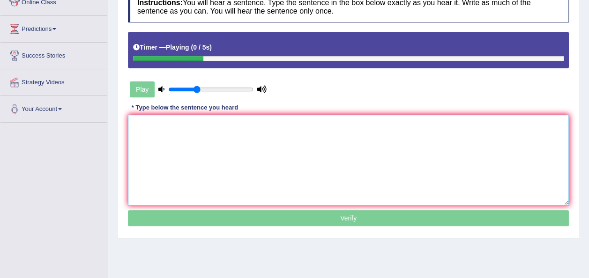
click at [291, 146] on textarea at bounding box center [348, 160] width 441 height 91
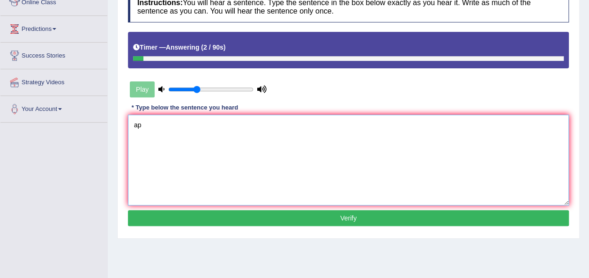
type textarea "a"
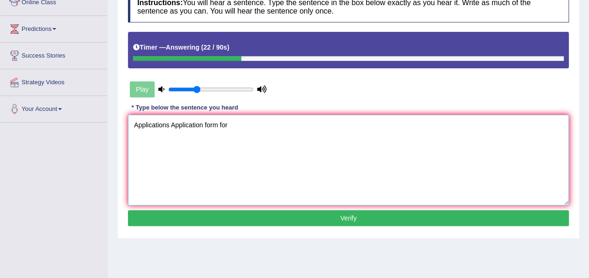
type textarea "Applications Application form for"
click at [280, 220] on button "Verify" at bounding box center [348, 218] width 441 height 16
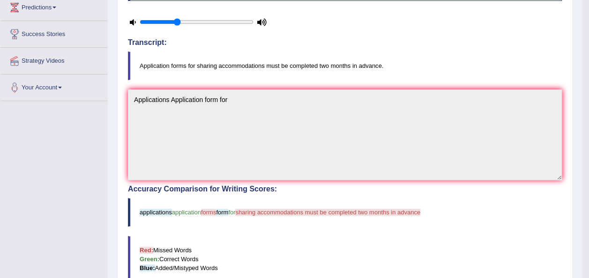
scroll to position [0, 0]
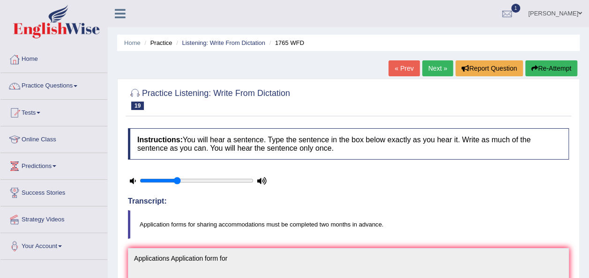
click at [438, 67] on link "Next »" at bounding box center [437, 68] width 31 height 16
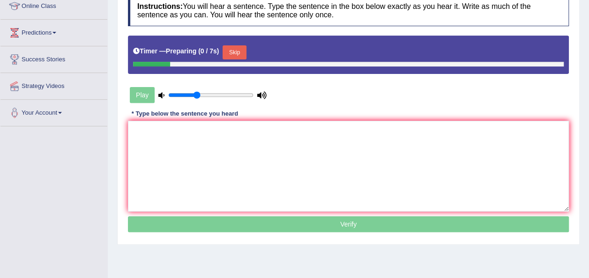
scroll to position [149, 0]
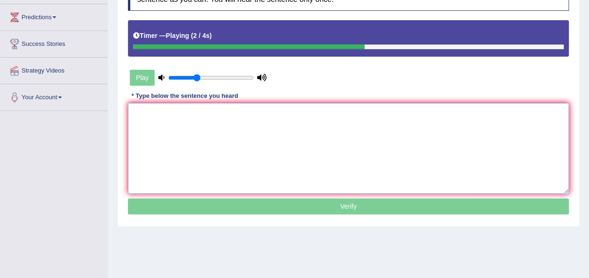
click at [215, 112] on textarea at bounding box center [348, 148] width 441 height 91
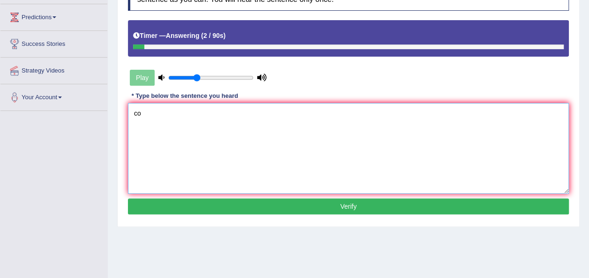
type textarea "c"
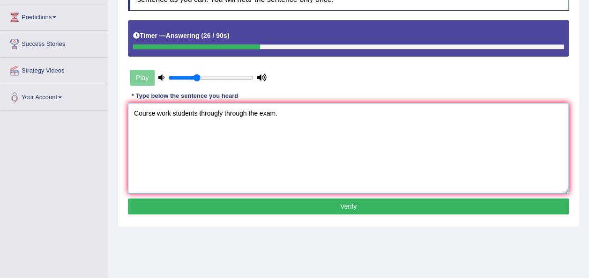
type textarea "Course work students througly through the exam."
click at [176, 202] on button "Verify" at bounding box center [348, 207] width 441 height 16
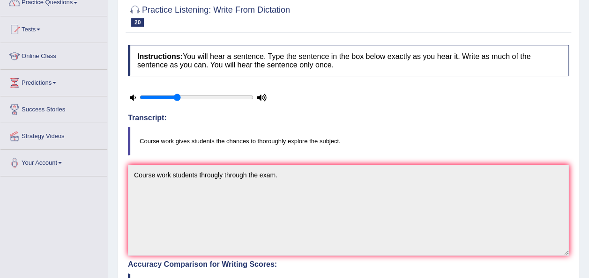
scroll to position [0, 0]
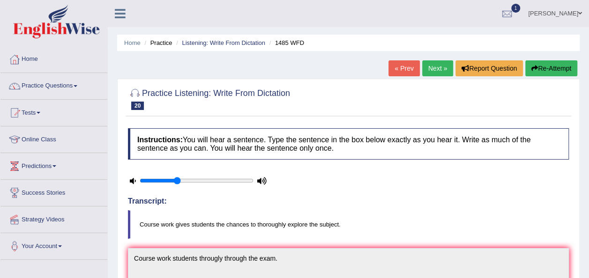
click at [433, 64] on link "Next »" at bounding box center [437, 68] width 31 height 16
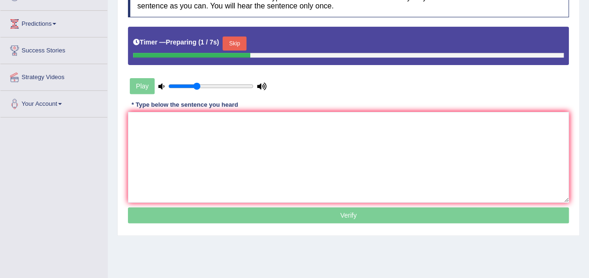
scroll to position [143, 0]
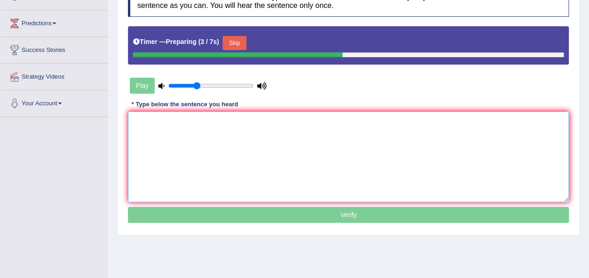
click at [352, 142] on textarea at bounding box center [348, 157] width 441 height 91
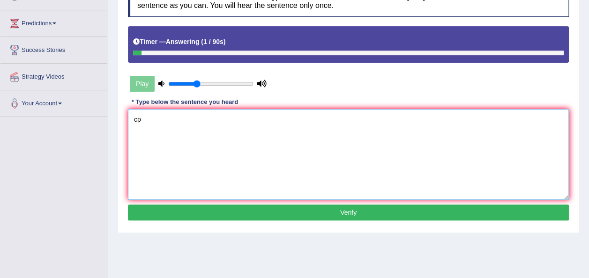
type textarea "c"
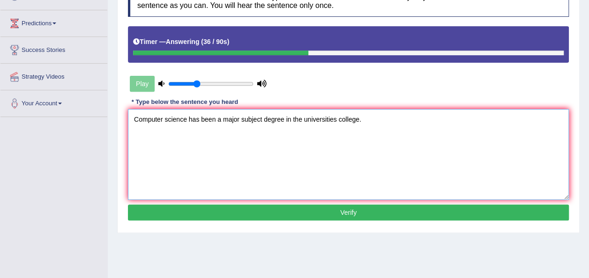
type textarea "Computer science has been a major subject degree in the universities college."
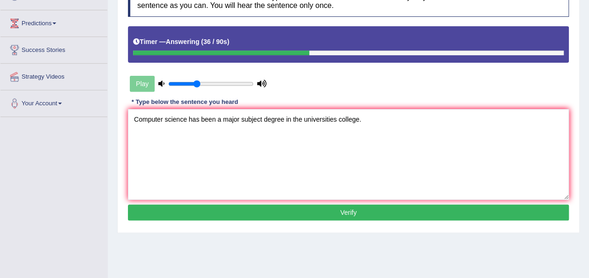
click at [334, 210] on button "Verify" at bounding box center [348, 213] width 441 height 16
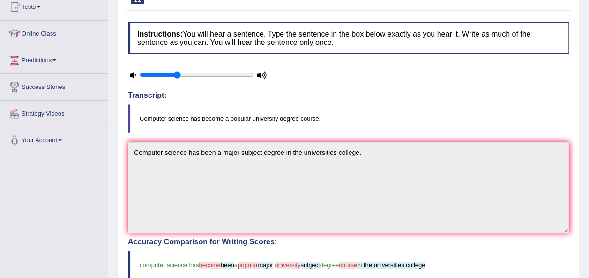
scroll to position [0, 0]
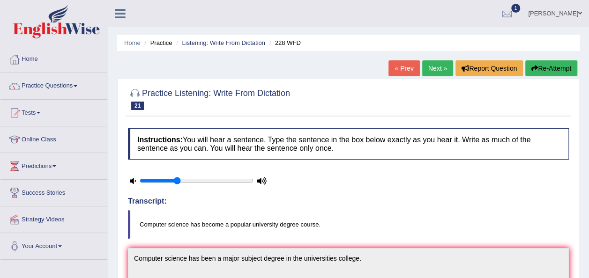
drag, startPoint x: 420, startPoint y: 67, endPoint x: 428, endPoint y: 67, distance: 7.5
click at [428, 67] on div "« Prev Next » Report Question Re-Attempt" at bounding box center [484, 69] width 191 height 18
click at [428, 67] on link "Next »" at bounding box center [437, 68] width 31 height 16
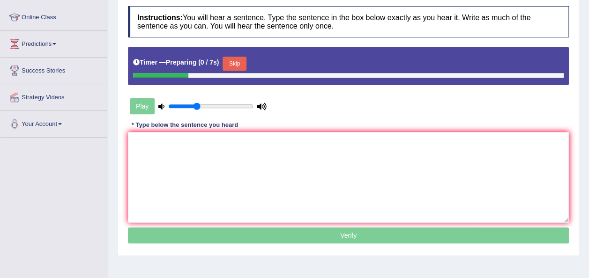
scroll to position [123, 0]
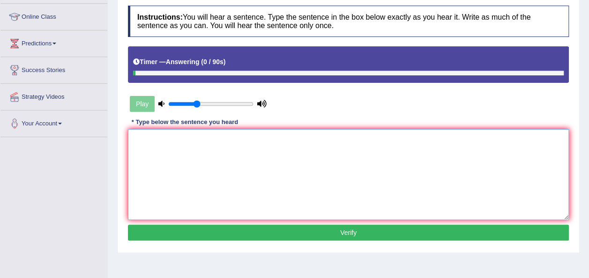
click at [270, 136] on textarea at bounding box center [348, 174] width 441 height 91
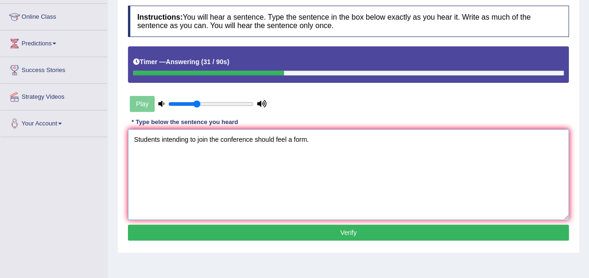
type textarea "Students intending to join the conference should feel a form."
click at [295, 231] on button "Verify" at bounding box center [348, 233] width 441 height 16
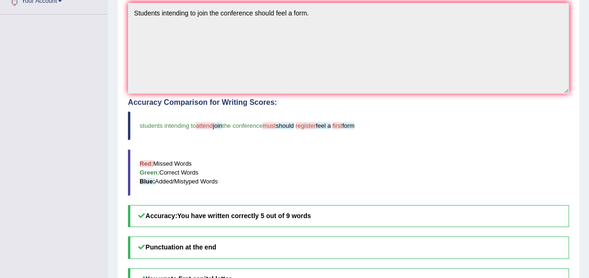
scroll to position [0, 0]
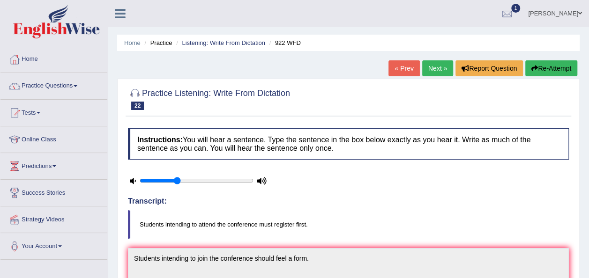
click at [433, 74] on link "Next »" at bounding box center [437, 68] width 31 height 16
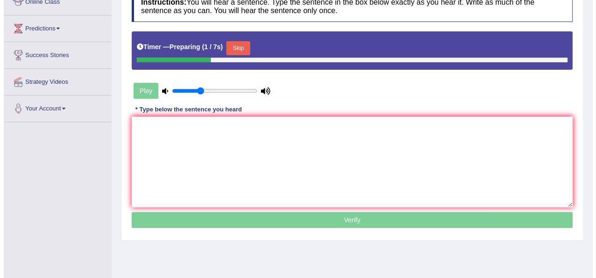
scroll to position [146, 0]
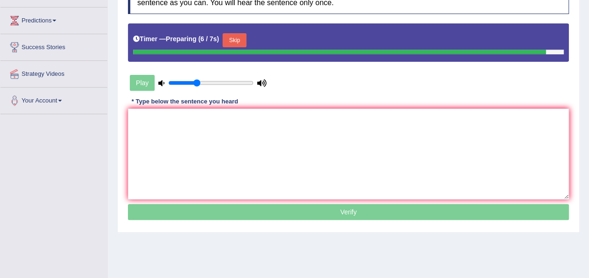
drag, startPoint x: 0, startPoint y: 0, endPoint x: 433, endPoint y: 75, distance: 439.0
click at [433, 75] on div "Instructions: You will hear a sentence. Type the sentence in the box below exac…" at bounding box center [349, 103] width 446 height 250
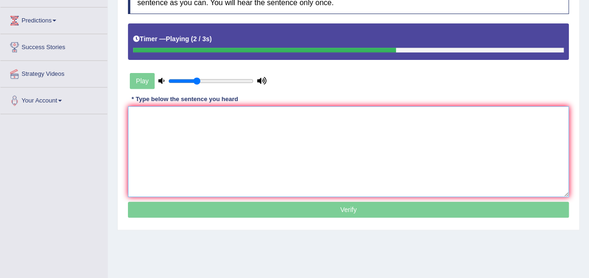
click at [298, 136] on textarea at bounding box center [348, 151] width 441 height 91
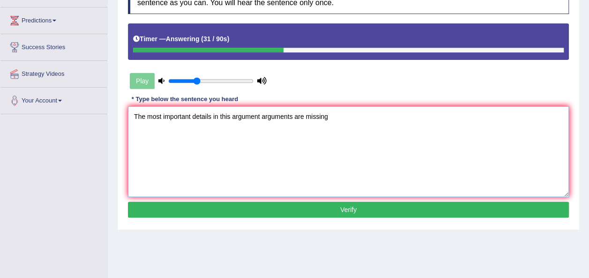
click at [215, 119] on textarea "The most important details in this argument arguments are missing" at bounding box center [348, 151] width 441 height 91
click at [213, 112] on textarea "The most important details in this argument arguments are missing" at bounding box center [348, 151] width 441 height 91
click at [353, 116] on textarea "The most important details detail in this argument arguments are missing" at bounding box center [348, 151] width 441 height 91
type textarea "The most important details detail in this argument arguments are missing these."
click at [361, 205] on button "Verify" at bounding box center [348, 210] width 441 height 16
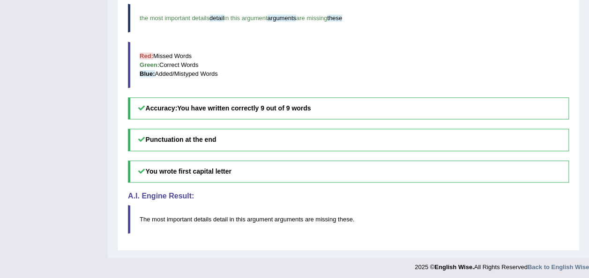
scroll to position [0, 0]
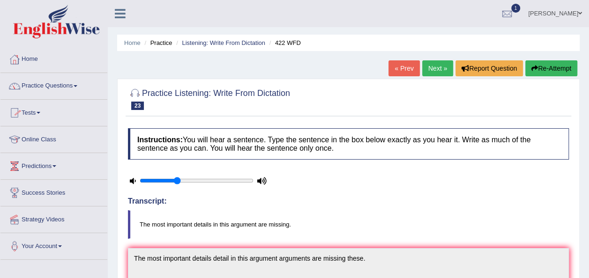
click at [75, 92] on link "Practice Questions" at bounding box center [53, 84] width 107 height 23
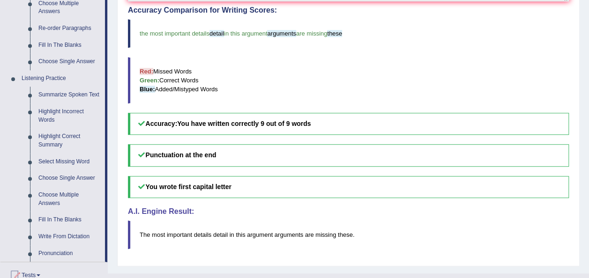
scroll to position [345, 0]
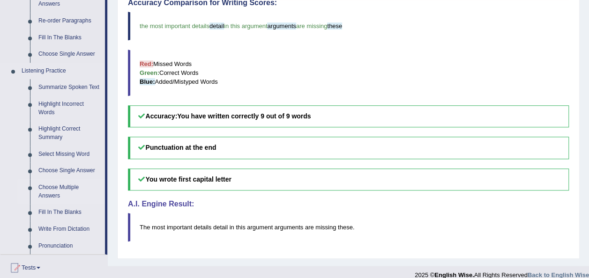
click at [53, 191] on link "Choose Multiple Answers" at bounding box center [69, 192] width 71 height 25
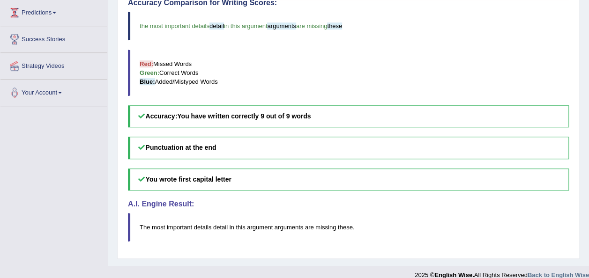
scroll to position [138, 0]
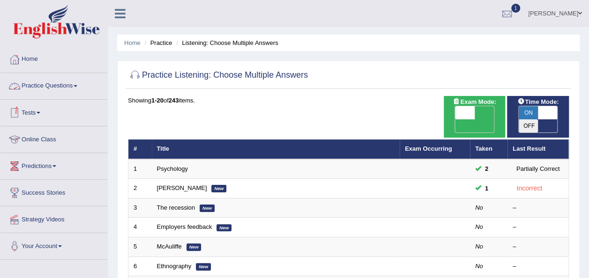
click at [66, 83] on link "Practice Questions" at bounding box center [53, 84] width 107 height 23
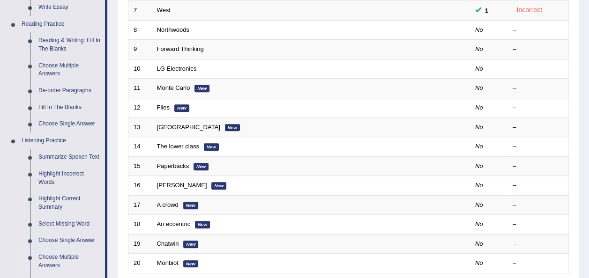
scroll to position [276, 0]
click at [62, 201] on link "Highlight Correct Summary" at bounding box center [69, 202] width 71 height 25
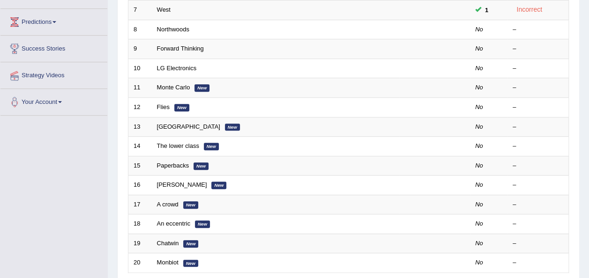
scroll to position [124, 0]
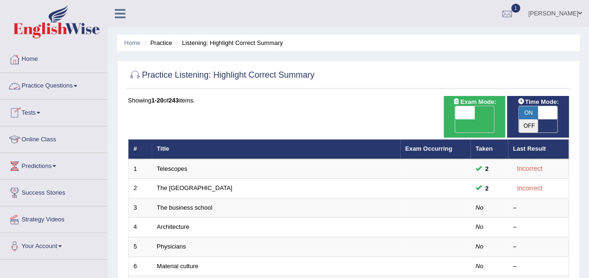
click at [49, 75] on link "Practice Questions" at bounding box center [53, 84] width 107 height 23
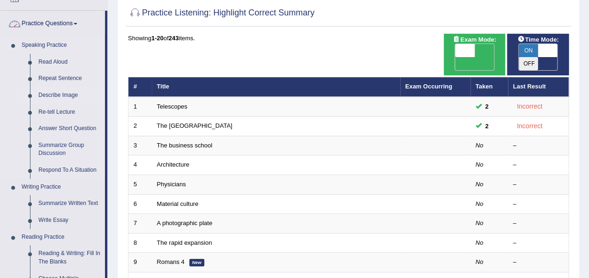
scroll to position [65, 0]
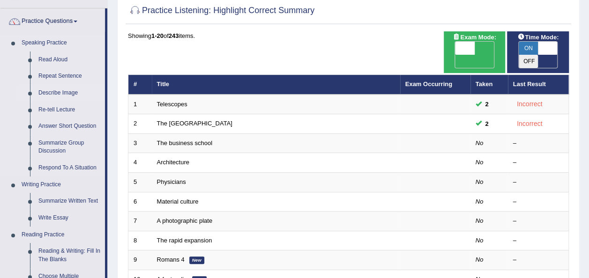
click at [52, 89] on link "Describe Image" at bounding box center [69, 93] width 71 height 17
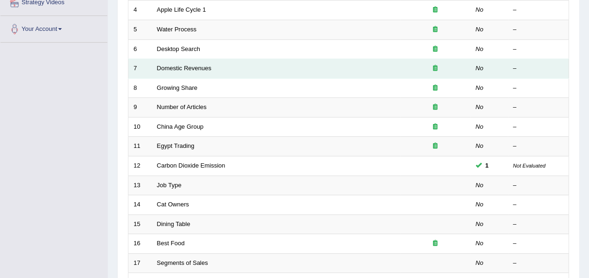
scroll to position [281, 0]
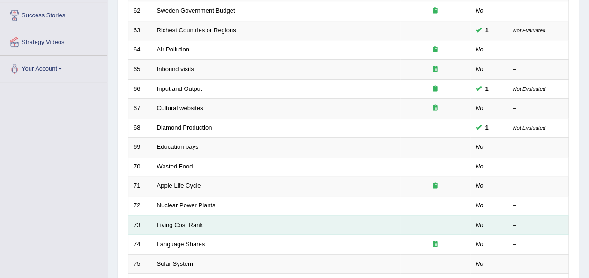
scroll to position [178, 0]
click at [197, 221] on link "Living Cost Rank" at bounding box center [180, 224] width 46 height 7
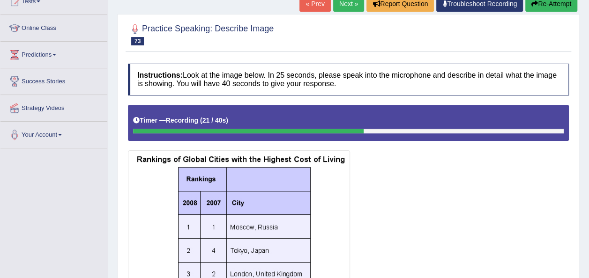
scroll to position [108, 0]
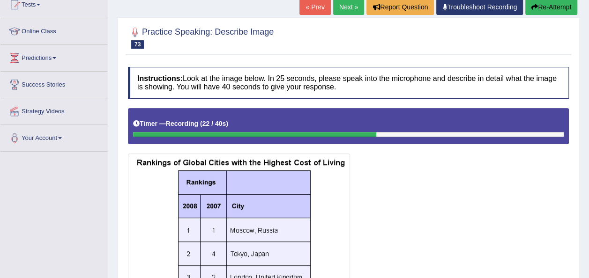
click at [346, 2] on link "Next »" at bounding box center [348, 7] width 31 height 16
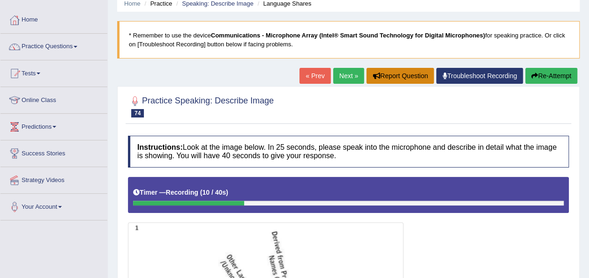
scroll to position [33, 0]
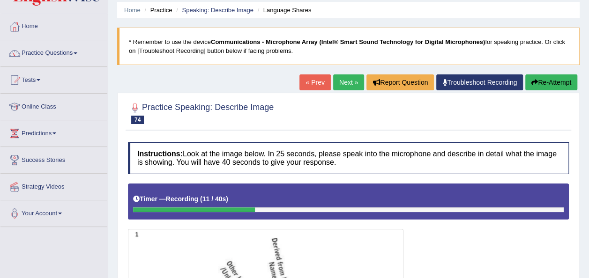
click at [347, 88] on link "Next »" at bounding box center [348, 83] width 31 height 16
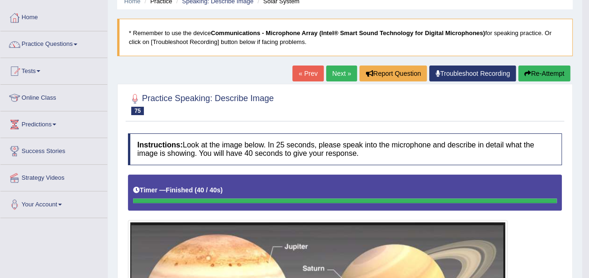
scroll to position [41, 0]
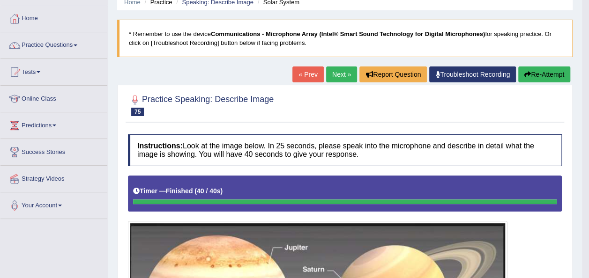
click at [340, 72] on link "Next »" at bounding box center [341, 75] width 31 height 16
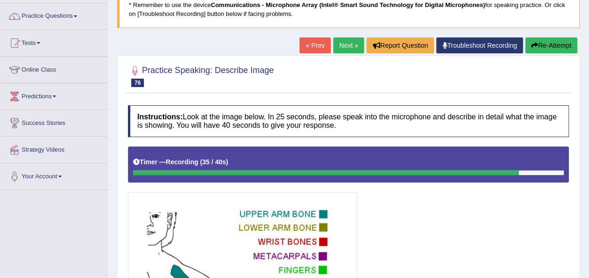
scroll to position [70, 0]
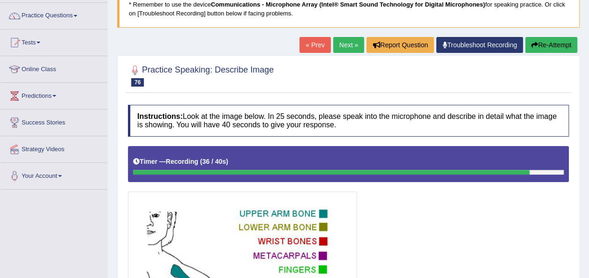
click at [353, 48] on link "Next »" at bounding box center [348, 45] width 31 height 16
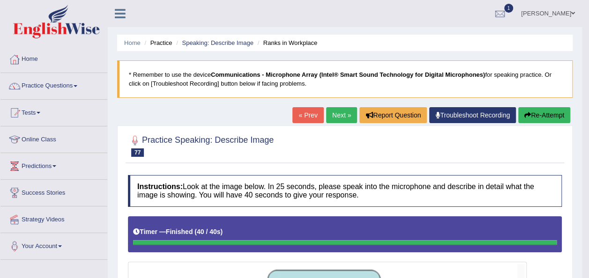
click at [347, 117] on link "Next »" at bounding box center [341, 115] width 31 height 16
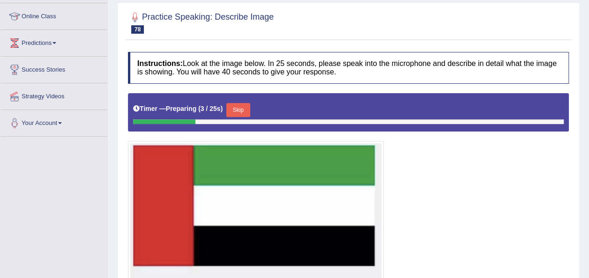
scroll to position [53, 0]
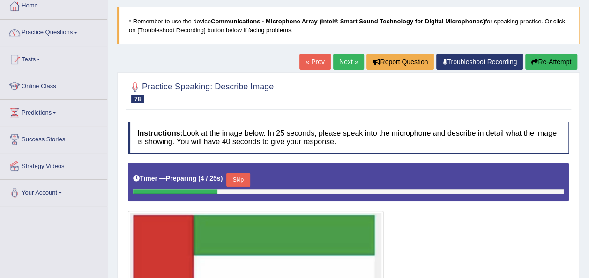
click at [354, 61] on link "Next »" at bounding box center [348, 62] width 31 height 16
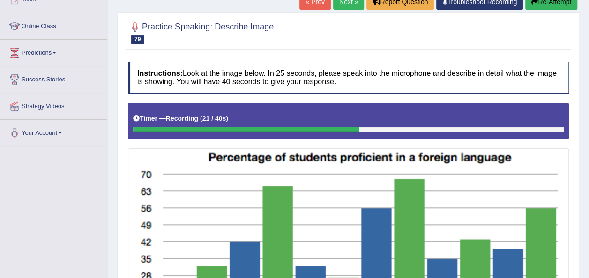
scroll to position [114, 0]
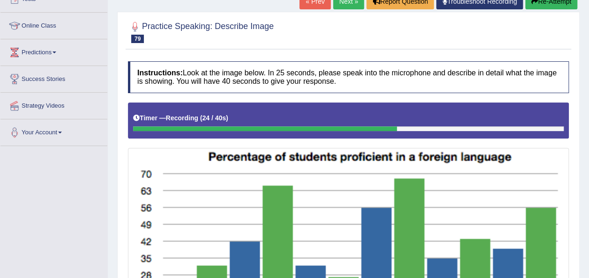
click at [348, 0] on link "Next »" at bounding box center [348, 1] width 31 height 16
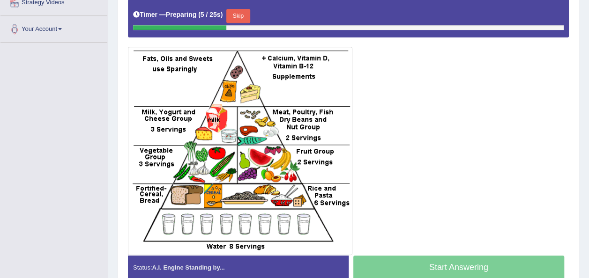
scroll to position [101, 0]
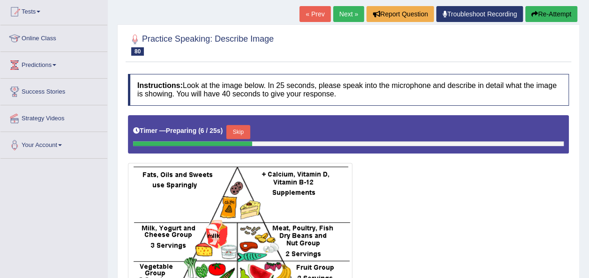
click at [357, 16] on link "Next »" at bounding box center [348, 14] width 31 height 16
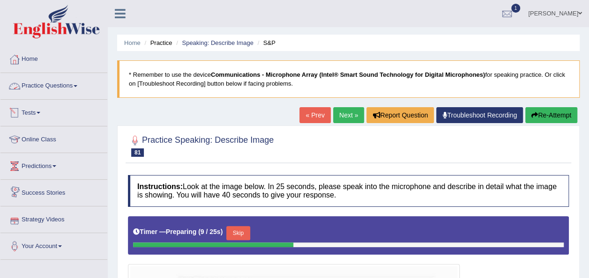
click at [79, 87] on link "Practice Questions" at bounding box center [53, 84] width 107 height 23
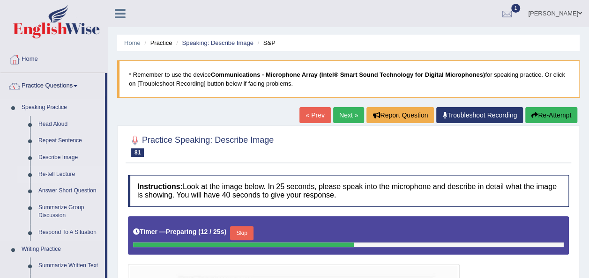
click at [67, 172] on link "Re-tell Lecture" at bounding box center [69, 174] width 71 height 17
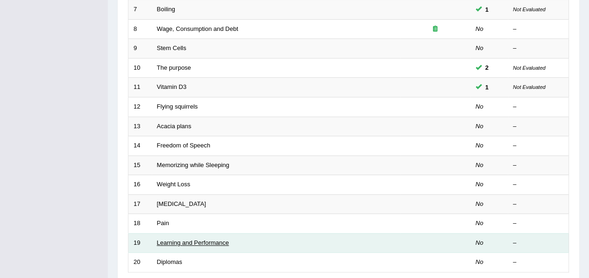
scroll to position [337, 0]
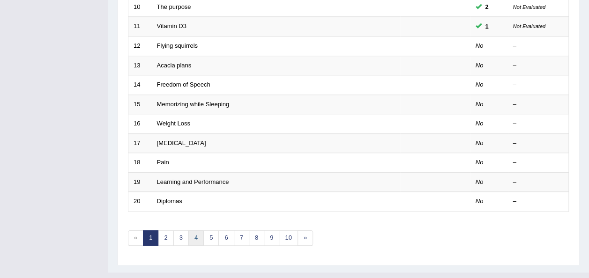
click at [191, 231] on link "4" at bounding box center [195, 238] width 15 height 15
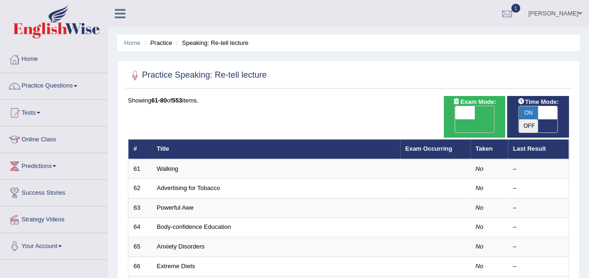
click at [191, 224] on link "Body-confidence Education" at bounding box center [194, 227] width 74 height 7
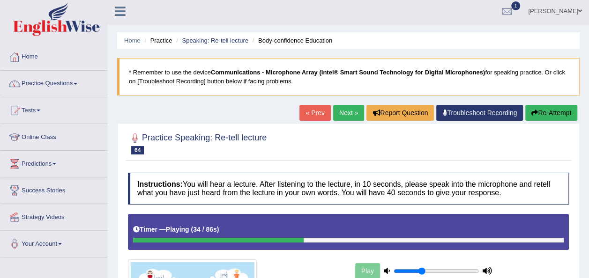
scroll to position [1, 0]
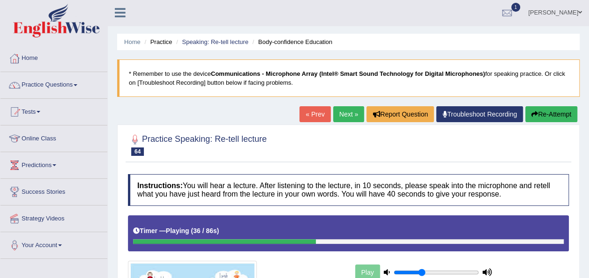
click at [347, 114] on link "Next »" at bounding box center [348, 114] width 31 height 16
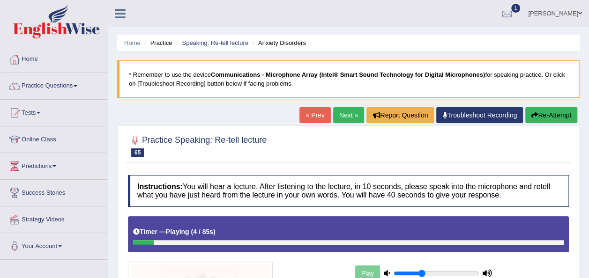
click at [347, 114] on link "Next »" at bounding box center [348, 115] width 31 height 16
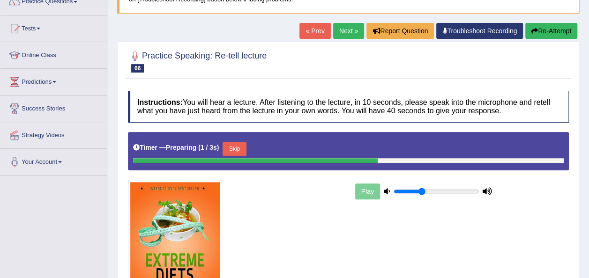
scroll to position [94, 0]
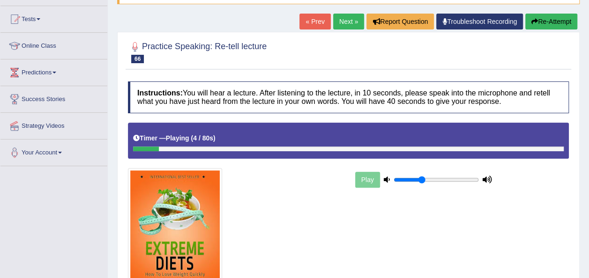
click at [347, 114] on div "Instructions: You will hear a lecture. After listening to the lecture, in 10 se…" at bounding box center [349, 205] width 446 height 256
click at [338, 23] on link "Next »" at bounding box center [348, 22] width 31 height 16
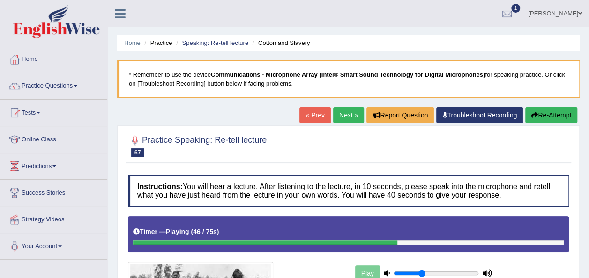
click at [341, 118] on link "Next »" at bounding box center [348, 115] width 31 height 16
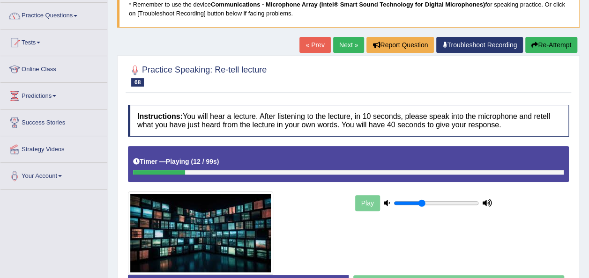
scroll to position [70, 0]
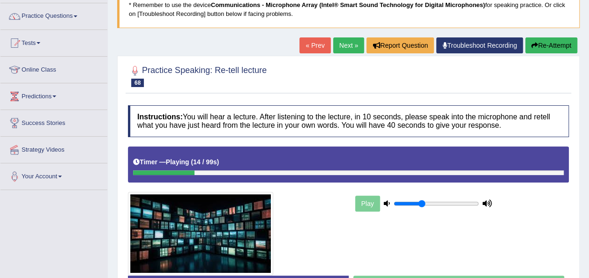
click at [342, 42] on link "Next »" at bounding box center [348, 45] width 31 height 16
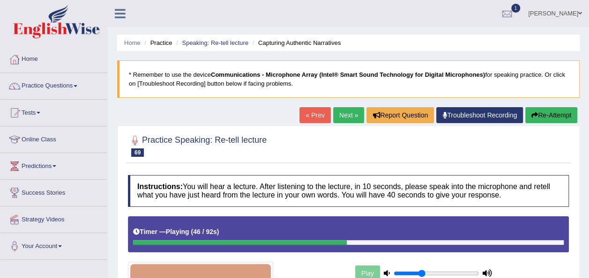
click at [341, 112] on link "Next »" at bounding box center [348, 115] width 31 height 16
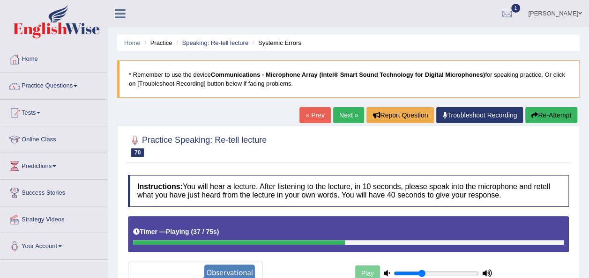
click at [334, 129] on div "Practice Speaking: Re-tell lecture 70 Systemic Errors Instructions: You will he…" at bounding box center [348, 260] width 463 height 268
click at [341, 120] on link "Next »" at bounding box center [348, 115] width 31 height 16
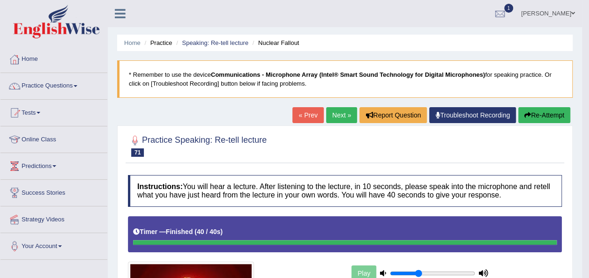
click at [337, 122] on link "Next »" at bounding box center [341, 115] width 31 height 16
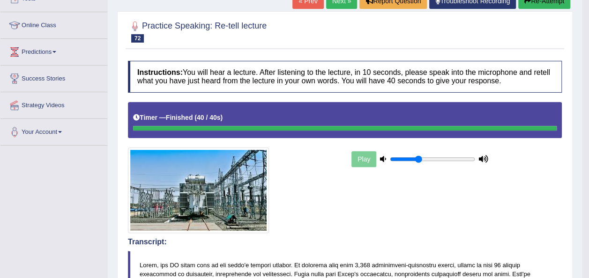
scroll to position [72, 0]
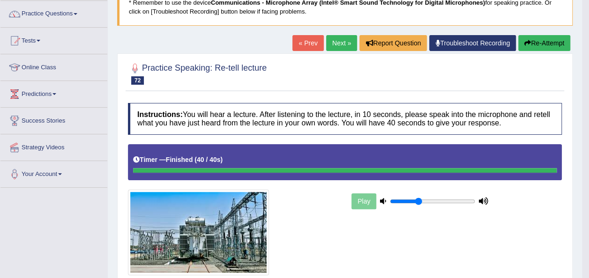
click at [342, 45] on link "Next »" at bounding box center [341, 43] width 31 height 16
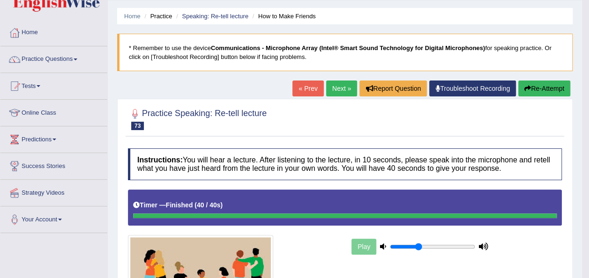
scroll to position [20, 0]
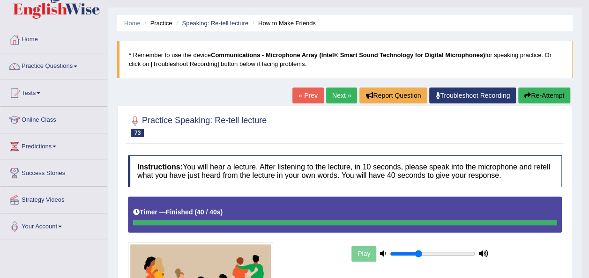
click at [344, 94] on link "Next »" at bounding box center [341, 96] width 31 height 16
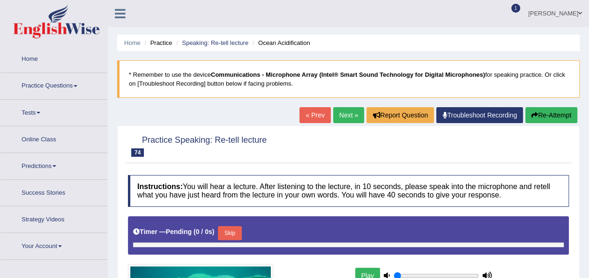
type input "0.35"
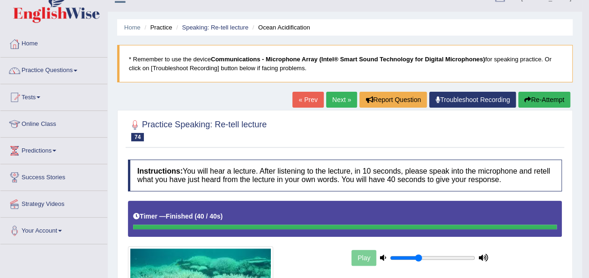
scroll to position [2, 0]
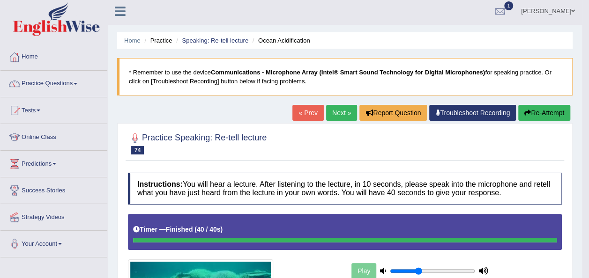
click at [346, 107] on link "Next »" at bounding box center [341, 113] width 31 height 16
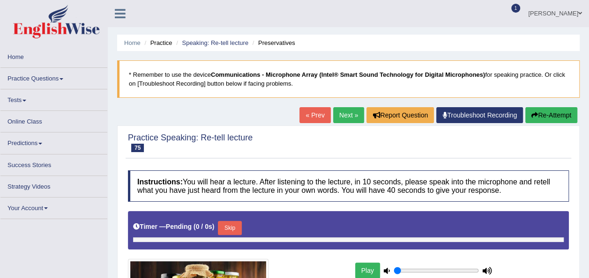
type input "0.35"
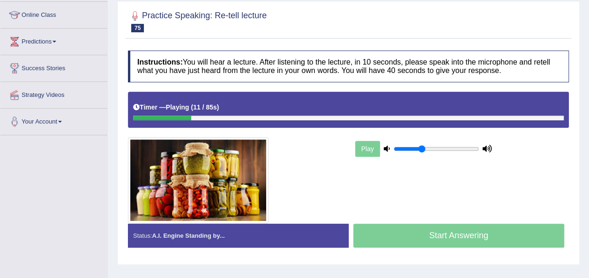
scroll to position [2, 0]
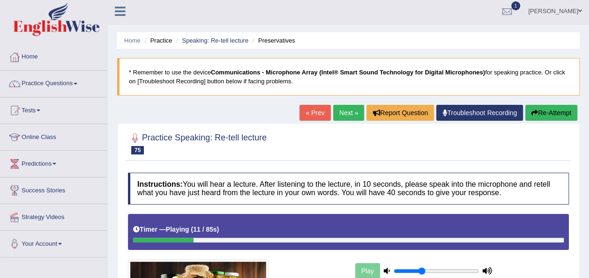
drag, startPoint x: 0, startPoint y: 0, endPoint x: 346, endPoint y: 107, distance: 362.5
click at [346, 107] on link "Next »" at bounding box center [348, 113] width 31 height 16
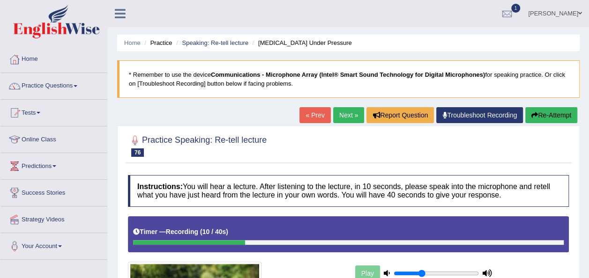
click at [348, 118] on link "Next »" at bounding box center [348, 115] width 31 height 16
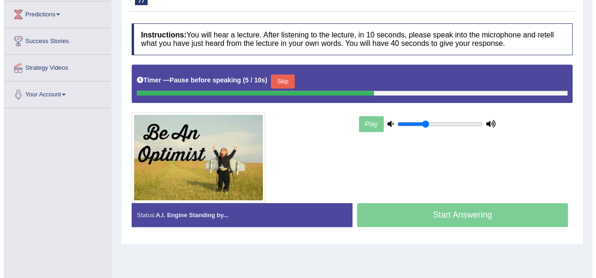
scroll to position [152, 0]
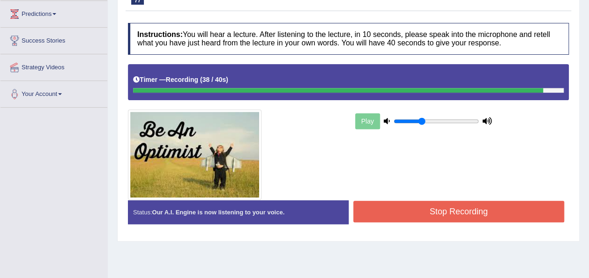
click at [408, 211] on button "Stop Recording" at bounding box center [458, 212] width 211 height 22
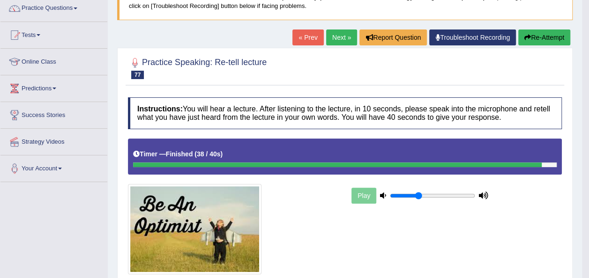
scroll to position [64, 0]
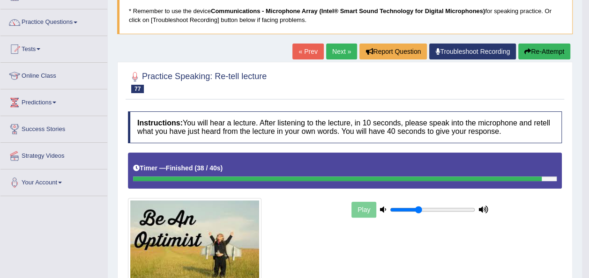
click at [344, 55] on link "Next »" at bounding box center [341, 52] width 31 height 16
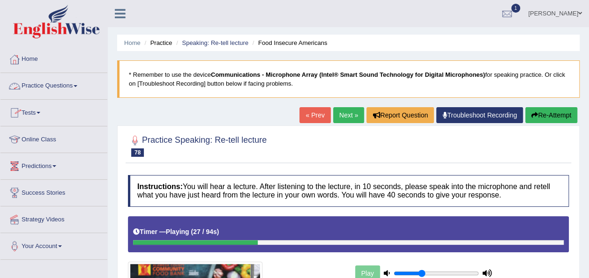
click at [71, 84] on link "Practice Questions" at bounding box center [53, 84] width 107 height 23
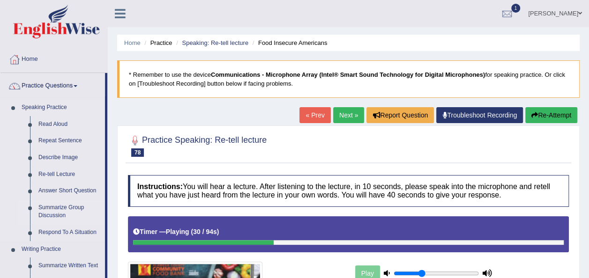
click at [52, 211] on link "Summarize Group Discussion" at bounding box center [69, 212] width 71 height 25
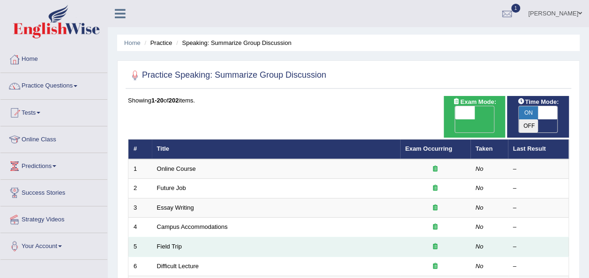
scroll to position [337, 0]
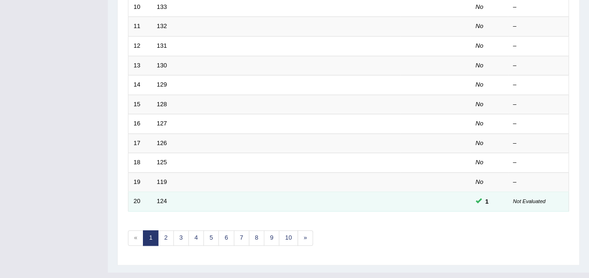
click at [200, 192] on td "124" at bounding box center [276, 202] width 248 height 20
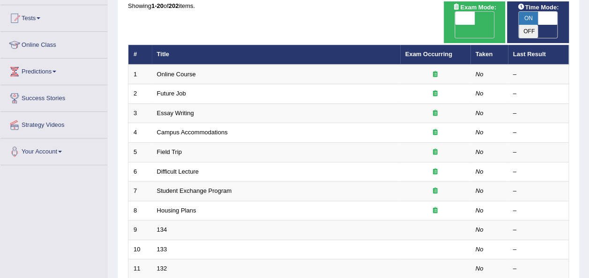
scroll to position [0, 0]
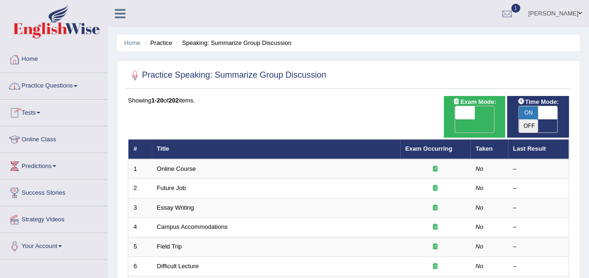
click at [73, 93] on link "Practice Questions" at bounding box center [53, 84] width 107 height 23
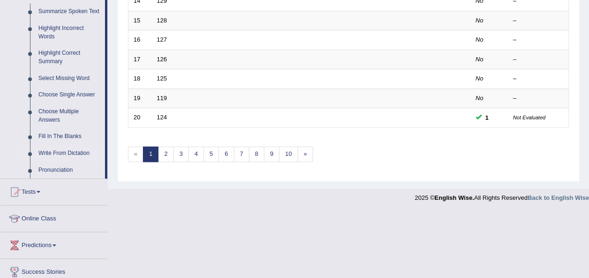
scroll to position [378, 0]
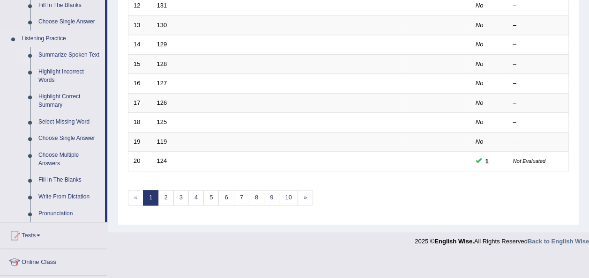
click at [49, 50] on link "Summarize Spoken Text" at bounding box center [69, 55] width 71 height 17
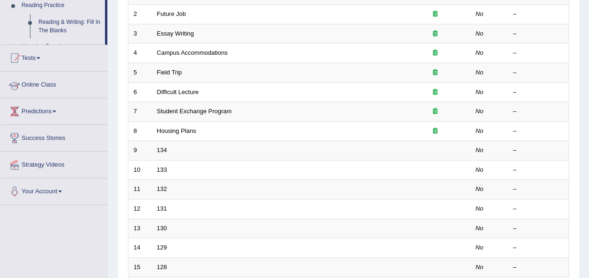
scroll to position [121, 0]
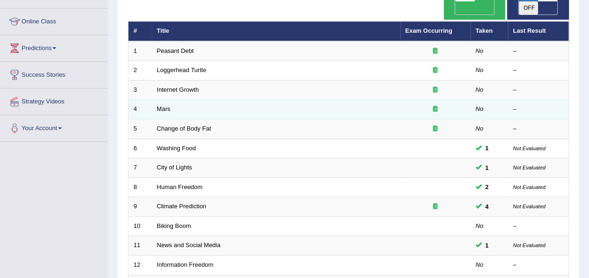
scroll to position [337, 0]
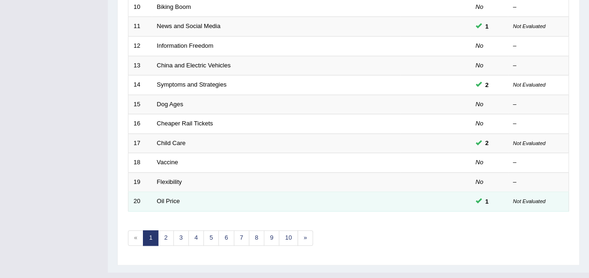
click at [165, 192] on td "Oil Price" at bounding box center [276, 202] width 248 height 20
drag, startPoint x: 165, startPoint y: 191, endPoint x: 156, endPoint y: 186, distance: 10.1
click at [156, 192] on td "Oil Price" at bounding box center [276, 202] width 248 height 20
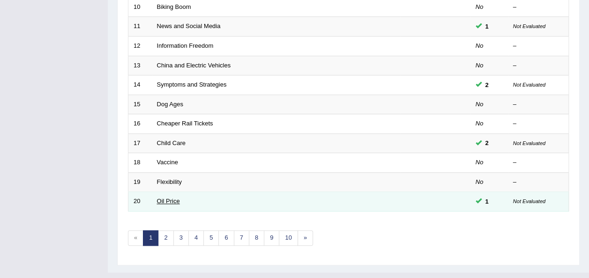
click at [161, 198] on link "Oil Price" at bounding box center [168, 201] width 23 height 7
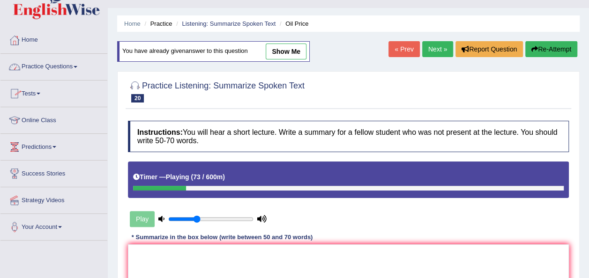
scroll to position [19, 0]
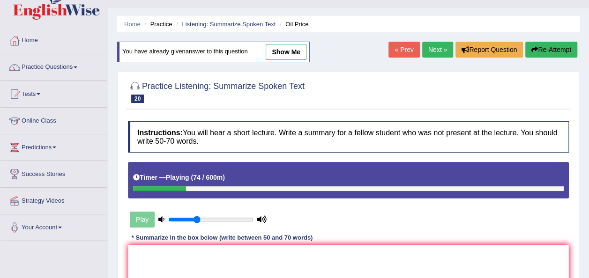
click at [76, 60] on link "Practice Questions" at bounding box center [53, 65] width 107 height 23
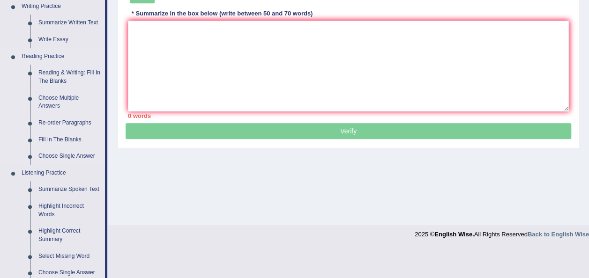
scroll to position [253, 0]
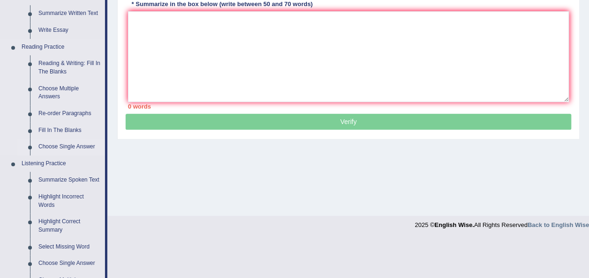
click at [70, 146] on link "Choose Single Answer" at bounding box center [69, 147] width 71 height 17
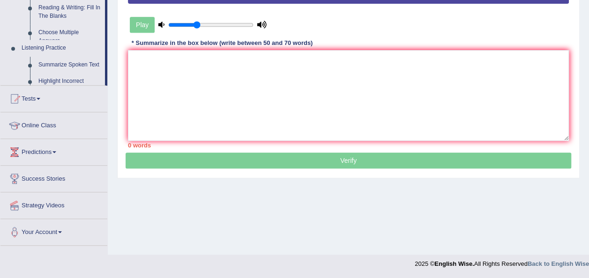
scroll to position [127, 0]
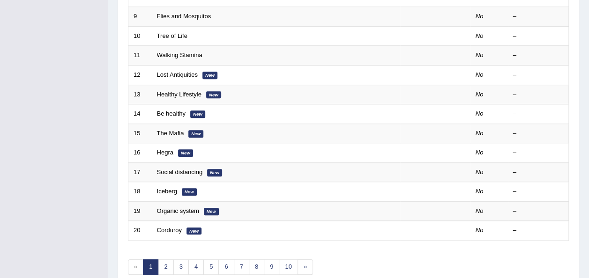
scroll to position [337, 0]
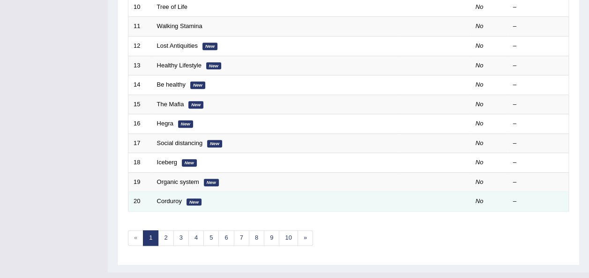
click at [173, 194] on td "Corduroy New" at bounding box center [276, 202] width 248 height 20
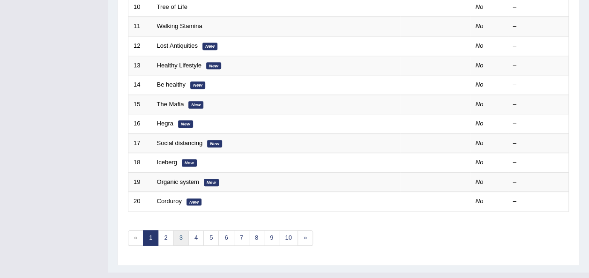
click at [176, 231] on link "3" at bounding box center [180, 238] width 15 height 15
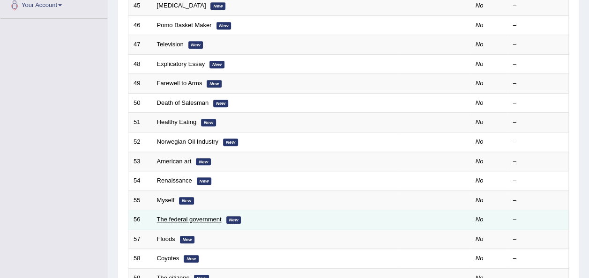
scroll to position [242, 0]
click at [167, 216] on link "The federal government" at bounding box center [189, 219] width 65 height 7
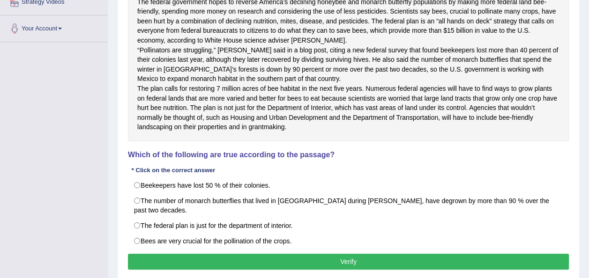
scroll to position [225, 0]
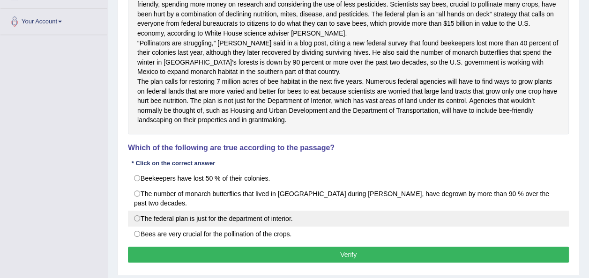
click at [157, 227] on label "The federal plan is just for the department of interior." at bounding box center [348, 219] width 441 height 16
radio input "true"
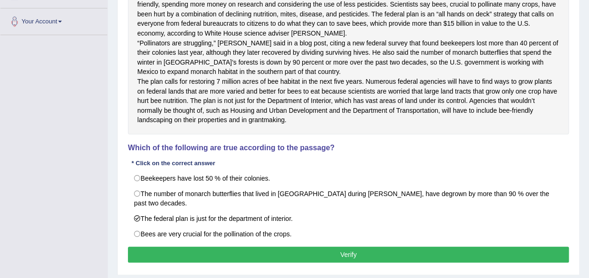
click at [168, 260] on button "Verify" at bounding box center [348, 255] width 441 height 16
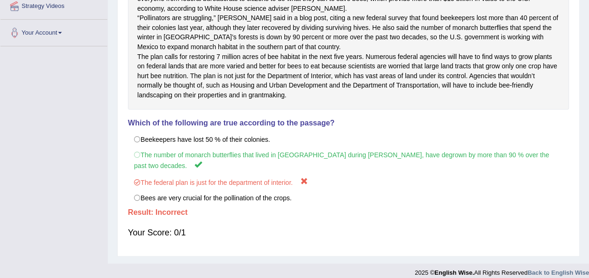
scroll to position [232, 0]
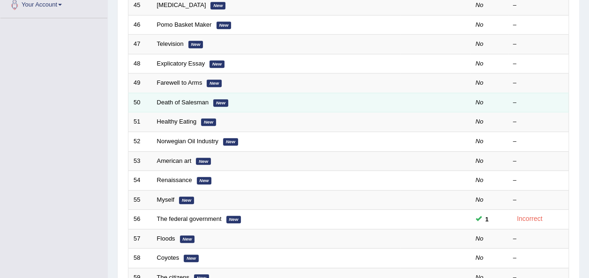
click at [156, 75] on td "Farewell to Arms New" at bounding box center [276, 84] width 248 height 20
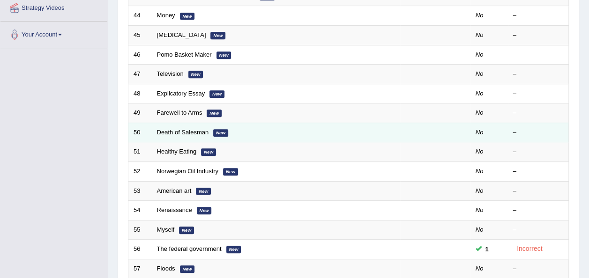
scroll to position [337, 0]
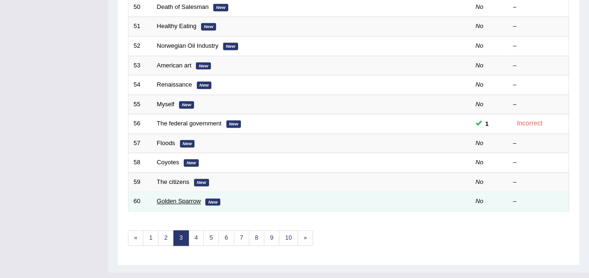
click at [180, 198] on link "Golden Sparrow" at bounding box center [179, 201] width 44 height 7
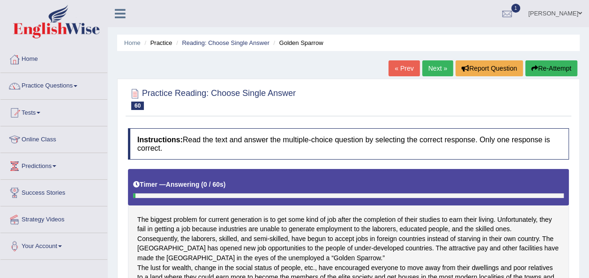
scroll to position [214, 0]
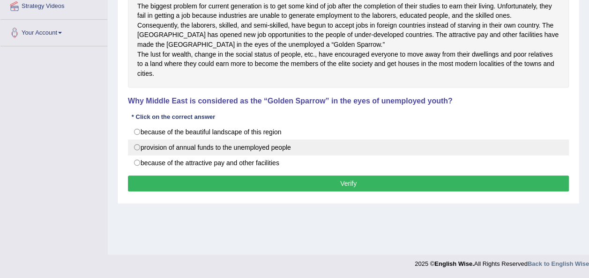
click at [177, 156] on label "provision of annual funds to the unemployed people" at bounding box center [348, 148] width 441 height 16
radio input "true"
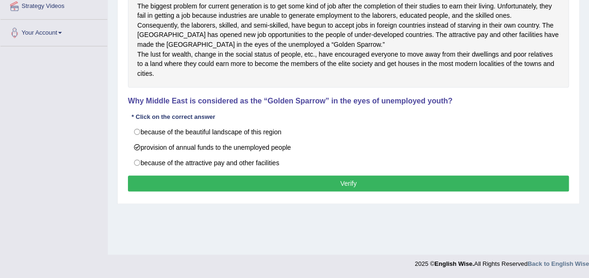
click at [186, 192] on button "Verify" at bounding box center [348, 184] width 441 height 16
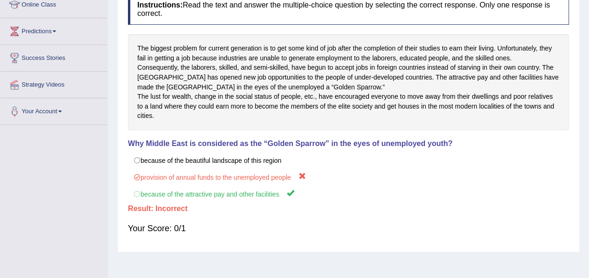
scroll to position [0, 0]
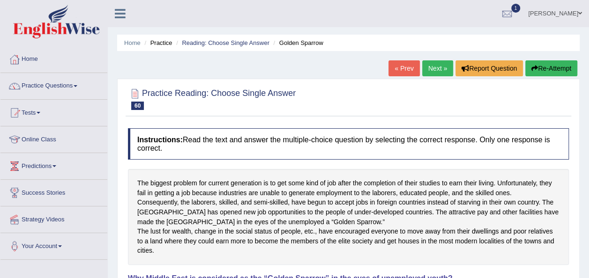
click at [435, 61] on link "Next »" at bounding box center [437, 68] width 31 height 16
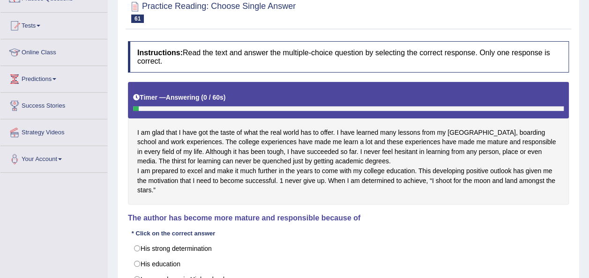
click at [296, 142] on div "I am glad that I have got the taste of what the real world has to offer. I have…" at bounding box center [348, 143] width 441 height 123
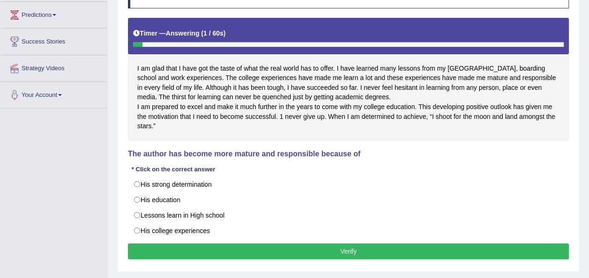
scroll to position [152, 0]
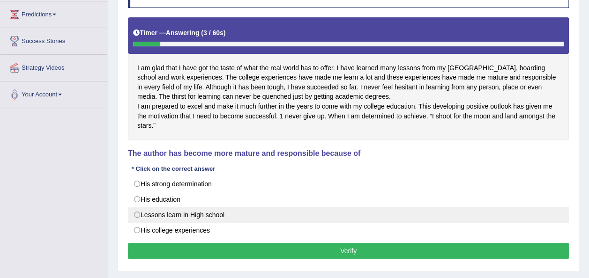
click at [166, 218] on label "Lessons learn in High school" at bounding box center [348, 215] width 441 height 16
radio input "true"
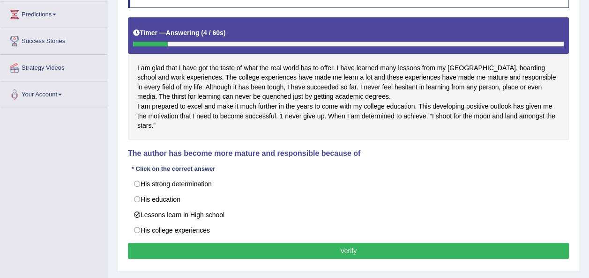
click at [176, 259] on button "Verify" at bounding box center [348, 251] width 441 height 16
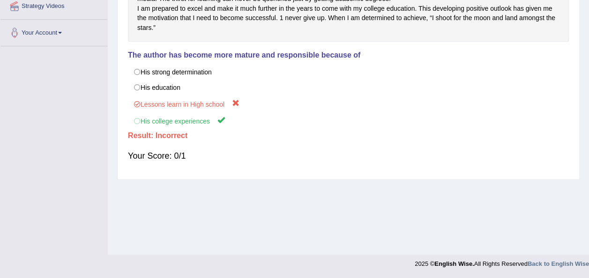
scroll to position [0, 0]
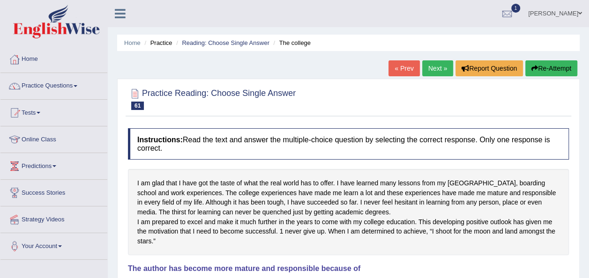
click at [442, 64] on link "Next »" at bounding box center [437, 68] width 31 height 16
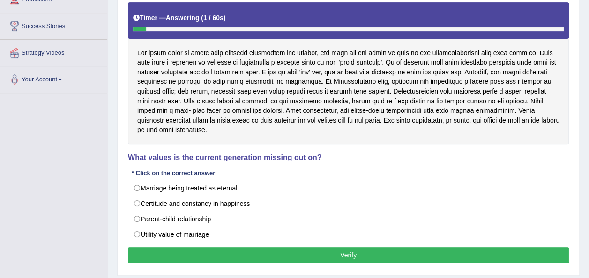
scroll to position [214, 0]
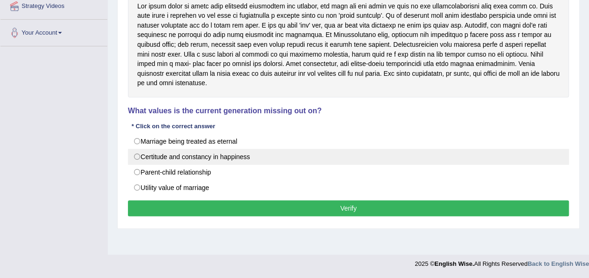
click at [225, 163] on label "Certitude and constancy in happiness" at bounding box center [348, 157] width 441 height 16
radio input "true"
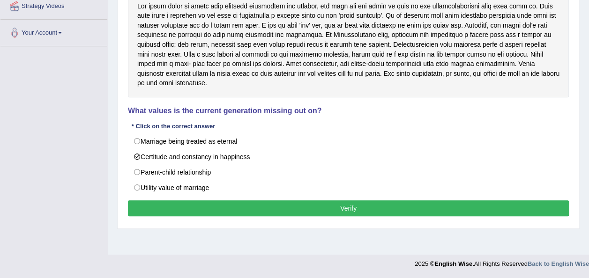
click at [217, 212] on button "Verify" at bounding box center [348, 209] width 441 height 16
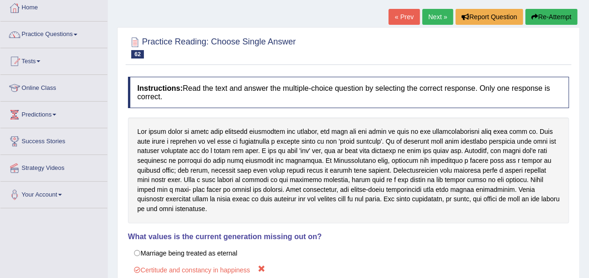
scroll to position [51, 0]
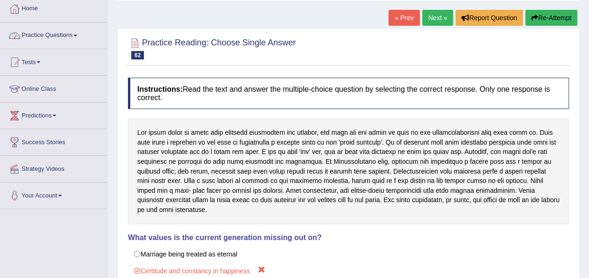
click at [72, 32] on link "Practice Questions" at bounding box center [53, 33] width 107 height 23
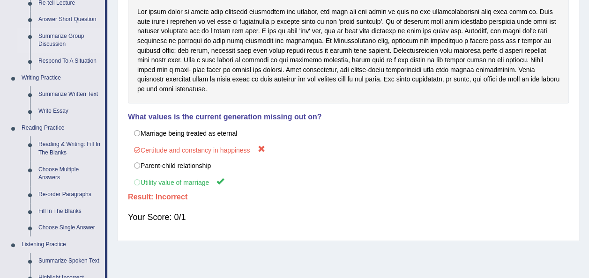
scroll to position [172, 0]
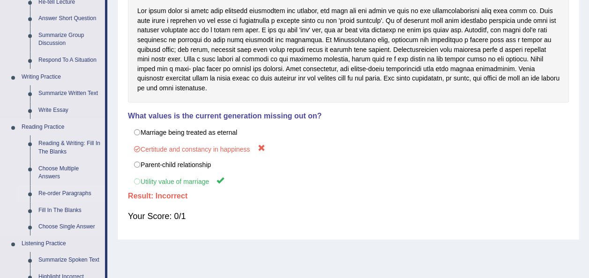
click at [66, 188] on link "Re-order Paragraphs" at bounding box center [69, 194] width 71 height 17
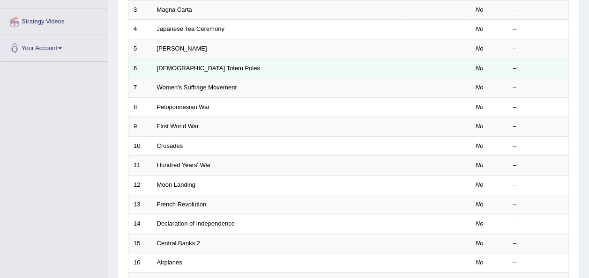
scroll to position [199, 0]
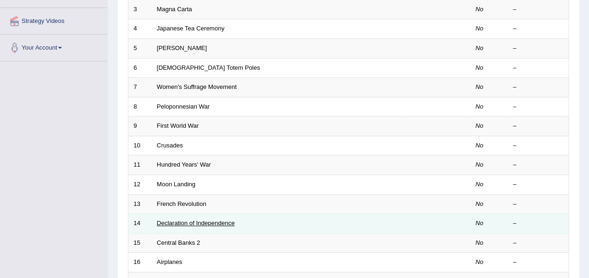
click at [219, 214] on td "Declaration of Independence" at bounding box center [276, 224] width 248 height 20
drag, startPoint x: 219, startPoint y: 203, endPoint x: 174, endPoint y: 201, distance: 45.1
click at [174, 214] on td "Declaration of Independence" at bounding box center [276, 224] width 248 height 20
click at [176, 220] on link "Declaration of Independence" at bounding box center [196, 223] width 78 height 7
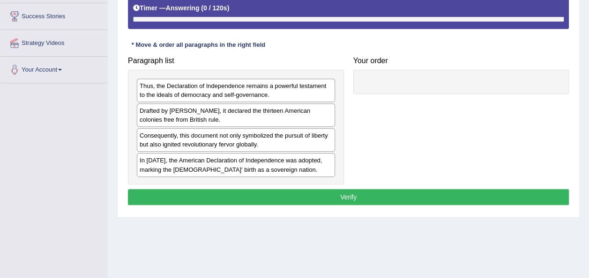
scroll to position [196, 0]
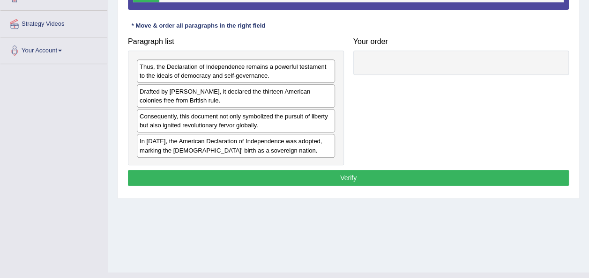
click at [201, 142] on div "In 1776, the American Declaration of Independence was adopted, marking the Unit…" at bounding box center [236, 145] width 198 height 23
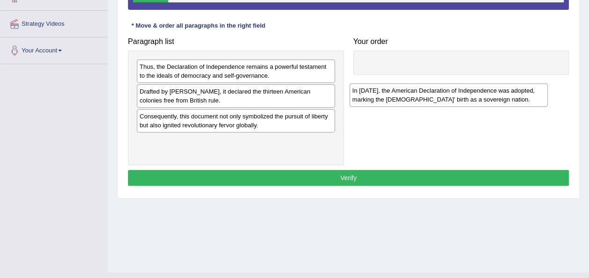
drag, startPoint x: 247, startPoint y: 149, endPoint x: 470, endPoint y: 89, distance: 230.1
click at [470, 89] on div "In 1776, the American Declaration of Independence was adopted, marking the Unit…" at bounding box center [449, 94] width 198 height 23
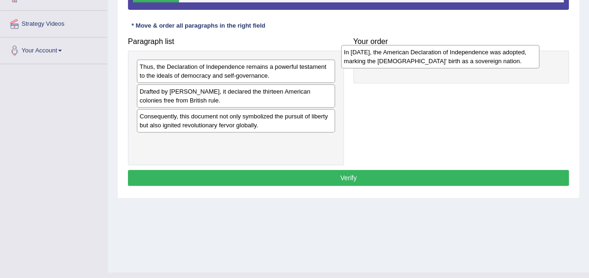
drag, startPoint x: 318, startPoint y: 144, endPoint x: 523, endPoint y: 58, distance: 222.3
click at [523, 58] on div "In 1776, the American Declaration of Independence was adopted, marking the Unit…" at bounding box center [440, 56] width 198 height 23
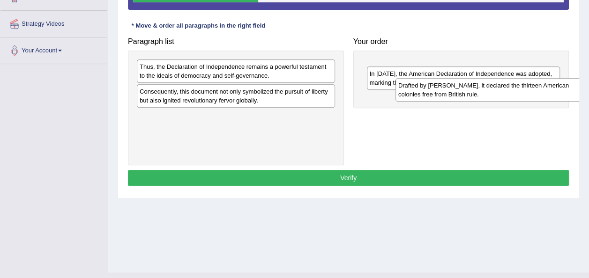
drag, startPoint x: 311, startPoint y: 92, endPoint x: 566, endPoint y: 88, distance: 255.0
click at [566, 88] on div "Drafted by Thomas Jefferson, it declared the thirteen American colonies free fr…" at bounding box center [495, 89] width 198 height 23
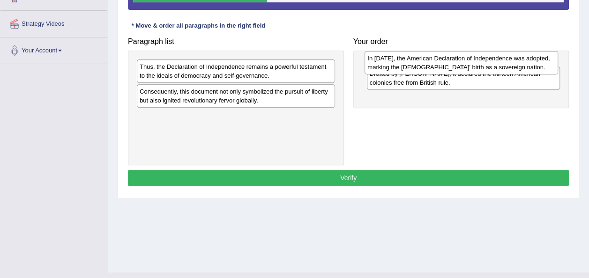
drag, startPoint x: 378, startPoint y: 91, endPoint x: 371, endPoint y: 62, distance: 30.3
click at [371, 62] on div "In 1776, the American Declaration of Independence was adopted, marking the Unit…" at bounding box center [462, 62] width 194 height 23
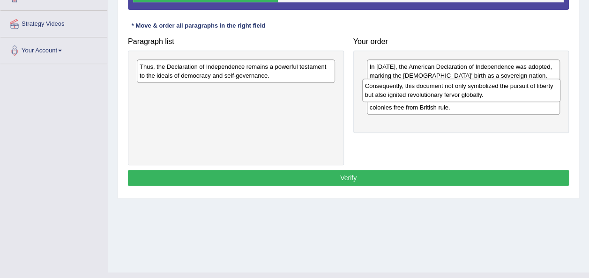
drag, startPoint x: 282, startPoint y: 92, endPoint x: 504, endPoint y: 114, distance: 223.7
click at [504, 102] on div "Consequently, this document not only symbolized the pursuit of liberty but also…" at bounding box center [461, 90] width 198 height 23
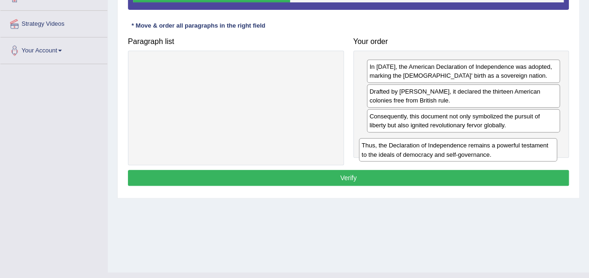
drag, startPoint x: 199, startPoint y: 73, endPoint x: 421, endPoint y: 152, distance: 235.9
click at [421, 152] on div "Thus, the Declaration of Independence remains a powerful testament to the ideal…" at bounding box center [458, 149] width 198 height 23
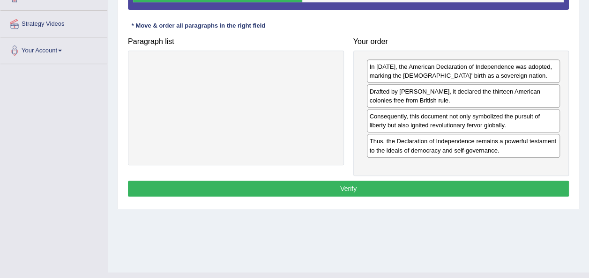
click at [389, 194] on div "Instructions: The text boxes in the left panel have been placed in a random ord…" at bounding box center [349, 66] width 446 height 277
click at [367, 195] on div "Instructions: The text boxes in the left panel have been placed in a random ord…" at bounding box center [349, 66] width 446 height 277
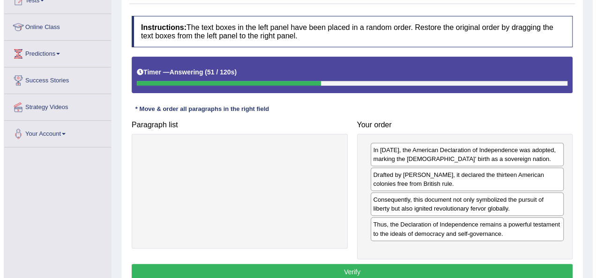
scroll to position [214, 0]
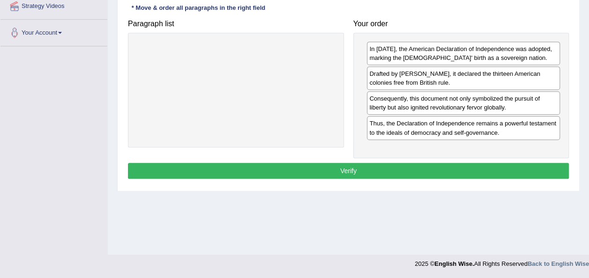
drag, startPoint x: 355, startPoint y: 180, endPoint x: 357, endPoint y: 175, distance: 5.0
click at [357, 175] on div "Instructions: The text boxes in the left panel have been placed in a random ord…" at bounding box center [349, 48] width 446 height 277
click at [357, 175] on button "Verify" at bounding box center [348, 171] width 441 height 16
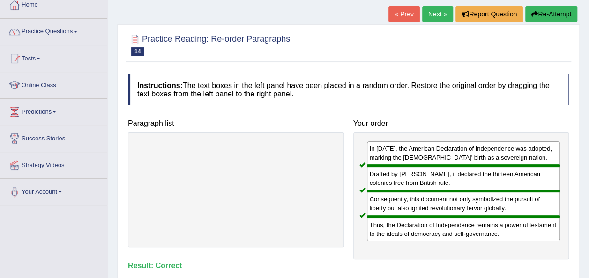
scroll to position [53, 0]
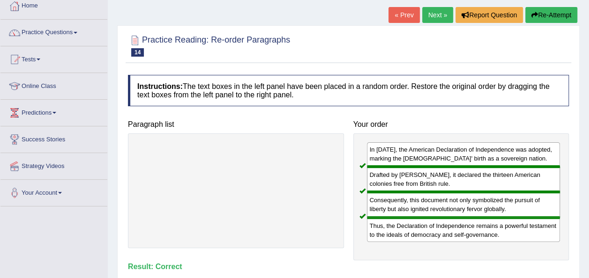
click at [440, 11] on link "Next »" at bounding box center [437, 15] width 31 height 16
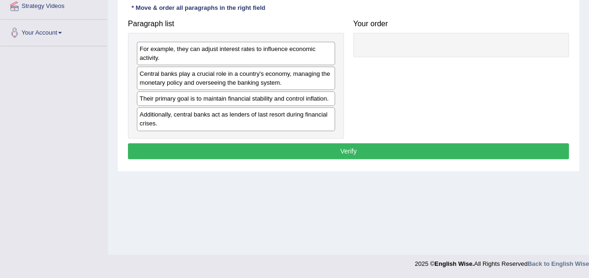
scroll to position [213, 0]
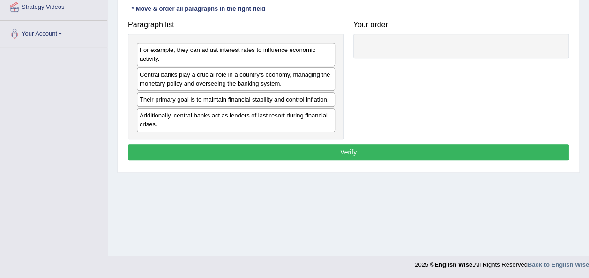
click at [275, 86] on div "Central banks play a crucial role in a country's economy, managing the monetary…" at bounding box center [236, 78] width 198 height 23
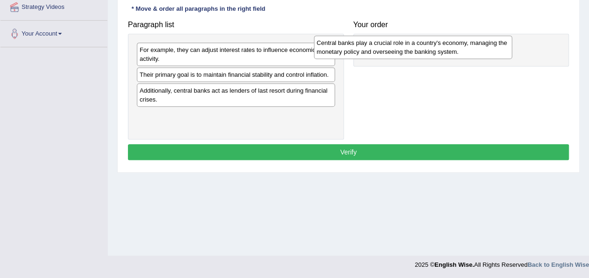
drag, startPoint x: 275, startPoint y: 86, endPoint x: 457, endPoint y: 53, distance: 184.8
click at [457, 53] on div "Central banks play a crucial role in a country's economy, managing the monetary…" at bounding box center [413, 47] width 198 height 23
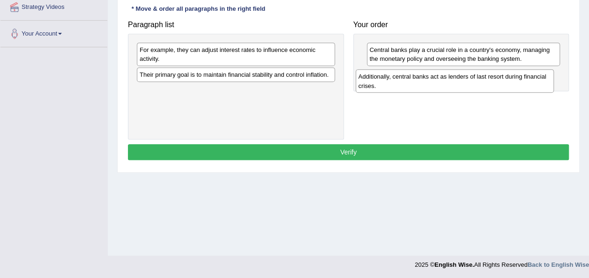
drag, startPoint x: 262, startPoint y: 89, endPoint x: 480, endPoint y: 76, distance: 218.8
click at [480, 76] on div "Additionally, central banks act as lenders of last resort during financial cris…" at bounding box center [455, 80] width 198 height 23
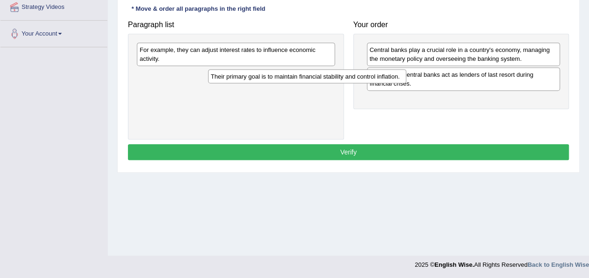
drag, startPoint x: 298, startPoint y: 75, endPoint x: 372, endPoint y: 59, distance: 75.9
click at [372, 69] on div "Their primary goal is to maintain financial stability and control inflation." at bounding box center [307, 76] width 198 height 14
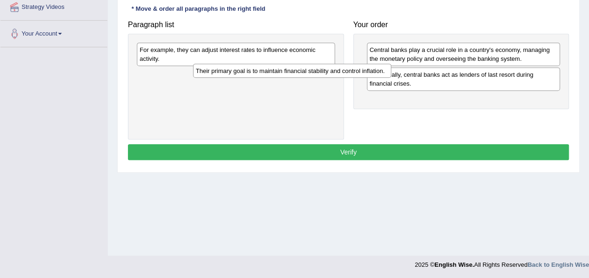
drag, startPoint x: 322, startPoint y: 72, endPoint x: 459, endPoint y: 66, distance: 136.6
click at [391, 66] on div "Their primary goal is to maintain financial stability and control inflation." at bounding box center [292, 71] width 198 height 14
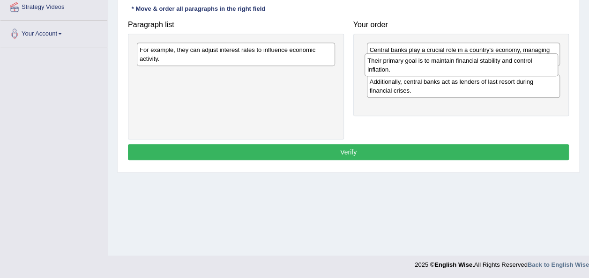
drag, startPoint x: 444, startPoint y: 109, endPoint x: 442, endPoint y: 71, distance: 38.5
click at [442, 71] on div "Their primary goal is to maintain financial stability and control inflation." at bounding box center [462, 64] width 194 height 23
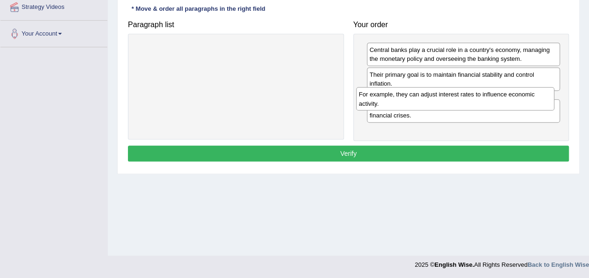
drag, startPoint x: 244, startPoint y: 55, endPoint x: 463, endPoint y: 100, distance: 223.9
click at [463, 100] on div "For example, they can adjust interest rates to influence economic activity." at bounding box center [455, 98] width 198 height 23
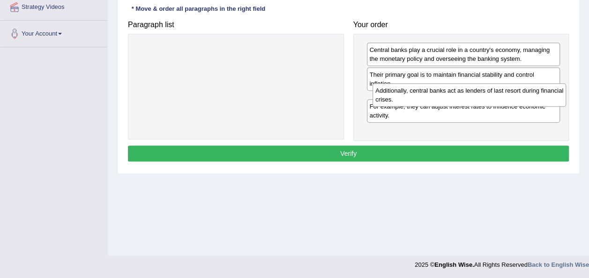
drag, startPoint x: 452, startPoint y: 126, endPoint x: 458, endPoint y: 93, distance: 33.4
click at [458, 93] on div "Additionally, central banks act as lenders of last resort during financial cris…" at bounding box center [470, 94] width 194 height 23
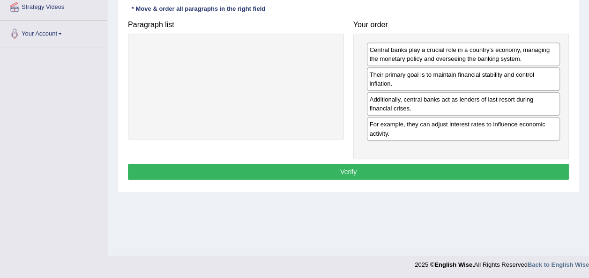
click at [414, 164] on button "Verify" at bounding box center [348, 172] width 441 height 16
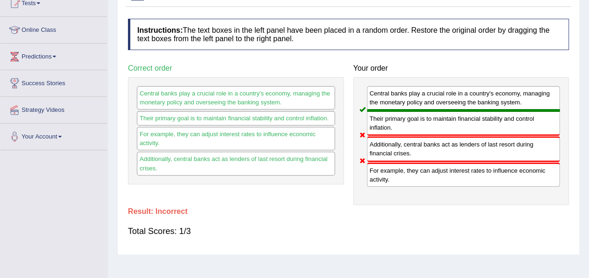
scroll to position [0, 0]
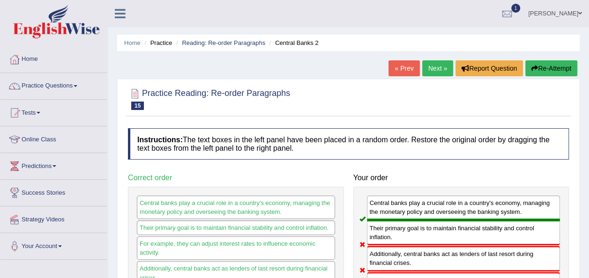
click at [444, 75] on link "Next »" at bounding box center [437, 68] width 31 height 16
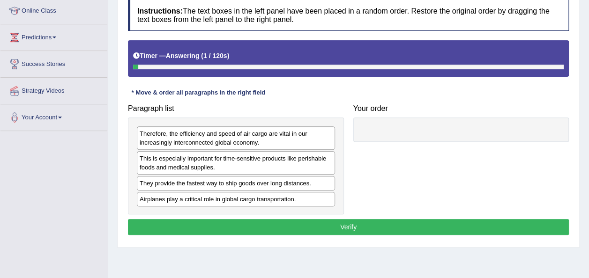
scroll to position [123, 0]
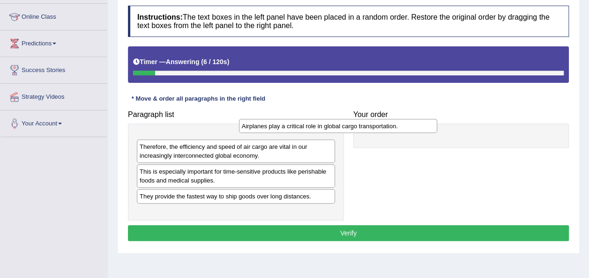
drag, startPoint x: 247, startPoint y: 204, endPoint x: 414, endPoint y: 103, distance: 195.2
click at [414, 119] on div "Airplanes play a critical role in global cargo transportation." at bounding box center [338, 126] width 198 height 14
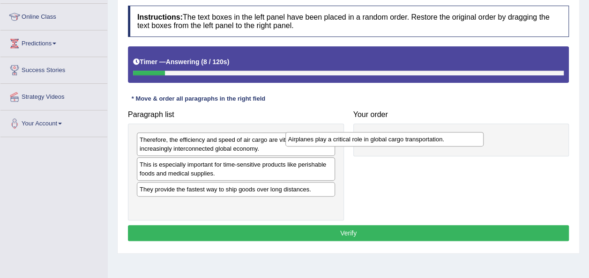
drag, startPoint x: 211, startPoint y: 139, endPoint x: 394, endPoint y: 120, distance: 183.7
click at [384, 132] on div "Airplanes play a critical role in global cargo transportation." at bounding box center [384, 139] width 198 height 14
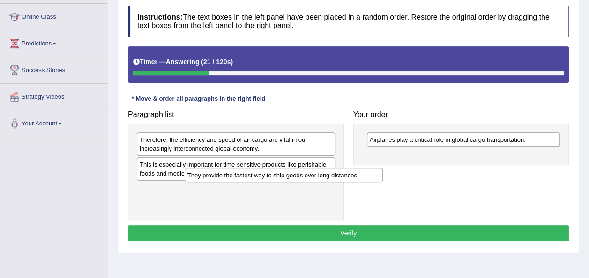
drag, startPoint x: 280, startPoint y: 187, endPoint x: 437, endPoint y: 152, distance: 160.5
click at [383, 168] on div "They provide the fastest way to ship goods over long distances." at bounding box center [284, 175] width 198 height 14
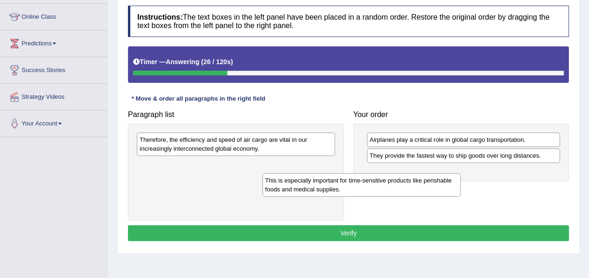
drag, startPoint x: 281, startPoint y: 163, endPoint x: 418, endPoint y: 177, distance: 137.6
click at [418, 177] on div "This is especially important for time-sensitive products like perishable foods …" at bounding box center [361, 184] width 198 height 23
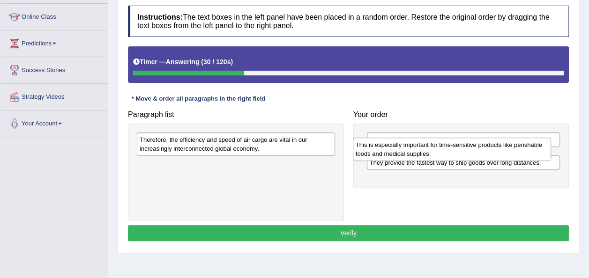
drag, startPoint x: 308, startPoint y: 161, endPoint x: 525, endPoint y: 142, distance: 217.4
click at [525, 142] on div "This is especially important for time-sensitive products like perishable foods …" at bounding box center [452, 149] width 198 height 23
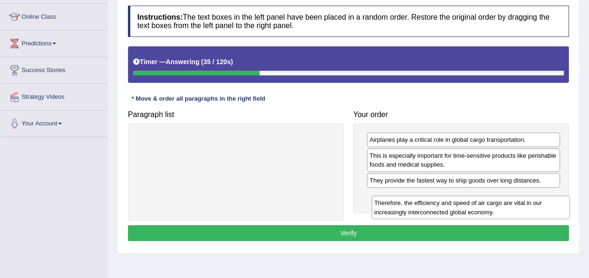
drag, startPoint x: 244, startPoint y: 135, endPoint x: 477, endPoint y: 197, distance: 240.7
click at [477, 197] on div "Therefore, the efficiency and speed of air cargo are vital in our increasingly …" at bounding box center [471, 207] width 198 height 23
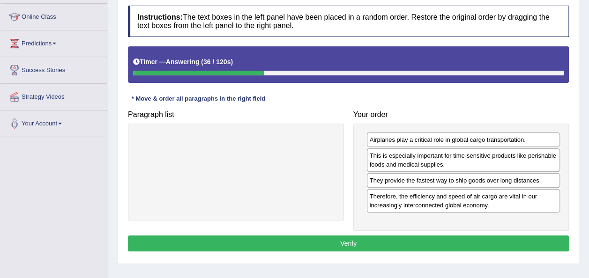
click at [435, 239] on button "Verify" at bounding box center [348, 244] width 441 height 16
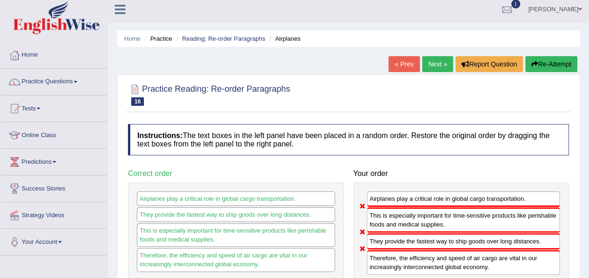
scroll to position [3, 0]
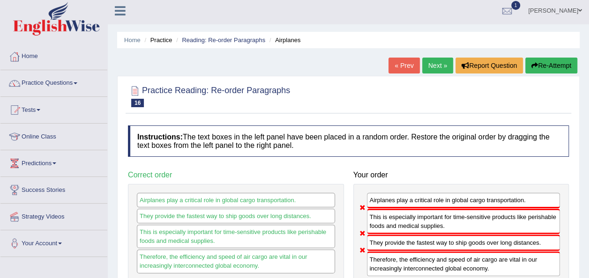
click at [429, 58] on link "Next »" at bounding box center [437, 66] width 31 height 16
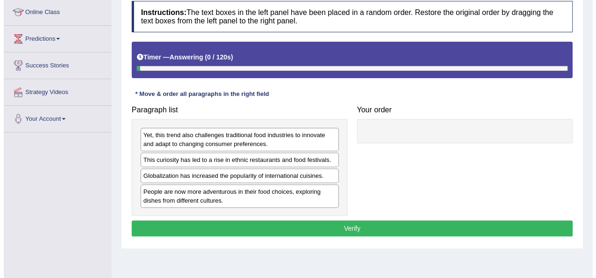
scroll to position [128, 0]
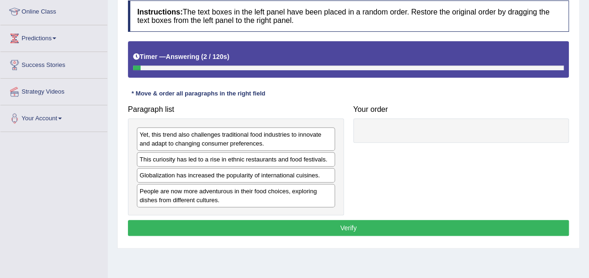
click at [429, 58] on div "Timer — Answering ( 2 / 120s ) Skip" at bounding box center [348, 57] width 431 height 16
drag, startPoint x: 293, startPoint y: 174, endPoint x: 379, endPoint y: 159, distance: 86.7
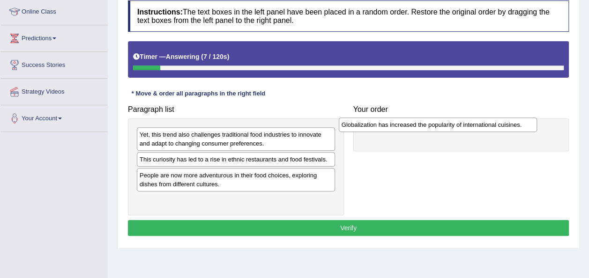
drag, startPoint x: 310, startPoint y: 180, endPoint x: 520, endPoint y: 127, distance: 216.3
click at [520, 127] on div "Globalization has increased the popularity of international cuisines." at bounding box center [438, 125] width 198 height 14
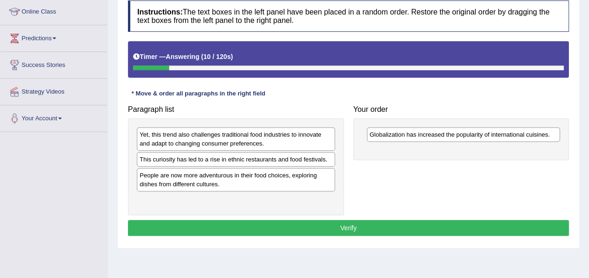
click at [357, 167] on div "Paragraph list Yet, this trend also challenges traditional food industries to i…" at bounding box center [348, 158] width 450 height 115
click at [308, 131] on div "Yet, this trend also challenges traditional food industries to innovate and ada…" at bounding box center [236, 138] width 198 height 23
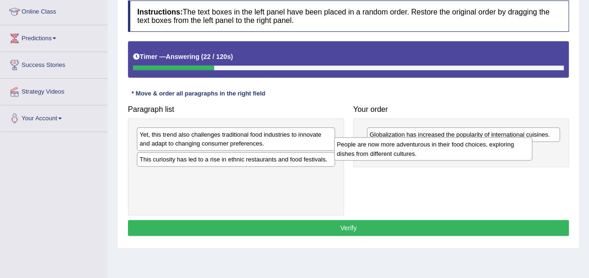
drag, startPoint x: 302, startPoint y: 172, endPoint x: 500, endPoint y: 142, distance: 200.1
click at [500, 142] on div "People are now more adventurous in their food choices, exploring dishes from di…" at bounding box center [433, 148] width 198 height 23
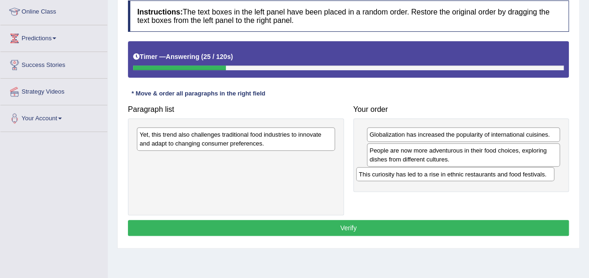
drag, startPoint x: 316, startPoint y: 160, endPoint x: 535, endPoint y: 175, distance: 219.9
click at [535, 175] on div "This curiosity has led to a rise in ethnic restaurants and food festivals." at bounding box center [455, 174] width 198 height 14
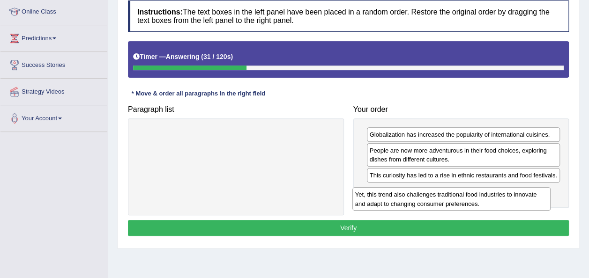
drag, startPoint x: 243, startPoint y: 138, endPoint x: 458, endPoint y: 199, distance: 224.1
click at [458, 199] on div "Yet, this trend also challenges traditional food industries to innovate and ada…" at bounding box center [451, 198] width 198 height 23
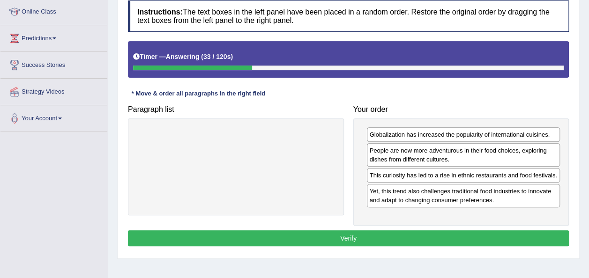
click at [445, 244] on button "Verify" at bounding box center [348, 239] width 441 height 16
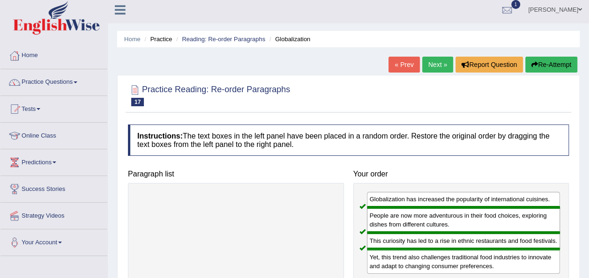
scroll to position [3, 0]
click at [446, 68] on link "Next »" at bounding box center [437, 65] width 31 height 16
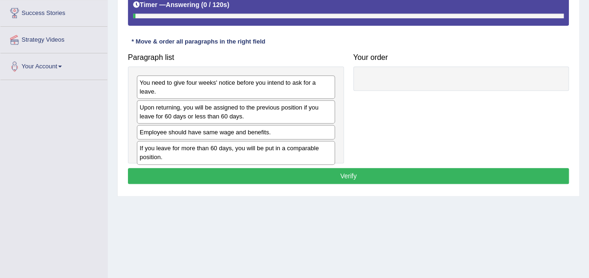
scroll to position [179, 0]
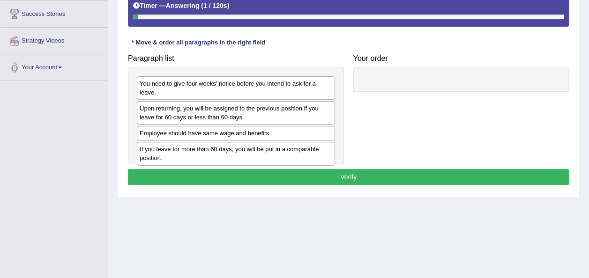
click at [255, 87] on div "You need to give four weeks' notice before you intend to ask for a leave." at bounding box center [236, 87] width 198 height 23
click at [276, 126] on div "Employee should have same wage and benefits." at bounding box center [236, 133] width 198 height 15
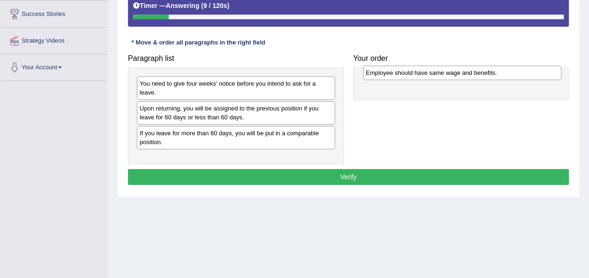
drag, startPoint x: 278, startPoint y: 128, endPoint x: 505, endPoint y: 77, distance: 232.0
click at [505, 77] on div "Employee should have same wage and benefits." at bounding box center [462, 73] width 198 height 14
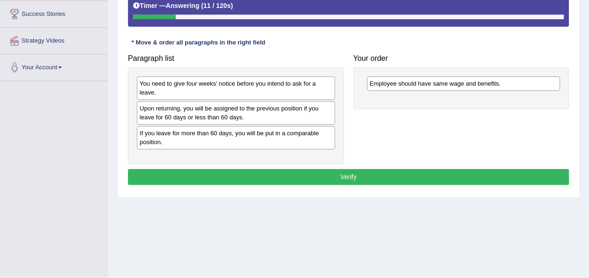
click at [505, 77] on div "Employee should have same wage and benefits." at bounding box center [464, 83] width 194 height 15
click at [301, 89] on div "You need to give four weeks' notice before you intend to ask for a leave." at bounding box center [236, 87] width 198 height 23
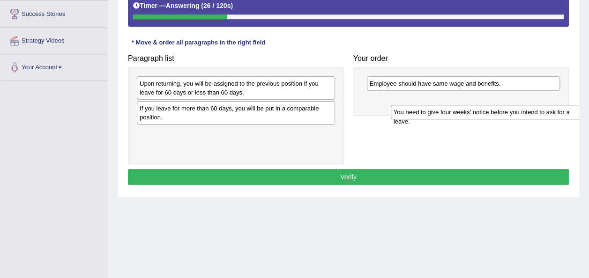
drag, startPoint x: 301, startPoint y: 89, endPoint x: 555, endPoint y: 118, distance: 255.7
click at [555, 118] on div "You need to give four weeks' notice before you intend to ask for a leave." at bounding box center [490, 112] width 198 height 14
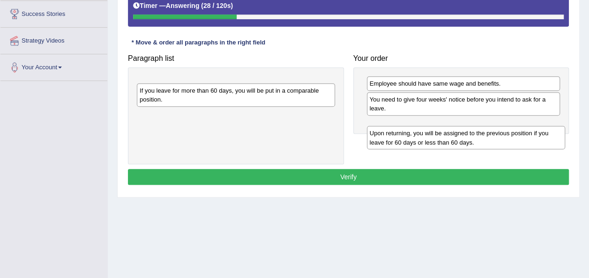
drag, startPoint x: 300, startPoint y: 84, endPoint x: 530, endPoint y: 134, distance: 235.5
click at [530, 134] on div "Upon returning, you will be assigned to the previous position if you leave for …" at bounding box center [466, 137] width 198 height 23
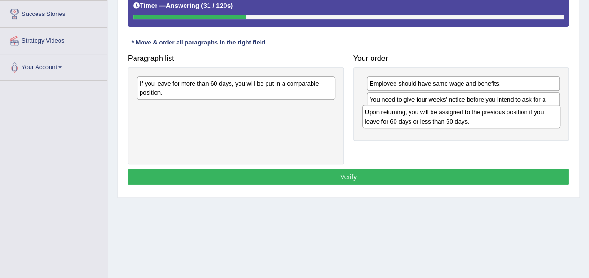
drag, startPoint x: 291, startPoint y: 93, endPoint x: 516, endPoint y: 122, distance: 227.3
click at [516, 122] on div "Upon returning, you will be assigned to the previous position if you leave for …" at bounding box center [461, 116] width 198 height 23
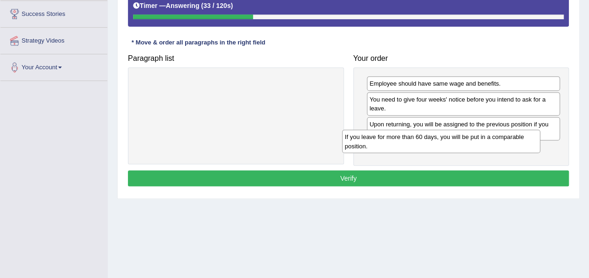
drag, startPoint x: 307, startPoint y: 83, endPoint x: 513, endPoint y: 137, distance: 212.7
click at [513, 137] on div "If you leave for more than 60 days, you will be put in a comparable position." at bounding box center [441, 141] width 198 height 23
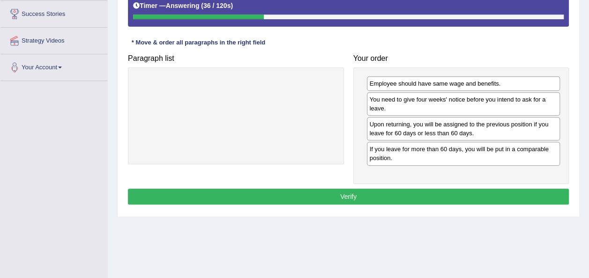
click at [498, 189] on button "Verify" at bounding box center [348, 197] width 441 height 16
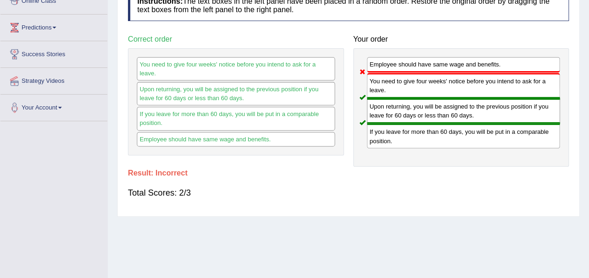
scroll to position [122, 0]
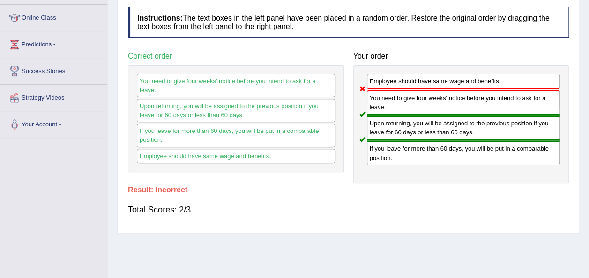
click at [498, 187] on h4 "Result:" at bounding box center [348, 190] width 441 height 8
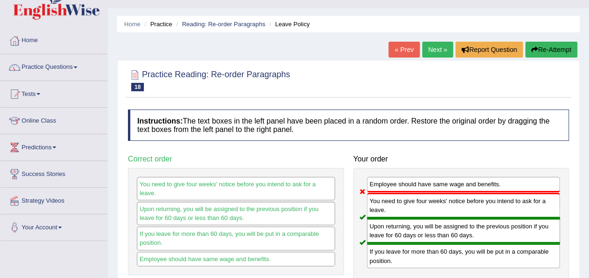
scroll to position [16, 0]
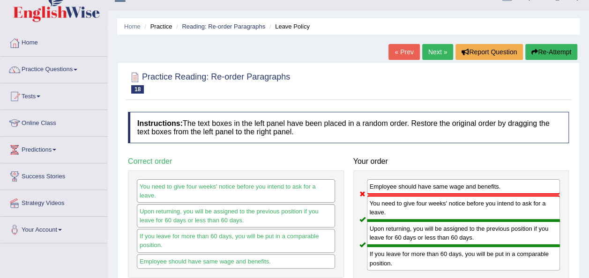
click at [436, 58] on link "Next »" at bounding box center [437, 52] width 31 height 16
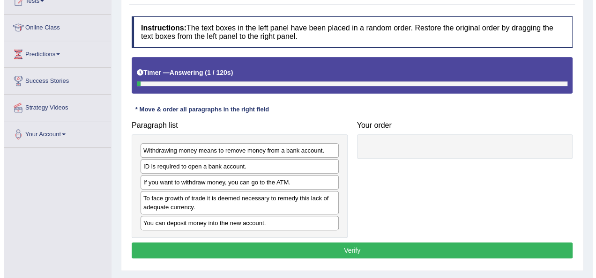
scroll to position [112, 0]
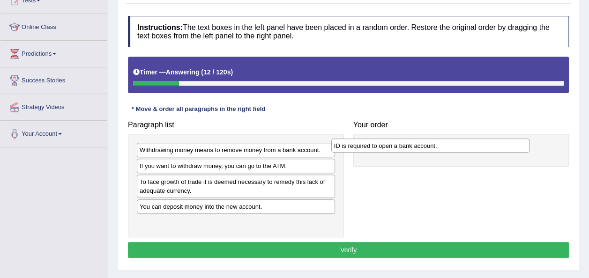
drag, startPoint x: 263, startPoint y: 167, endPoint x: 458, endPoint y: 148, distance: 195.5
click at [458, 148] on div "ID is required to open a bank account." at bounding box center [430, 146] width 198 height 14
drag, startPoint x: 369, startPoint y: 206, endPoint x: 305, endPoint y: 174, distance: 71.5
click at [305, 174] on div "Paragraph list Withdrawing money means to remove money from a bank account. If …" at bounding box center [348, 176] width 450 height 121
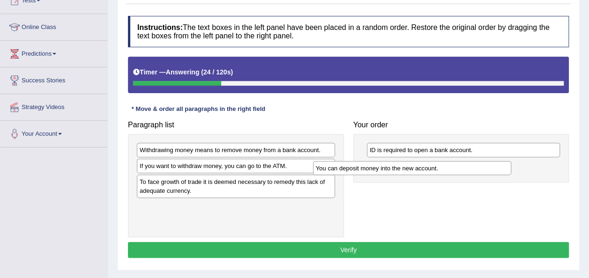
drag, startPoint x: 259, startPoint y: 208, endPoint x: 435, endPoint y: 170, distance: 180.2
click at [435, 170] on div "You can deposit money into the new account." at bounding box center [412, 168] width 198 height 14
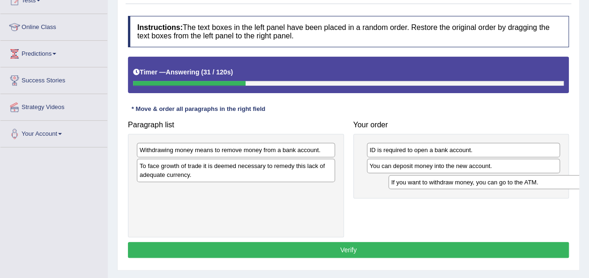
drag, startPoint x: 298, startPoint y: 168, endPoint x: 550, endPoint y: 185, distance: 252.3
click at [550, 185] on div "If you want to withdraw money, you can go to the ATM." at bounding box center [488, 182] width 198 height 14
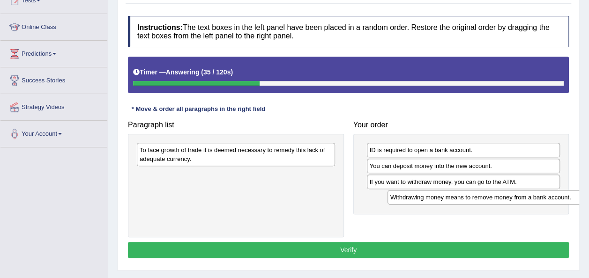
drag, startPoint x: 313, startPoint y: 145, endPoint x: 564, endPoint y: 193, distance: 255.3
click at [564, 193] on div "Withdrawing money means to remove money from a bank account." at bounding box center [487, 197] width 198 height 14
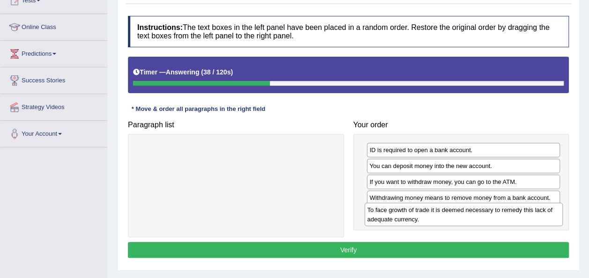
drag, startPoint x: 310, startPoint y: 156, endPoint x: 538, endPoint y: 217, distance: 236.1
click at [538, 217] on div "To face growth of trade it is deemed necessary to remedy this lack of adequate …" at bounding box center [464, 214] width 198 height 23
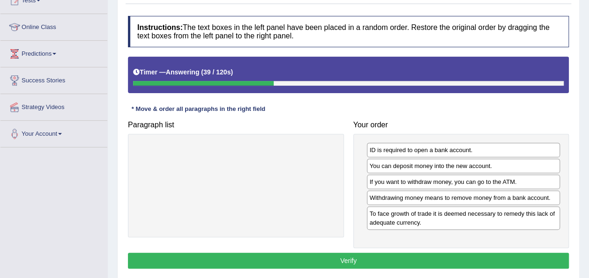
click at [458, 262] on button "Verify" at bounding box center [348, 261] width 441 height 16
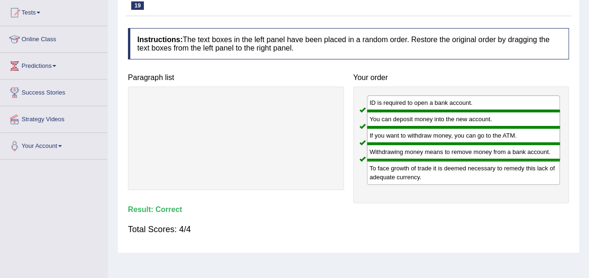
scroll to position [0, 0]
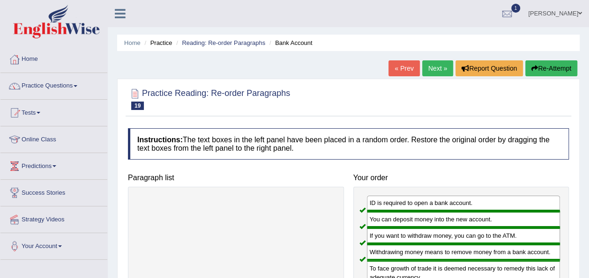
click at [427, 74] on link "Next »" at bounding box center [437, 68] width 31 height 16
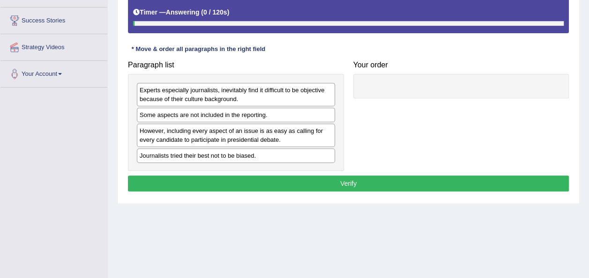
scroll to position [174, 0]
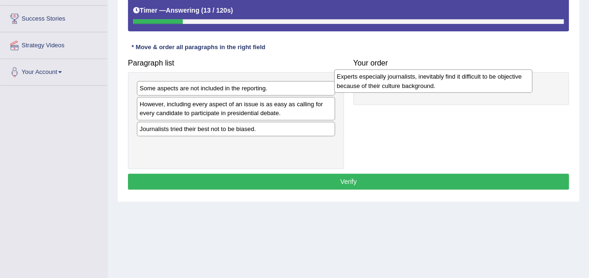
drag, startPoint x: 260, startPoint y: 95, endPoint x: 458, endPoint y: 84, distance: 199.0
click at [458, 84] on div "Experts especially journalists, inevitably find it difficult to be objective be…" at bounding box center [433, 80] width 198 height 23
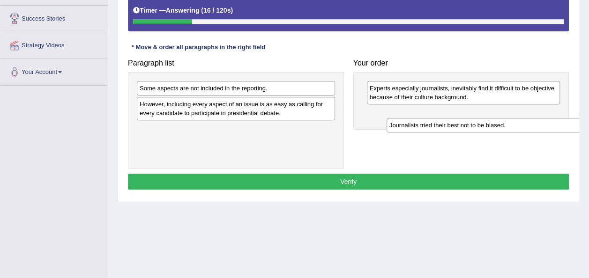
drag, startPoint x: 255, startPoint y: 127, endPoint x: 504, endPoint y: 125, distance: 249.8
click at [504, 125] on div "Journalists tried their best not to be biased." at bounding box center [486, 125] width 198 height 14
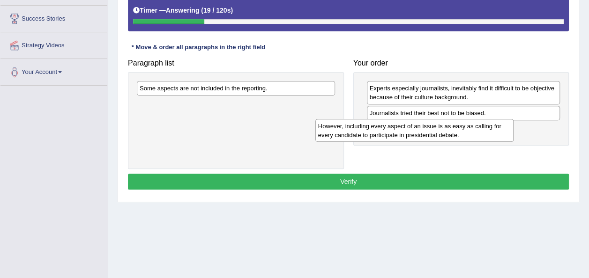
drag, startPoint x: 483, startPoint y: 136, endPoint x: 511, endPoint y: 133, distance: 28.8
click at [511, 133] on div "However, including every aspect of an issue is as easy as calling for every can…" at bounding box center [414, 130] width 198 height 23
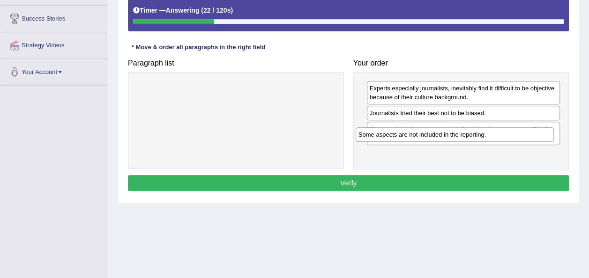
drag, startPoint x: 246, startPoint y: 90, endPoint x: 466, endPoint y: 138, distance: 225.0
click at [466, 138] on div "Some aspects are not included in the reporting." at bounding box center [455, 134] width 198 height 14
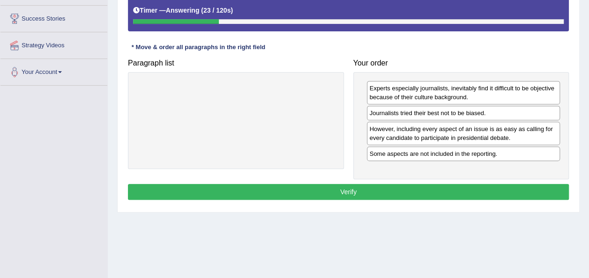
click at [416, 188] on button "Verify" at bounding box center [348, 192] width 441 height 16
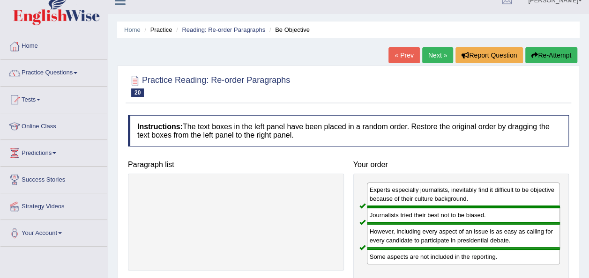
scroll to position [10, 0]
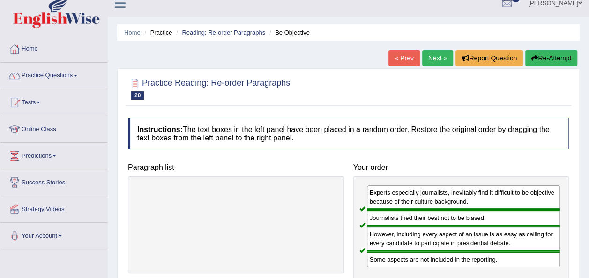
click at [439, 59] on link "Next »" at bounding box center [437, 58] width 31 height 16
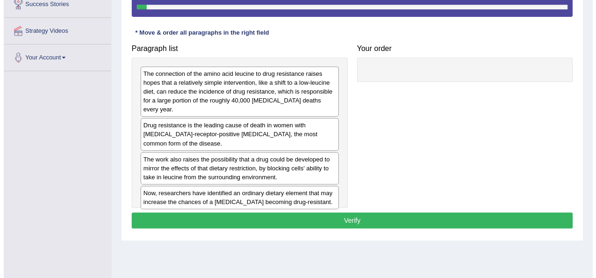
scroll to position [187, 0]
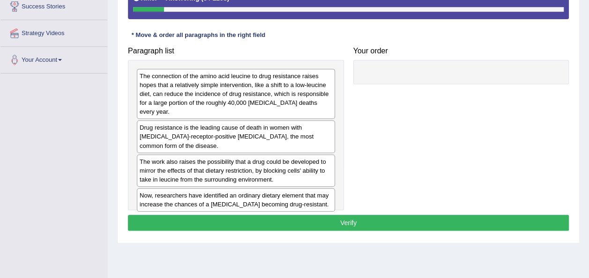
click at [292, 128] on div "Drug resistance is the leading cause of death in women with estrogen-receptor-p…" at bounding box center [236, 136] width 198 height 32
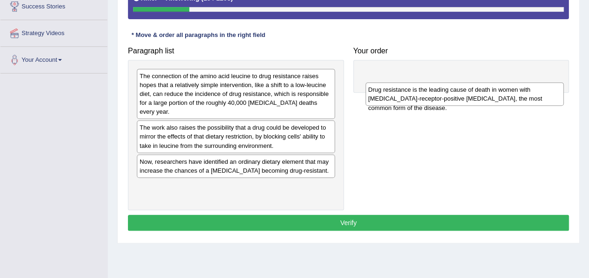
drag, startPoint x: 286, startPoint y: 134, endPoint x: 514, endPoint y: 96, distance: 231.4
click at [514, 96] on div "Drug resistance is the leading cause of death in women with estrogen-receptor-p…" at bounding box center [465, 93] width 198 height 23
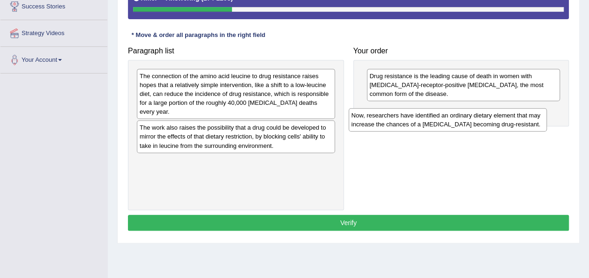
drag, startPoint x: 294, startPoint y: 166, endPoint x: 506, endPoint y: 120, distance: 216.7
click at [506, 120] on div "Now, researchers have identified an ordinary dietary element that may increase …" at bounding box center [448, 119] width 198 height 23
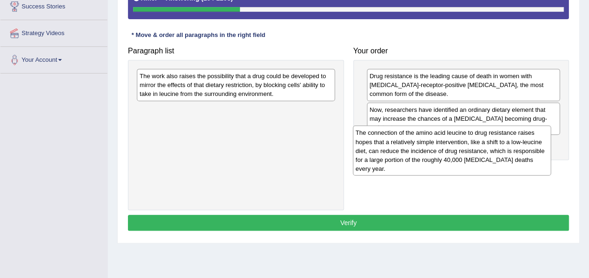
drag, startPoint x: 256, startPoint y: 93, endPoint x: 472, endPoint y: 150, distance: 223.5
click at [472, 150] on div "The connection of the amino acid leucine to drug resistance raises hopes that a…" at bounding box center [452, 151] width 198 height 50
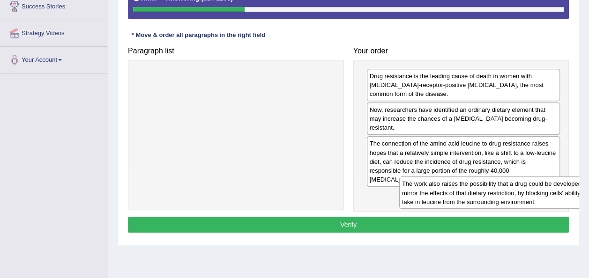
drag, startPoint x: 278, startPoint y: 81, endPoint x: 545, endPoint y: 186, distance: 286.0
click at [545, 186] on div "The work also raises the possibility that a drug could be developed to mirror t…" at bounding box center [498, 193] width 198 height 32
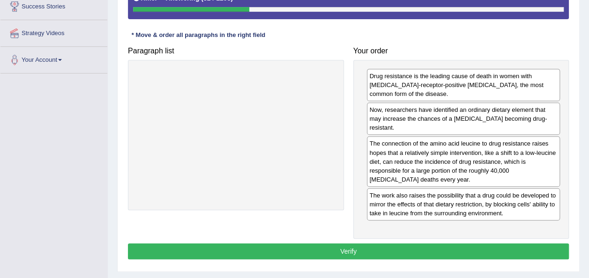
click at [402, 244] on button "Verify" at bounding box center [348, 252] width 441 height 16
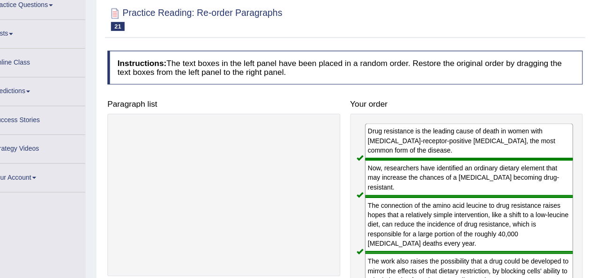
scroll to position [77, 0]
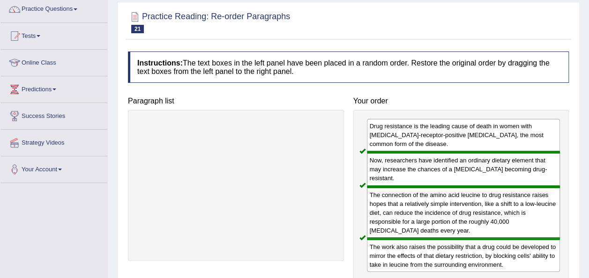
click at [339, 146] on div at bounding box center [236, 185] width 216 height 151
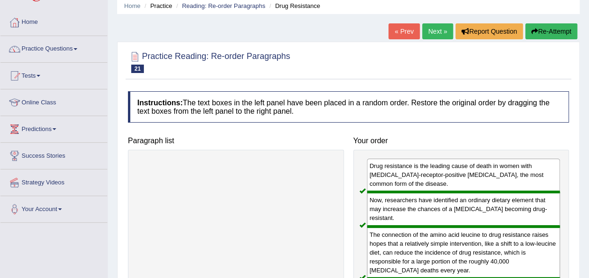
scroll to position [37, 0]
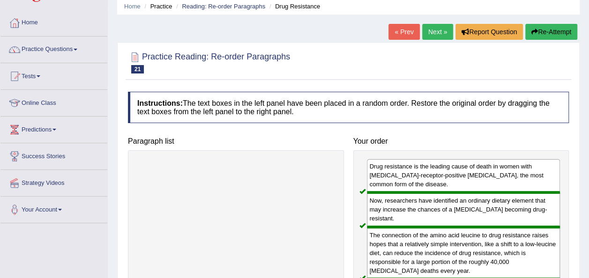
click at [432, 35] on link "Next »" at bounding box center [437, 32] width 31 height 16
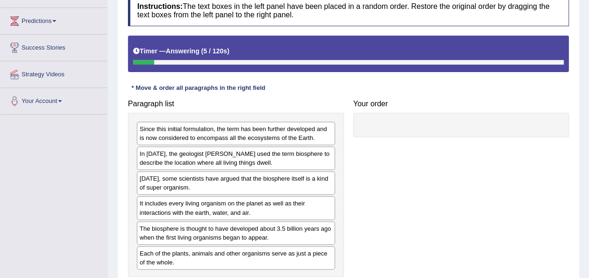
scroll to position [147, 0]
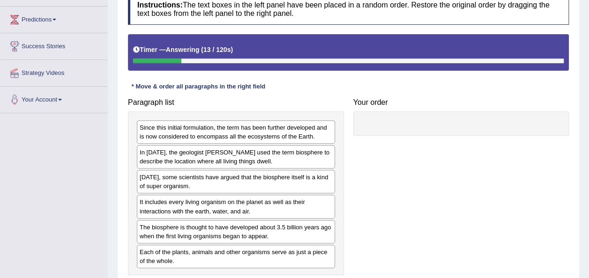
click at [247, 147] on div "In [DATE], the geologist [PERSON_NAME] used the term biosphere to describe the …" at bounding box center [236, 156] width 198 height 23
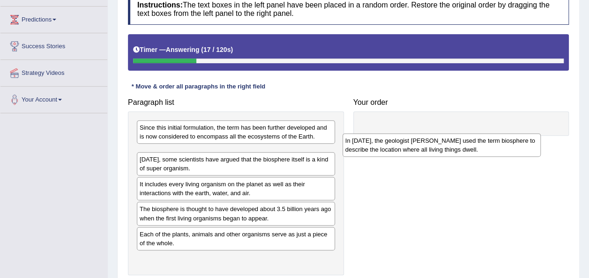
drag, startPoint x: 250, startPoint y: 156, endPoint x: 479, endPoint y: 138, distance: 228.9
click at [479, 138] on div "In 1875, the geologist Eduard Suess used the term biosphere to describe the loc…" at bounding box center [442, 145] width 198 height 23
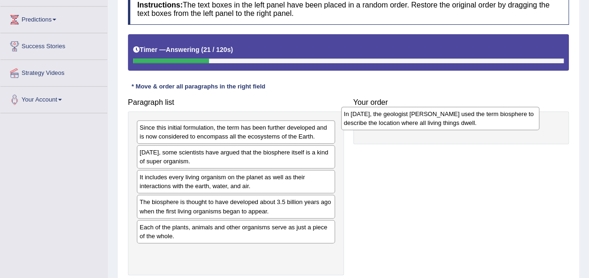
drag, startPoint x: 251, startPoint y: 163, endPoint x: 460, endPoint y: 124, distance: 212.6
click at [460, 124] on div "In 1875, the geologist Eduard Suess used the term biosphere to describe the loc…" at bounding box center [440, 118] width 198 height 23
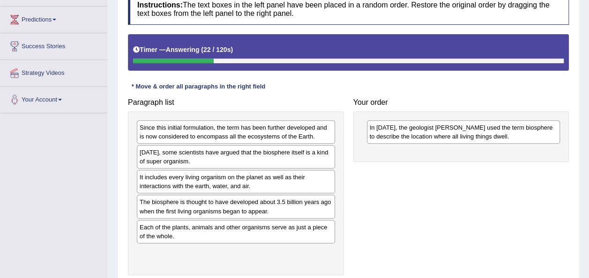
click at [381, 156] on div "In 1875, the geologist Eduard Suess used the term biosphere to describe the loc…" at bounding box center [461, 137] width 216 height 51
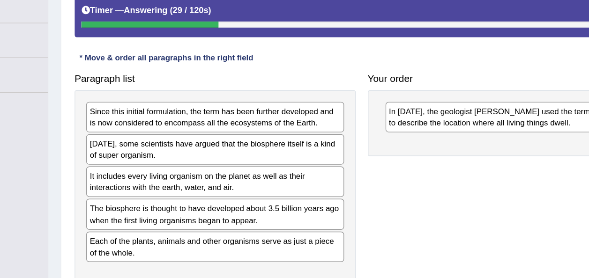
click at [305, 182] on div "It includes every living organism on the planet as well as their interactions w…" at bounding box center [236, 181] width 198 height 23
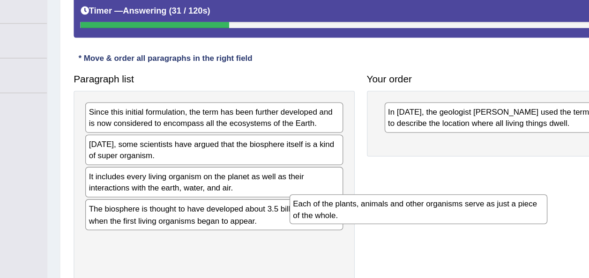
drag, startPoint x: 286, startPoint y: 229, endPoint x: 523, endPoint y: 177, distance: 242.5
click at [492, 191] on div "Each of the plants, animals and other organisms serve as just a piece of the wh…" at bounding box center [393, 202] width 198 height 23
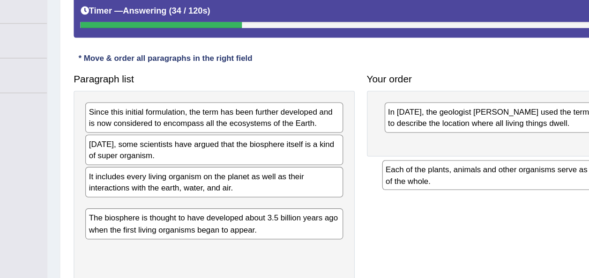
drag, startPoint x: 233, startPoint y: 226, endPoint x: 469, endPoint y: 165, distance: 243.2
click at [469, 165] on div "Each of the plants, animals and other organisms serve as just a piece of the wh…" at bounding box center [464, 176] width 198 height 23
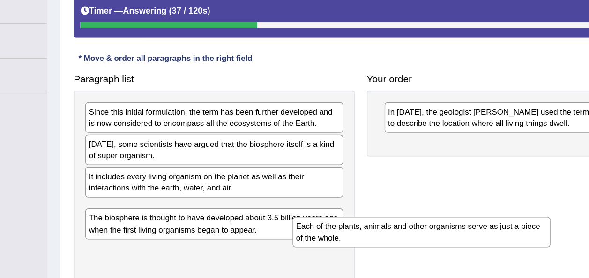
drag, startPoint x: 195, startPoint y: 204, endPoint x: 409, endPoint y: 180, distance: 214.6
click at [409, 209] on div "Each of the plants, animals and other organisms serve as just a piece of the wh…" at bounding box center [395, 220] width 198 height 23
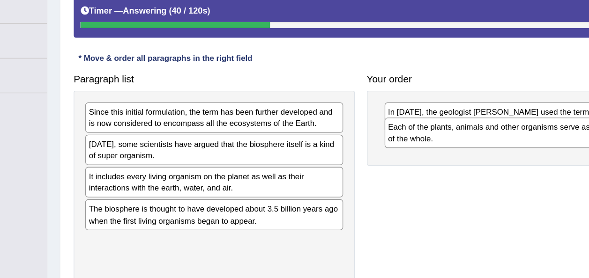
drag, startPoint x: 288, startPoint y: 206, endPoint x: 519, endPoint y: 144, distance: 239.2
click at [519, 144] on div "Each of the plants, animals and other organisms serve as just a piece of the wh…" at bounding box center [466, 143] width 198 height 23
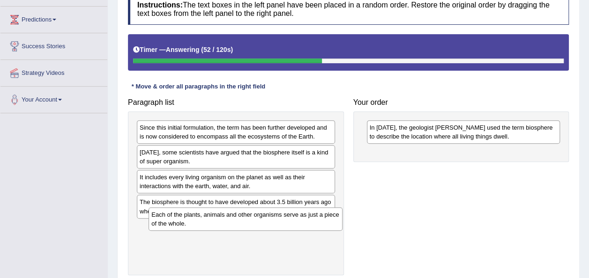
drag, startPoint x: 385, startPoint y: 166, endPoint x: 167, endPoint y: 229, distance: 227.1
click at [167, 229] on div "Each of the plants, animals and other organisms serve as just a piece of the wh…" at bounding box center [246, 219] width 194 height 23
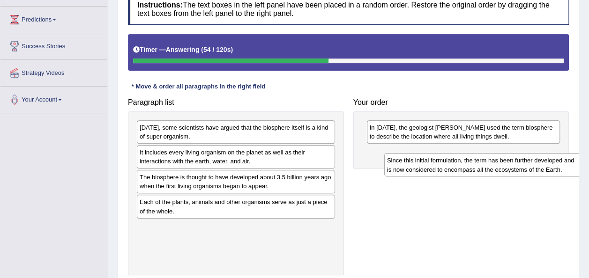
drag, startPoint x: 188, startPoint y: 134, endPoint x: 436, endPoint y: 167, distance: 249.7
click at [436, 167] on div "Since this initial formulation, the term has been further developed and is now …" at bounding box center [483, 164] width 198 height 23
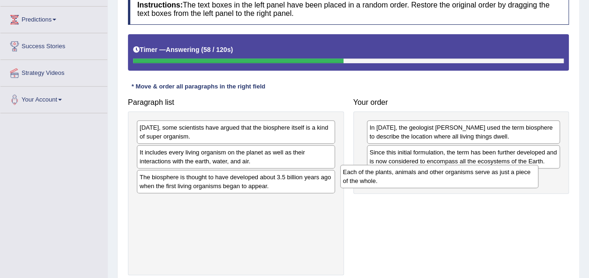
drag, startPoint x: 252, startPoint y: 210, endPoint x: 455, endPoint y: 181, distance: 205.4
click at [455, 181] on div "Each of the plants, animals and other organisms serve as just a piece of the wh…" at bounding box center [439, 176] width 198 height 23
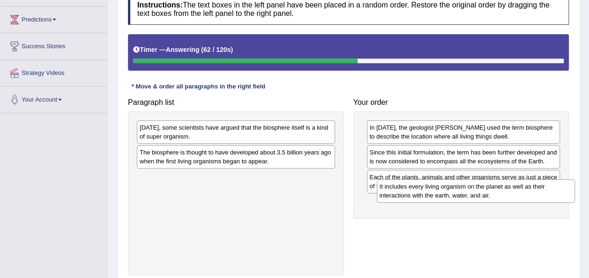
drag, startPoint x: 307, startPoint y: 162, endPoint x: 547, endPoint y: 196, distance: 242.5
click at [547, 196] on div "It includes every living organism on the planet as well as their interactions w…" at bounding box center [476, 191] width 198 height 23
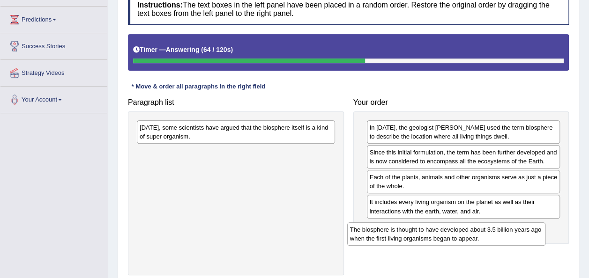
drag, startPoint x: 322, startPoint y: 150, endPoint x: 533, endPoint y: 227, distance: 224.4
click at [533, 227] on div "The biosphere is thought to have developed about 3.5 billion years ago when the…" at bounding box center [446, 234] width 198 height 23
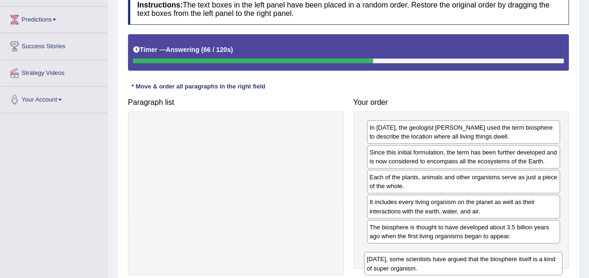
drag, startPoint x: 315, startPoint y: 130, endPoint x: 541, endPoint y: 262, distance: 262.3
click at [541, 262] on div "Today, some scientists have argued that the biosphere itself is a kind of super…" at bounding box center [463, 263] width 198 height 23
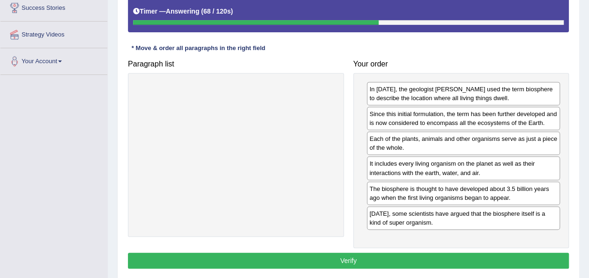
scroll to position [187, 0]
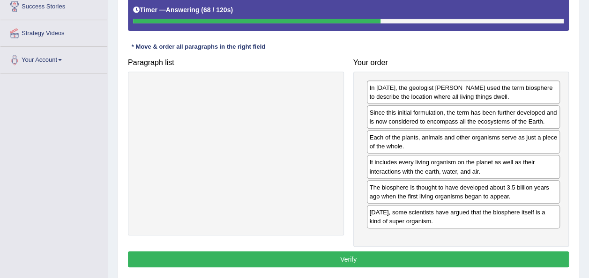
click at [517, 255] on button "Verify" at bounding box center [348, 260] width 441 height 16
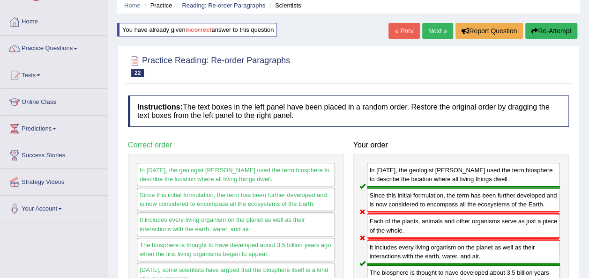
scroll to position [36, 0]
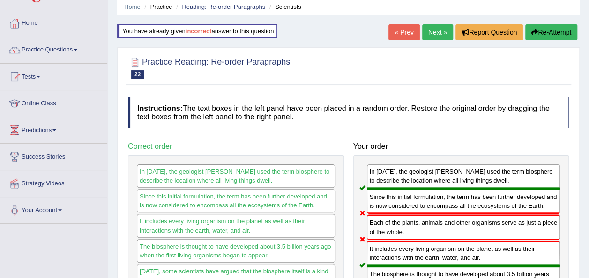
click at [429, 31] on link "Next »" at bounding box center [437, 32] width 31 height 16
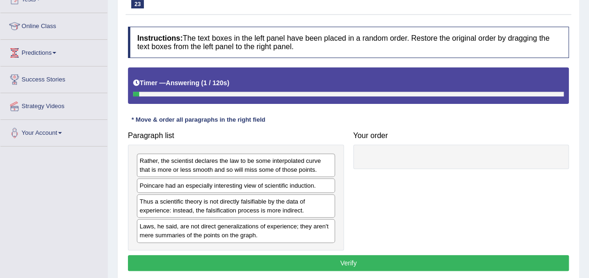
scroll to position [116, 0]
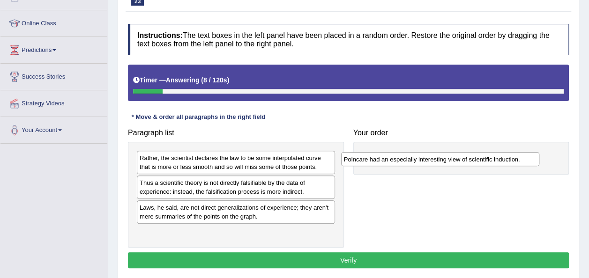
drag, startPoint x: 245, startPoint y: 187, endPoint x: 449, endPoint y: 164, distance: 205.7
click at [449, 164] on div "Poincare had an especially interesting view of scientific induction." at bounding box center [440, 159] width 198 height 14
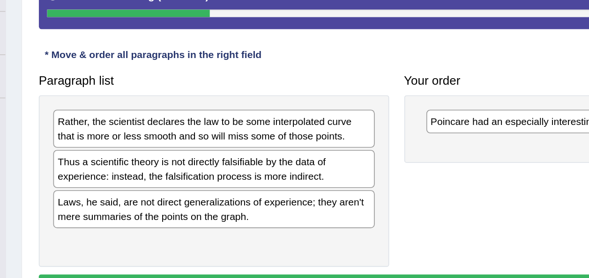
scroll to position [117, 0]
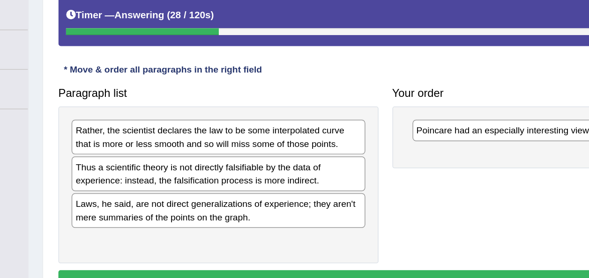
drag, startPoint x: 272, startPoint y: 215, endPoint x: 268, endPoint y: 219, distance: 6.0
click at [268, 219] on div "Laws, he said, are not direct generalizations of experience; they aren't mere s…" at bounding box center [236, 211] width 198 height 23
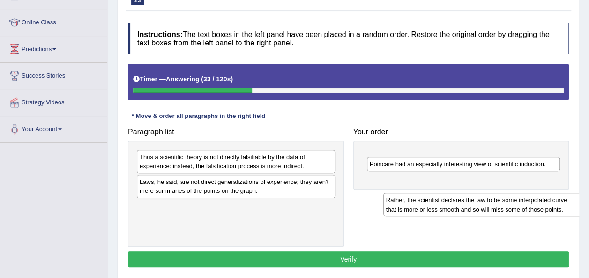
drag, startPoint x: 242, startPoint y: 168, endPoint x: 489, endPoint y: 211, distance: 250.8
click at [489, 211] on div "Rather, the scientist declares the law to be some interpolated curve that is mo…" at bounding box center [482, 204] width 198 height 23
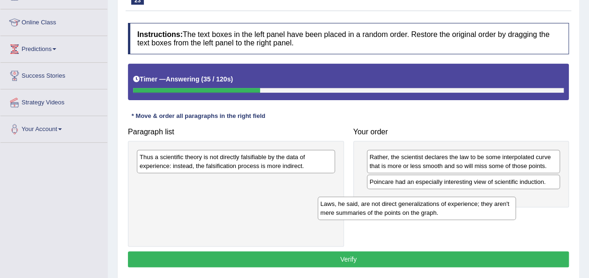
drag, startPoint x: 254, startPoint y: 185, endPoint x: 478, endPoint y: 204, distance: 224.9
click at [478, 204] on div "Laws, he said, are not direct generalizations of experience; they aren't mere s…" at bounding box center [417, 208] width 198 height 23
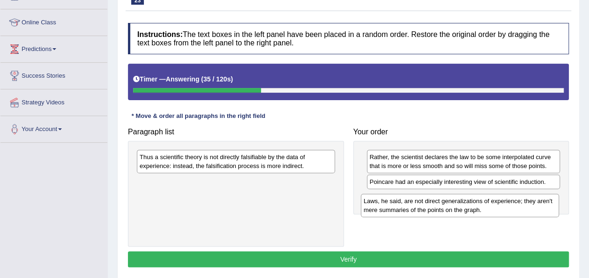
click at [478, 204] on div "Laws, he said, are not direct generalizations of experience; they aren't mere s…" at bounding box center [460, 205] width 198 height 23
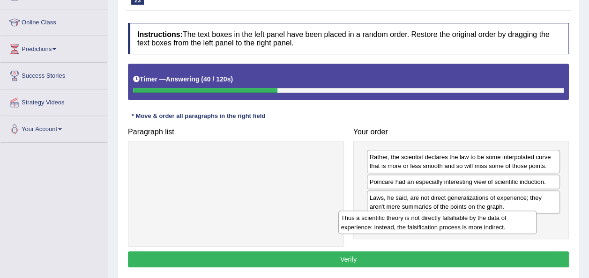
drag, startPoint x: 391, startPoint y: 183, endPoint x: 490, endPoint y: 216, distance: 104.8
click at [490, 216] on div "Thus a scientific theory is not directly falsifiable by the data of experience:…" at bounding box center [437, 222] width 198 height 23
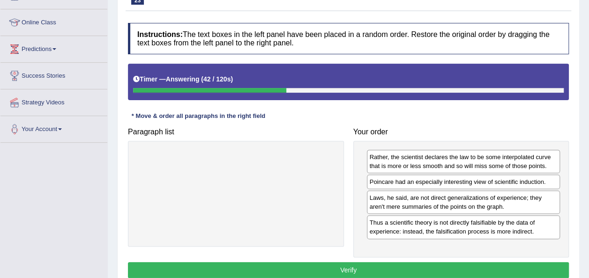
click at [442, 267] on button "Verify" at bounding box center [348, 270] width 441 height 16
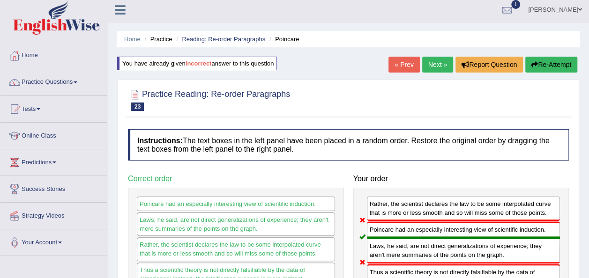
scroll to position [0, 0]
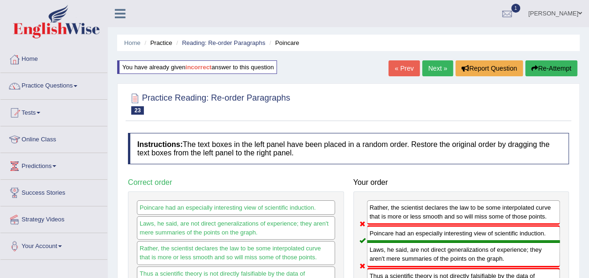
click at [419, 67] on link "« Prev" at bounding box center [404, 68] width 31 height 16
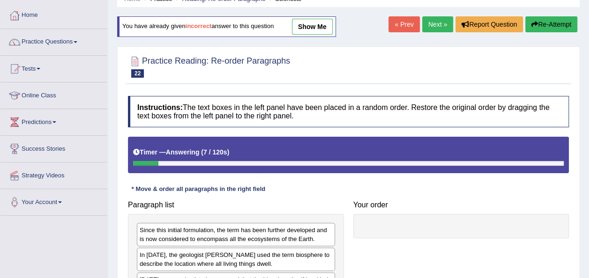
scroll to position [38, 0]
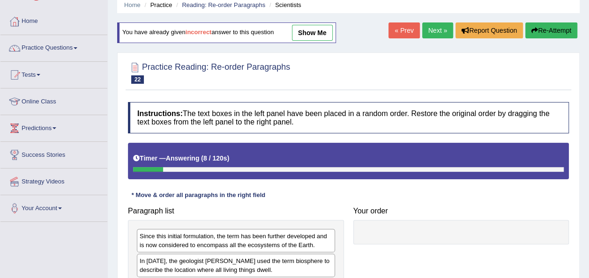
click at [433, 36] on link "Next »" at bounding box center [437, 30] width 31 height 16
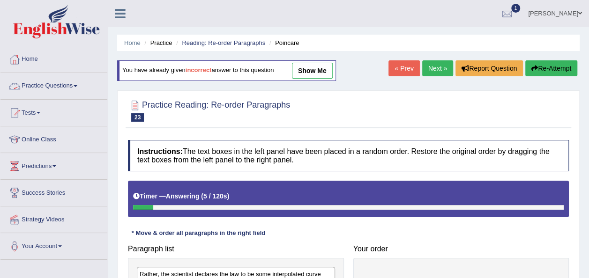
click at [48, 80] on link "Practice Questions" at bounding box center [53, 84] width 107 height 23
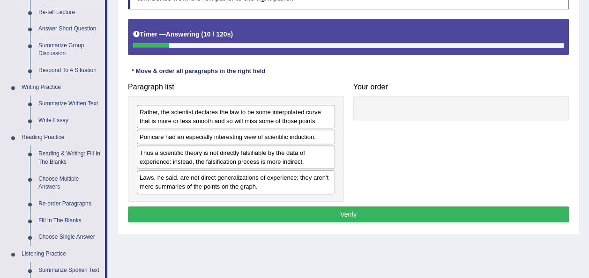
scroll to position [163, 0]
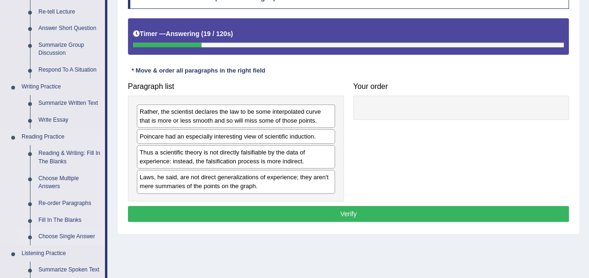
click at [72, 239] on link "Choose Single Answer" at bounding box center [69, 237] width 71 height 17
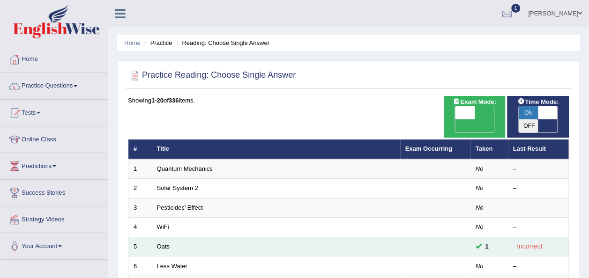
click at [165, 238] on td "Oats" at bounding box center [276, 248] width 248 height 20
click at [166, 243] on link "Oats" at bounding box center [163, 246] width 13 height 7
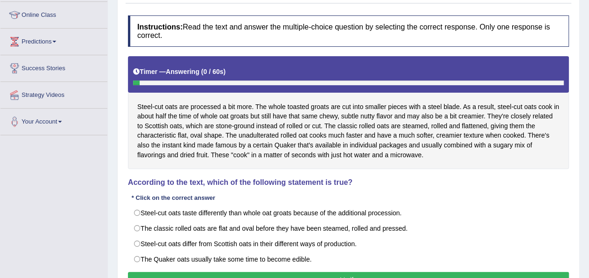
scroll to position [134, 0]
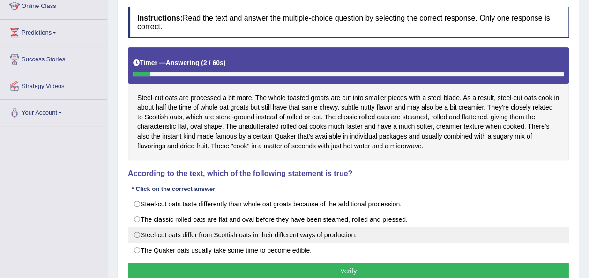
click at [142, 229] on label "Steel-cut oats differ from Scottish oats in their different ways of production." at bounding box center [348, 235] width 441 height 16
radio input "true"
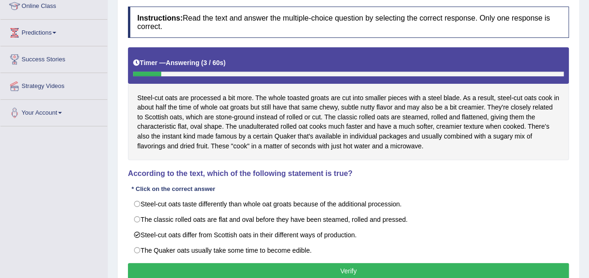
click at [157, 265] on button "Verify" at bounding box center [348, 271] width 441 height 16
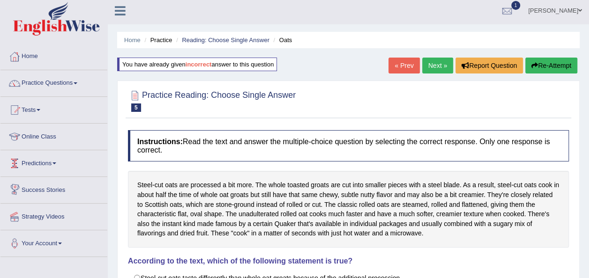
scroll to position [4, 0]
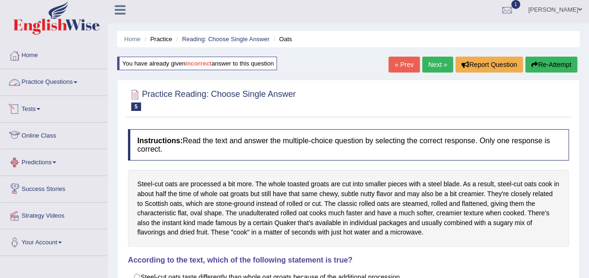
click at [49, 82] on link "Practice Questions" at bounding box center [53, 80] width 107 height 23
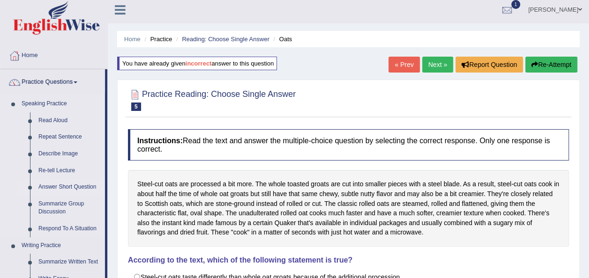
click at [54, 188] on link "Answer Short Question" at bounding box center [69, 187] width 71 height 17
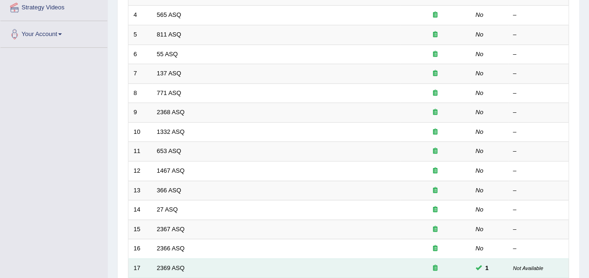
scroll to position [337, 0]
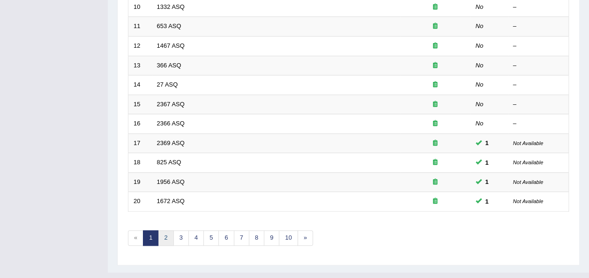
click at [169, 231] on link "2" at bounding box center [165, 238] width 15 height 15
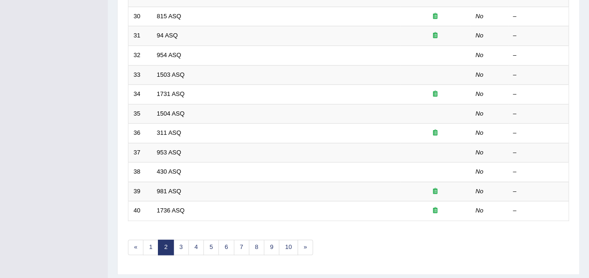
scroll to position [337, 0]
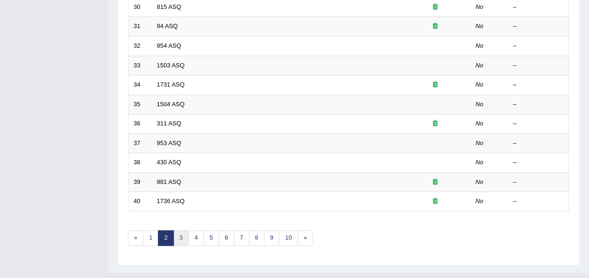
click at [176, 231] on link "3" at bounding box center [180, 238] width 15 height 15
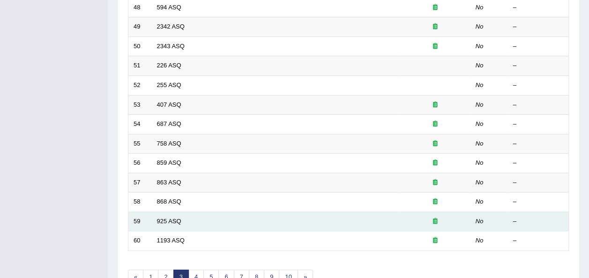
scroll to position [301, 0]
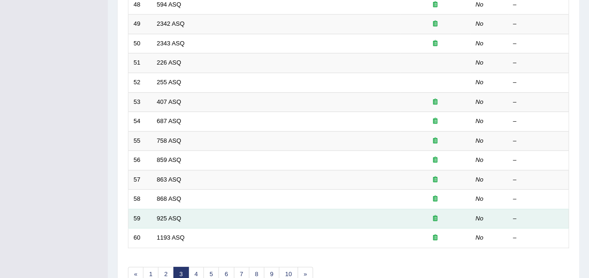
click at [145, 209] on td "59" at bounding box center [139, 219] width 23 height 20
click at [160, 215] on link "925 ASQ" at bounding box center [169, 218] width 24 height 7
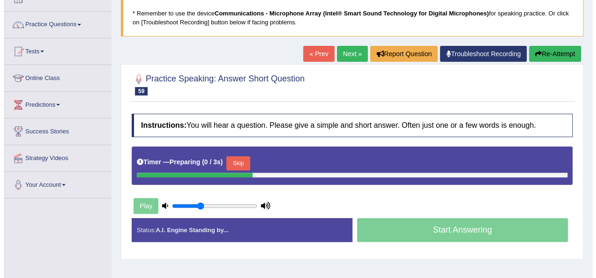
scroll to position [68, 0]
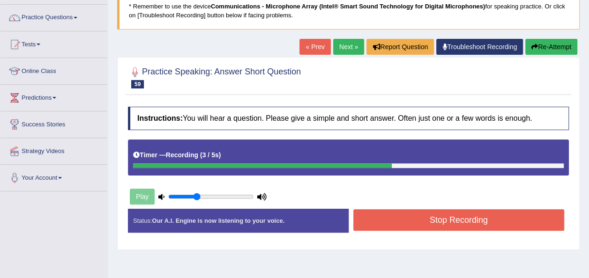
click at [370, 224] on button "Stop Recording" at bounding box center [458, 221] width 211 height 22
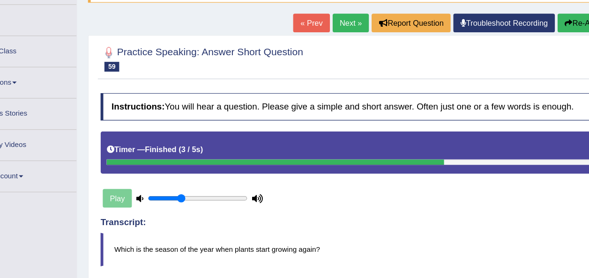
scroll to position [96, 0]
click at [345, 22] on link "Next »" at bounding box center [341, 20] width 31 height 16
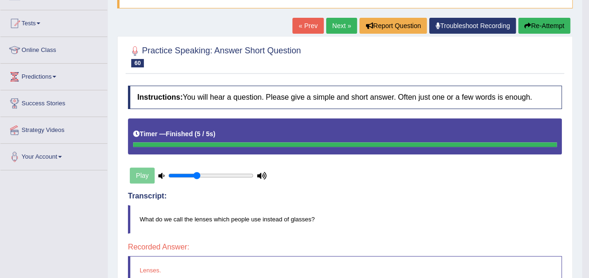
scroll to position [89, 0]
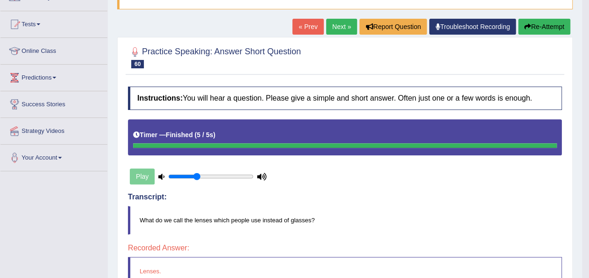
click at [328, 29] on link "Next »" at bounding box center [341, 27] width 31 height 16
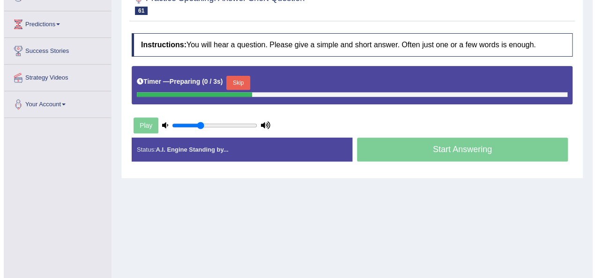
scroll to position [150, 0]
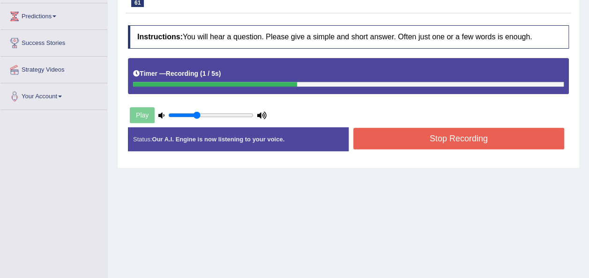
click at [445, 128] on button "Stop Recording" at bounding box center [458, 139] width 211 height 22
click at [445, 128] on div "Instructions: You will hear a question. Please give a simple and short answer. …" at bounding box center [349, 92] width 446 height 143
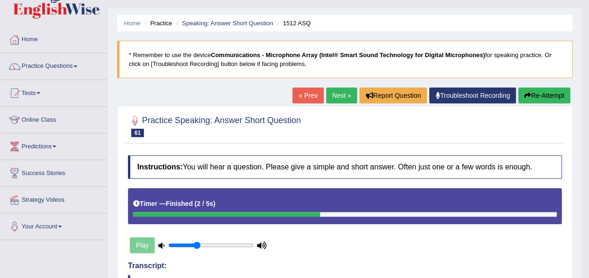
scroll to position [19, 0]
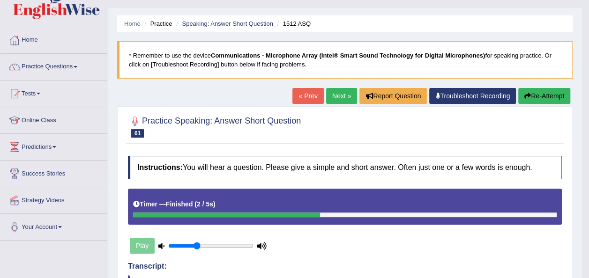
click at [346, 95] on link "Next »" at bounding box center [341, 96] width 31 height 16
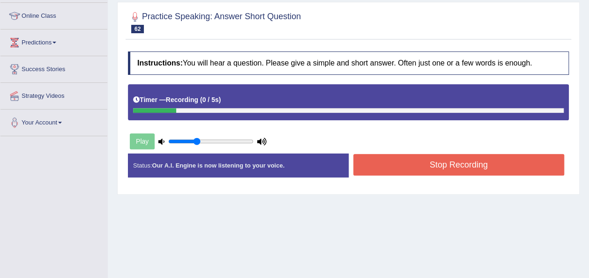
scroll to position [130, 0]
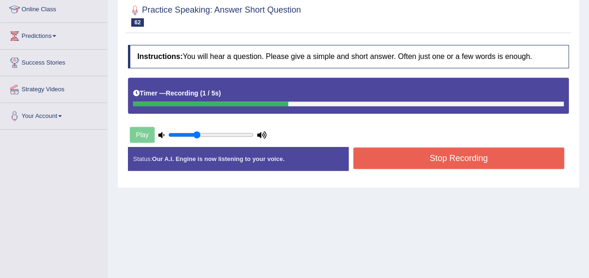
click at [364, 158] on button "Stop Recording" at bounding box center [458, 159] width 211 height 22
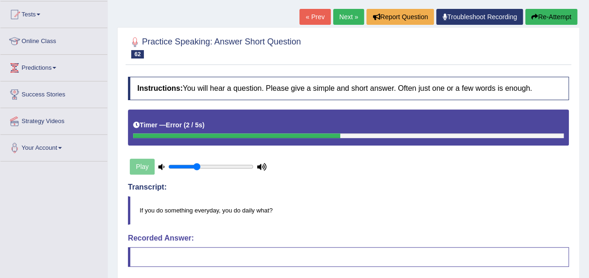
scroll to position [97, 0]
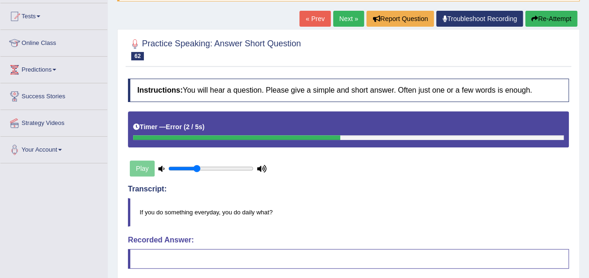
click at [359, 16] on link "Next »" at bounding box center [348, 19] width 31 height 16
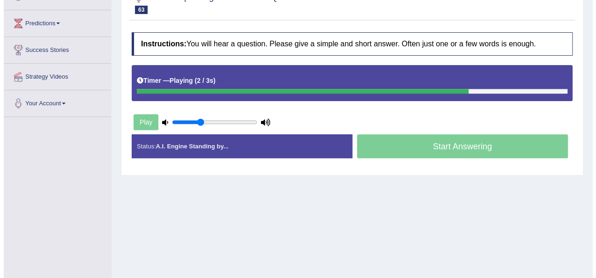
scroll to position [143, 0]
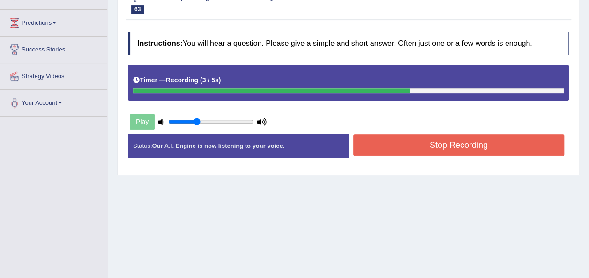
click at [377, 145] on button "Stop Recording" at bounding box center [458, 146] width 211 height 22
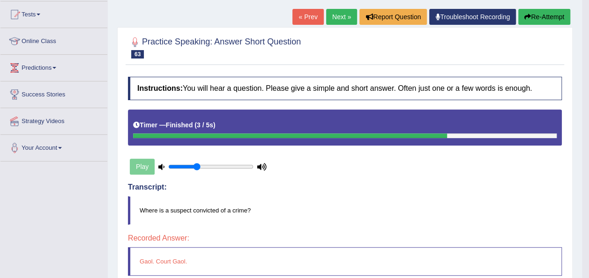
scroll to position [97, 0]
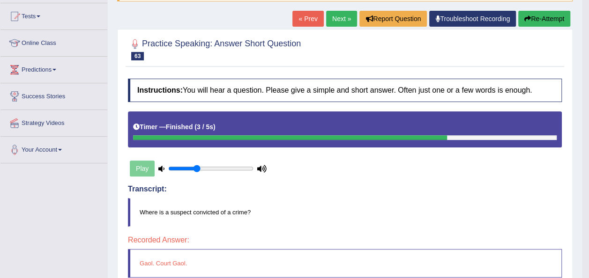
click at [327, 17] on link "Next »" at bounding box center [341, 19] width 31 height 16
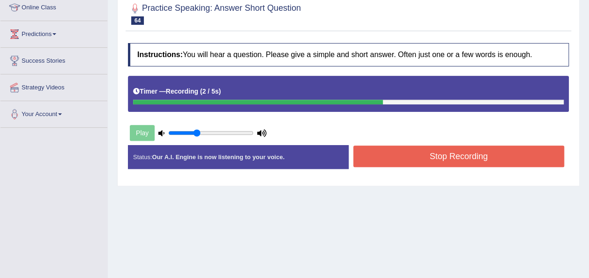
scroll to position [132, 0]
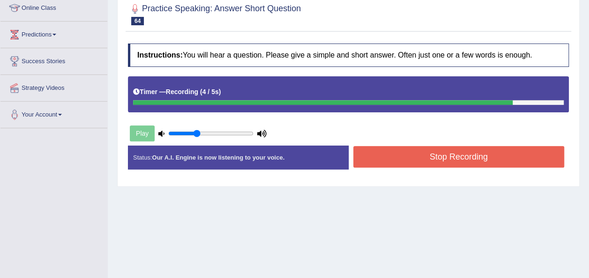
click at [407, 154] on button "Stop Recording" at bounding box center [458, 157] width 211 height 22
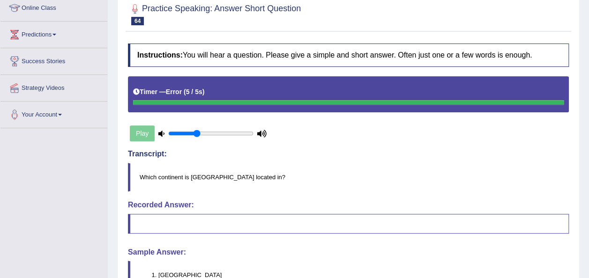
scroll to position [0, 0]
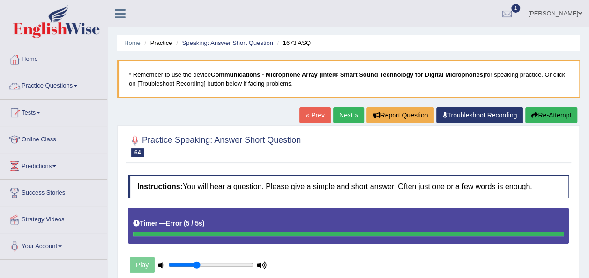
click at [56, 84] on link "Practice Questions" at bounding box center [53, 84] width 107 height 23
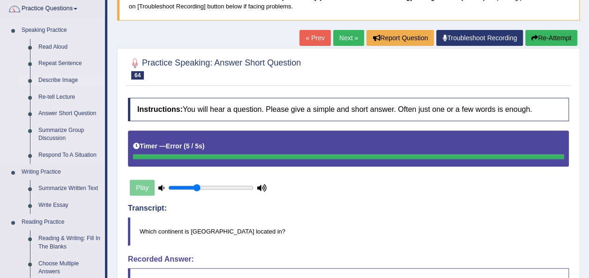
scroll to position [78, 0]
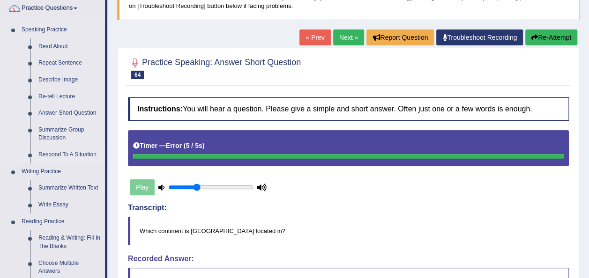
click at [67, 155] on link "Respond To A Situation" at bounding box center [69, 155] width 71 height 17
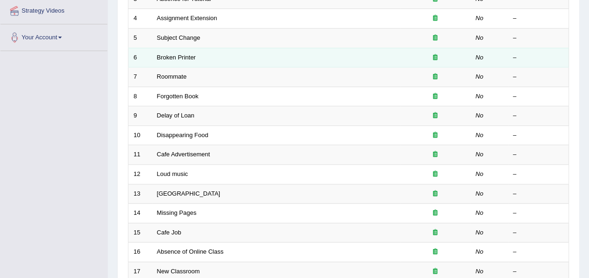
scroll to position [230, 0]
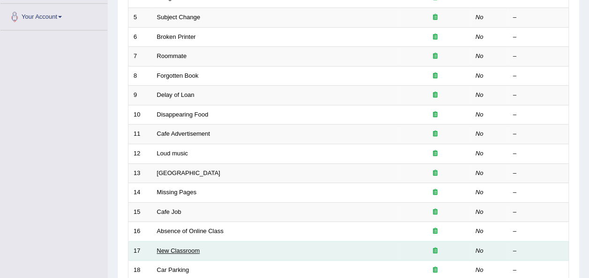
click at [184, 247] on link "New Classroom" at bounding box center [178, 250] width 43 height 7
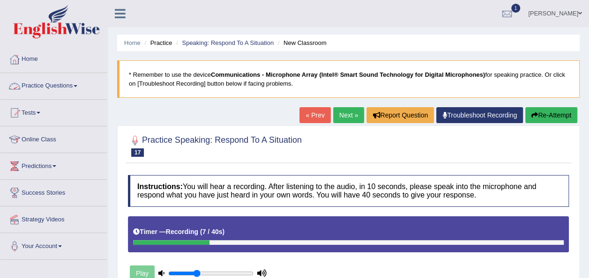
click at [53, 85] on link "Practice Questions" at bounding box center [53, 84] width 107 height 23
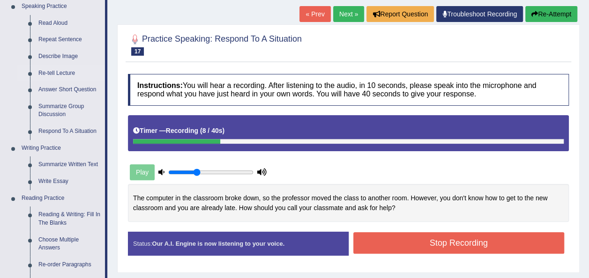
scroll to position [107, 0]
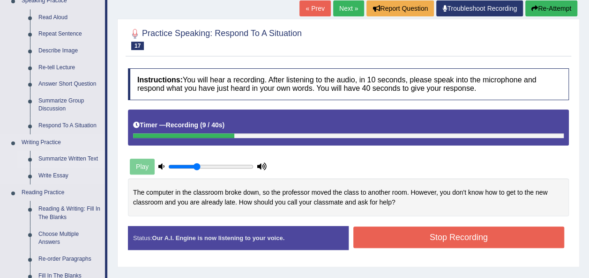
click at [66, 155] on link "Summarize Written Text" at bounding box center [69, 159] width 71 height 17
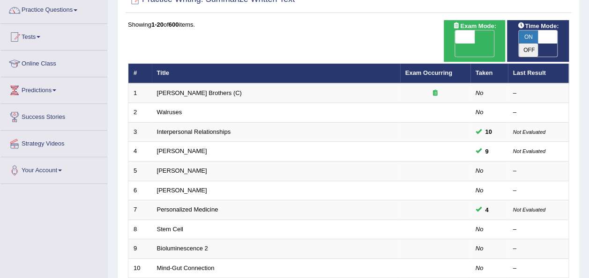
scroll to position [77, 0]
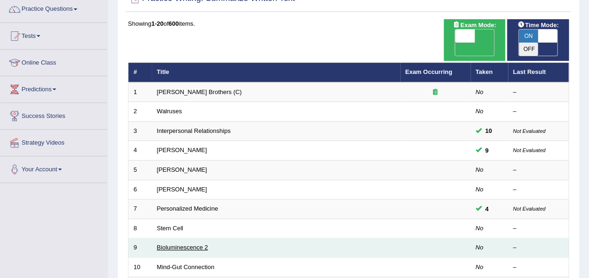
click at [207, 244] on link "Bioluminescence 2" at bounding box center [182, 247] width 51 height 7
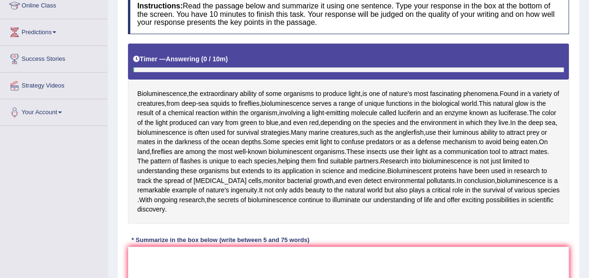
scroll to position [260, 0]
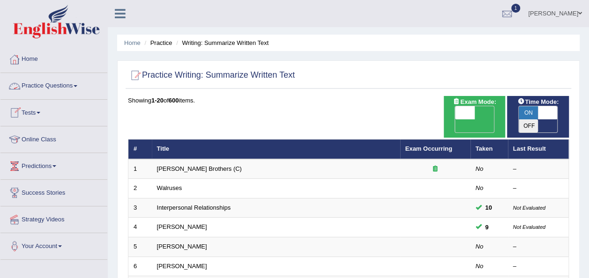
click at [67, 89] on link "Practice Questions" at bounding box center [53, 84] width 107 height 23
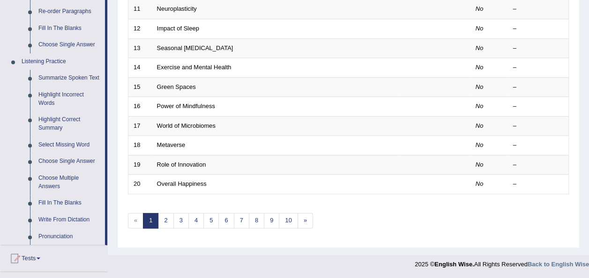
scroll to position [364, 0]
